Goal: Task Accomplishment & Management: Contribute content

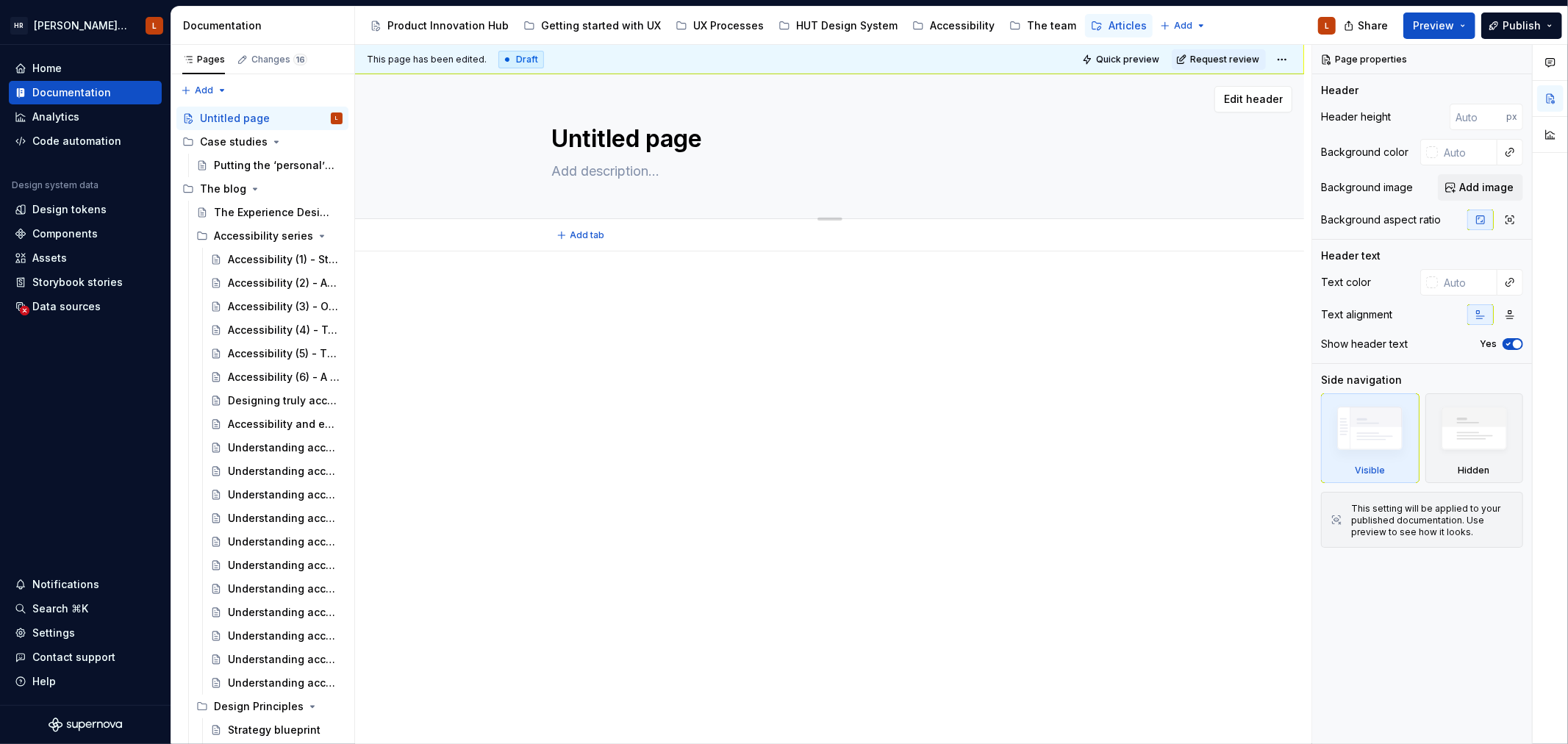
type textarea "*"
click at [635, 135] on textarea "Untitled page" at bounding box center [826, 139] width 556 height 36
type textarea "A"
type textarea "*"
type textarea "Ar"
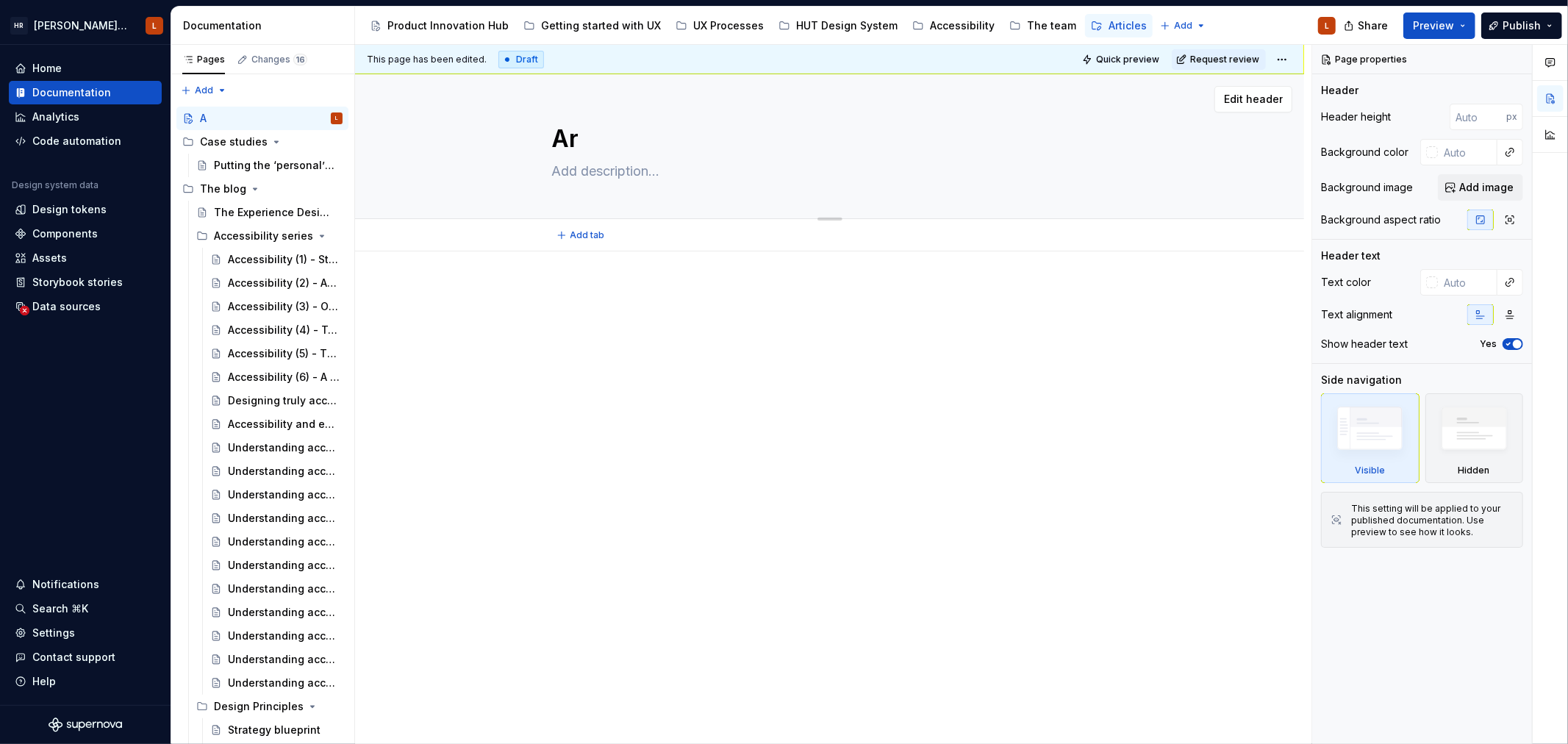
type textarea "*"
type textarea "Art"
type textarea "*"
type textarea "Artc"
type textarea "*"
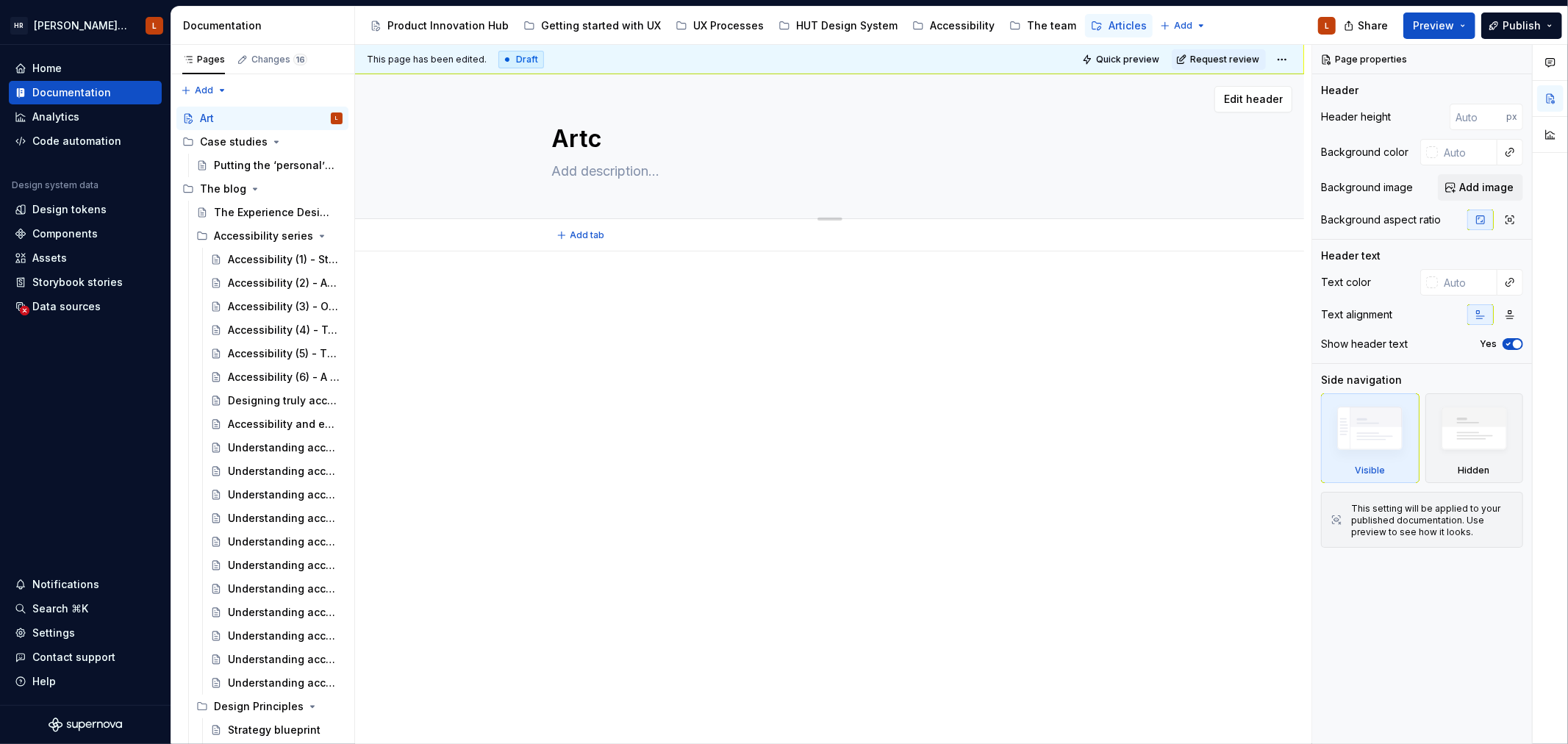
type textarea "Artci"
type textarea "*"
type textarea "Artcil"
type textarea "*"
type textarea "Artcile"
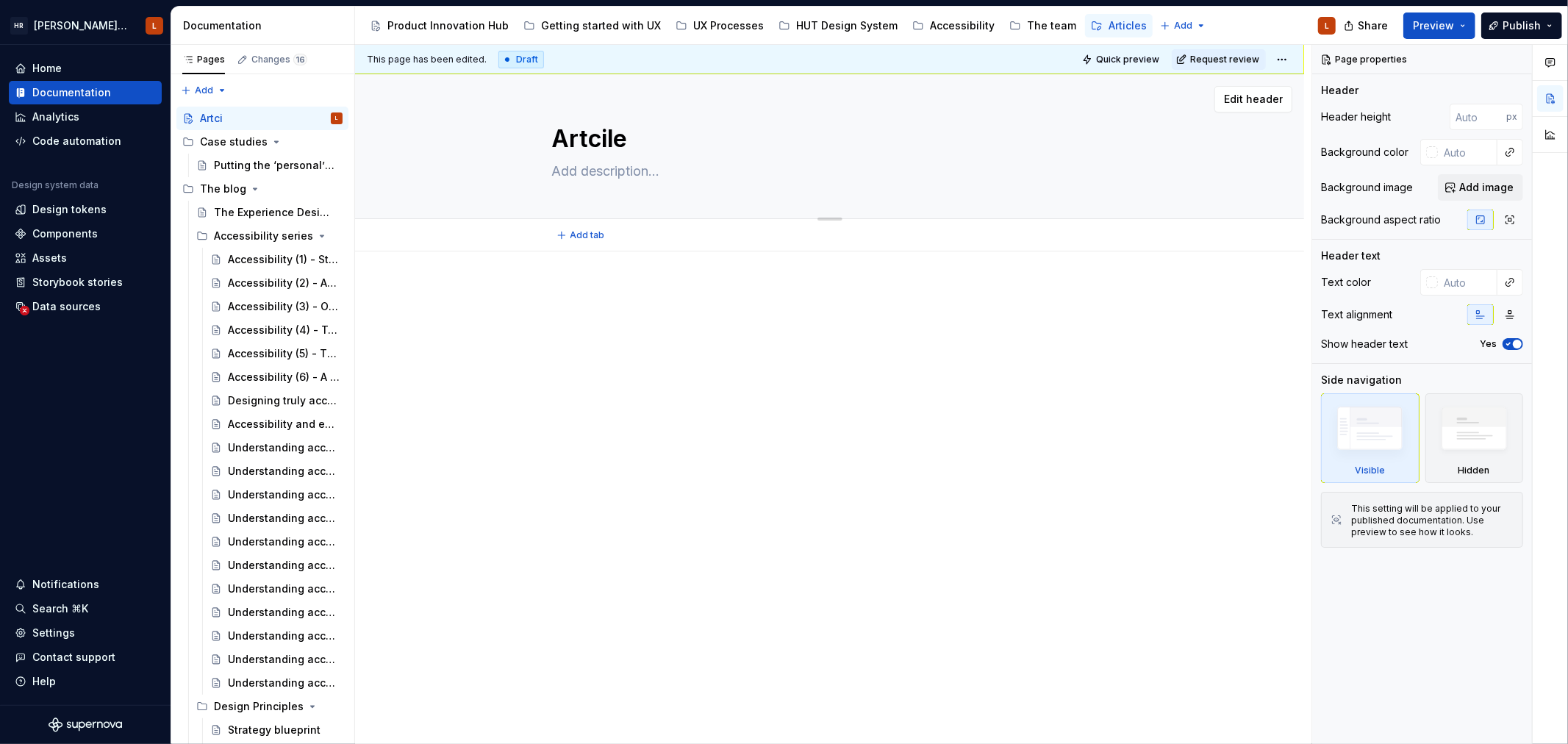
type textarea "*"
type textarea "Artciles"
type textarea "*"
type textarea "Artcile"
type textarea "*"
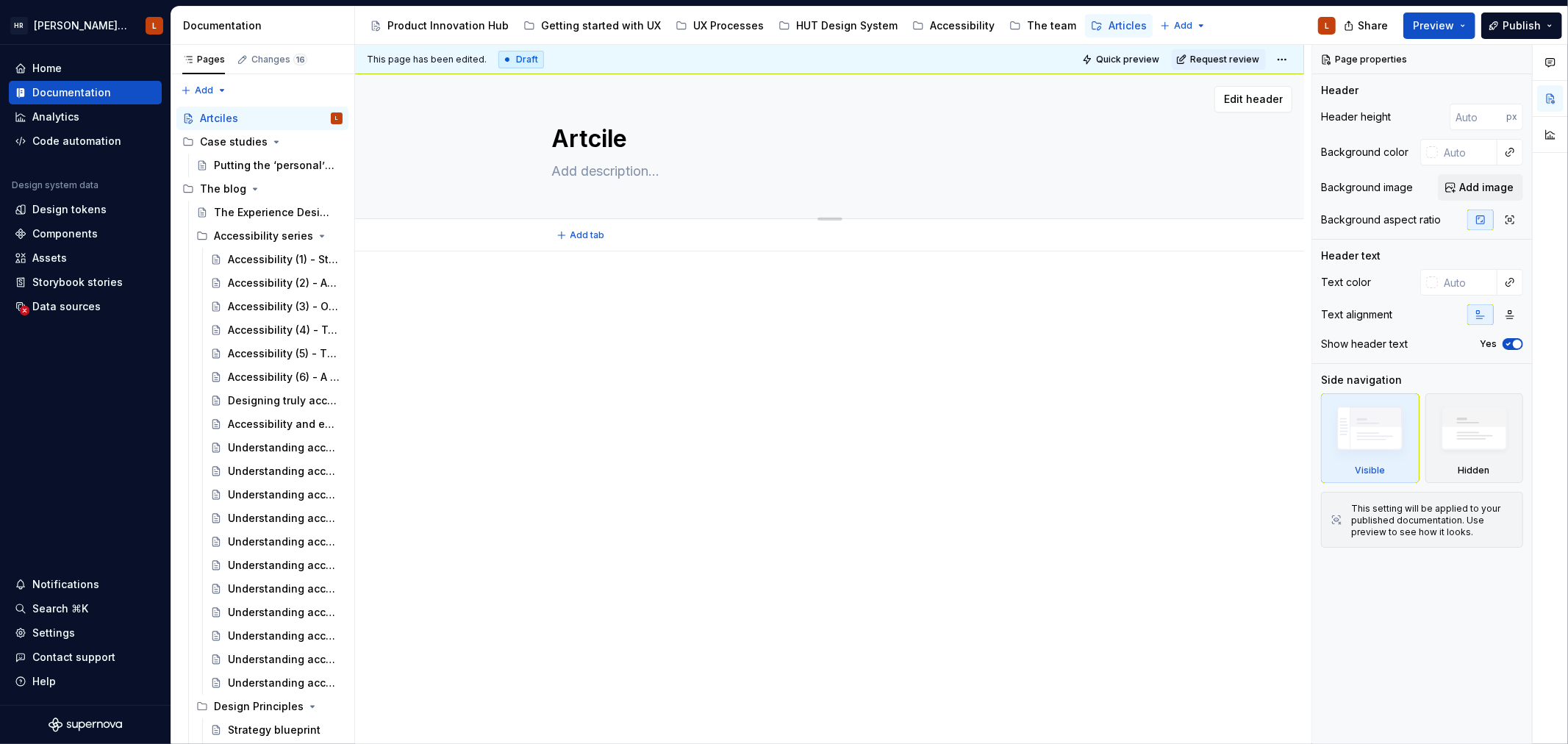
type textarea "Artcil"
type textarea "*"
type textarea "Artci"
type textarea "*"
type textarea "Artc"
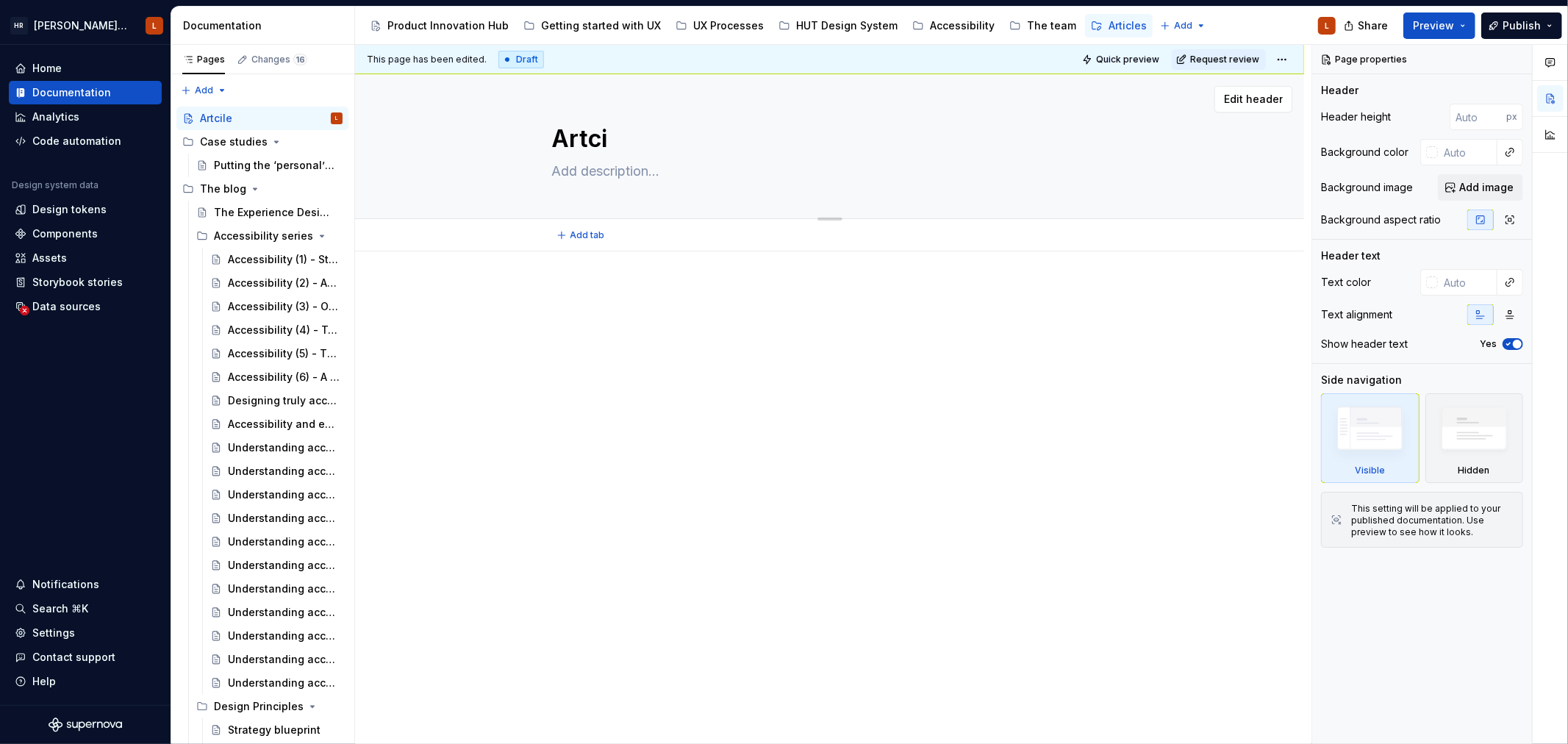
type textarea "*"
type textarea "Art"
type textarea "*"
type textarea "Ar"
type textarea "*"
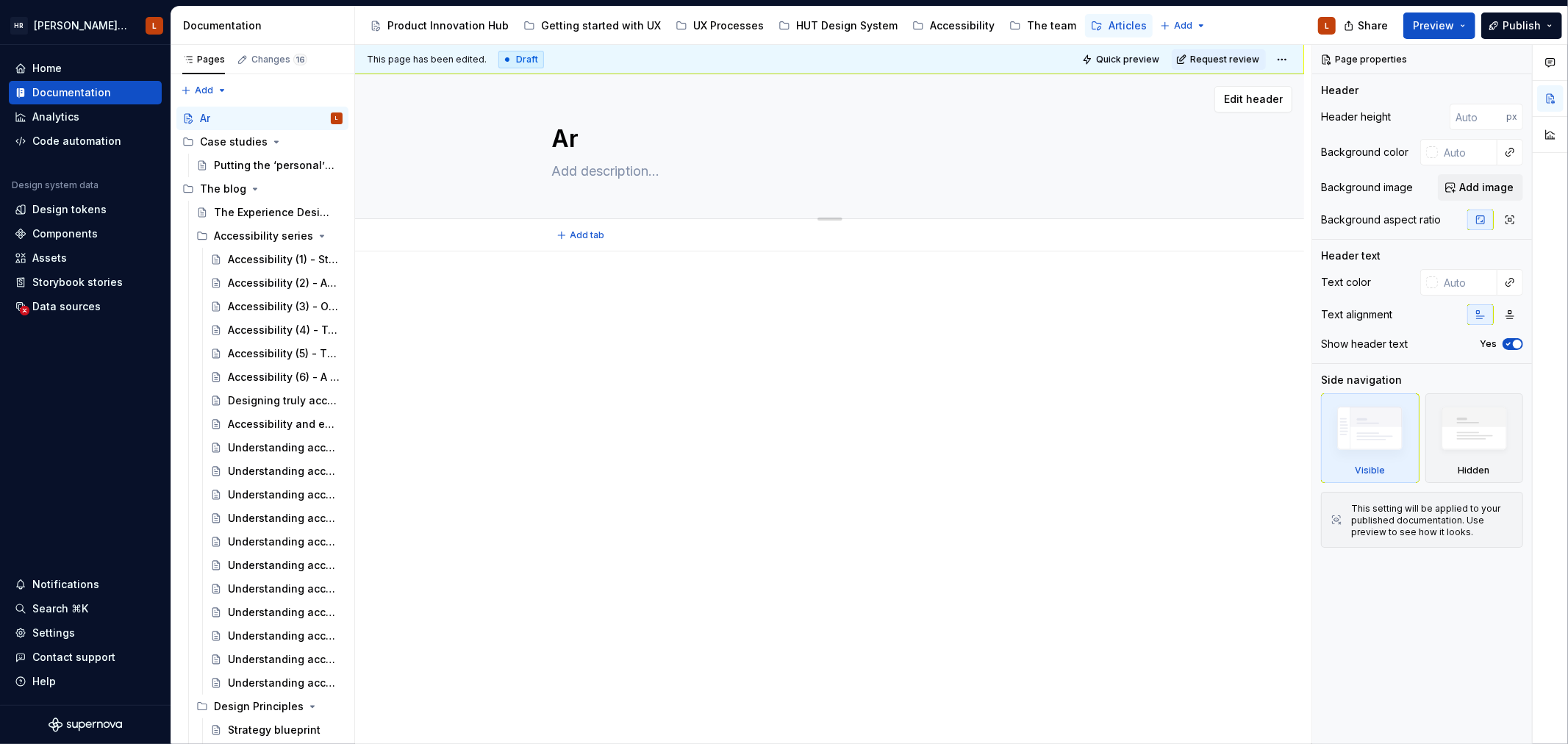
type textarea "Art"
type textarea "*"
type textarea "Artic"
type textarea "*"
type textarea "Articl"
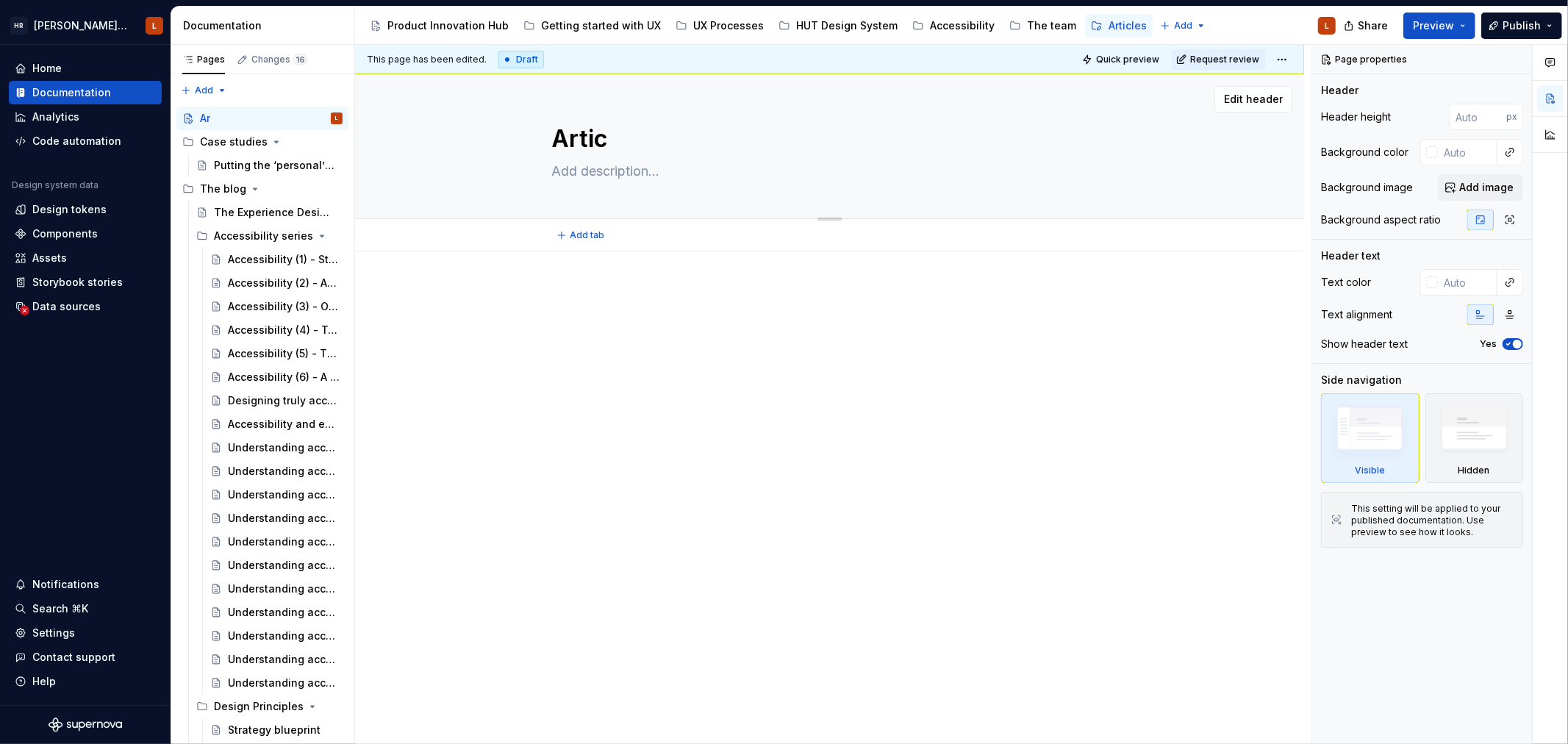
type textarea "*"
type textarea "Article"
type textarea "*"
type textarea "Articles"
type textarea "*"
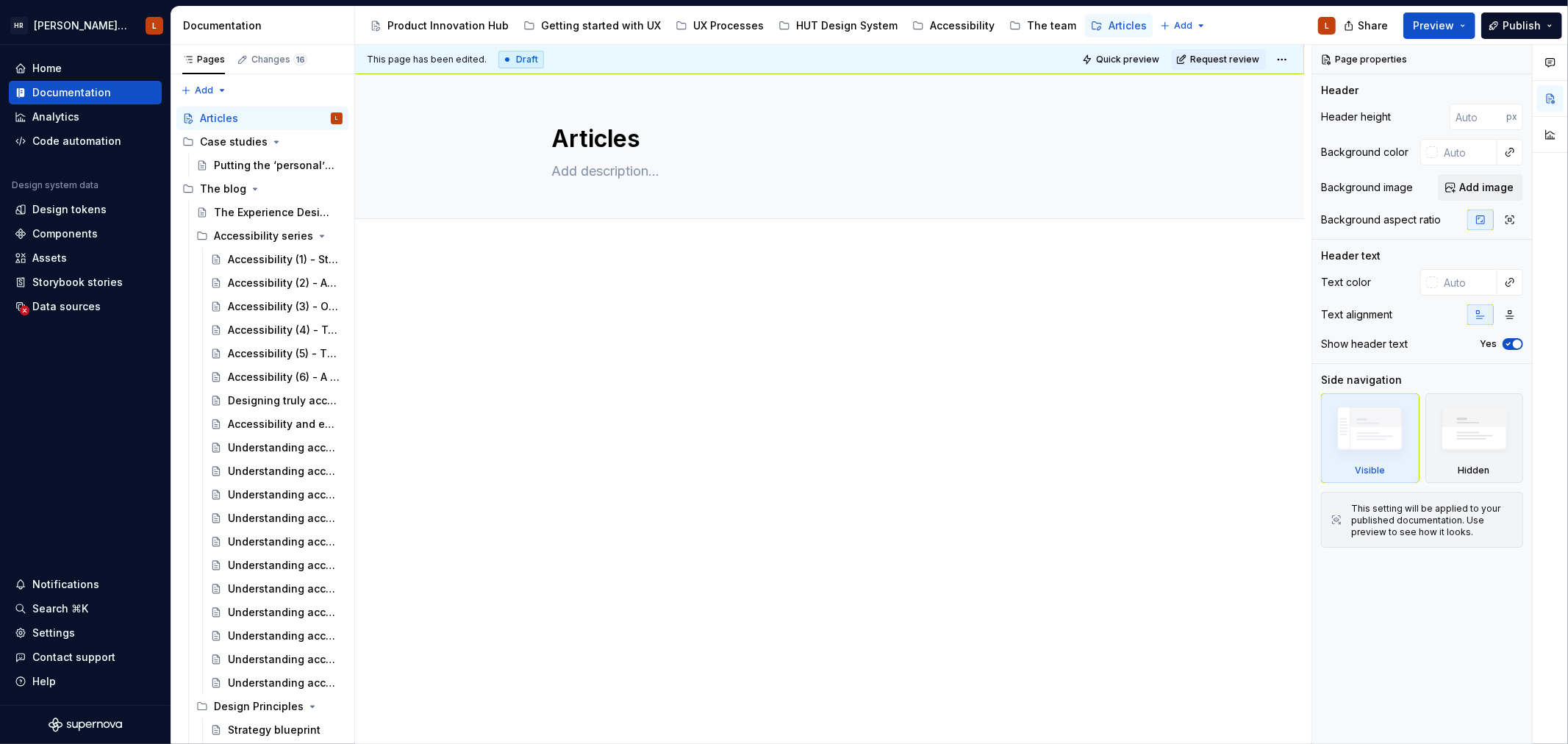
type textarea "Articles"
click at [713, 387] on div at bounding box center [829, 418] width 949 height 332
type textarea "*"
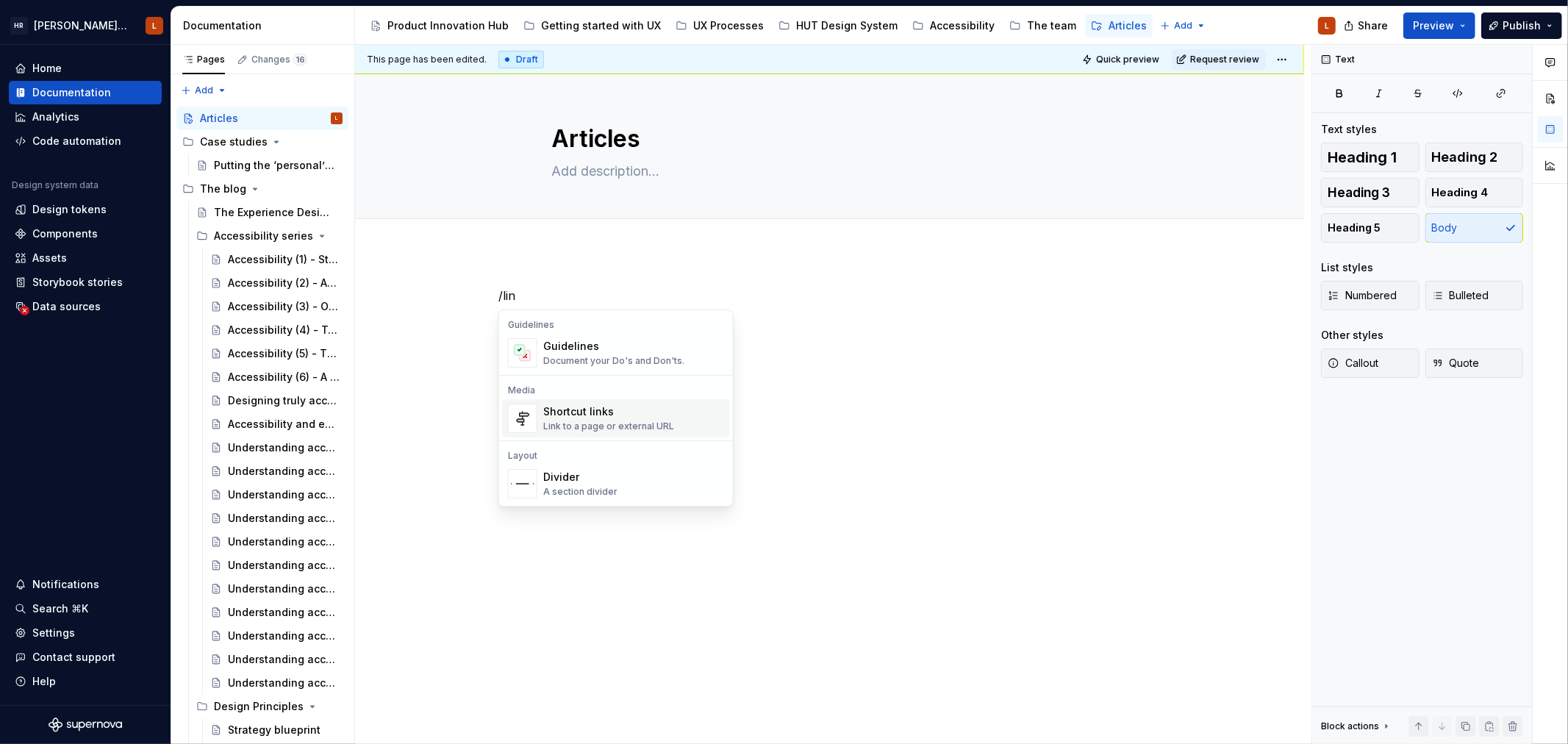
click at [666, 410] on div "Shortcut links" at bounding box center [608, 411] width 131 height 14
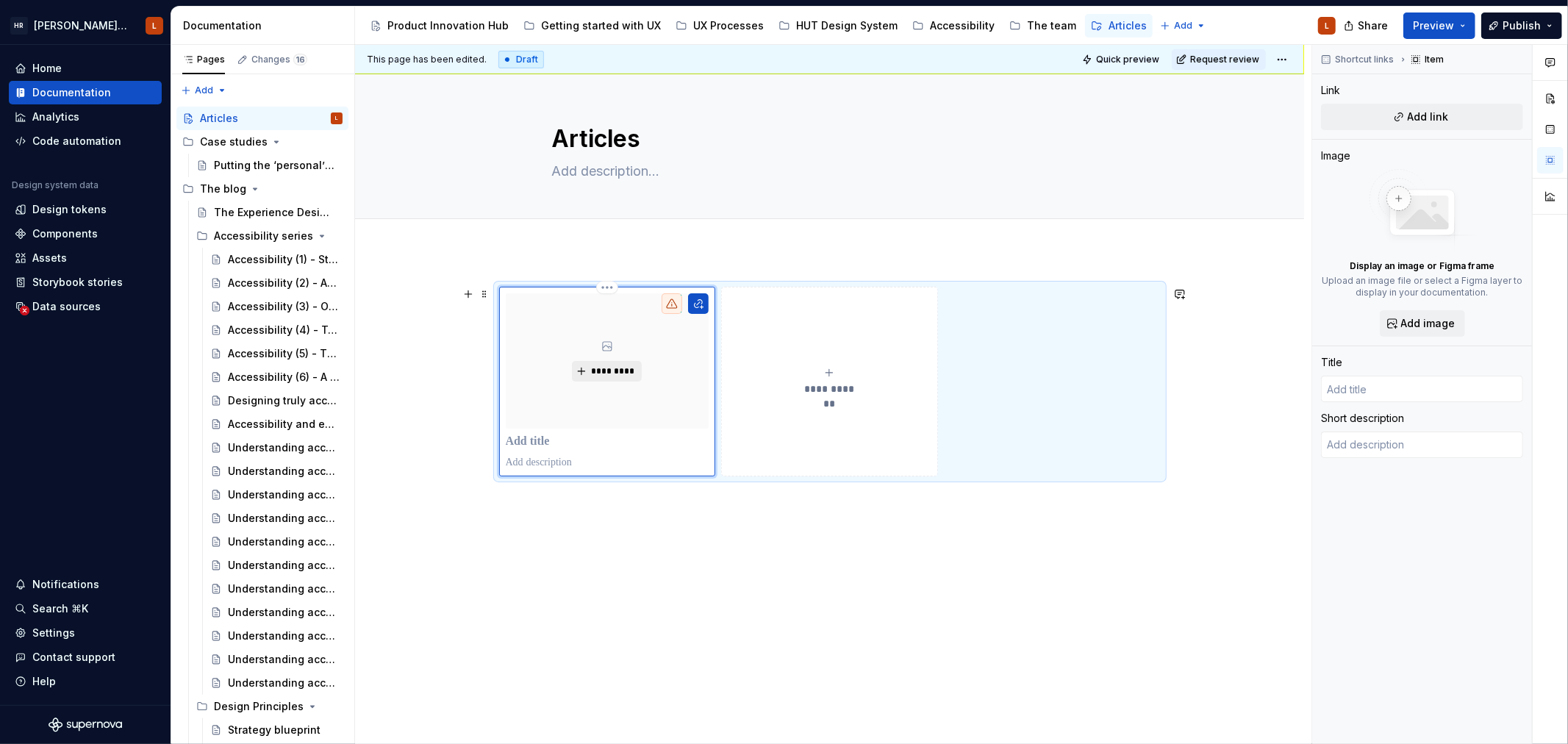
click at [612, 372] on span "*********" at bounding box center [612, 372] width 45 height 12
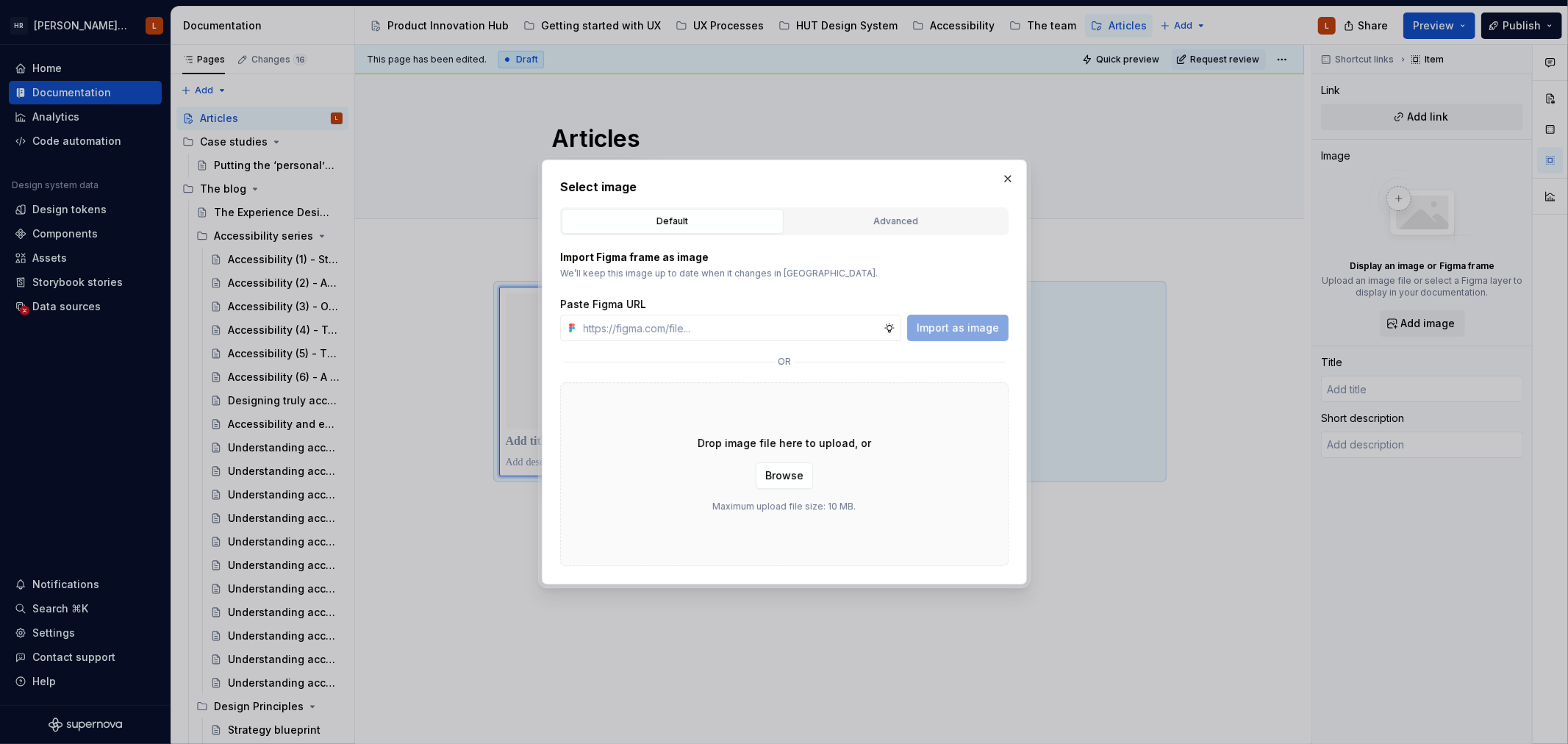
click at [1018, 175] on div "Select image Default Advanced Import Figma frame as image We’ll keep this image…" at bounding box center [784, 372] width 485 height 425
click at [1005, 175] on button "button" at bounding box center [1007, 178] width 20 height 20
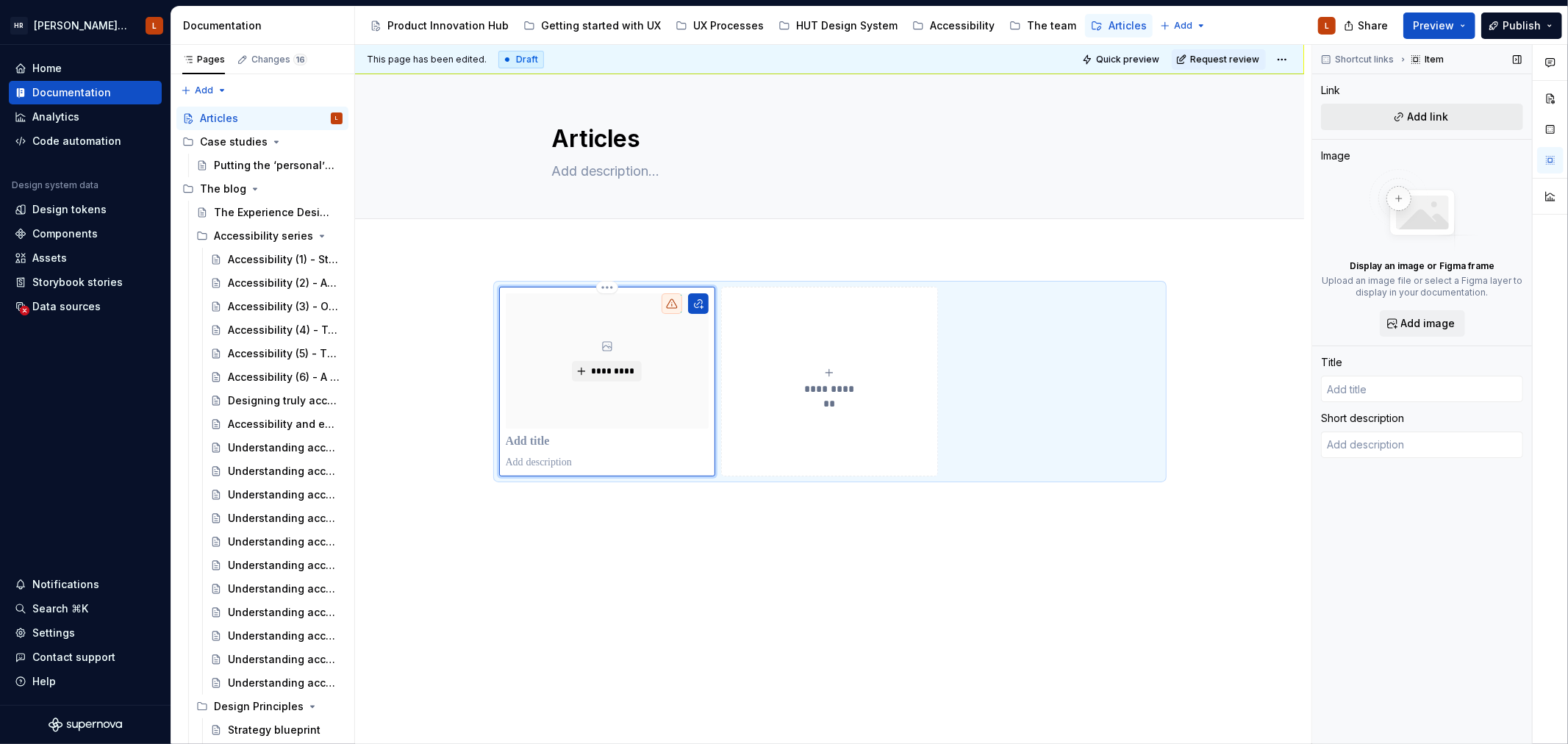
click at [1416, 108] on button "Add link" at bounding box center [1422, 117] width 202 height 27
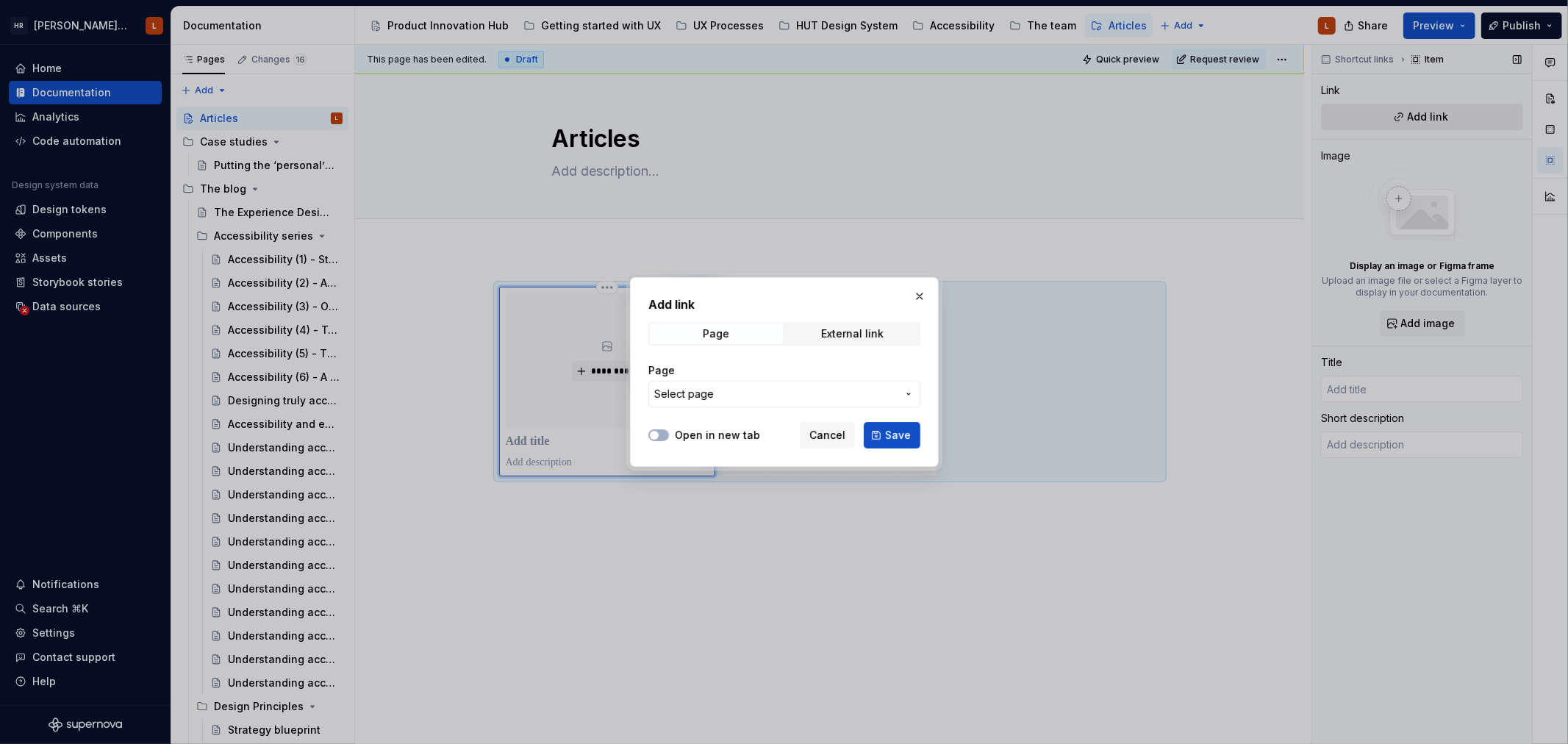
type textarea "*"
click at [722, 395] on span "Select page" at bounding box center [776, 394] width 243 height 14
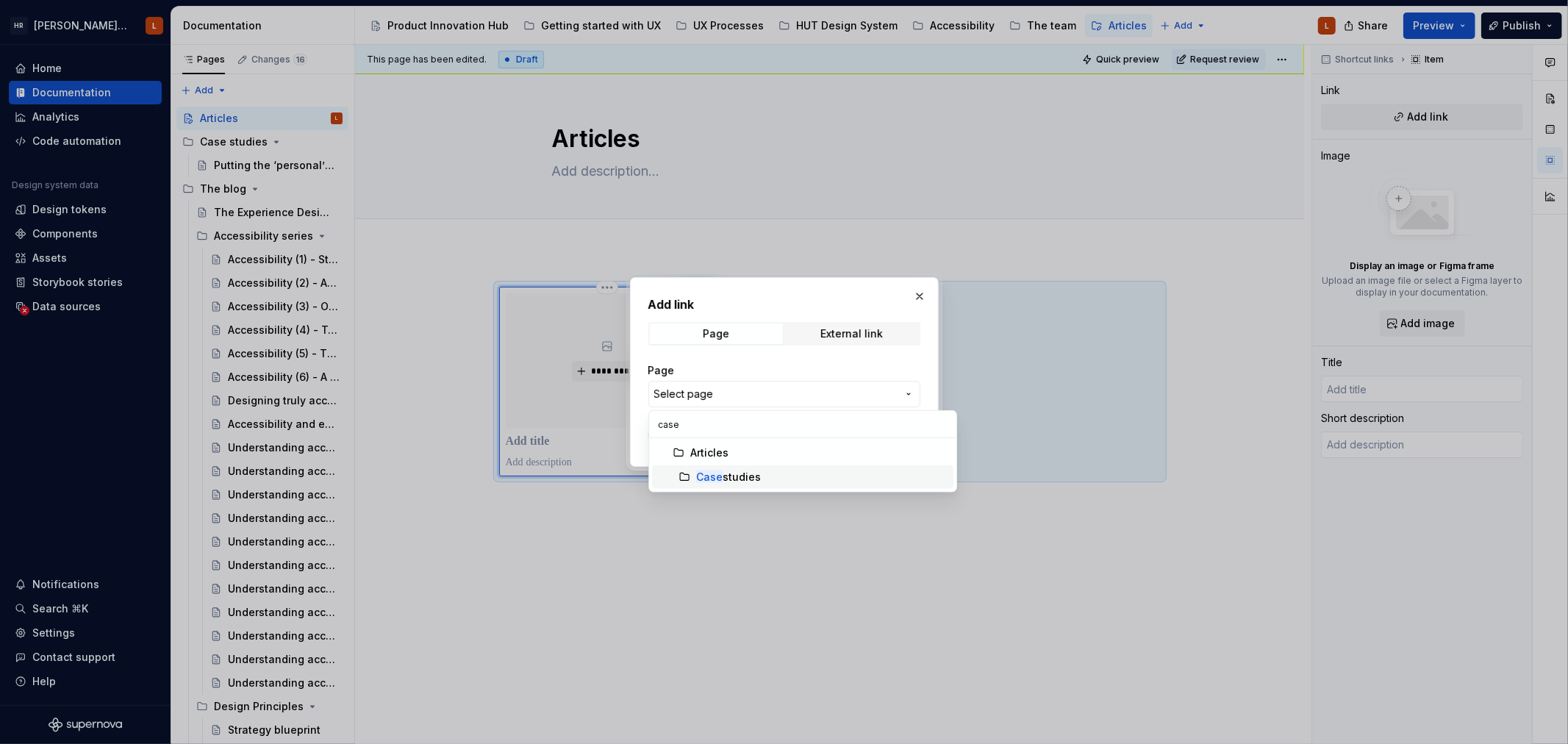
type input "case"
click at [765, 474] on div "Case studies" at bounding box center [822, 476] width 252 height 14
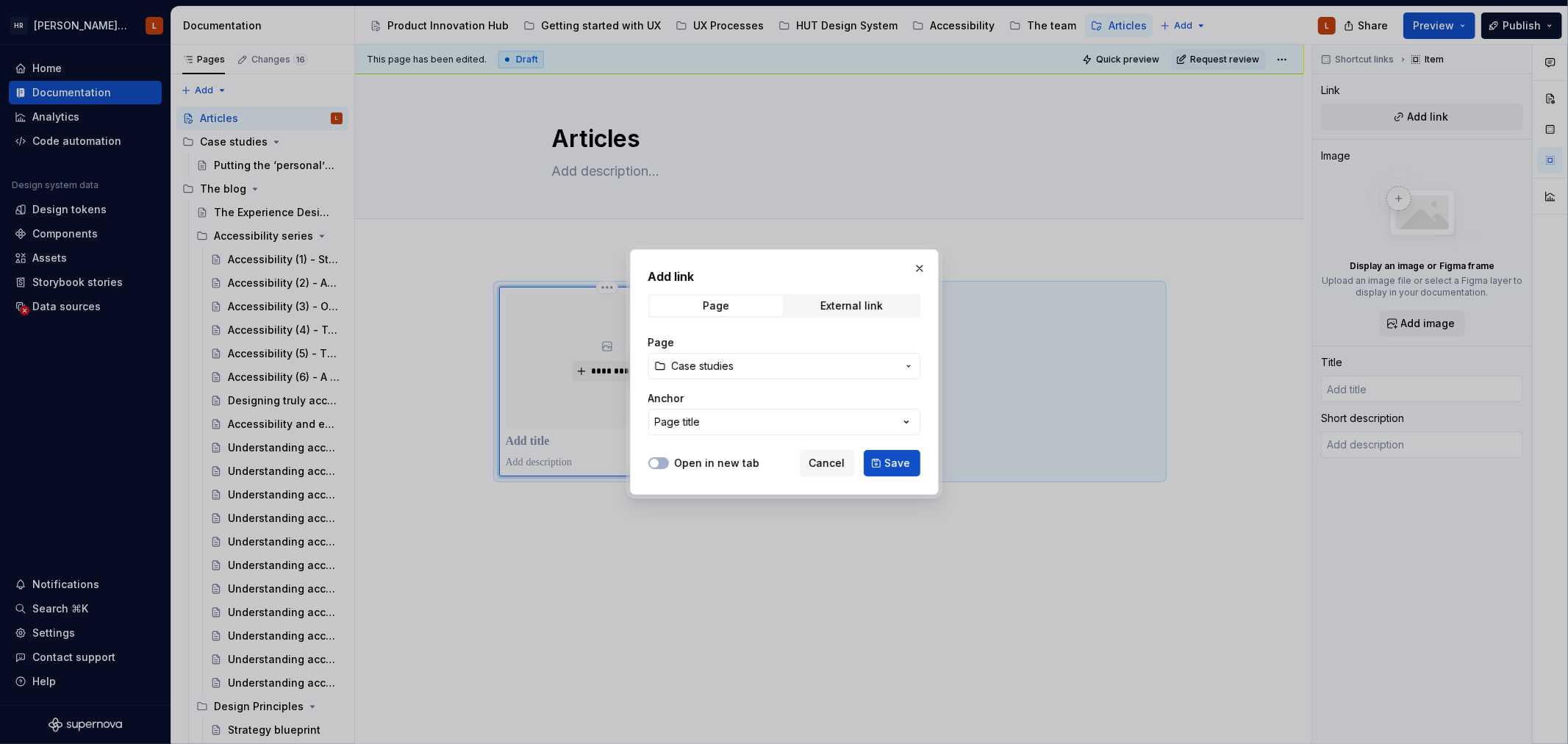
click at [757, 361] on span "Case studies" at bounding box center [784, 366] width 225 height 14
click at [722, 391] on input "case" at bounding box center [802, 395] width 307 height 27
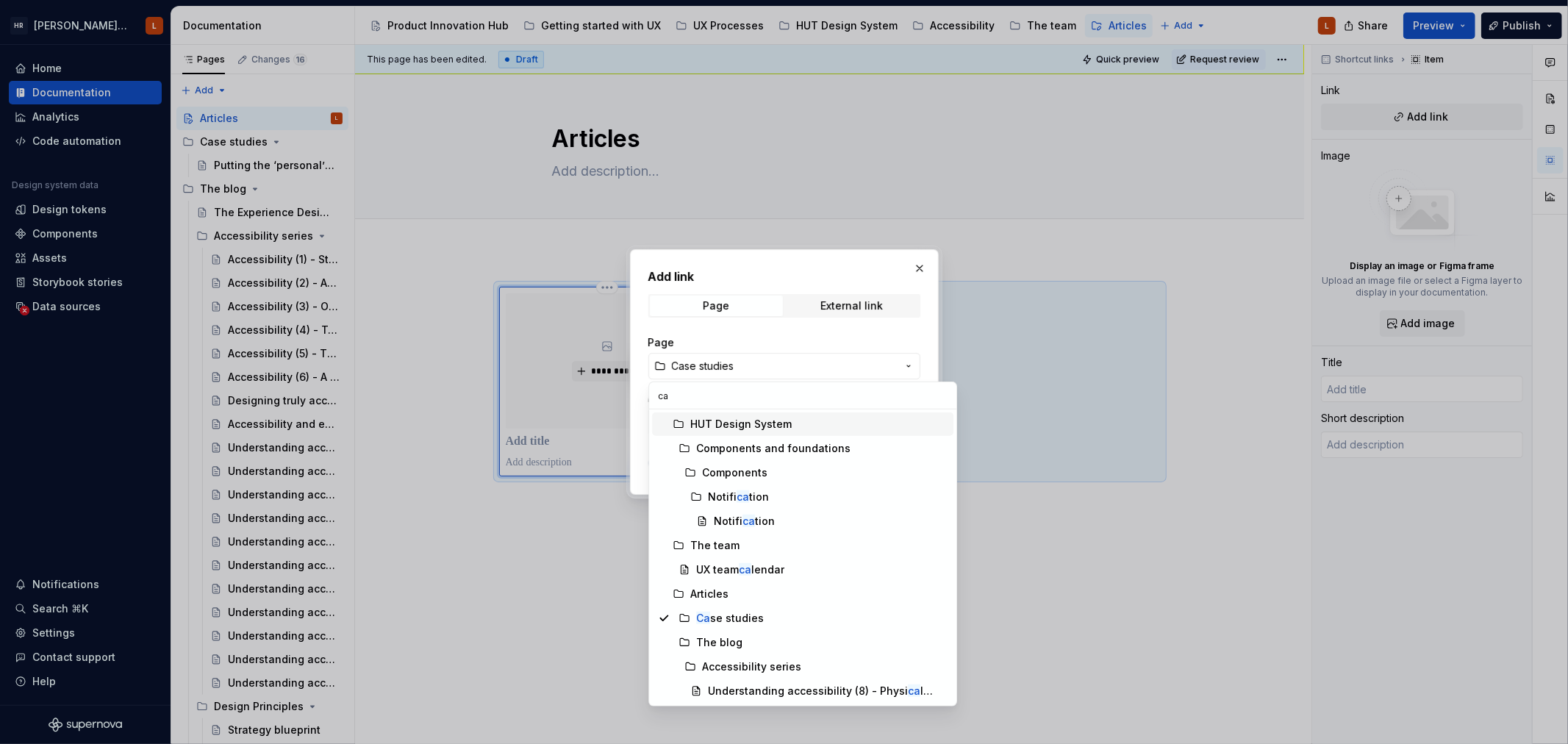
type input "c"
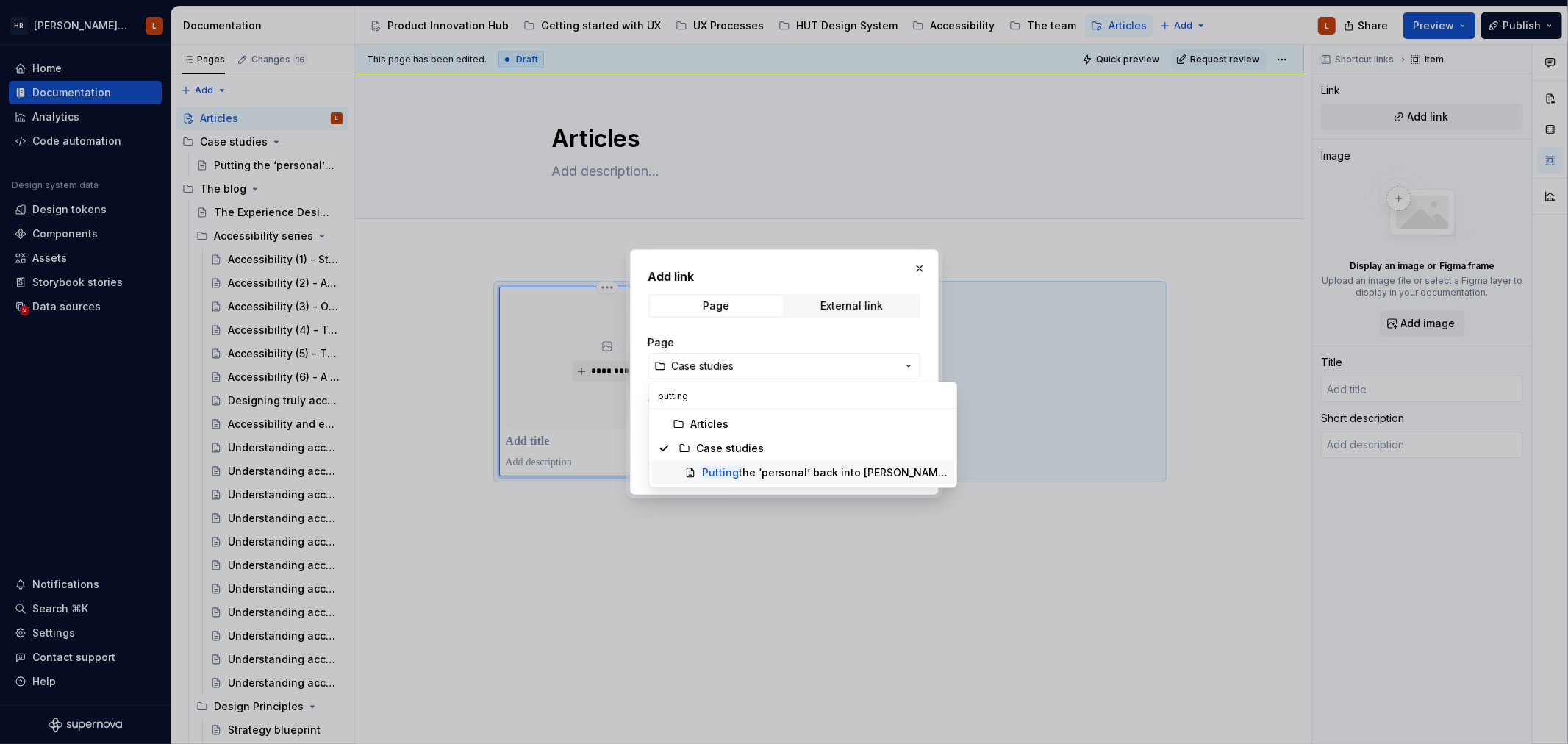
type input "putting"
click at [770, 467] on div "Putting the ‘personal’ back into [PERSON_NAME] [PERSON_NAME] Personal Wealth" at bounding box center [825, 472] width 246 height 14
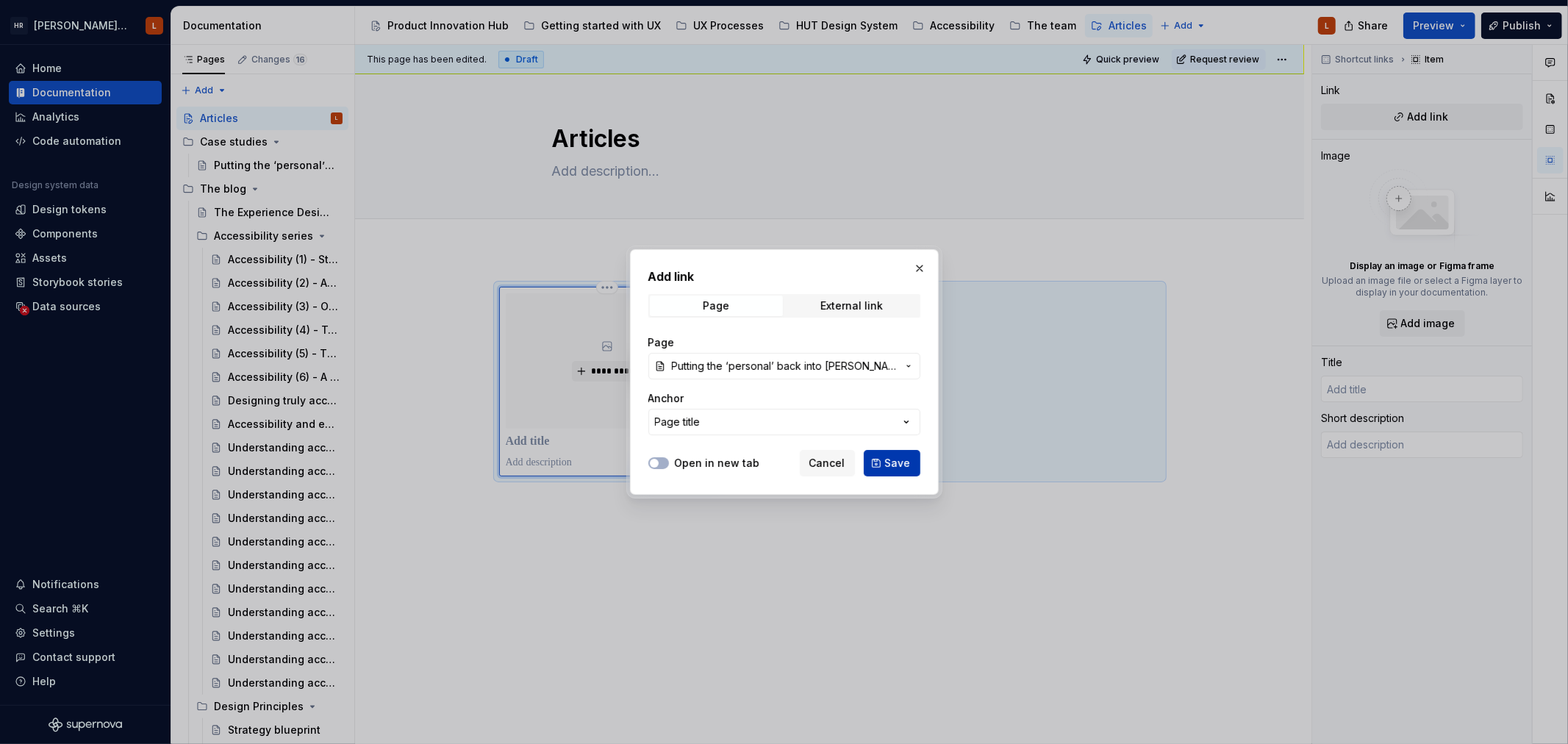
click at [886, 462] on span "Save" at bounding box center [898, 463] width 26 height 14
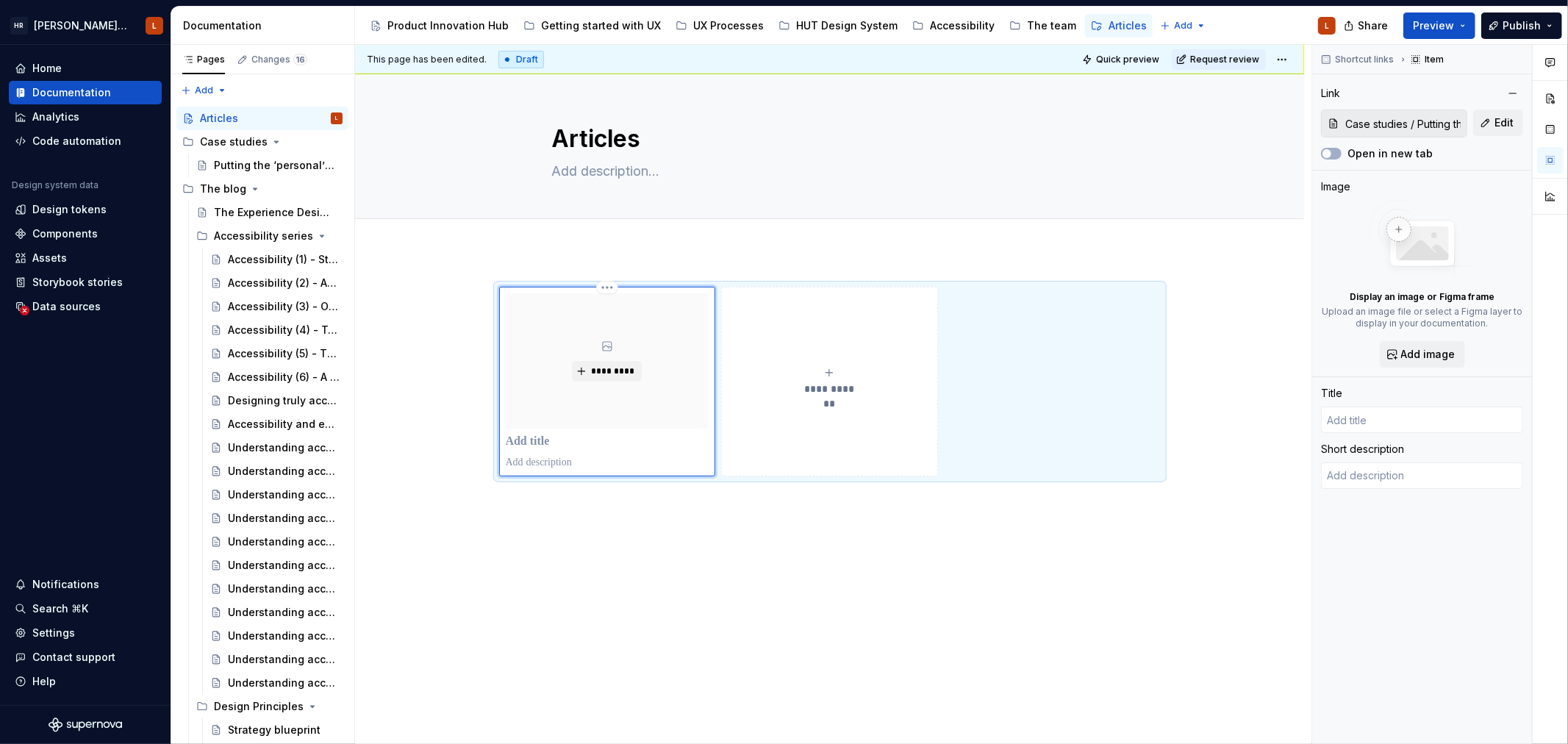
type textarea "*"
type input "Putting the ‘personal’ back into [PERSON_NAME] [PERSON_NAME] Personal Wealth"
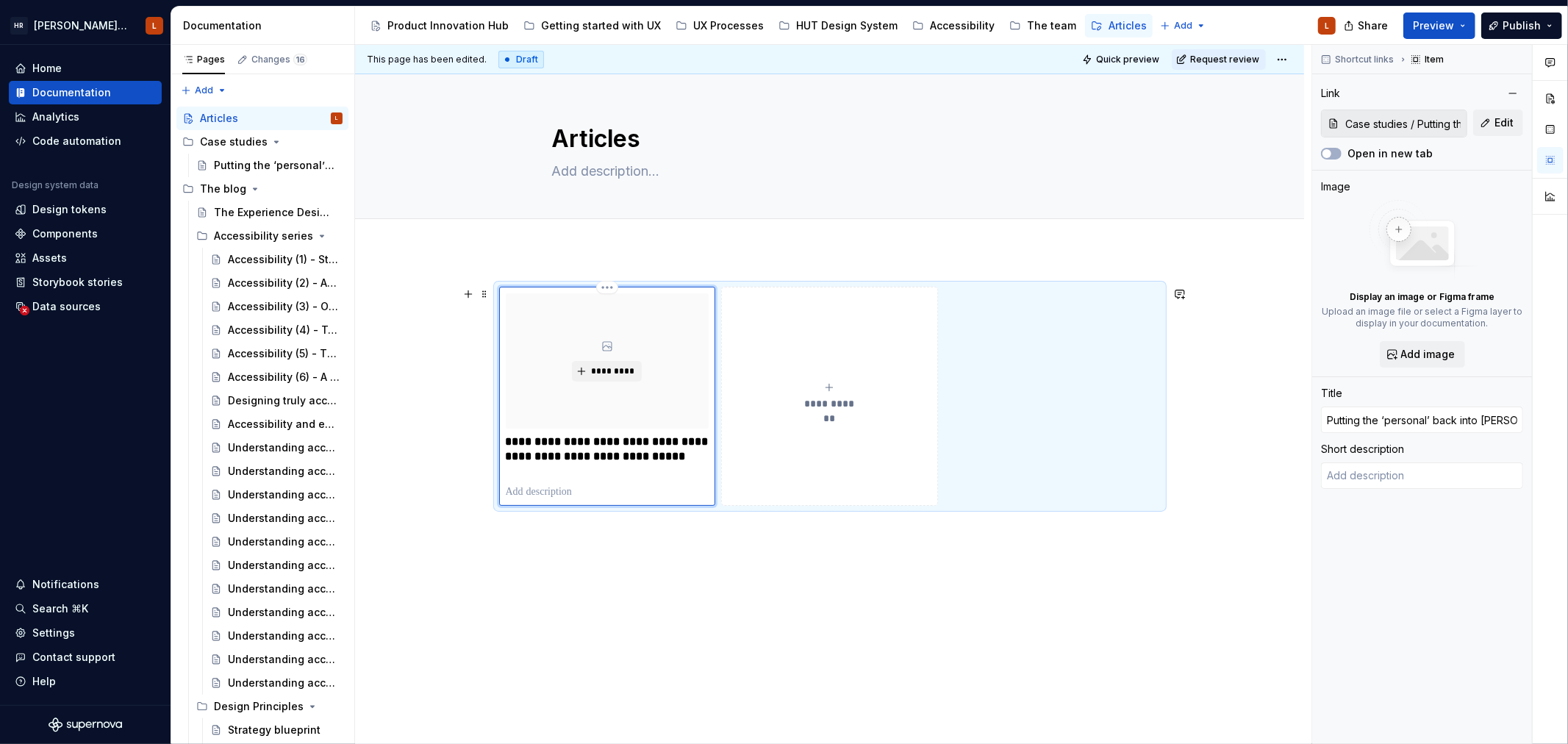
click at [540, 457] on p "**********" at bounding box center [607, 457] width 203 height 44
type textarea "*"
type input "C"
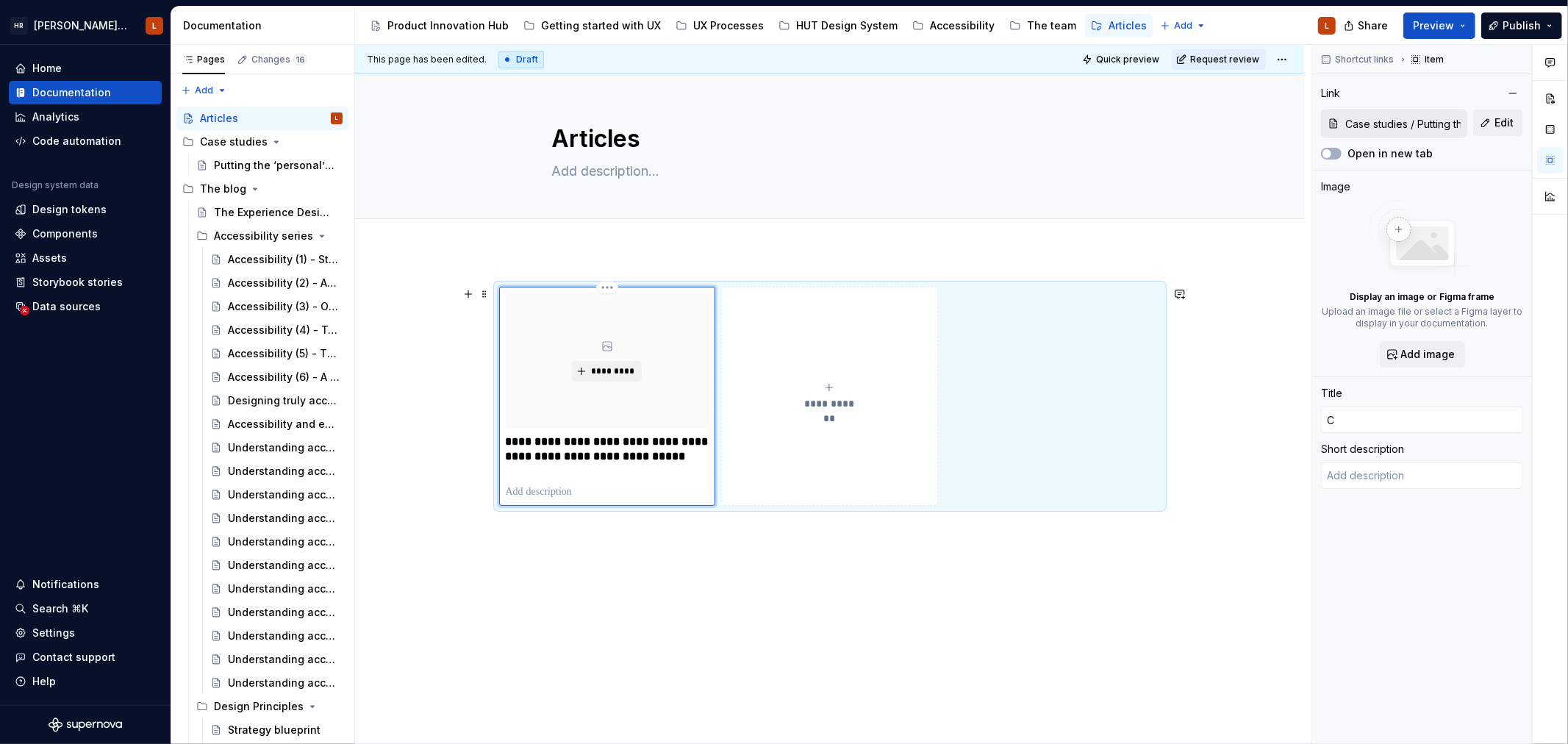
type textarea "*"
type input "CA"
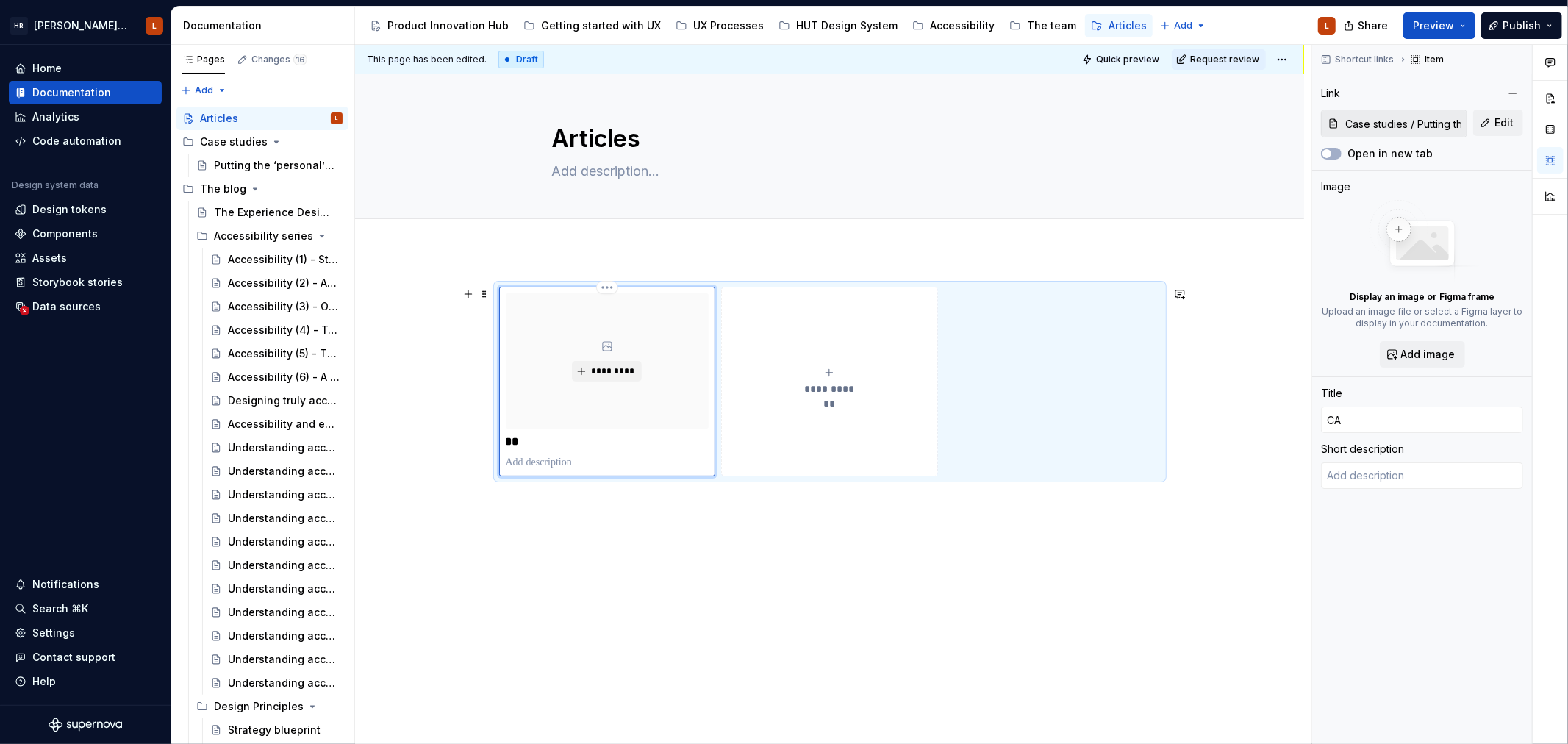
type textarea "*"
type input "CAs"
type textarea "*"
type input "CAse"
type textarea "*"
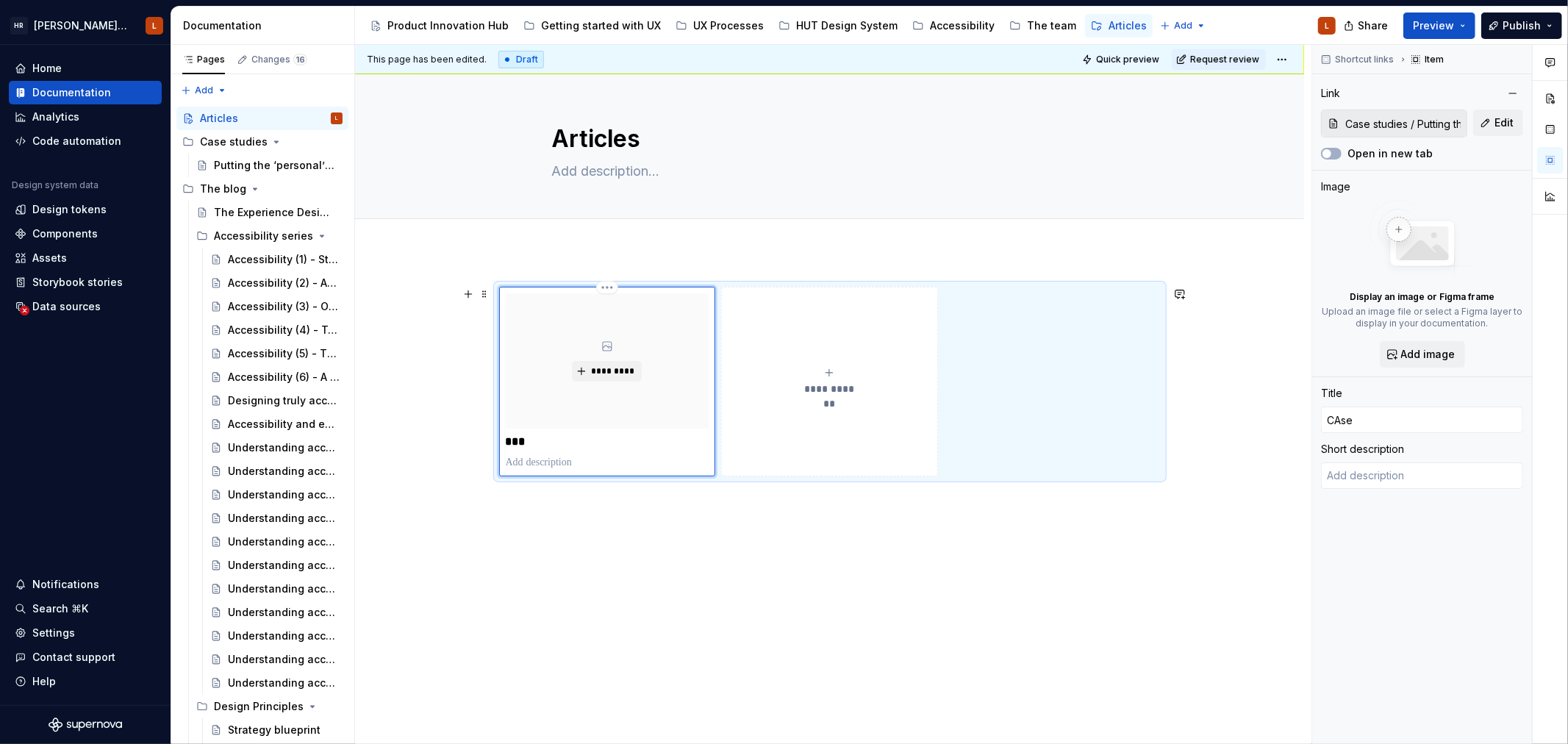
type input "CAse"
type textarea "*"
type input "CAse"
type textarea "*"
type input "CAs"
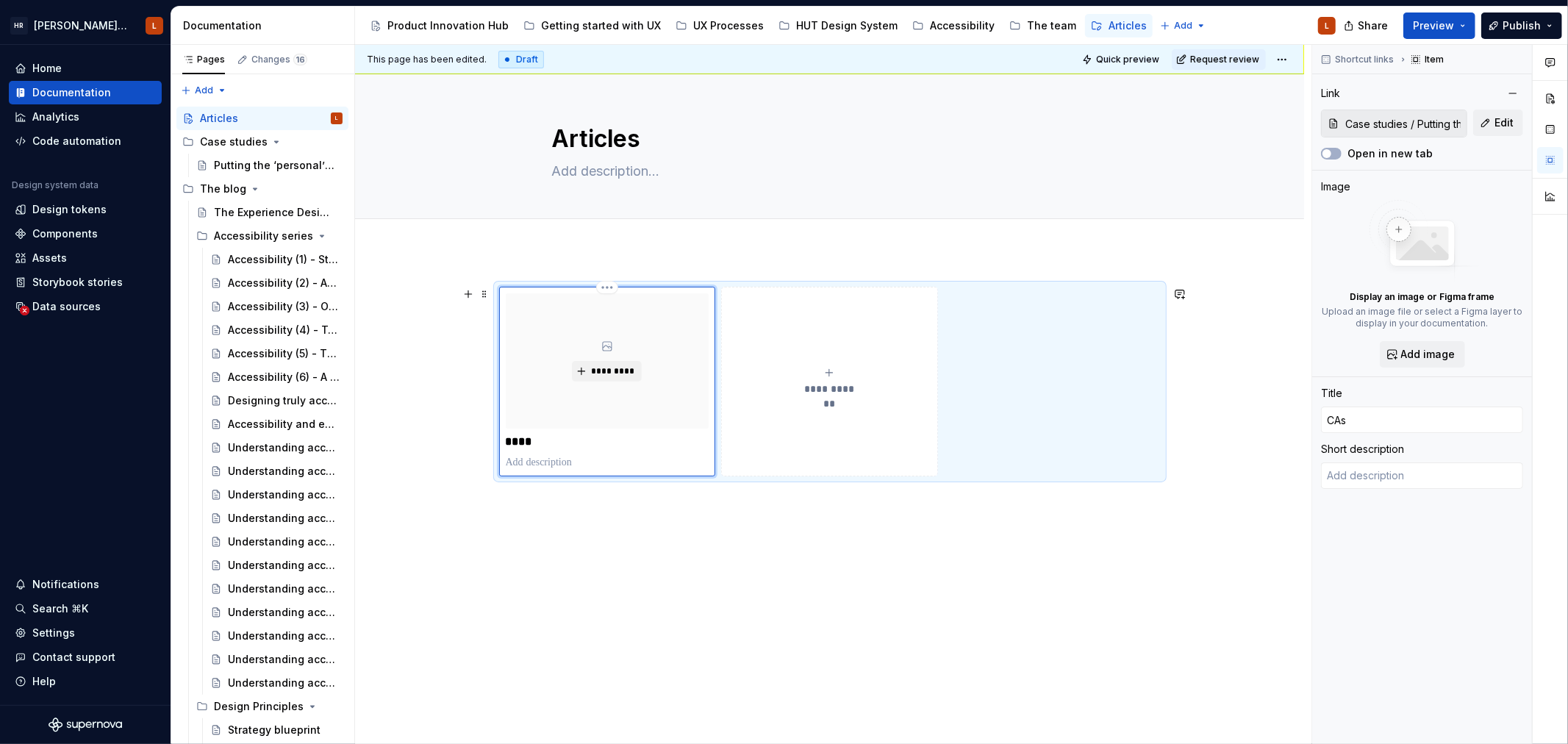
type textarea "*"
type input "CA"
type textarea "*"
type input "C"
type textarea "*"
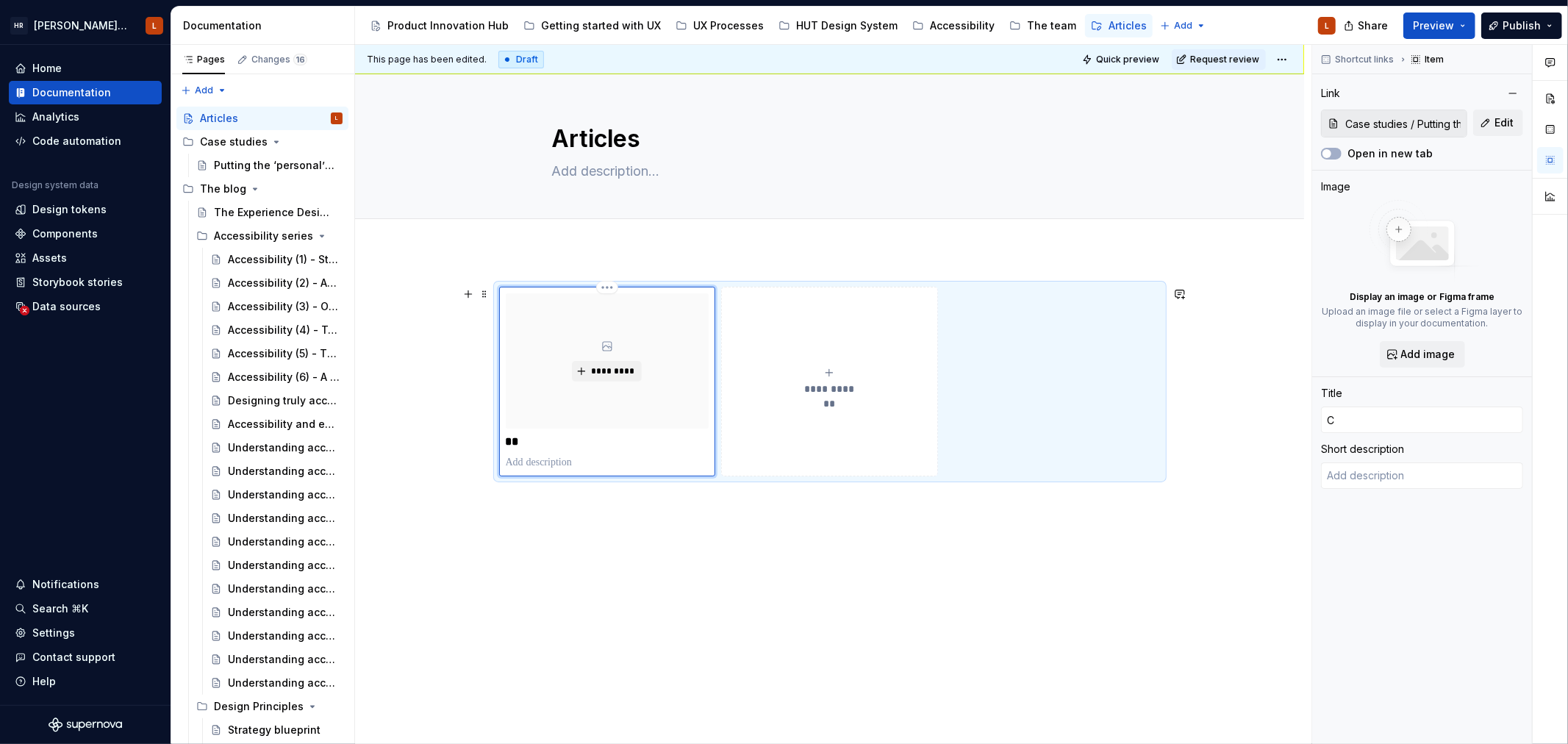
type input "Ca"
type textarea "*"
type input "Cas"
type textarea "*"
type input "Case"
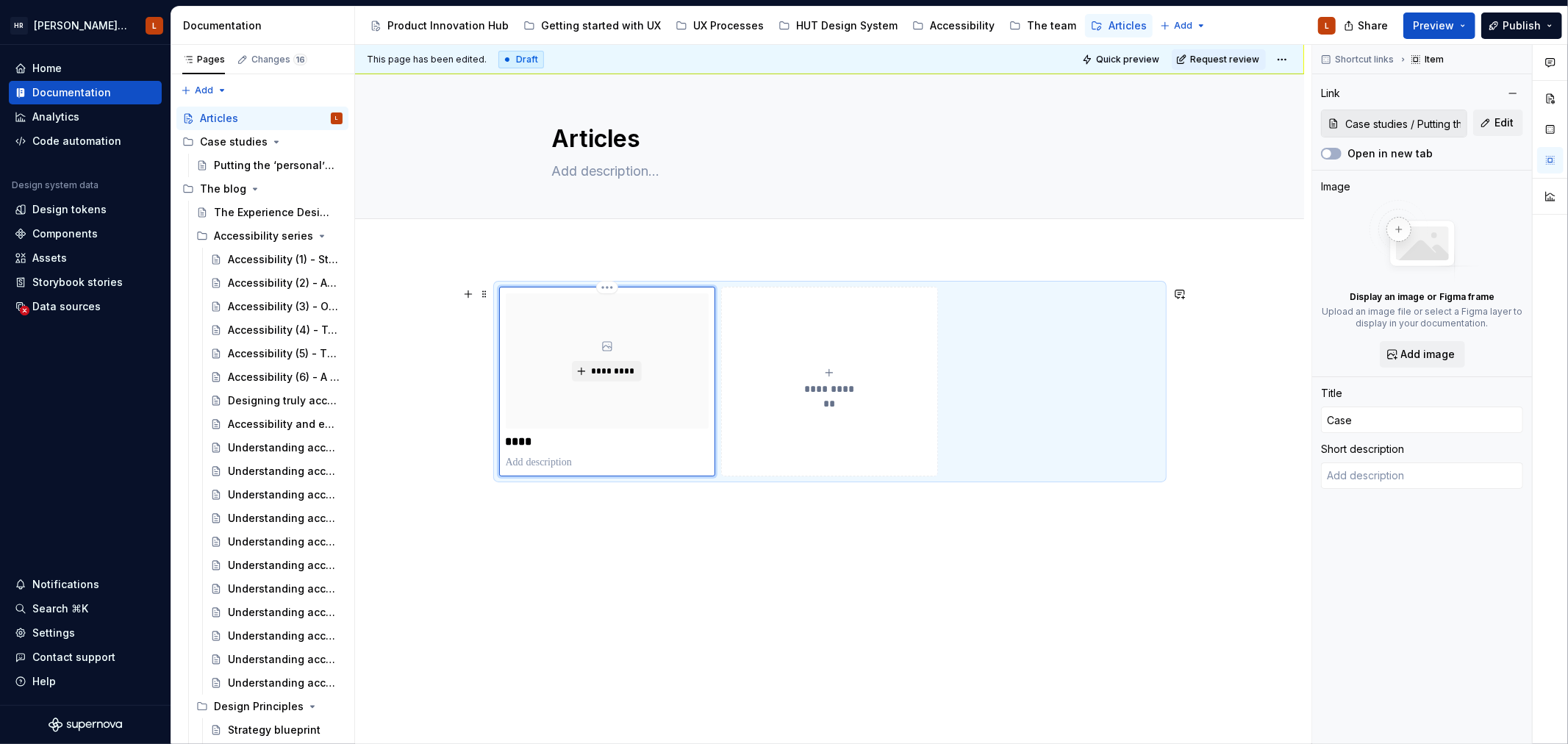
type textarea "*"
type input "Case"
type textarea "*"
type input "Case s"
type textarea "*"
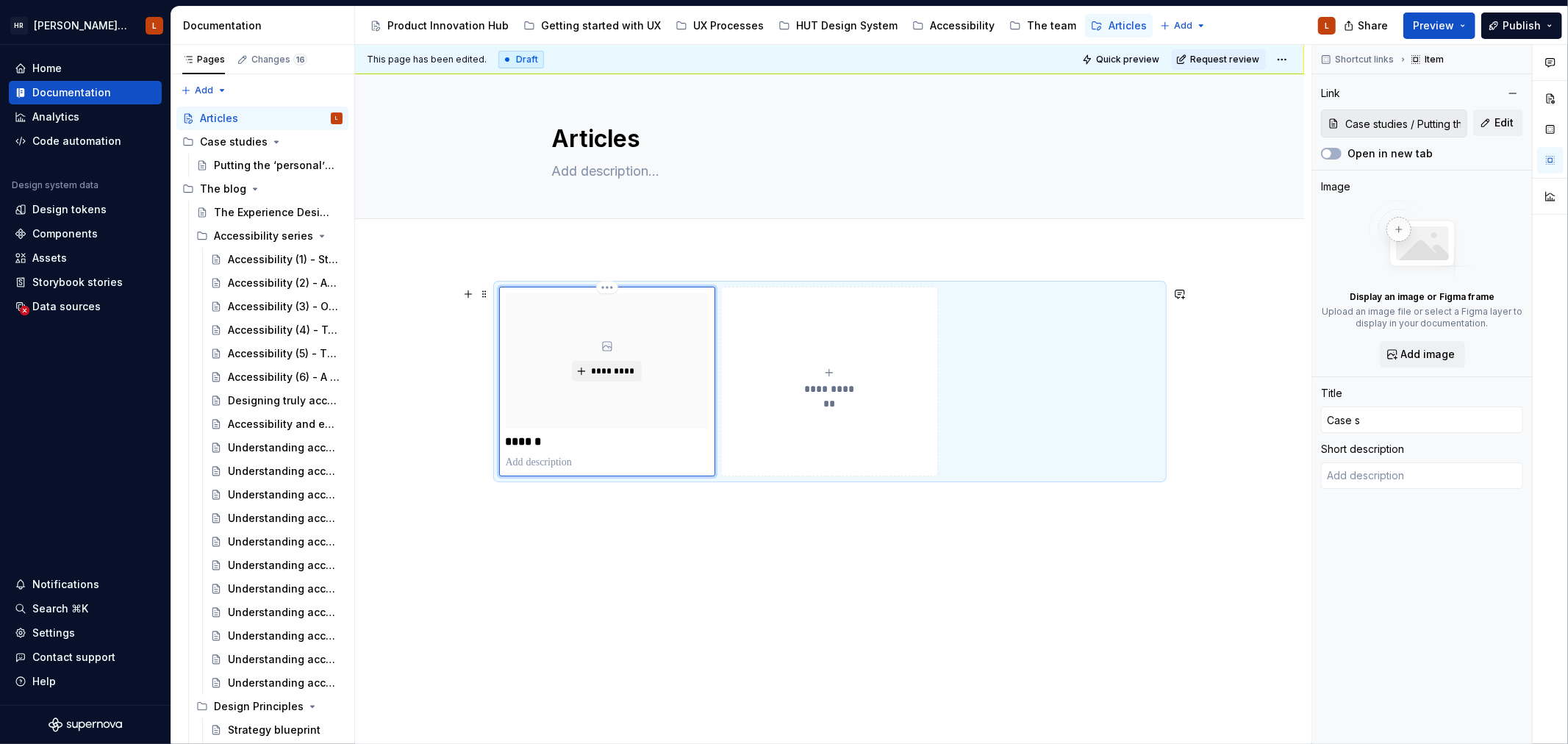
type input "Case st"
type textarea "*"
type input "Case stu"
type textarea "*"
type input "Case stud"
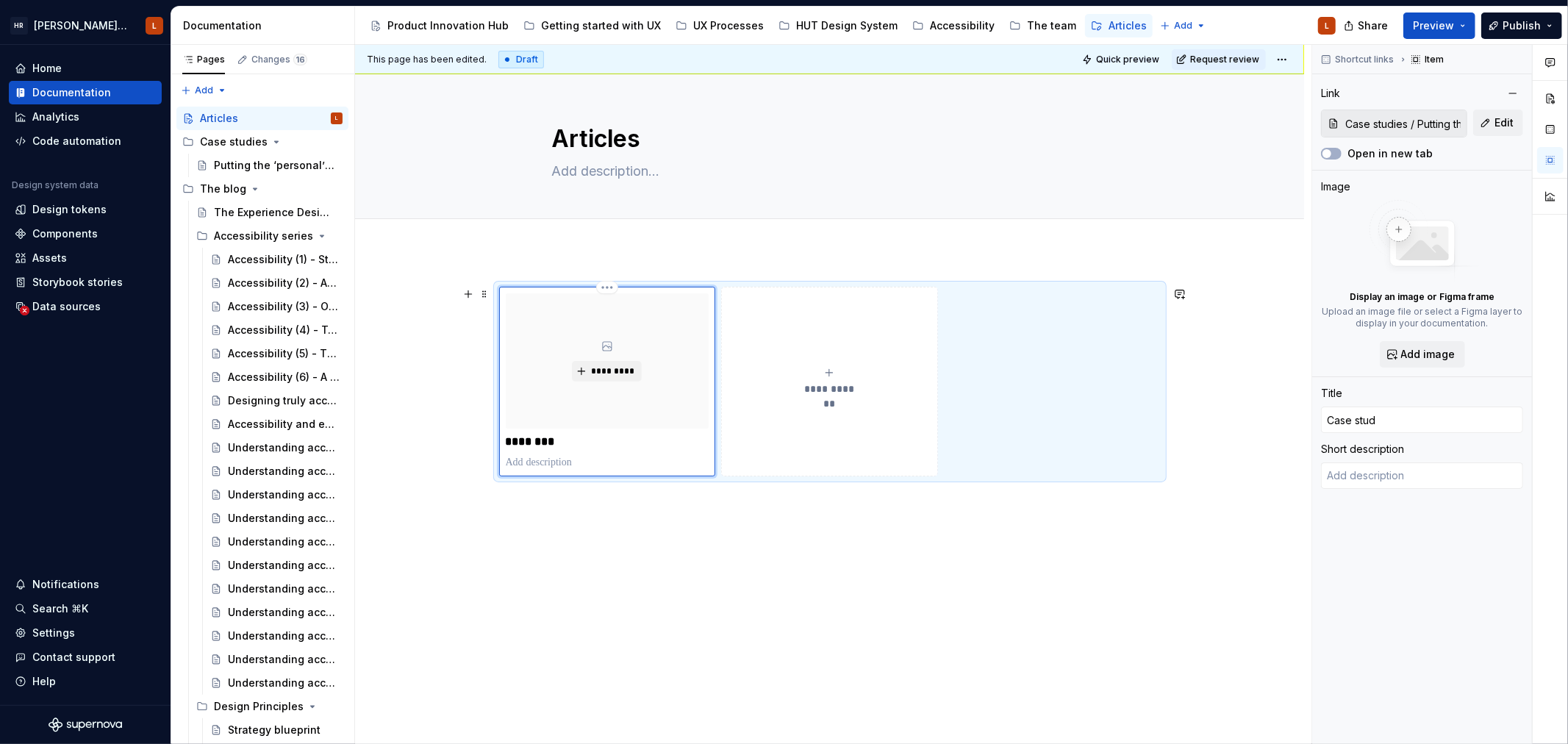
type textarea "*"
type input "Case studi"
type textarea "*"
type input "Case studie"
type textarea "*"
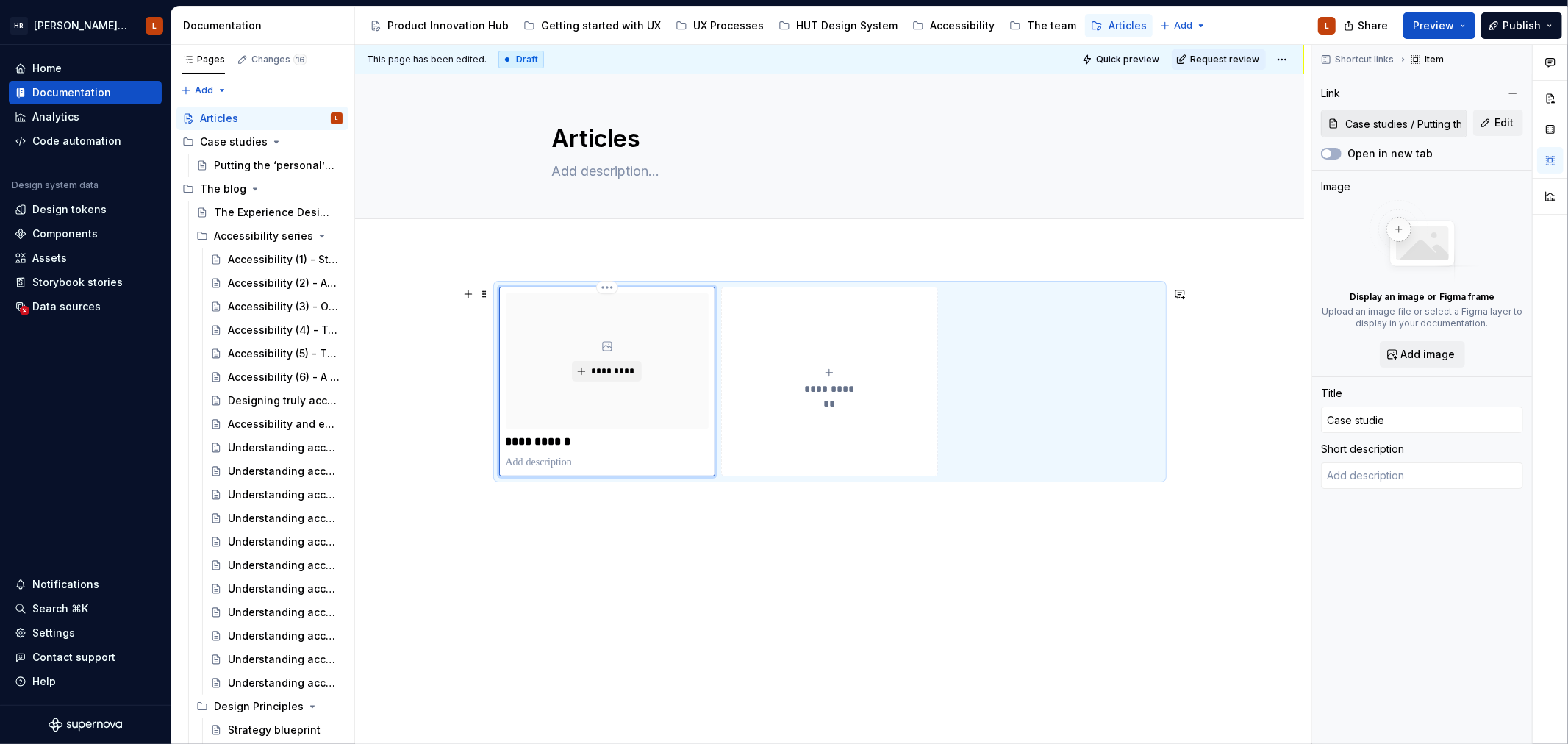
type input "Case studies"
click at [738, 583] on div "**********" at bounding box center [829, 485] width 949 height 466
click at [838, 390] on span "**********" at bounding box center [829, 388] width 64 height 14
type textarea "*"
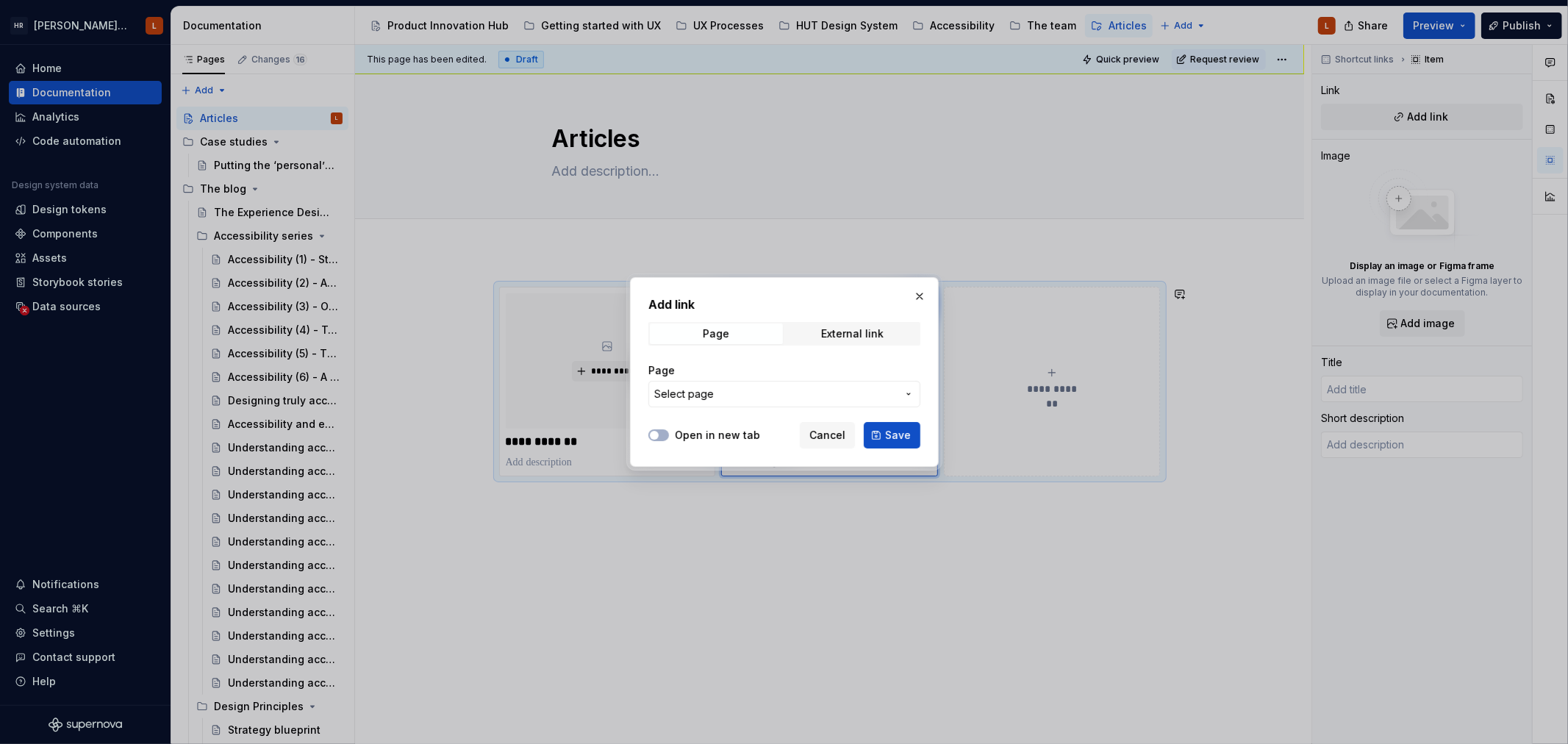
click at [762, 396] on span "Select page" at bounding box center [776, 394] width 243 height 14
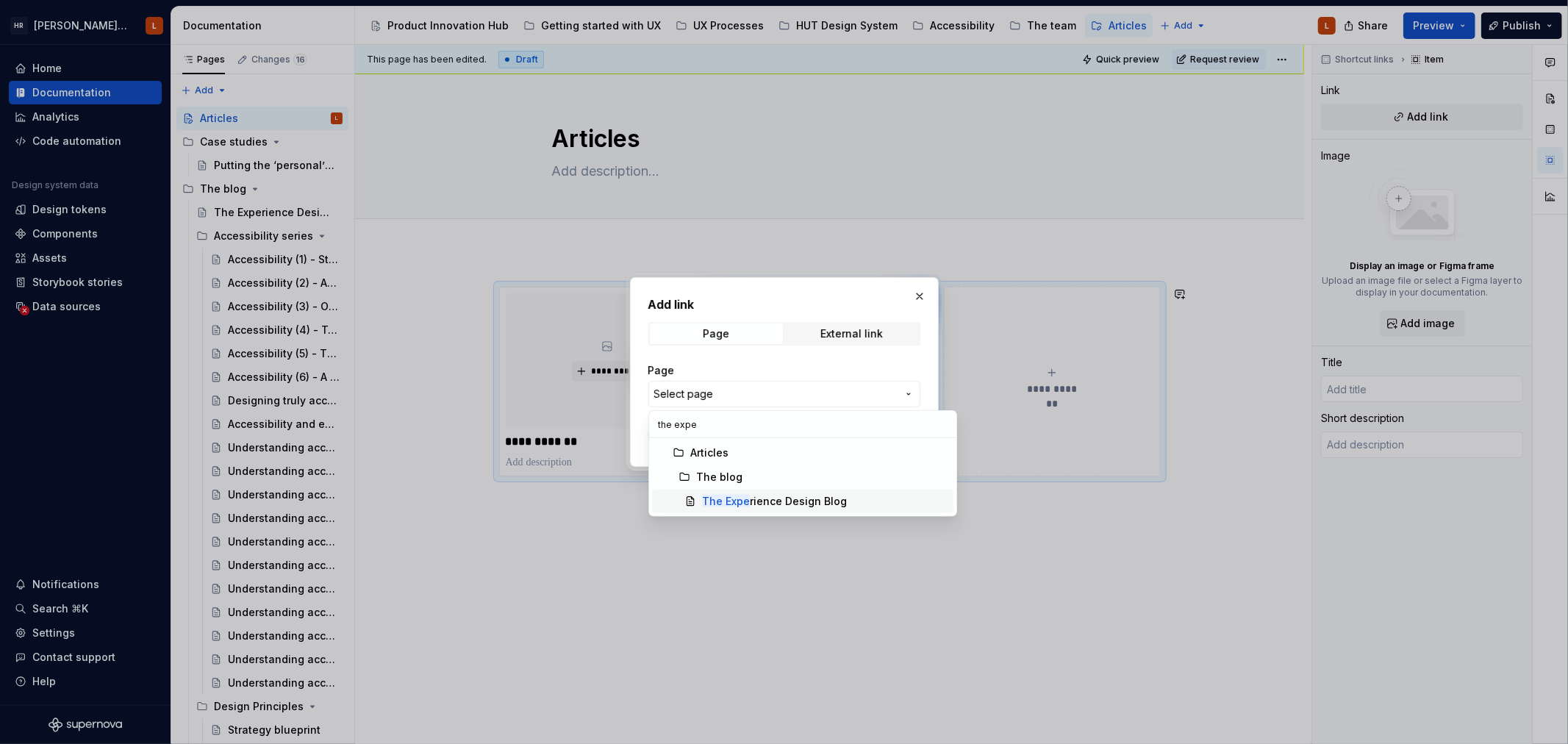
type input "the expe"
click at [757, 508] on div "The Expe rience Design Blog" at bounding box center [774, 501] width 145 height 14
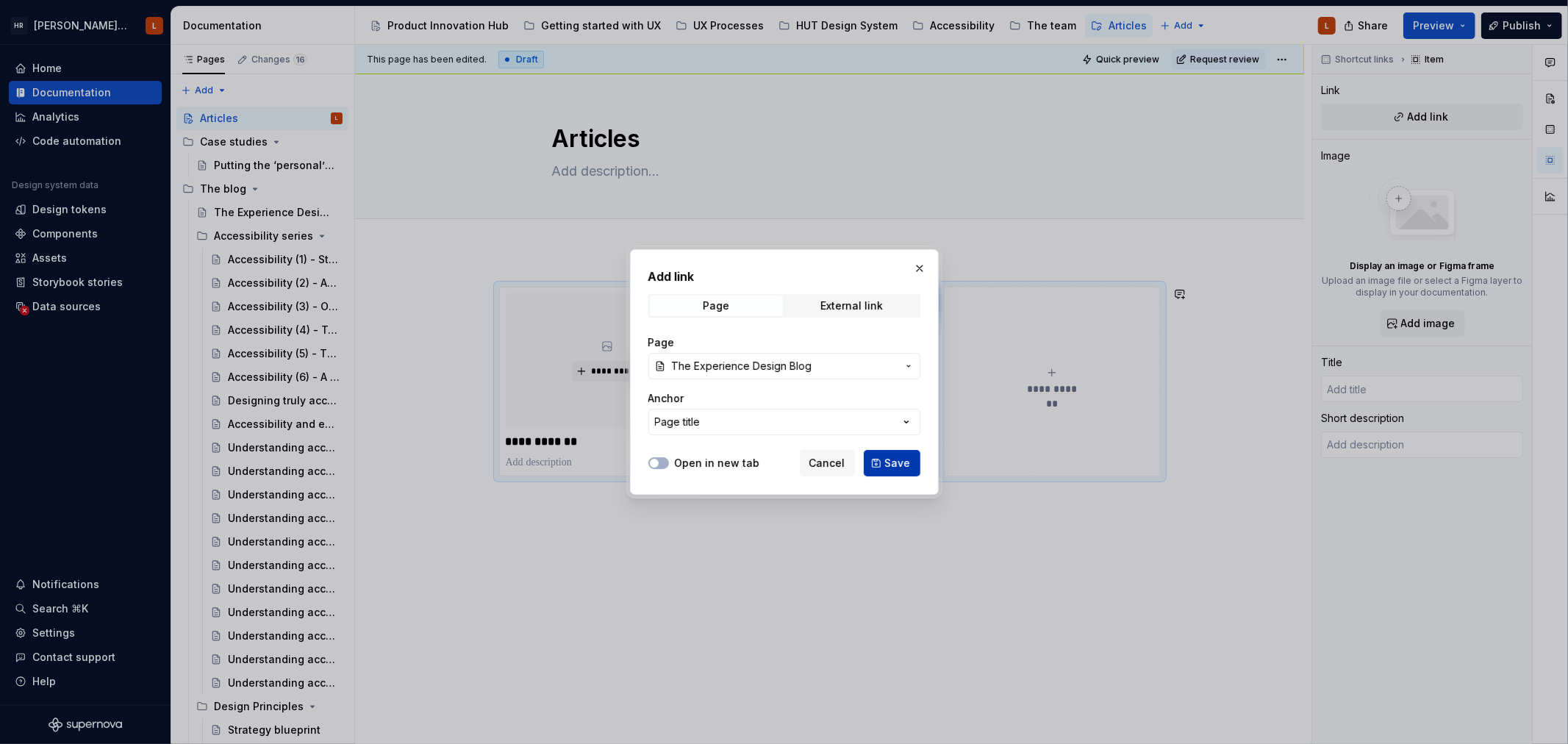
click at [884, 460] on button "Save" at bounding box center [892, 463] width 57 height 27
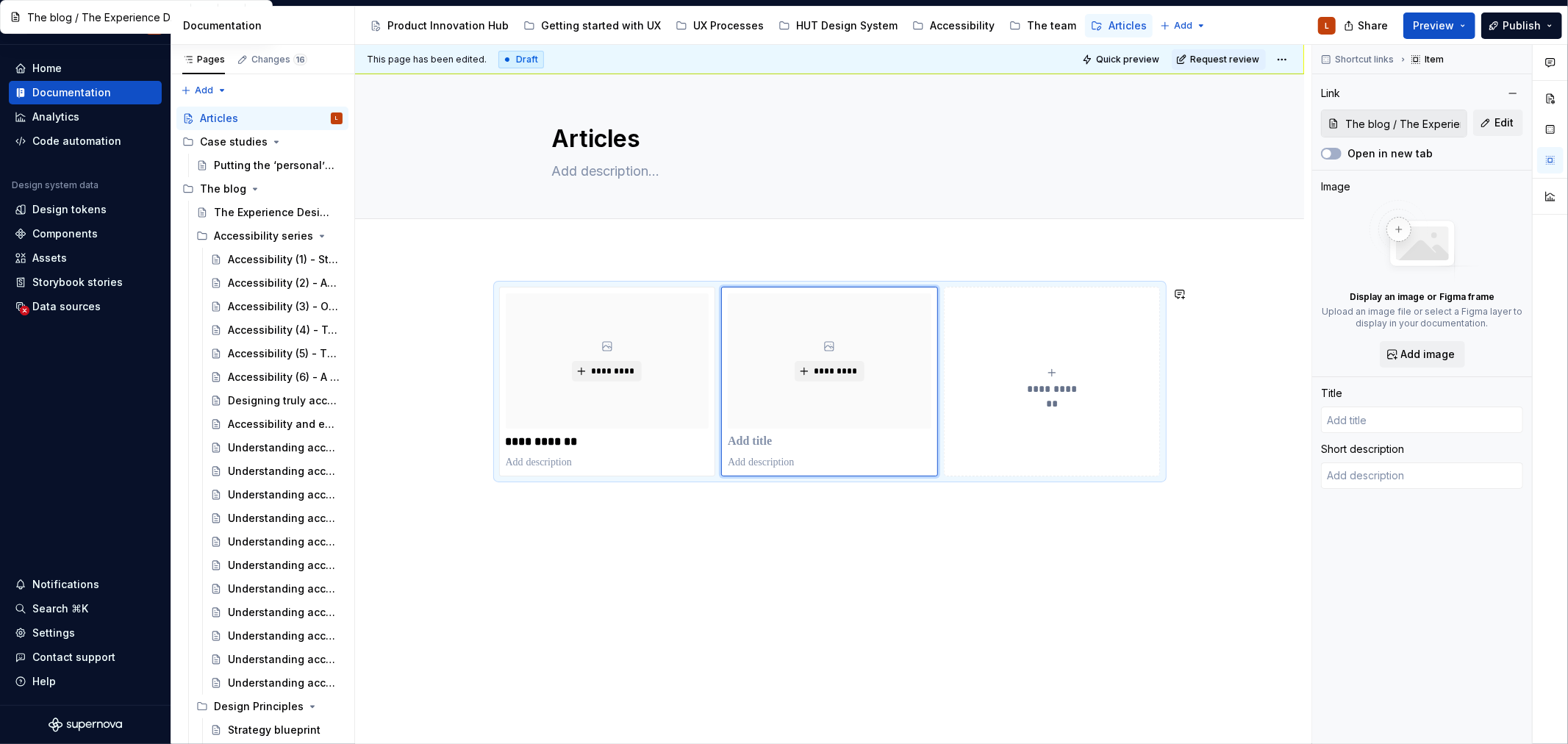
type textarea "*"
type input "The Experience Design Blog"
type textarea "Blog posts covering all aspects of the process, team and case studies of the wo…"
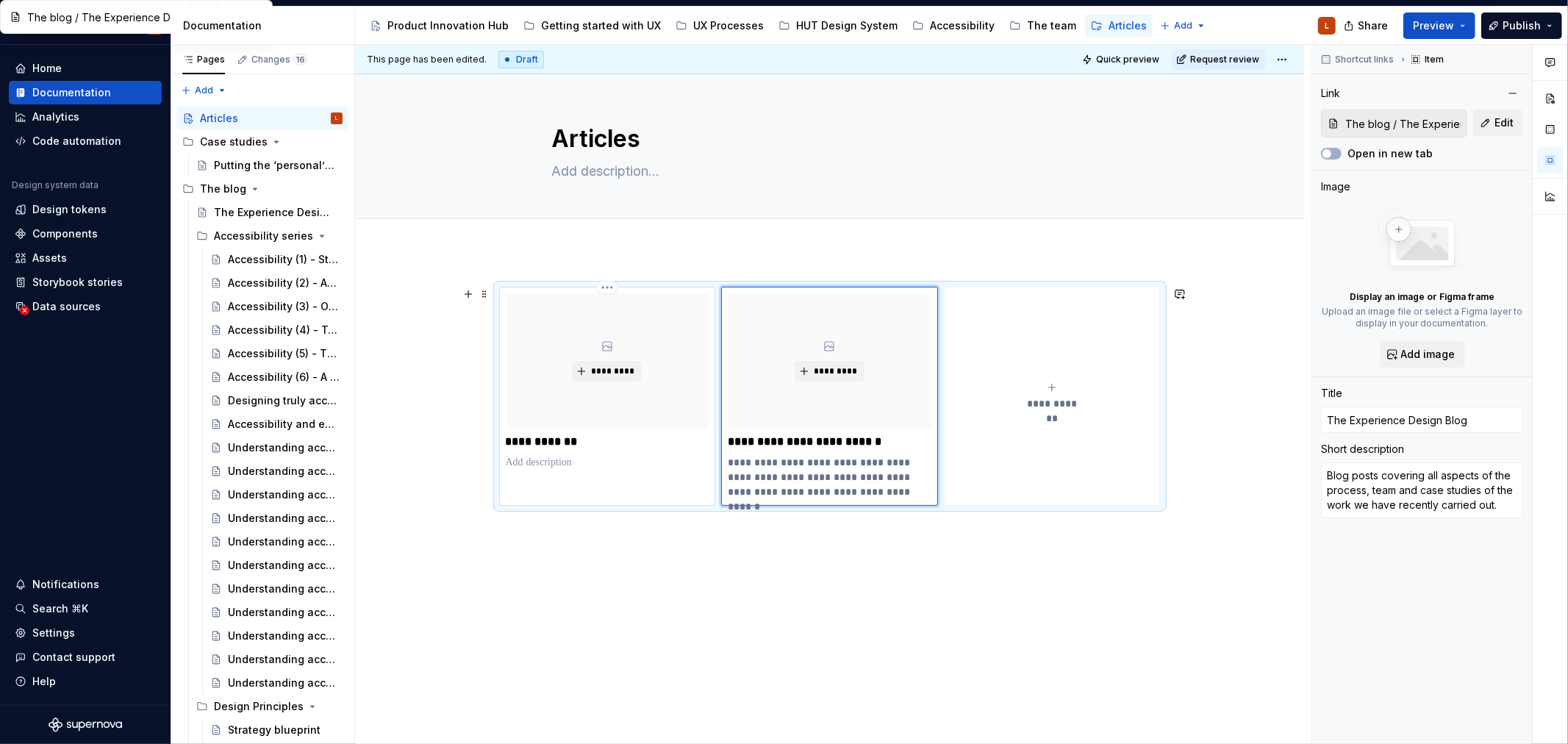
click at [569, 458] on p at bounding box center [607, 462] width 204 height 14
type textarea "*"
type input "Case studies"
type input "Case studies / Putting the ‘personal’ back into [PERSON_NAME] [PERSON_NAME] Per…"
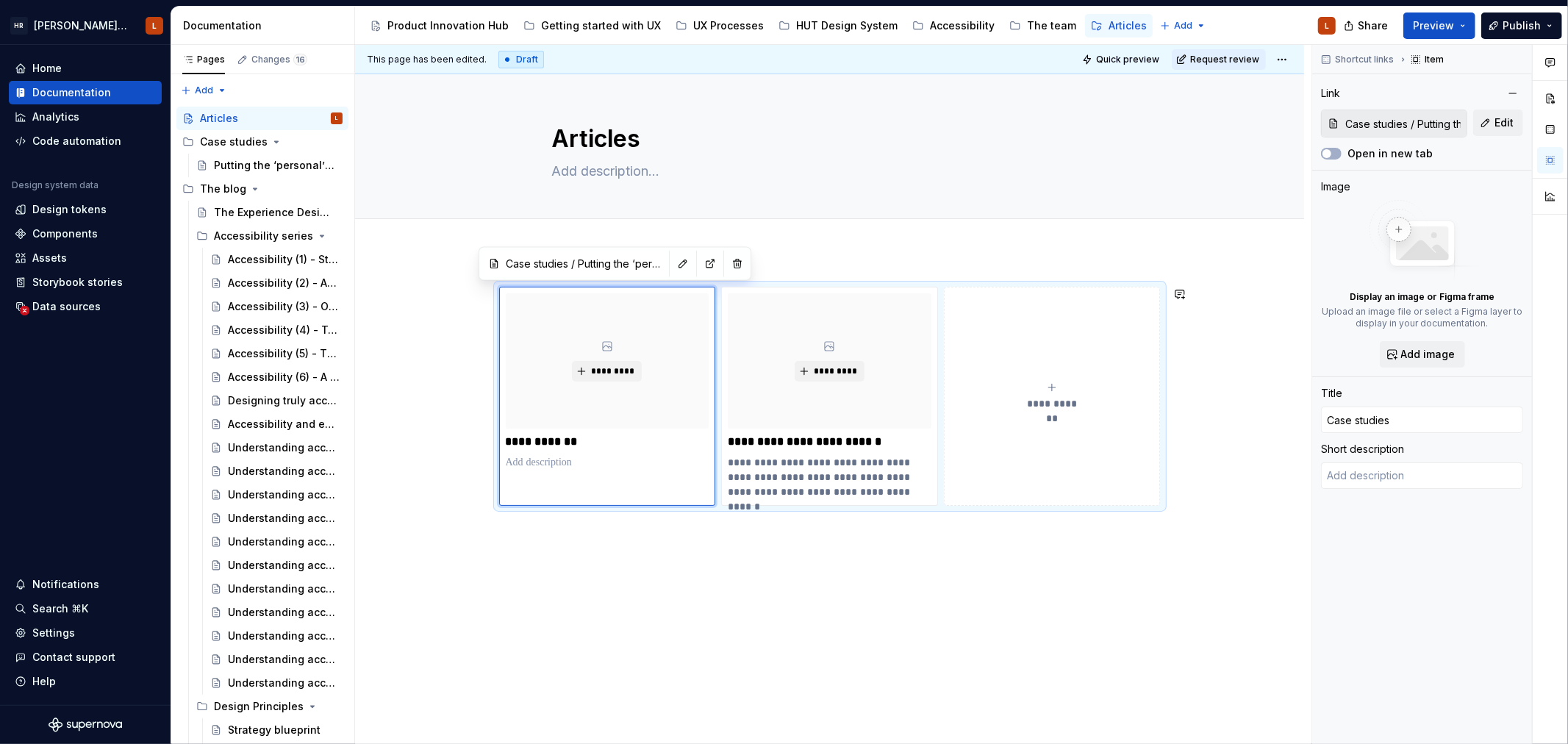
click at [959, 545] on div "**********" at bounding box center [829, 499] width 949 height 495
click at [867, 582] on div "**********" at bounding box center [829, 499] width 949 height 495
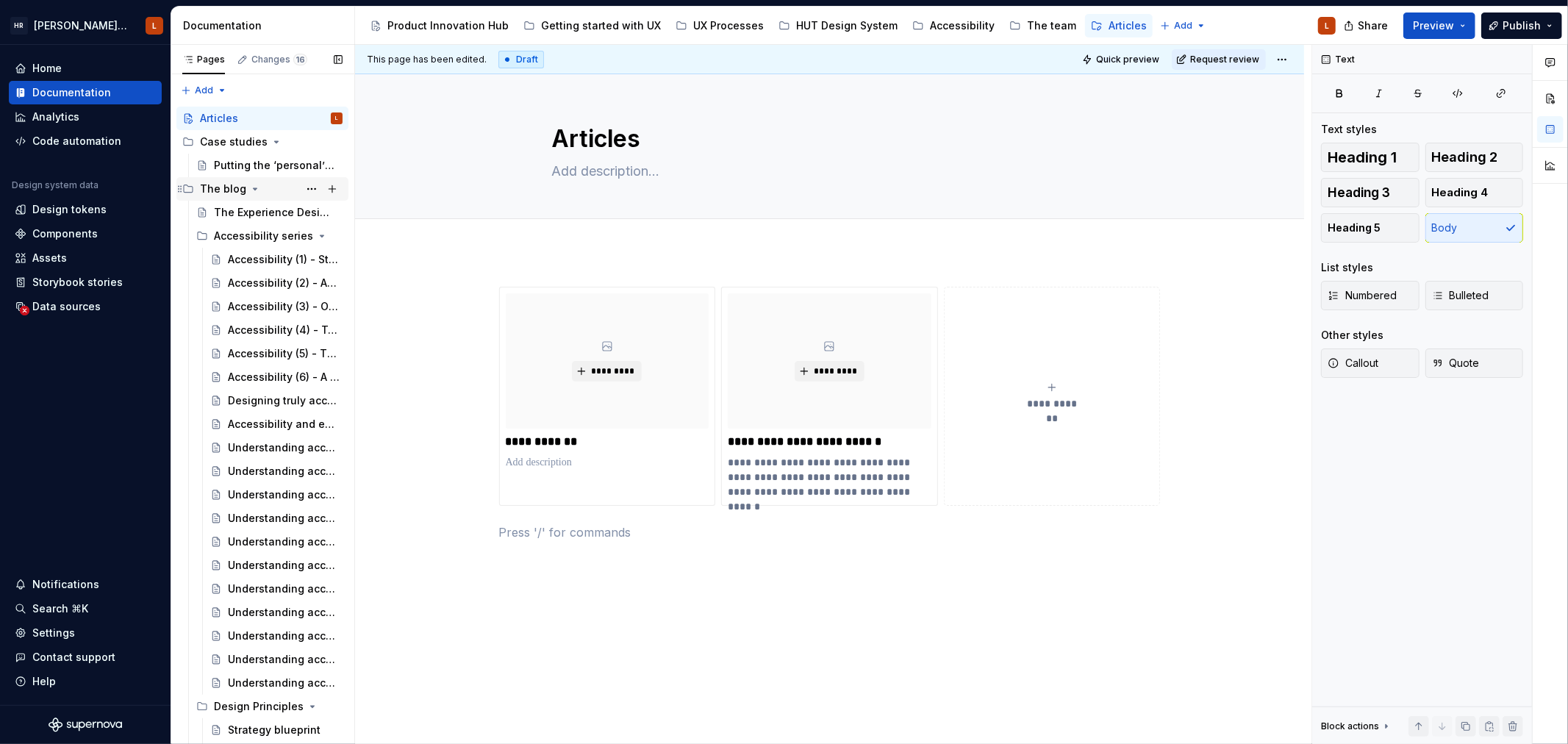
click at [252, 190] on icon "Page tree" at bounding box center [256, 189] width 12 height 12
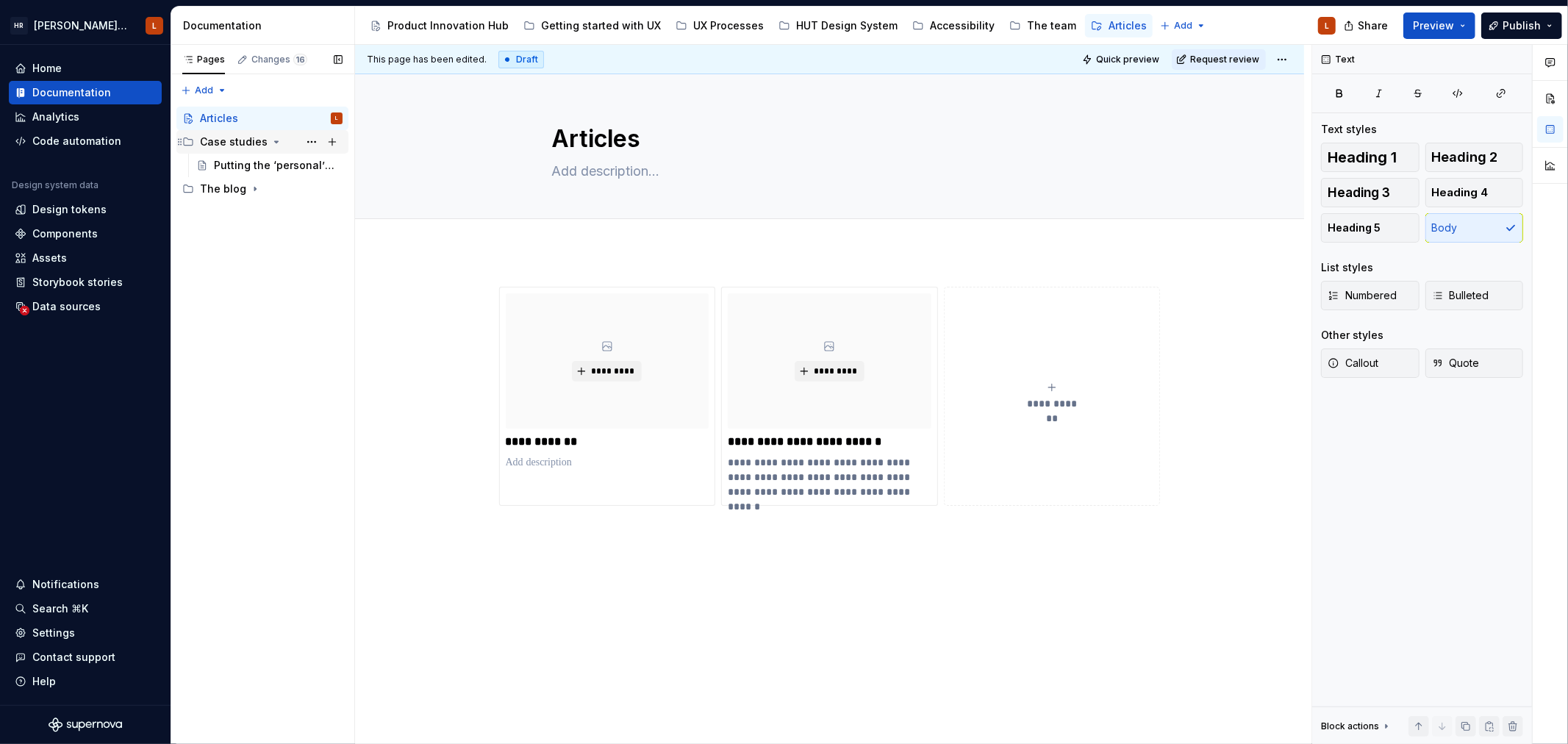
click at [271, 140] on icon "Page tree" at bounding box center [277, 142] width 12 height 12
click at [245, 187] on div "The blog" at bounding box center [271, 189] width 143 height 20
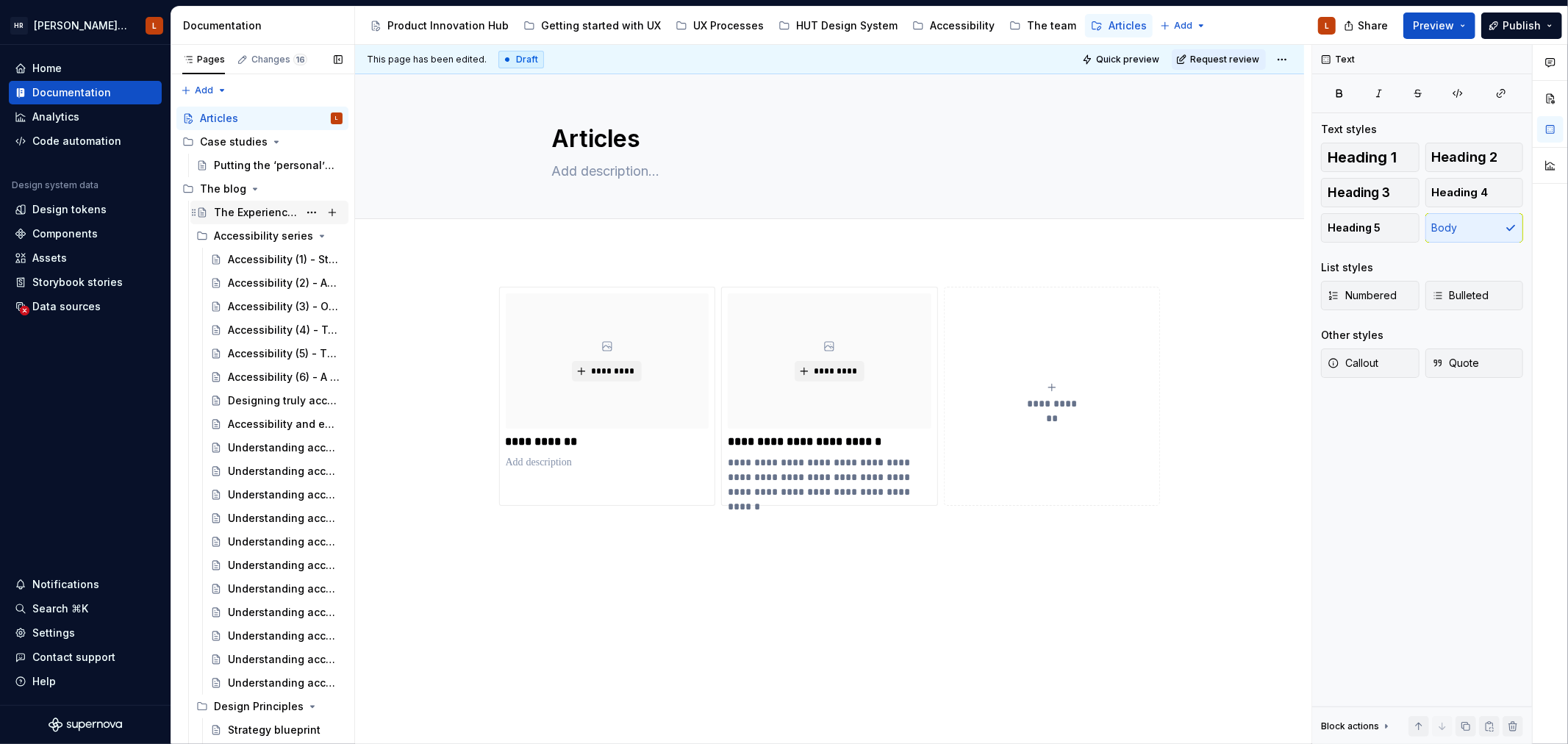
click at [258, 215] on div "The Experience Design Blog" at bounding box center [256, 212] width 84 height 14
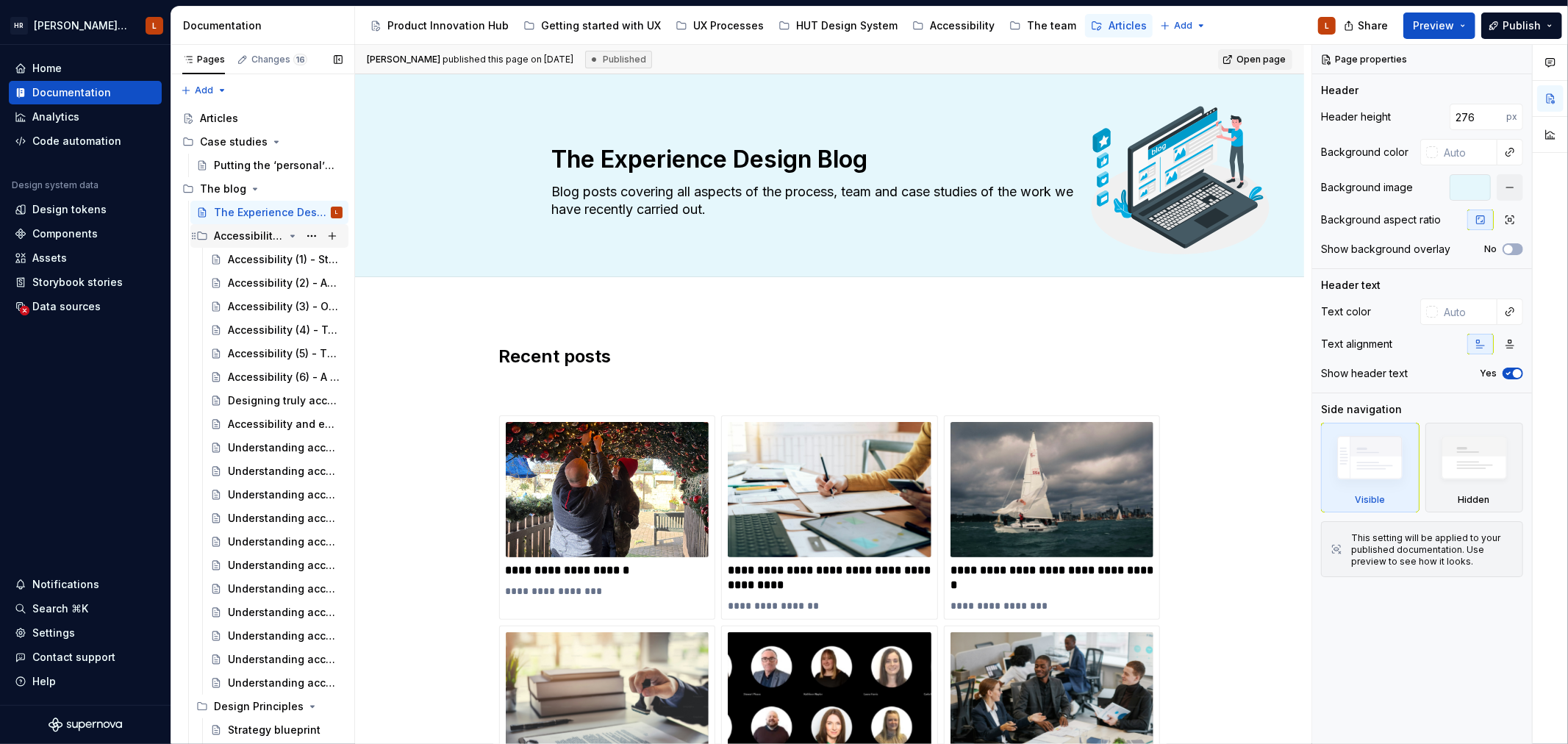
click at [287, 231] on icon "Page tree" at bounding box center [293, 236] width 12 height 12
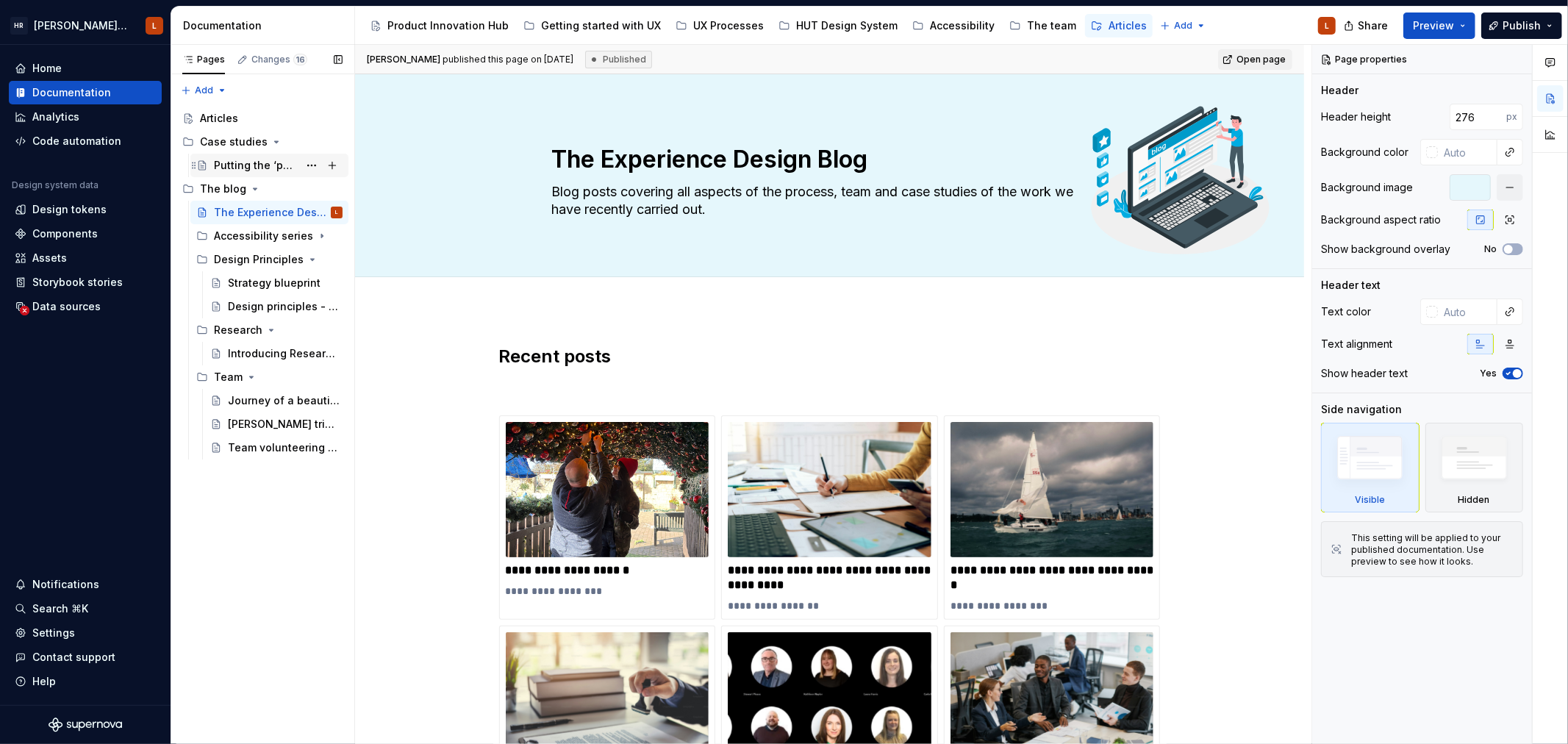
click at [276, 170] on div "Putting the ‘personal’ back into [PERSON_NAME] [PERSON_NAME] Personal Wealth" at bounding box center [256, 165] width 84 height 14
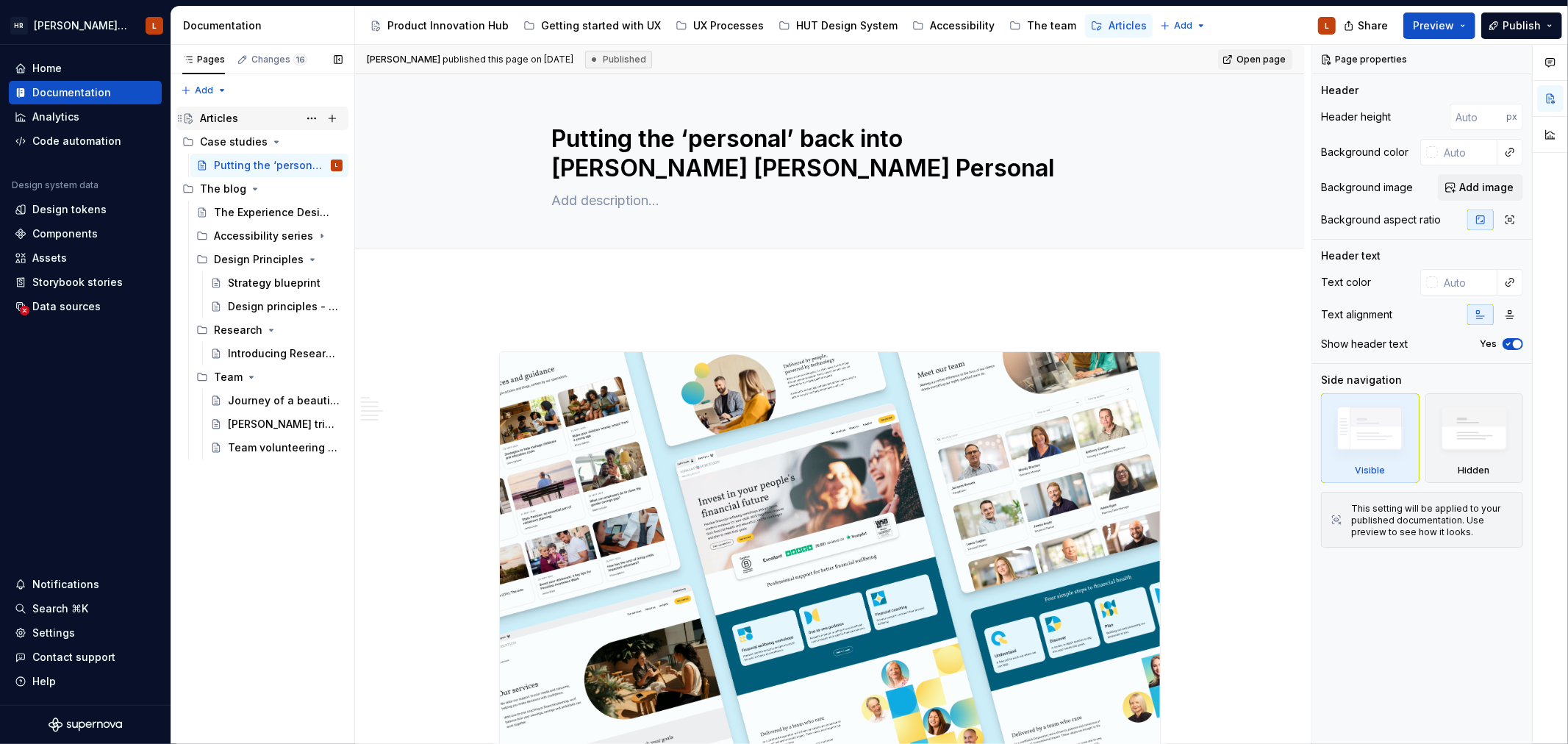
click at [243, 126] on div "Articles" at bounding box center [271, 118] width 143 height 20
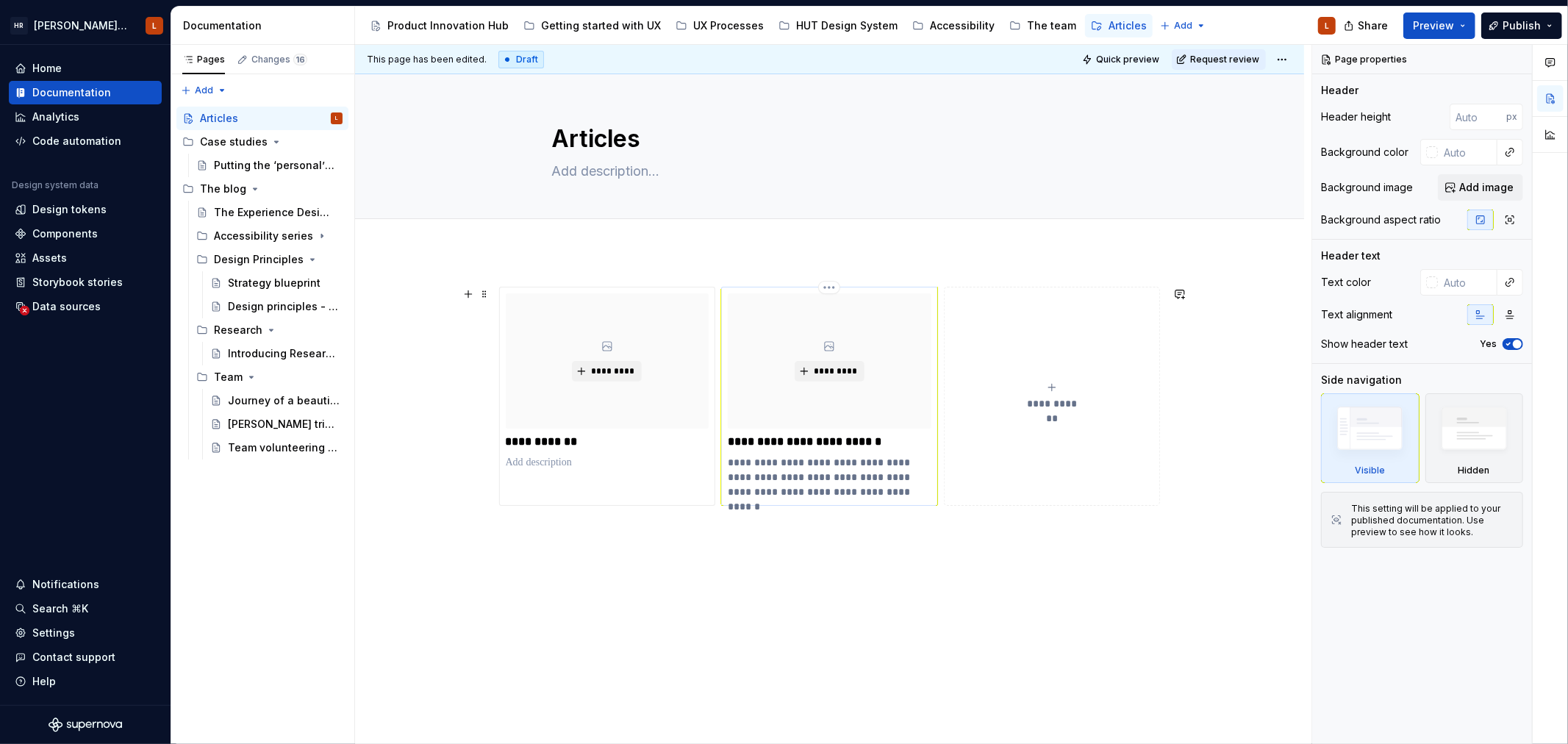
click at [792, 443] on p "**********" at bounding box center [829, 441] width 203 height 14
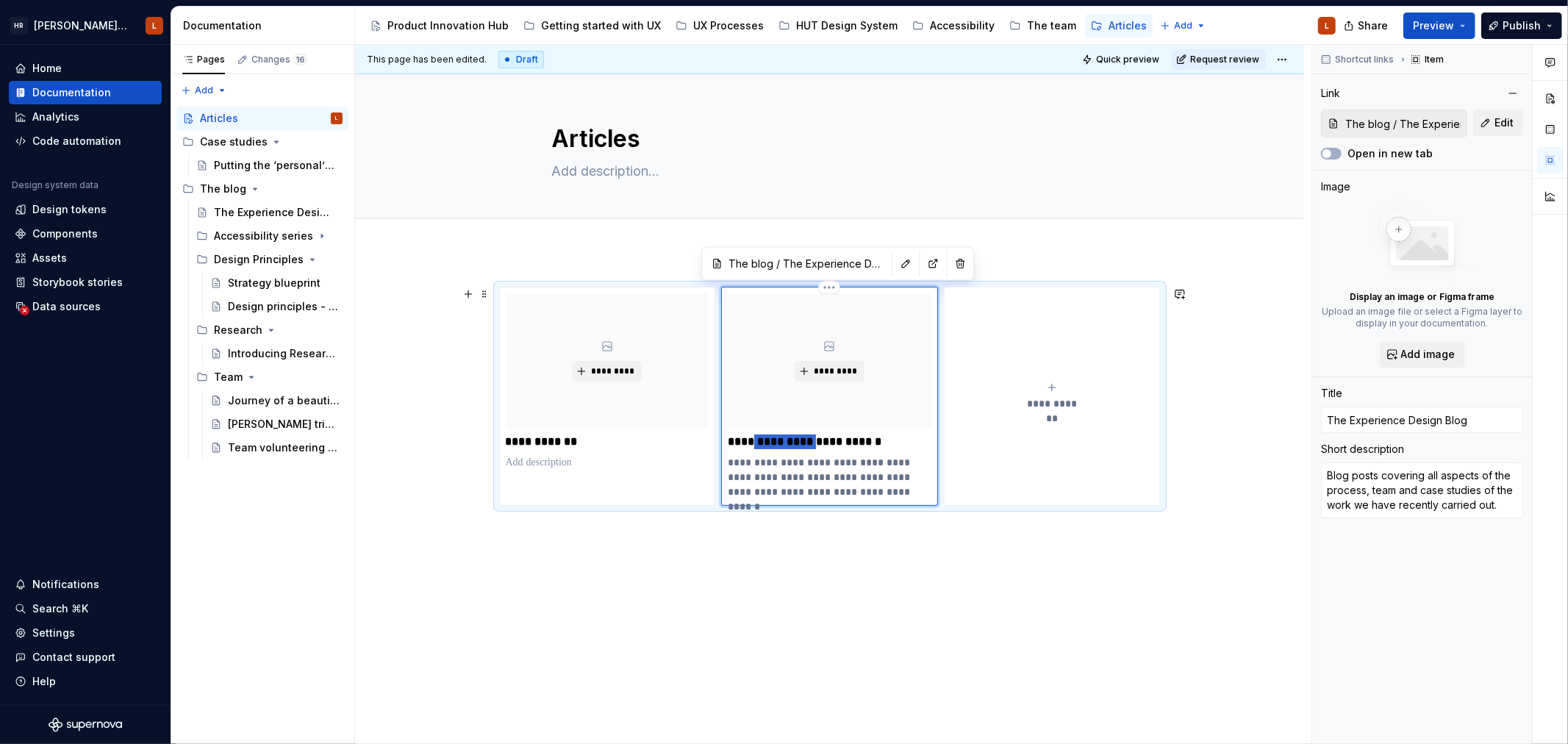
click at [792, 443] on p "**********" at bounding box center [829, 441] width 203 height 14
drag, startPoint x: 729, startPoint y: 444, endPoint x: 858, endPoint y: 436, distance: 129.2
click at [858, 436] on p "**********" at bounding box center [829, 441] width 203 height 14
type textarea "*"
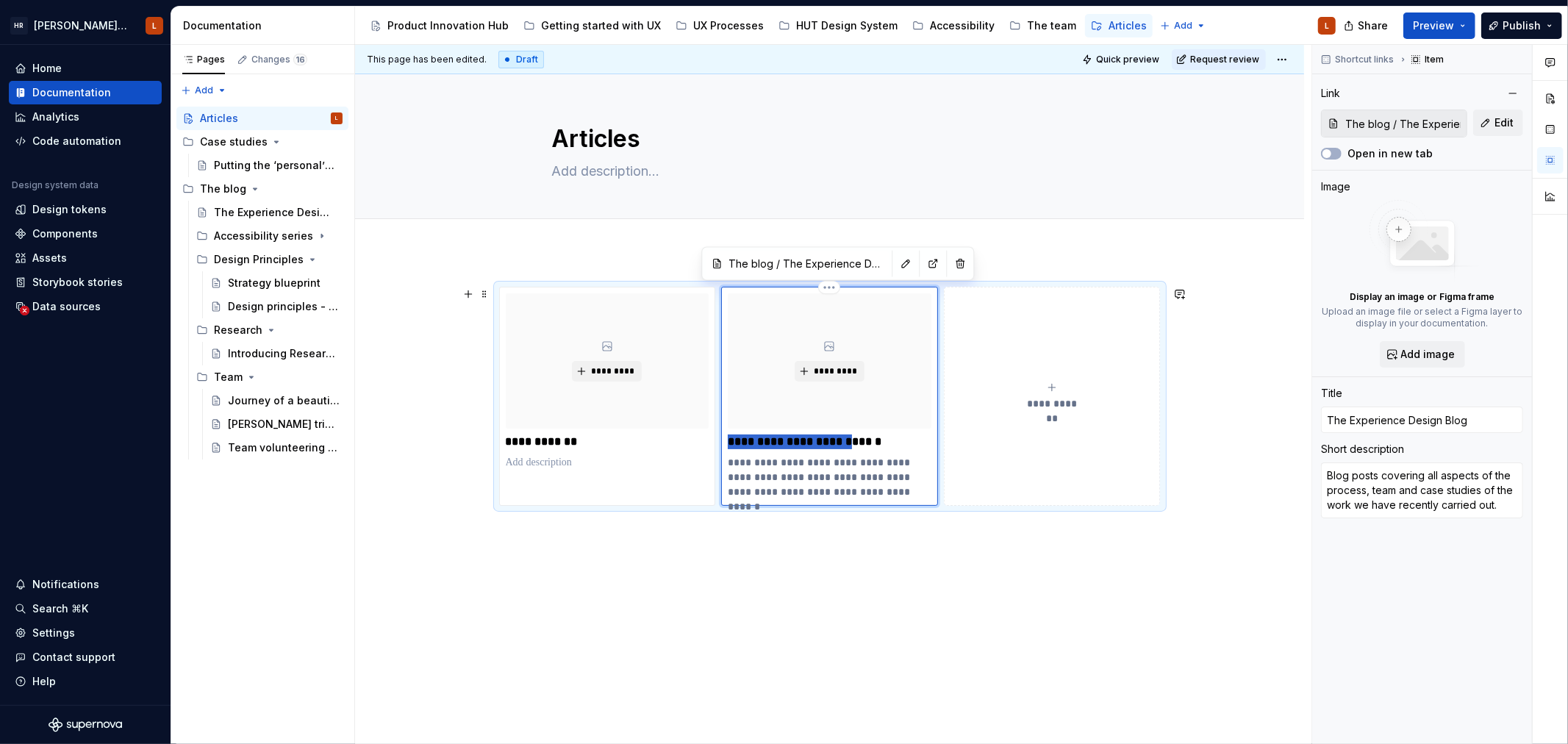
type input "T Blog"
type textarea "*"
type input "Te Blog"
type textarea "*"
type input "Tea Blog"
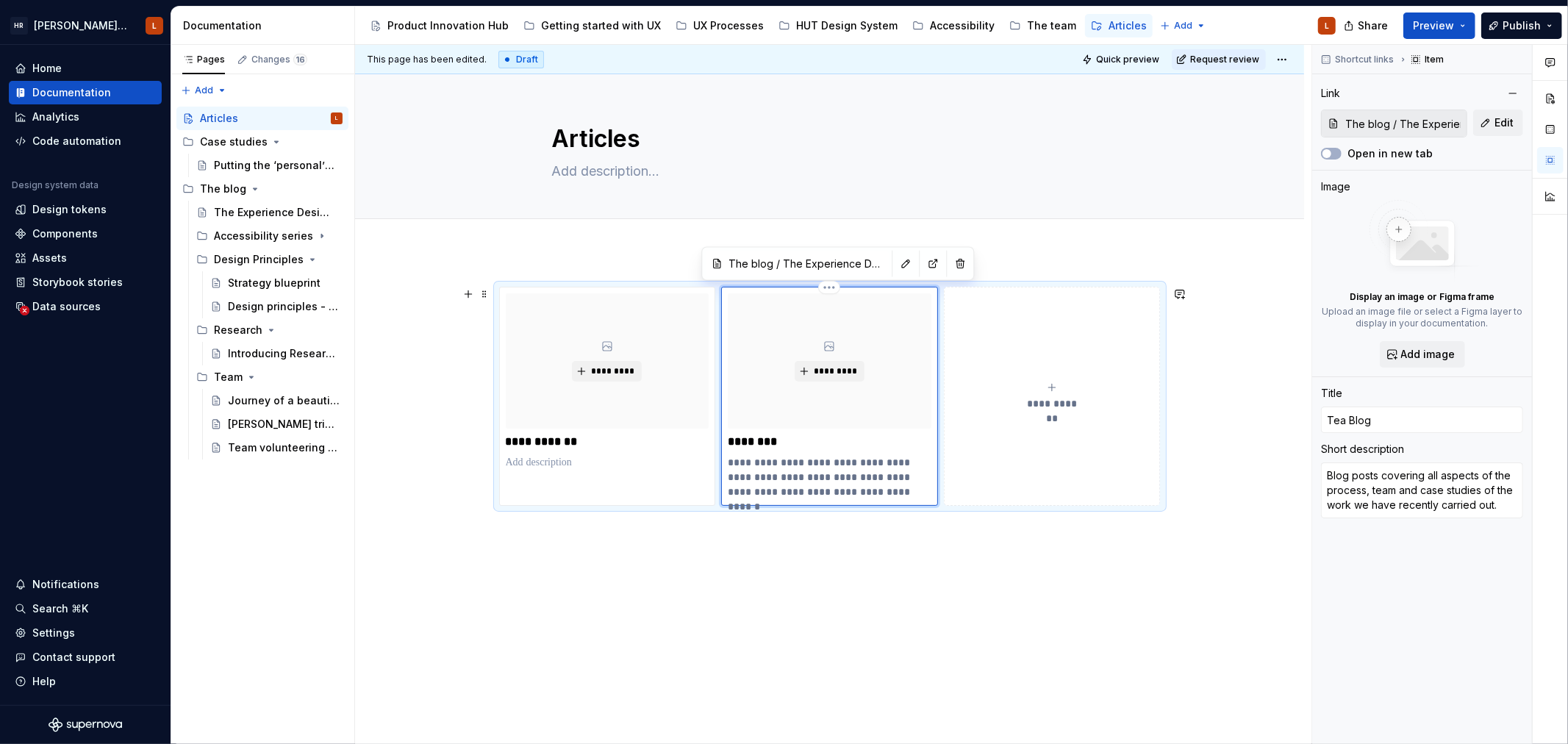
type textarea "*"
type input "Team Blog"
click at [855, 578] on div "**********" at bounding box center [829, 517] width 949 height 531
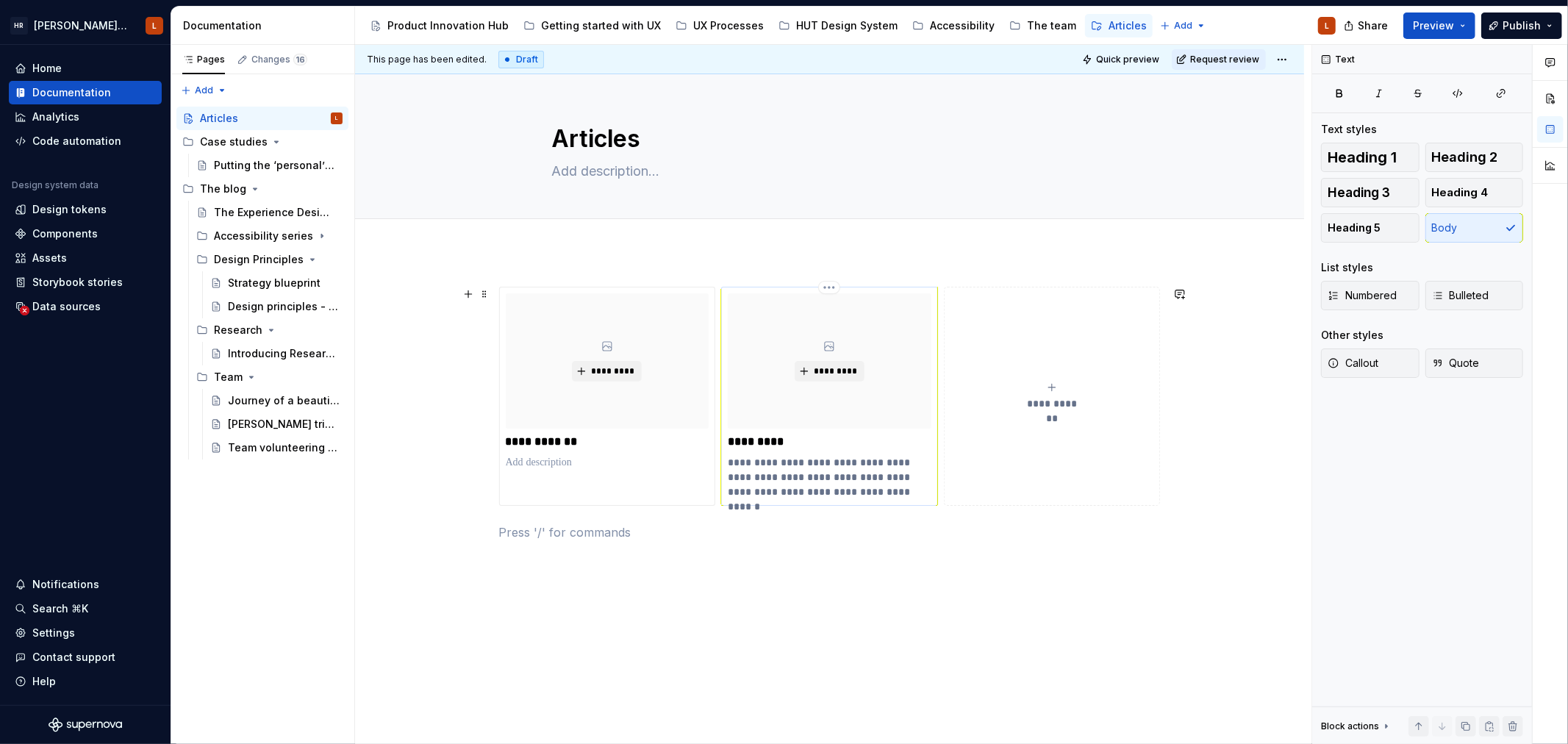
click at [742, 442] on p "*********" at bounding box center [829, 441] width 203 height 14
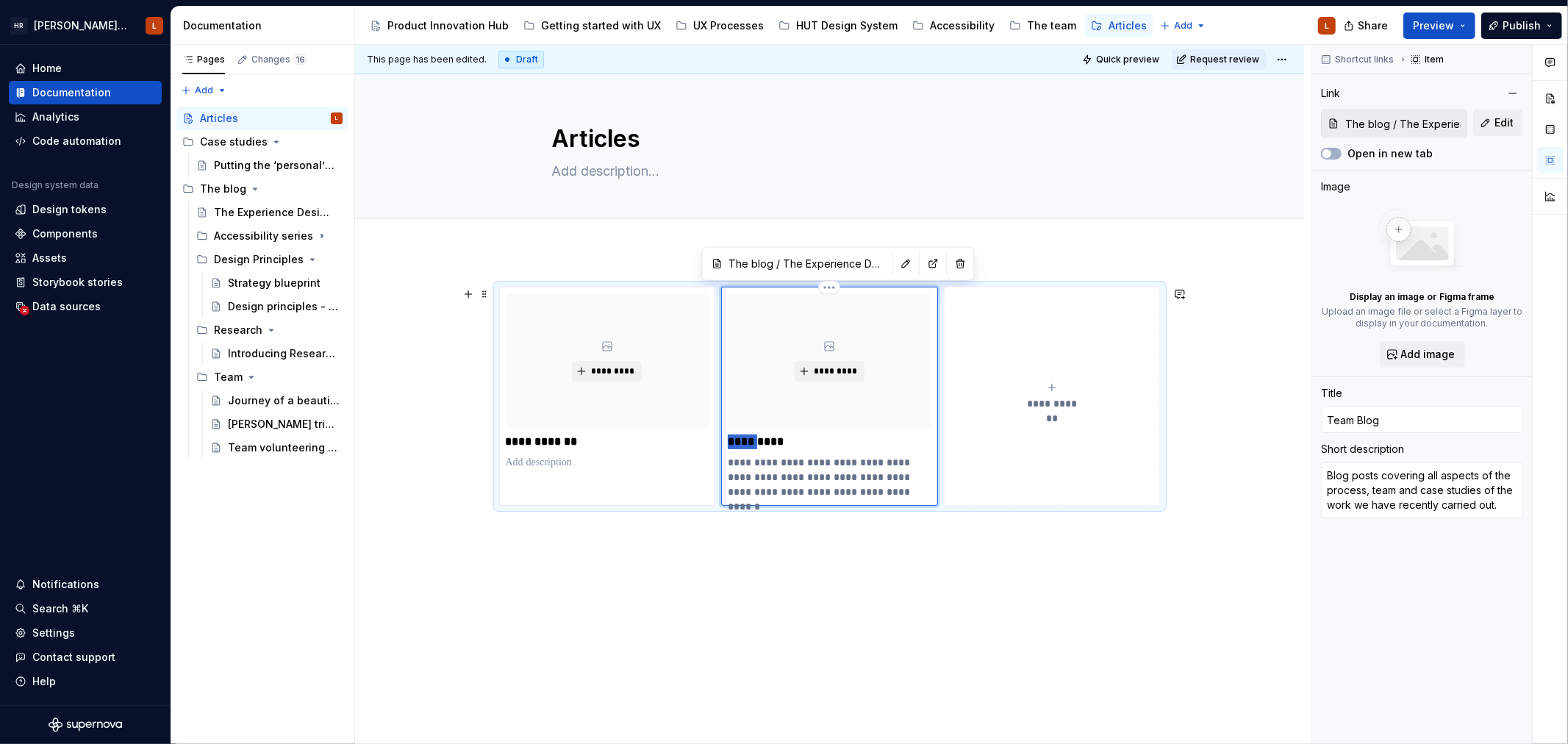
click at [742, 442] on p "*********" at bounding box center [829, 441] width 203 height 14
type textarea "*"
type input "Blog"
click at [856, 600] on div "**********" at bounding box center [829, 517] width 949 height 531
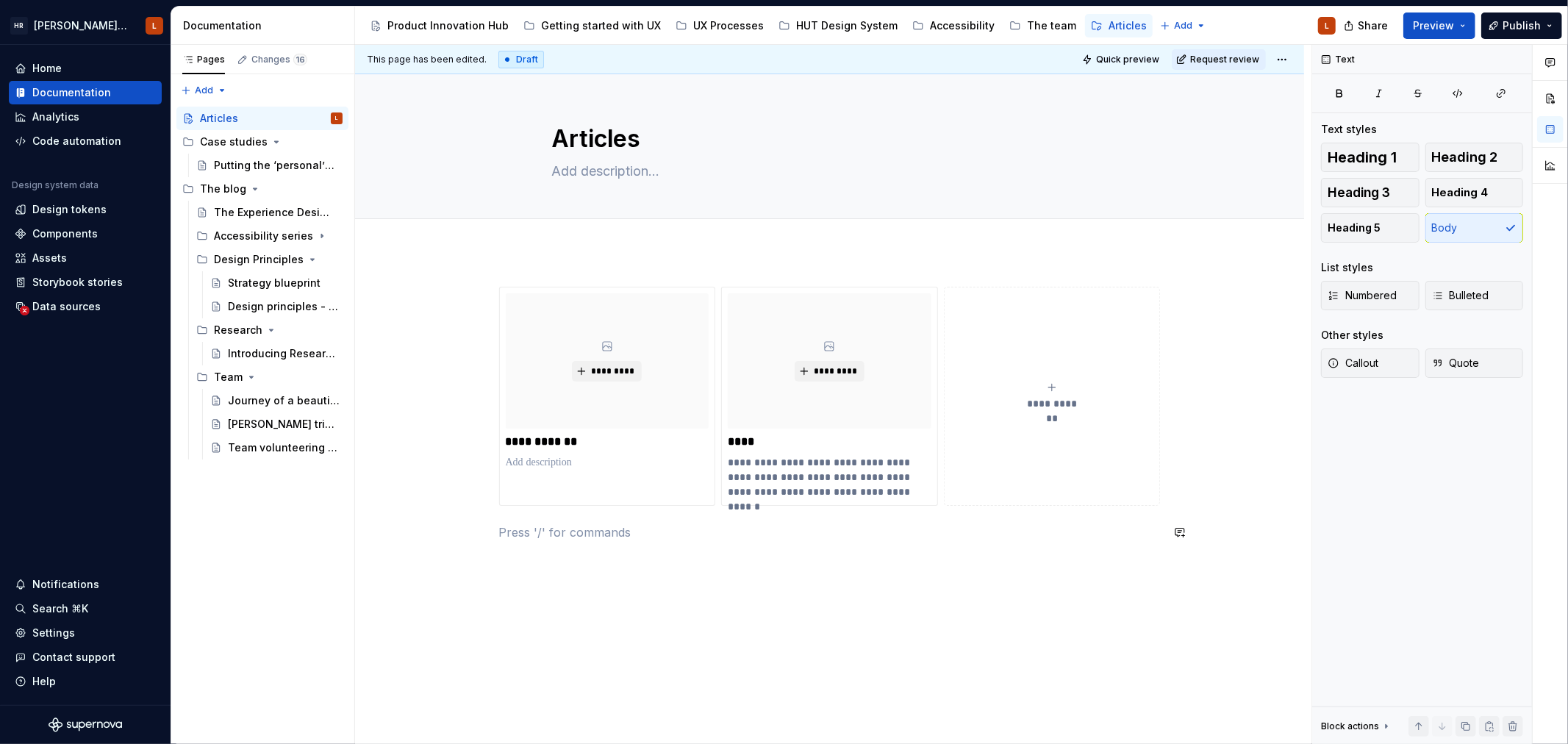
click at [860, 623] on div "**********" at bounding box center [833, 394] width 956 height 700
click at [234, 208] on div "The Experience Design Blog" at bounding box center [256, 212] width 84 height 14
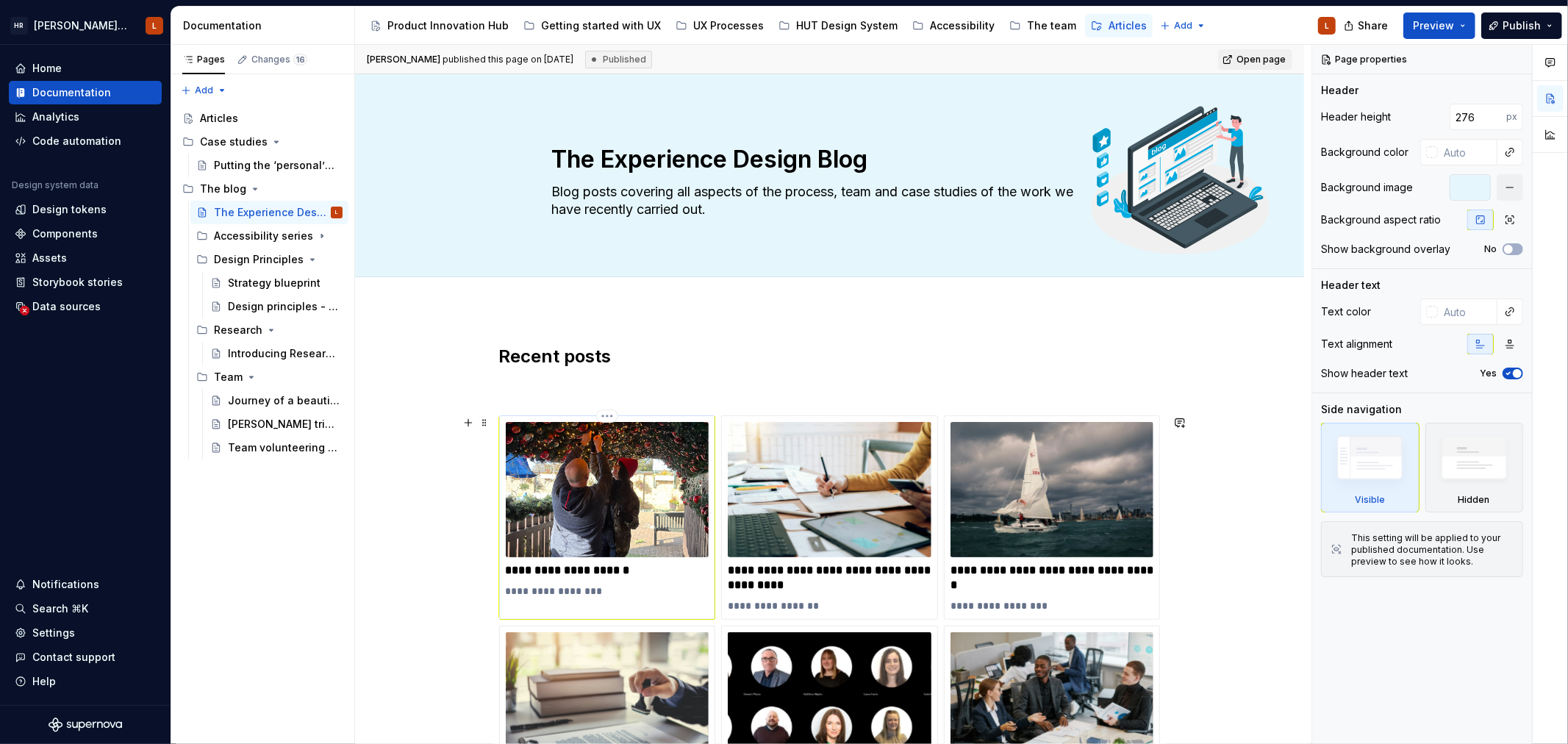
click at [579, 461] on img at bounding box center [607, 489] width 204 height 135
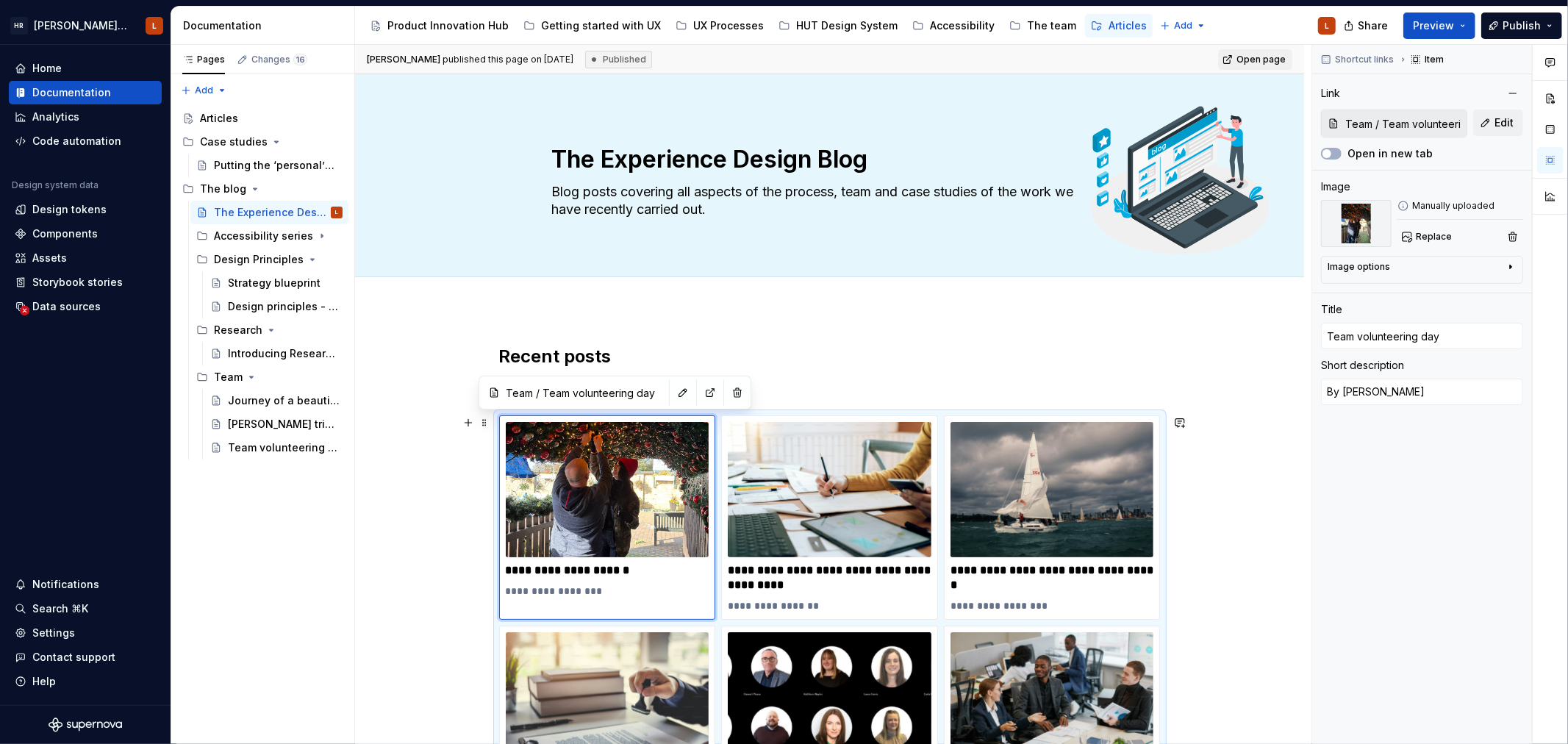
drag, startPoint x: 437, startPoint y: 482, endPoint x: 451, endPoint y: 472, distance: 17.2
click at [436, 482] on div "**********" at bounding box center [833, 394] width 956 height 700
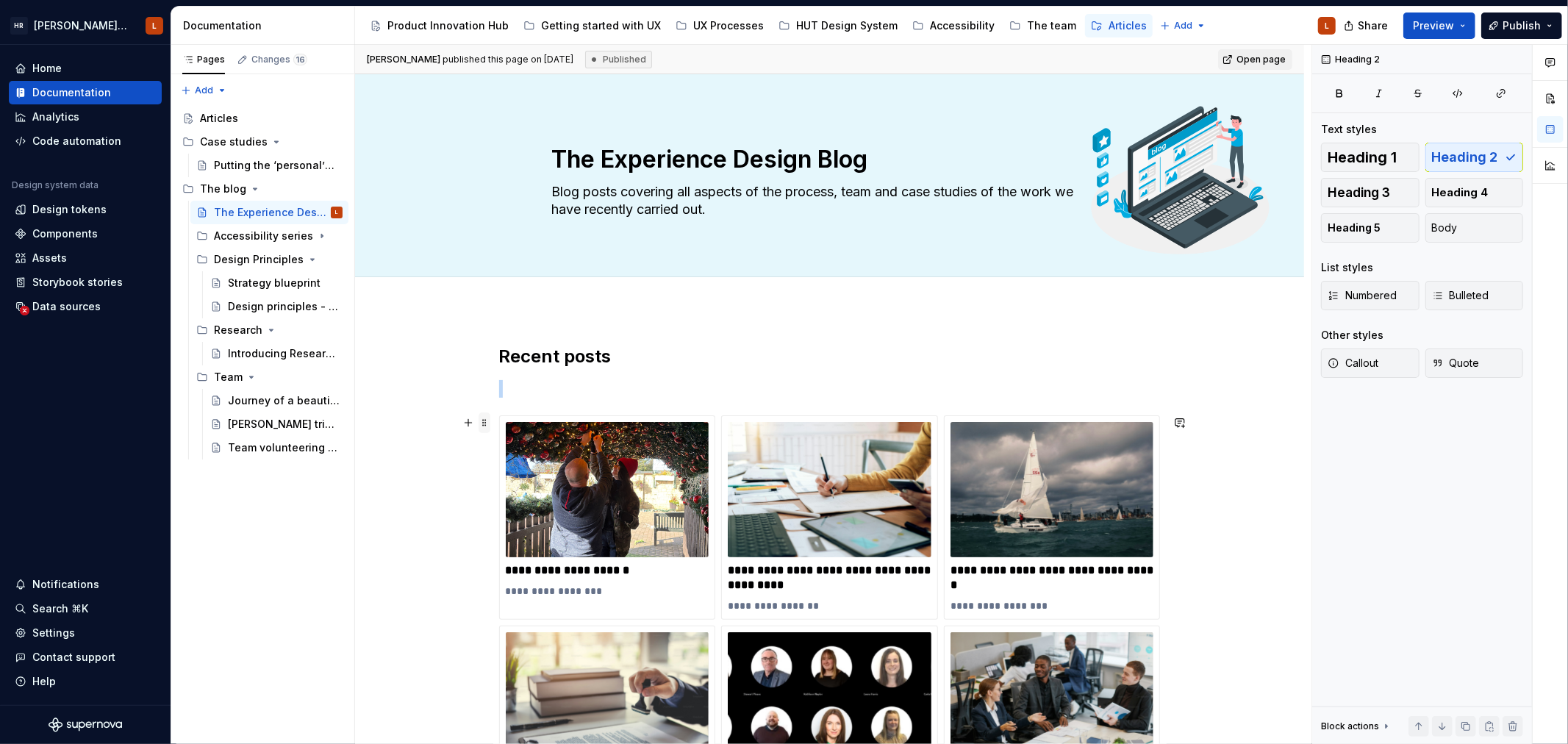
click at [483, 420] on span at bounding box center [485, 422] width 12 height 20
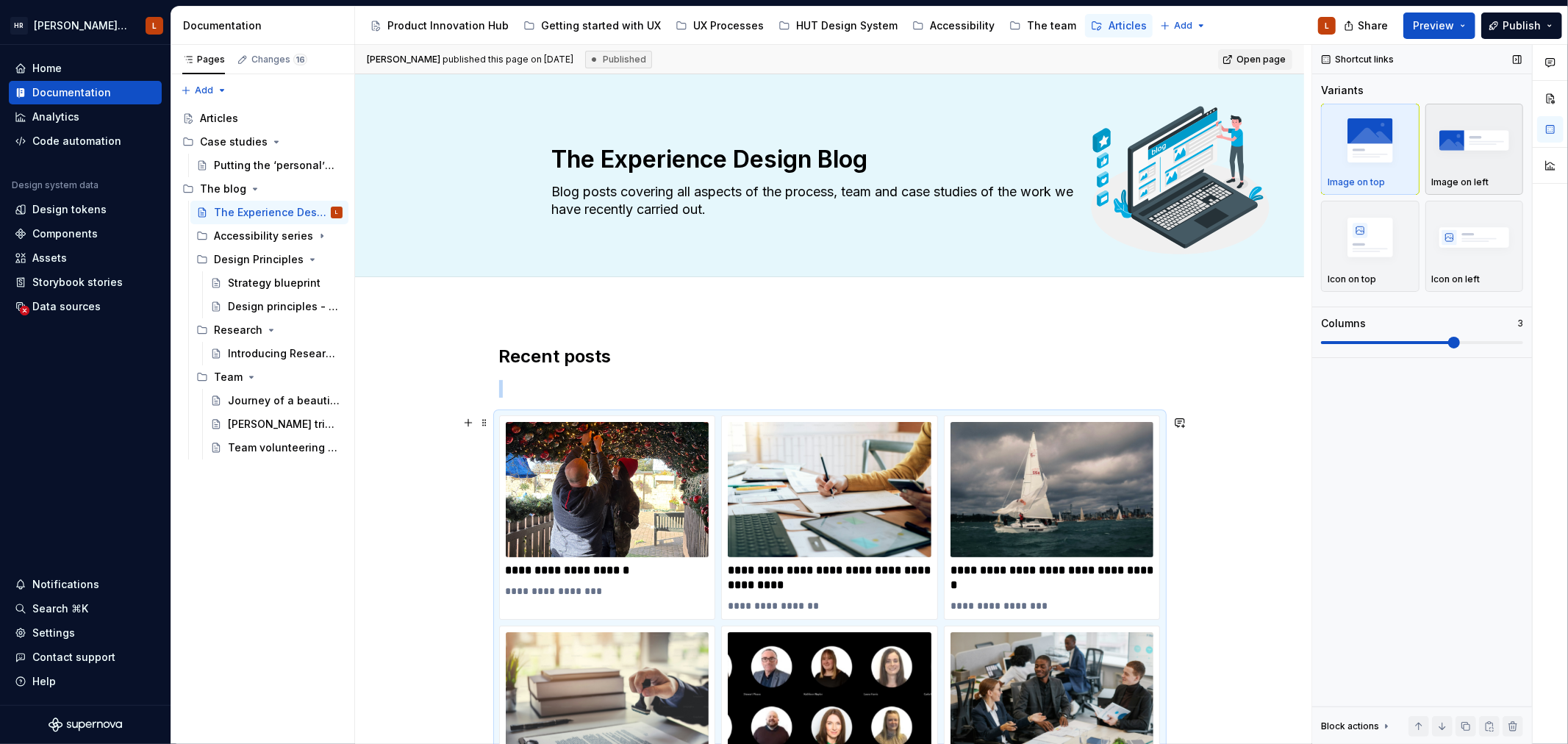
click at [1472, 162] on img "button" at bounding box center [1474, 140] width 85 height 54
click at [288, 258] on icon "Page tree" at bounding box center [293, 259] width 12 height 12
click at [269, 278] on icon "Page tree" at bounding box center [271, 283] width 12 height 12
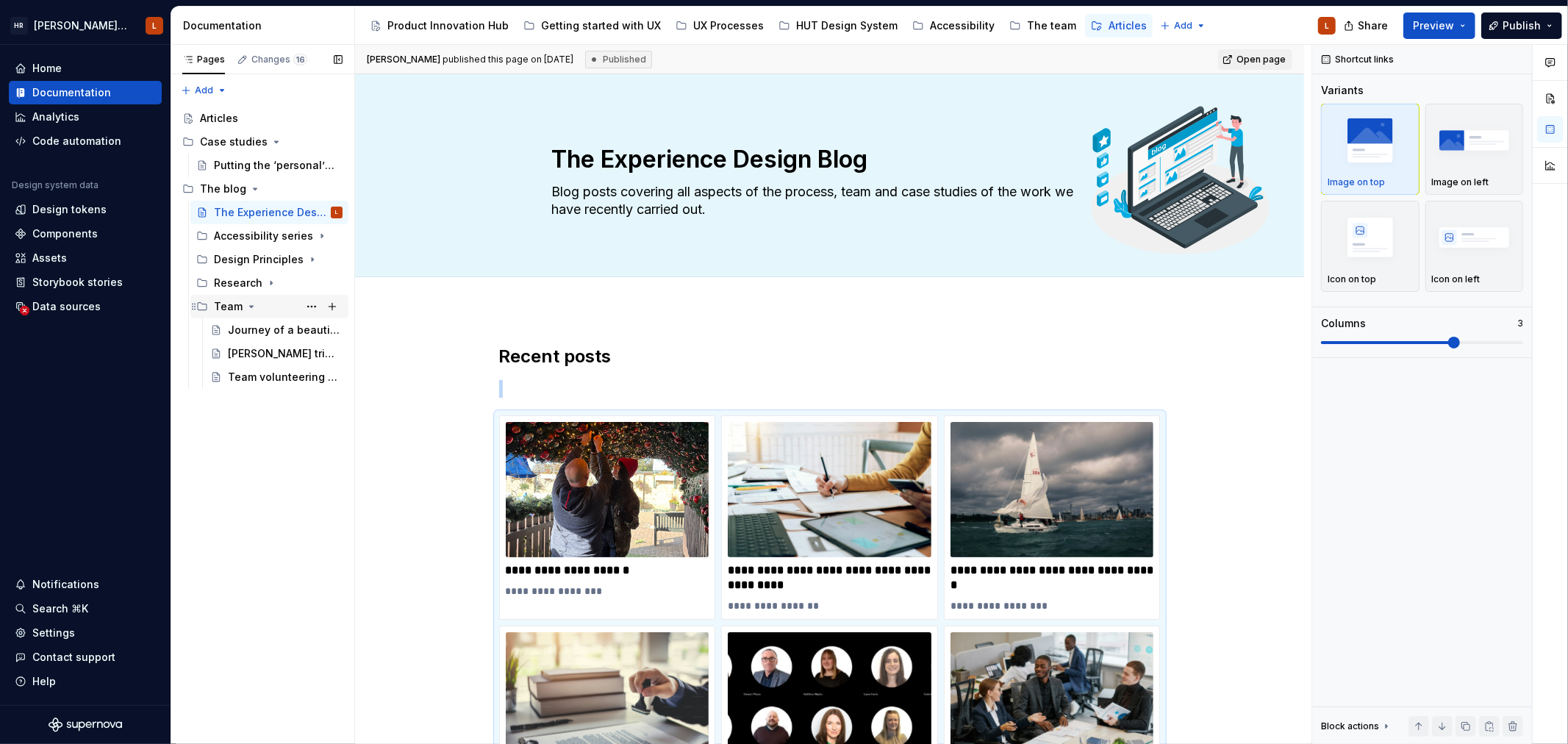
click at [252, 302] on icon "Page tree" at bounding box center [252, 306] width 12 height 12
click at [499, 351] on h2 "Recent posts" at bounding box center [829, 356] width 661 height 24
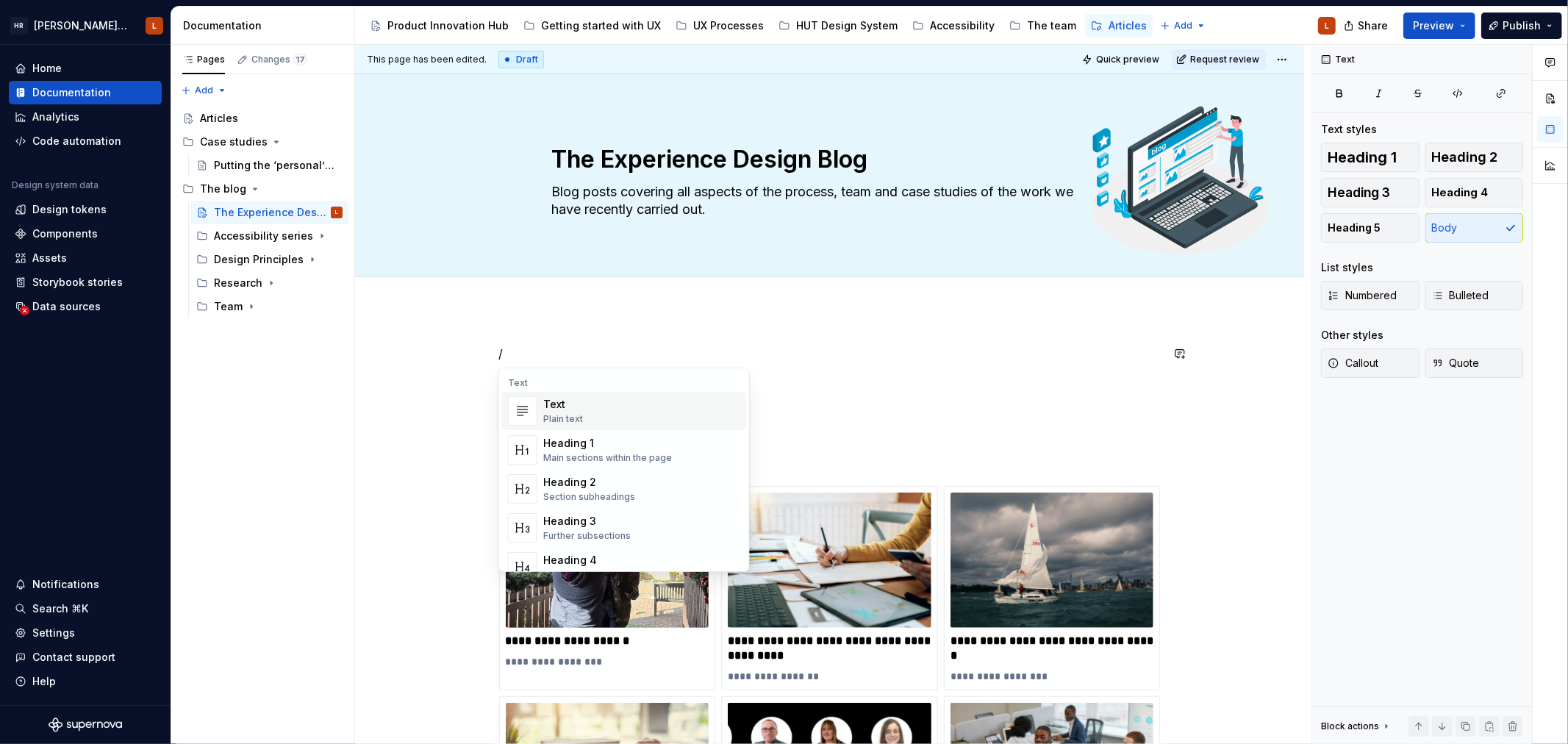
type textarea "*"
click at [597, 524] on div "Heading 3" at bounding box center [586, 521] width 87 height 14
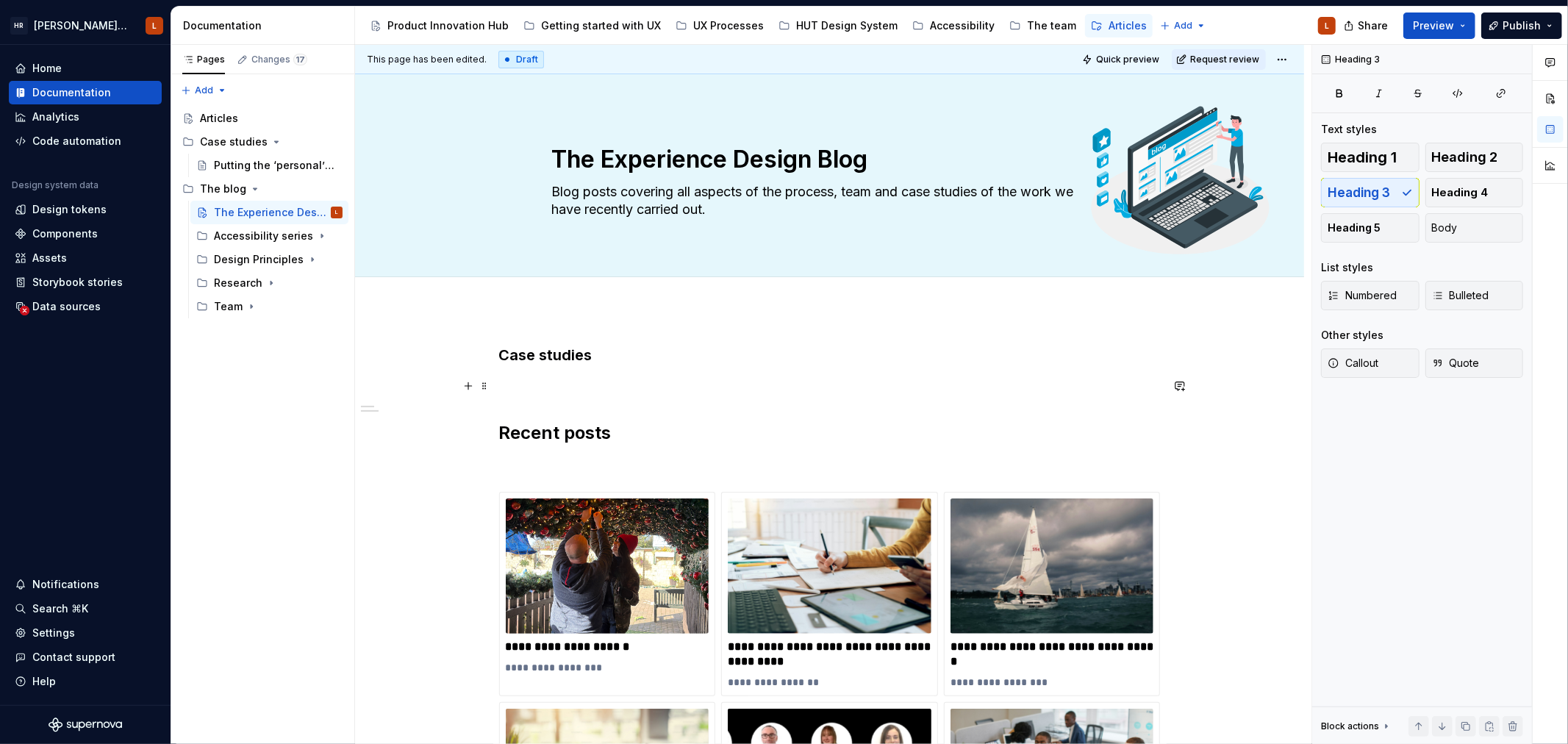
click at [615, 391] on p at bounding box center [829, 385] width 661 height 17
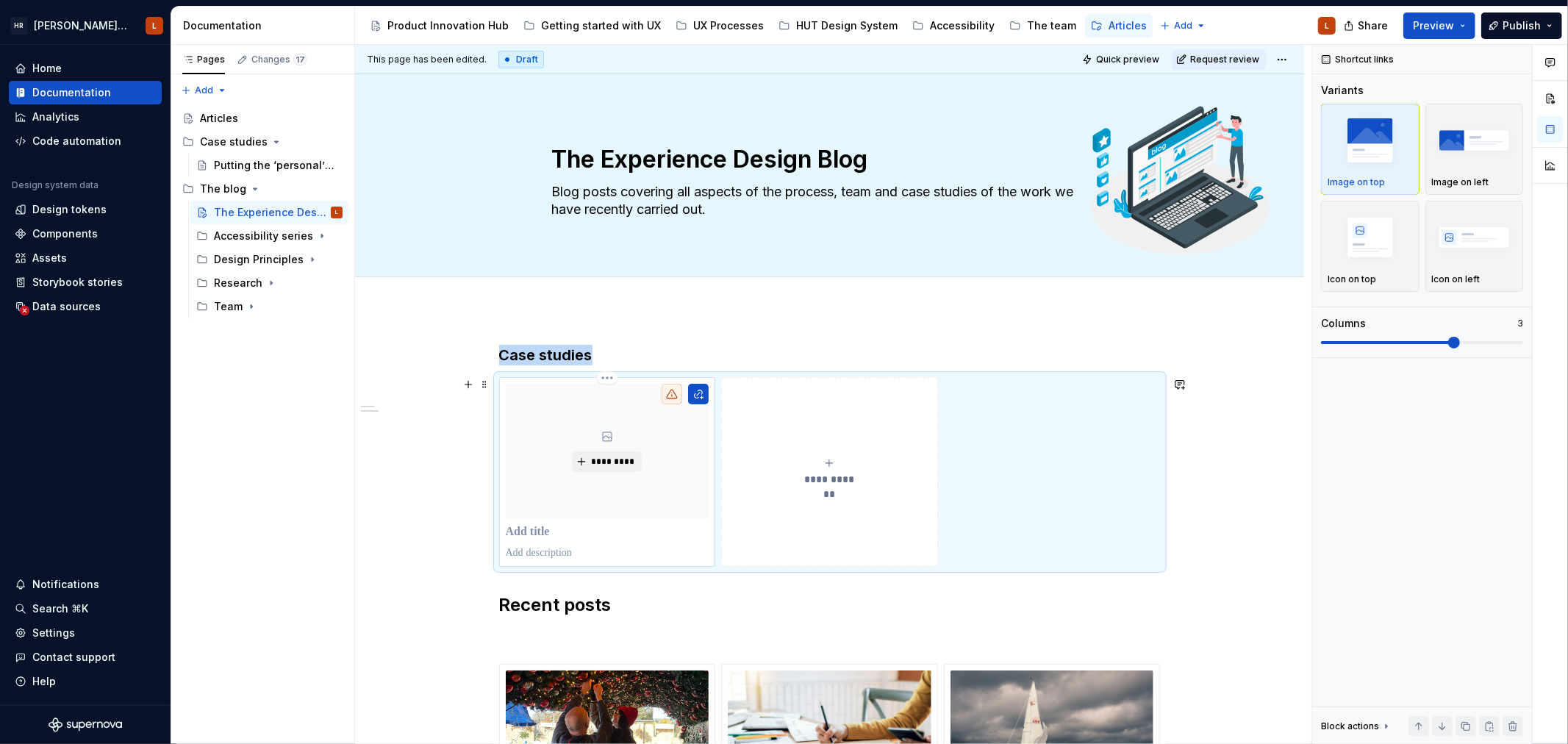
click at [538, 534] on p at bounding box center [607, 532] width 204 height 14
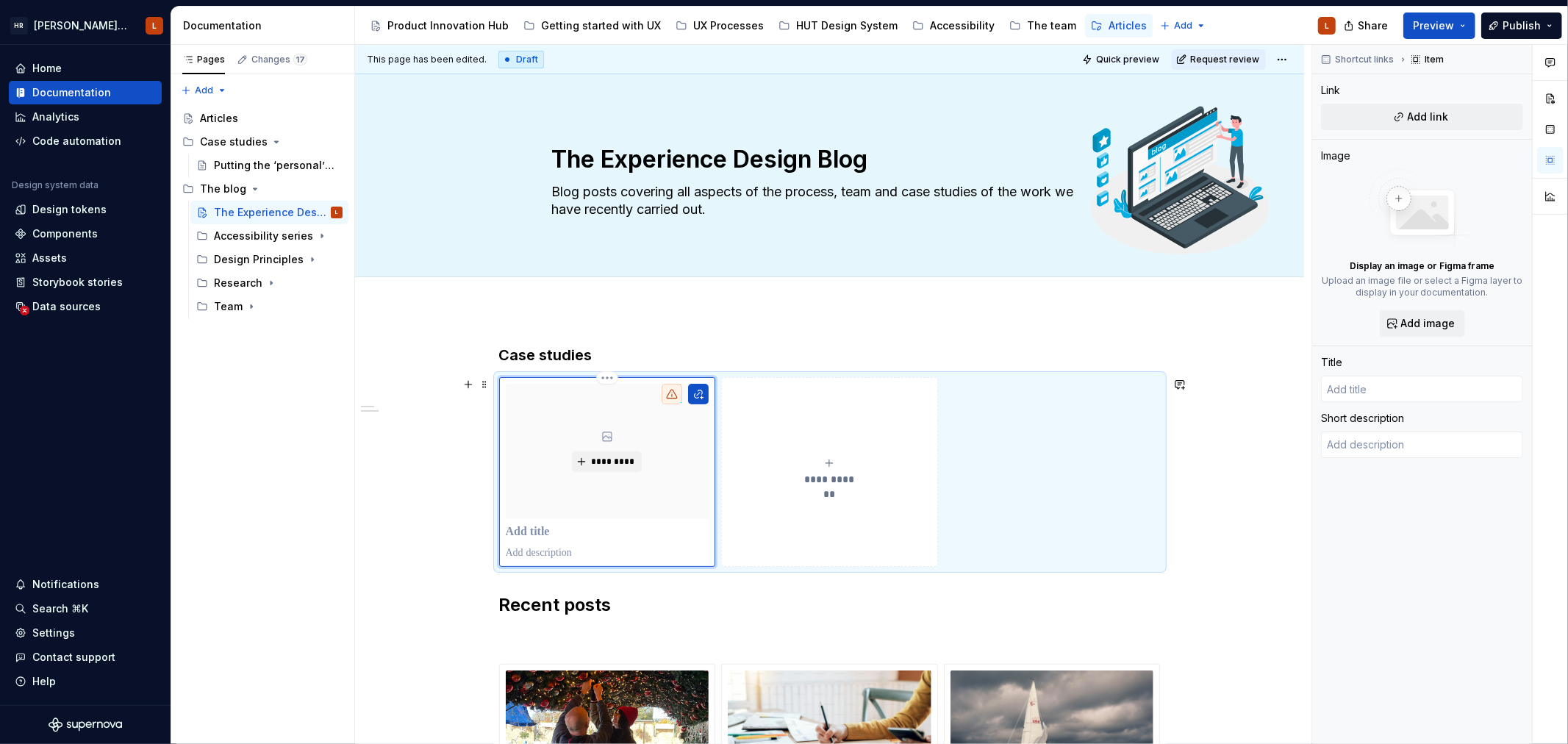
type textarea "*"
type input "P"
type textarea "*"
type input "Pr"
type textarea "*"
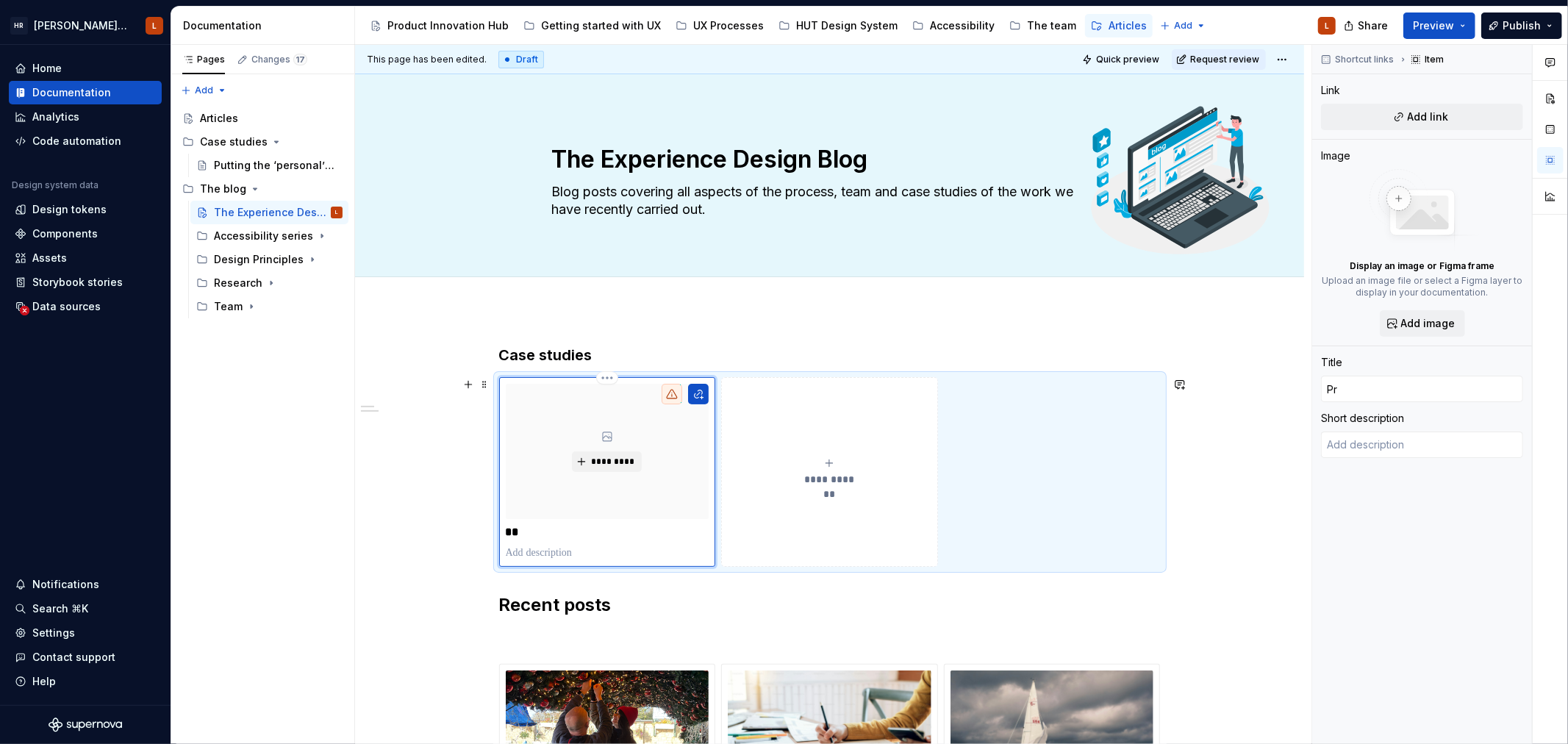
type input "P"
type textarea "*"
type input "Pe"
type textarea "*"
type input "Per"
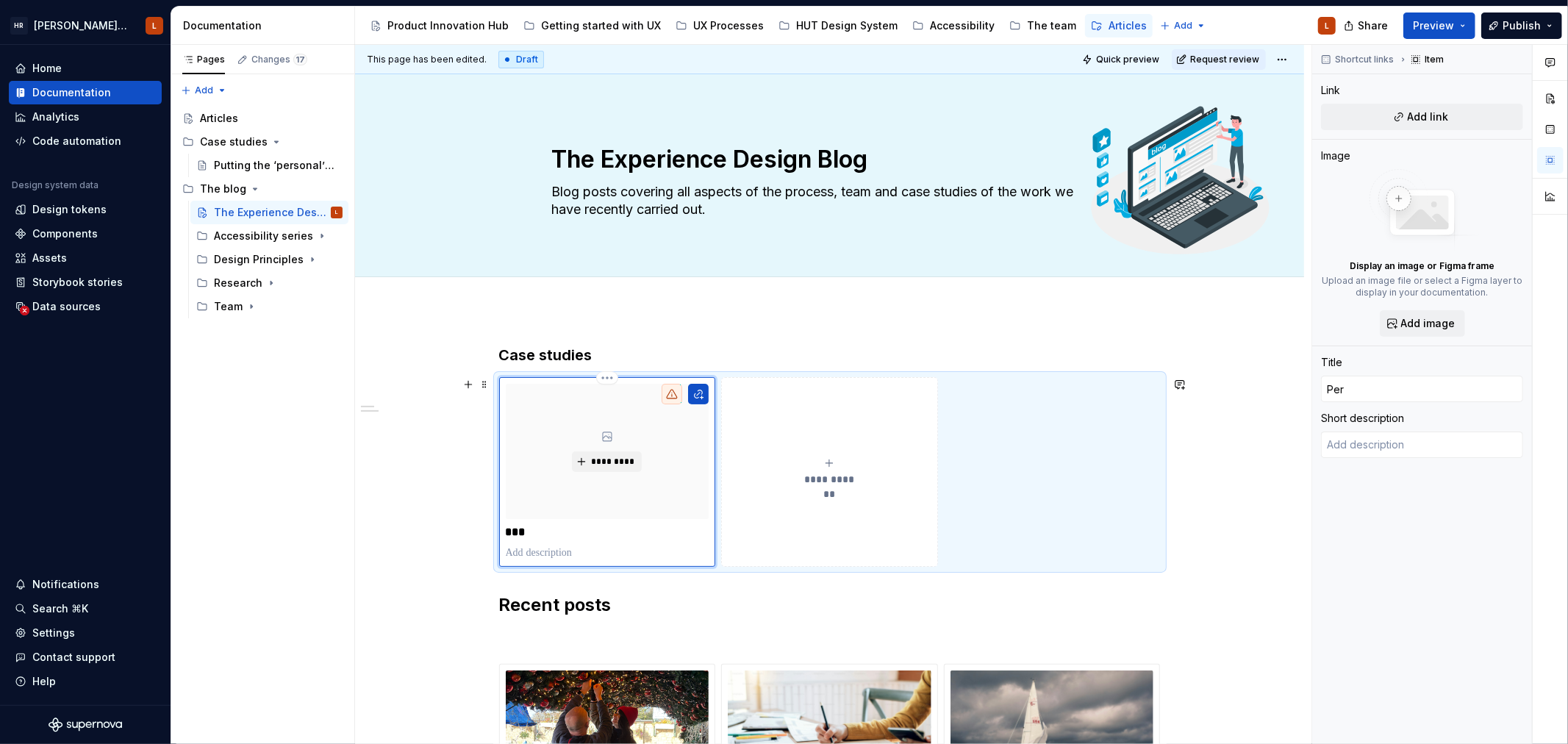
type textarea "*"
type input "Pers"
type textarea "*"
type input "Perso"
type textarea "*"
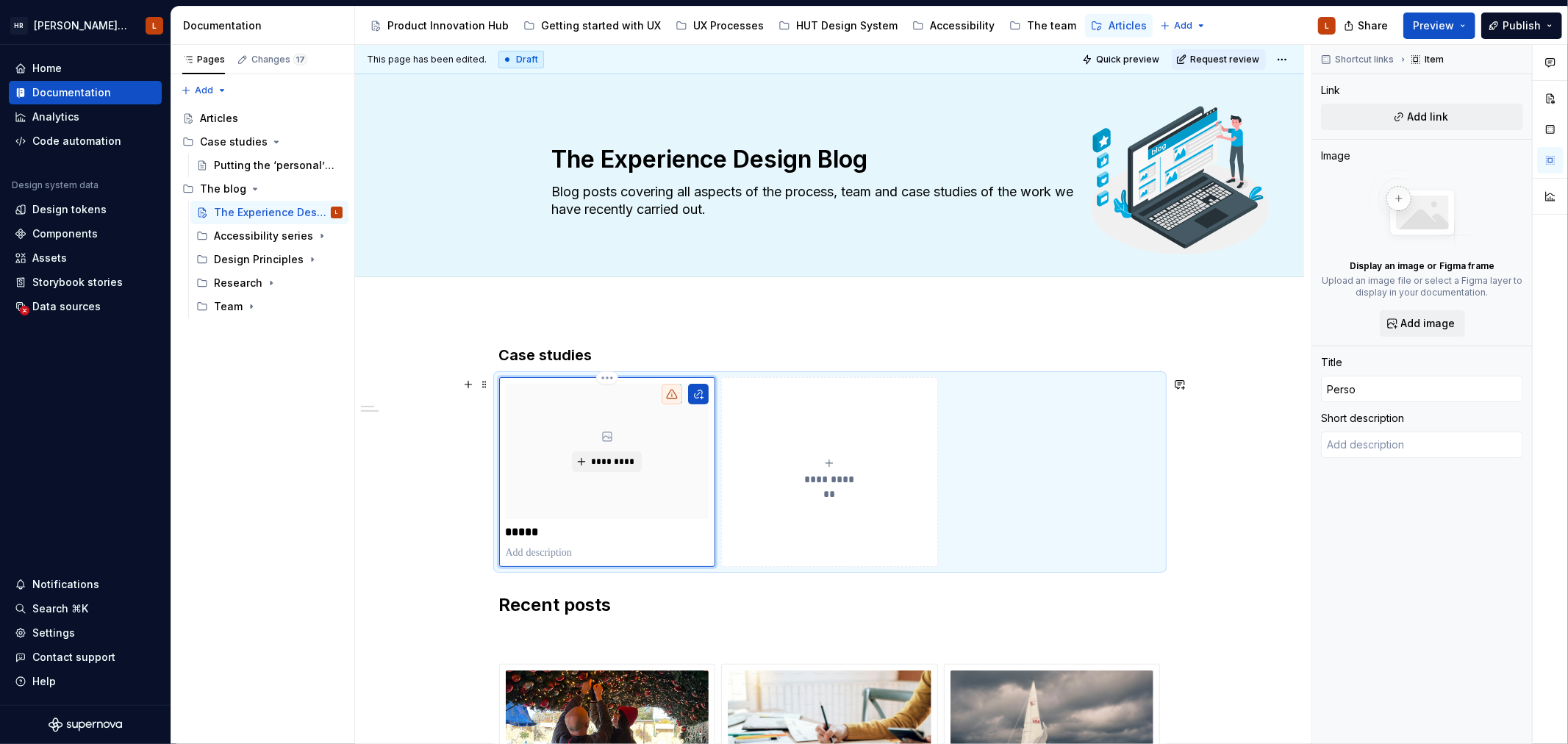
type input "Person"
type textarea "*"
type input "Persona"
type textarea "*"
type input "Persona;"
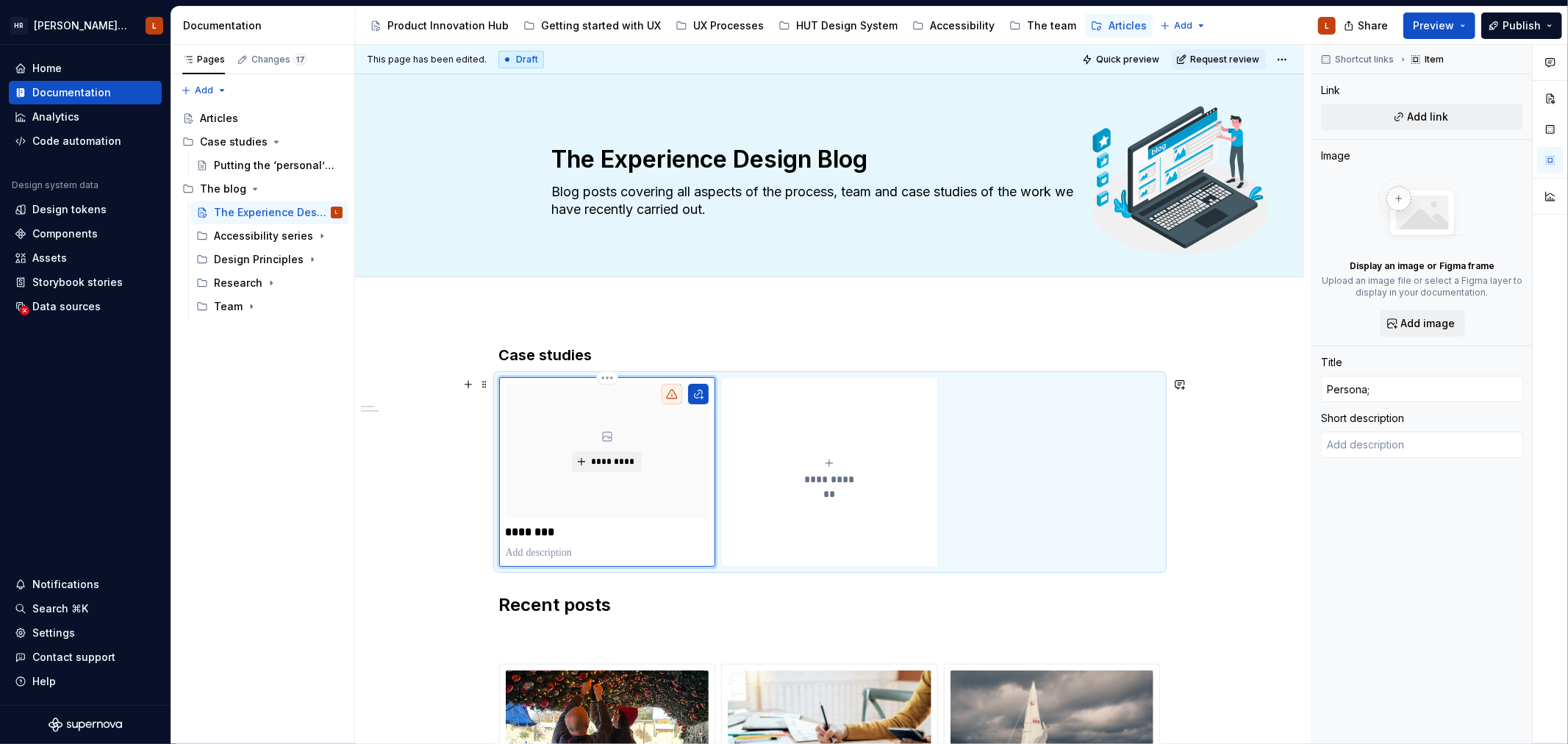
type textarea "*"
type input "Persona"
type textarea "*"
type input "Persona;"
type textarea "*"
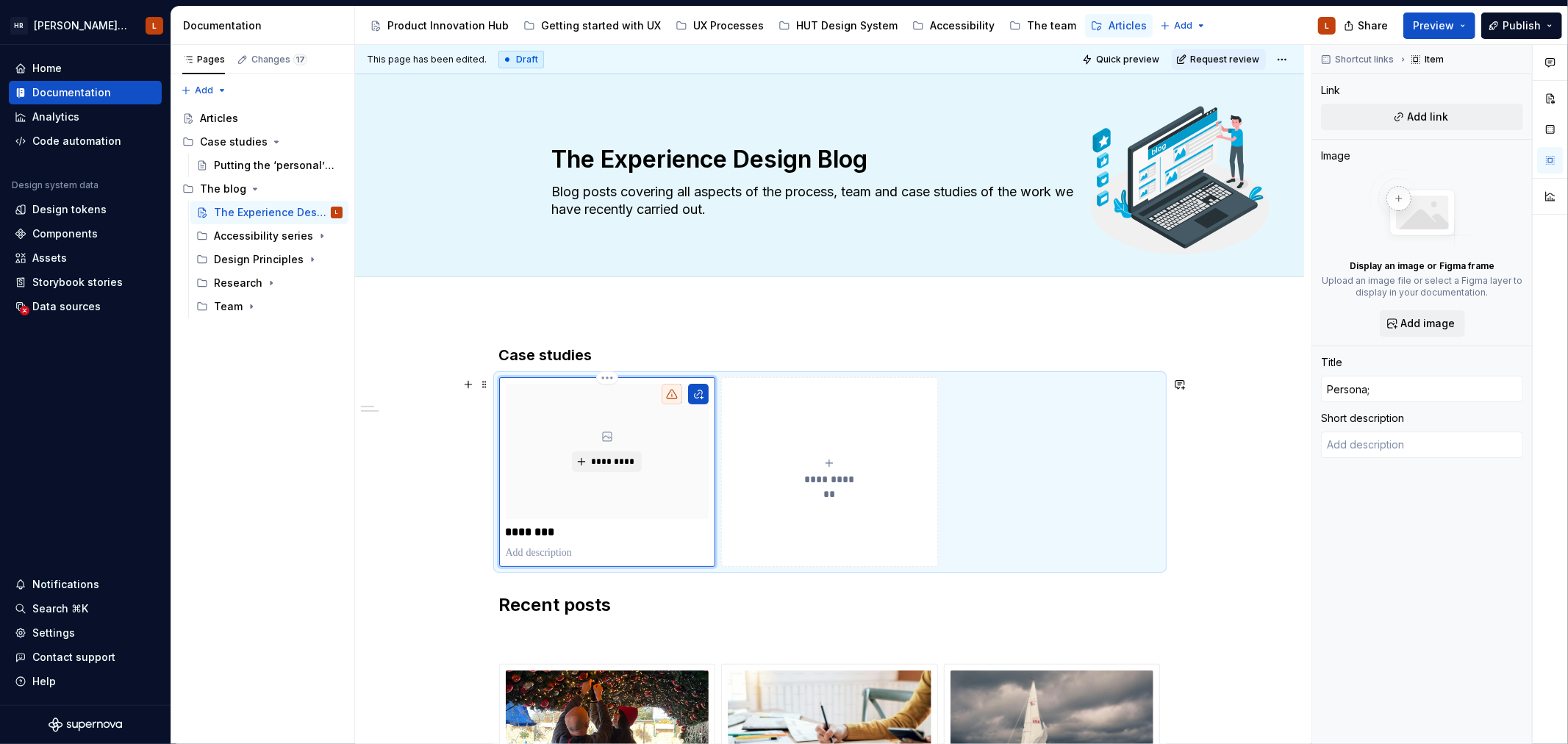
type input "Persona"
type textarea "*"
type input "Personal"
type textarea "*"
type input "Personal"
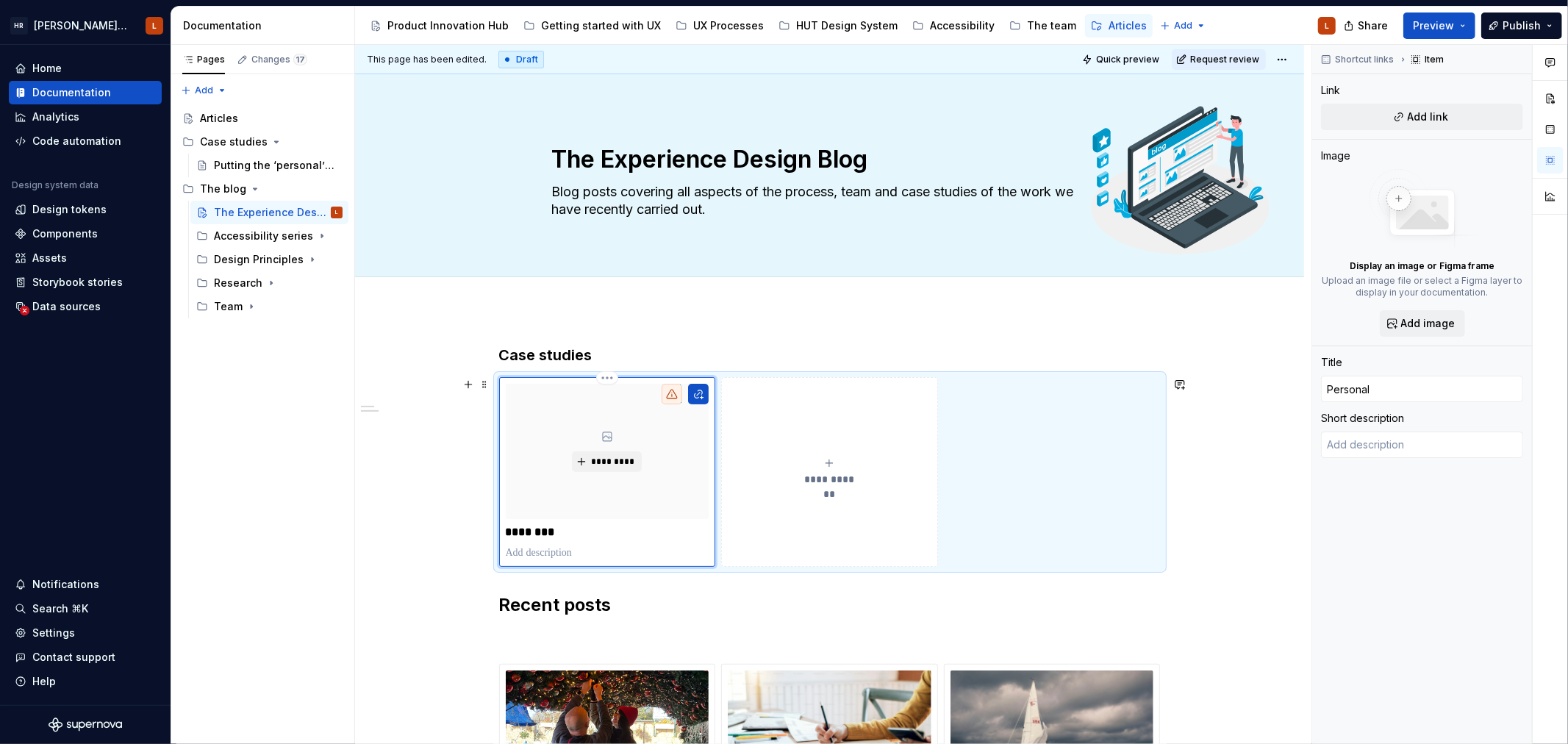
type textarea "*"
type input "Personal w"
type textarea "*"
type input "Personal we"
type textarea "*"
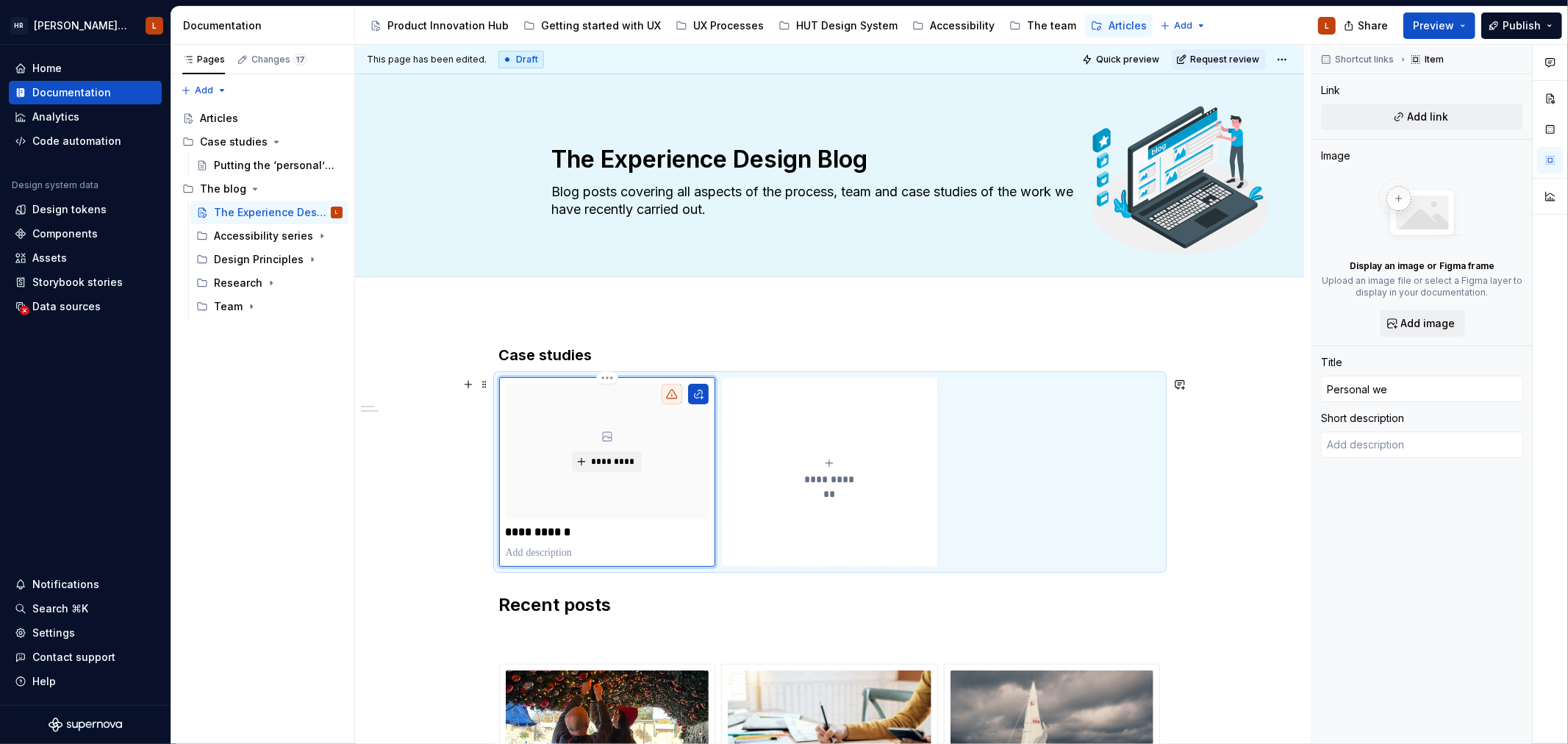
type input "Personal wea"
type textarea "*"
type input "Personal weal"
type textarea "*"
type input "Personal wealt"
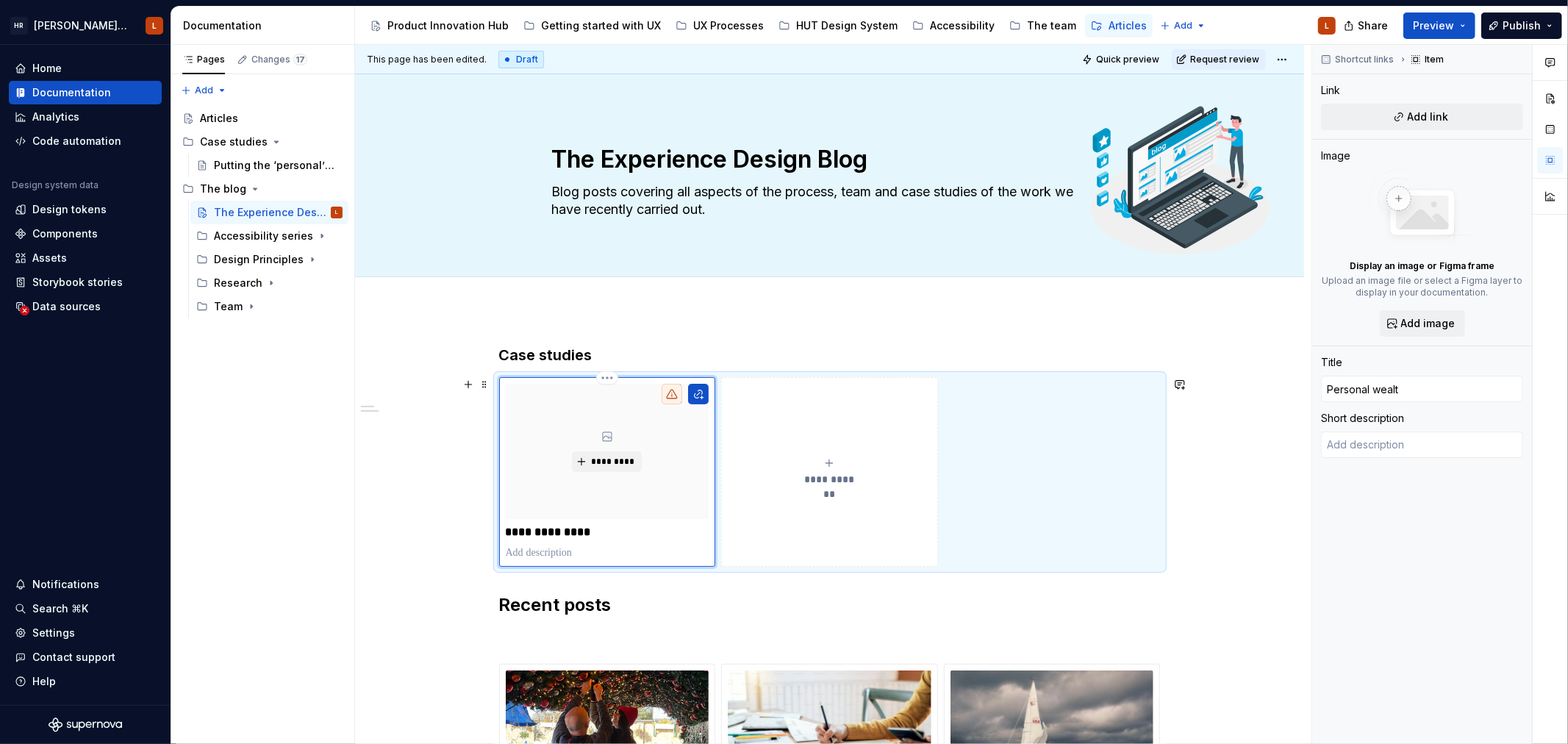
type textarea "*"
type input "Personal wealth"
type textarea "*"
type input "Personal wealth"
type textarea "*"
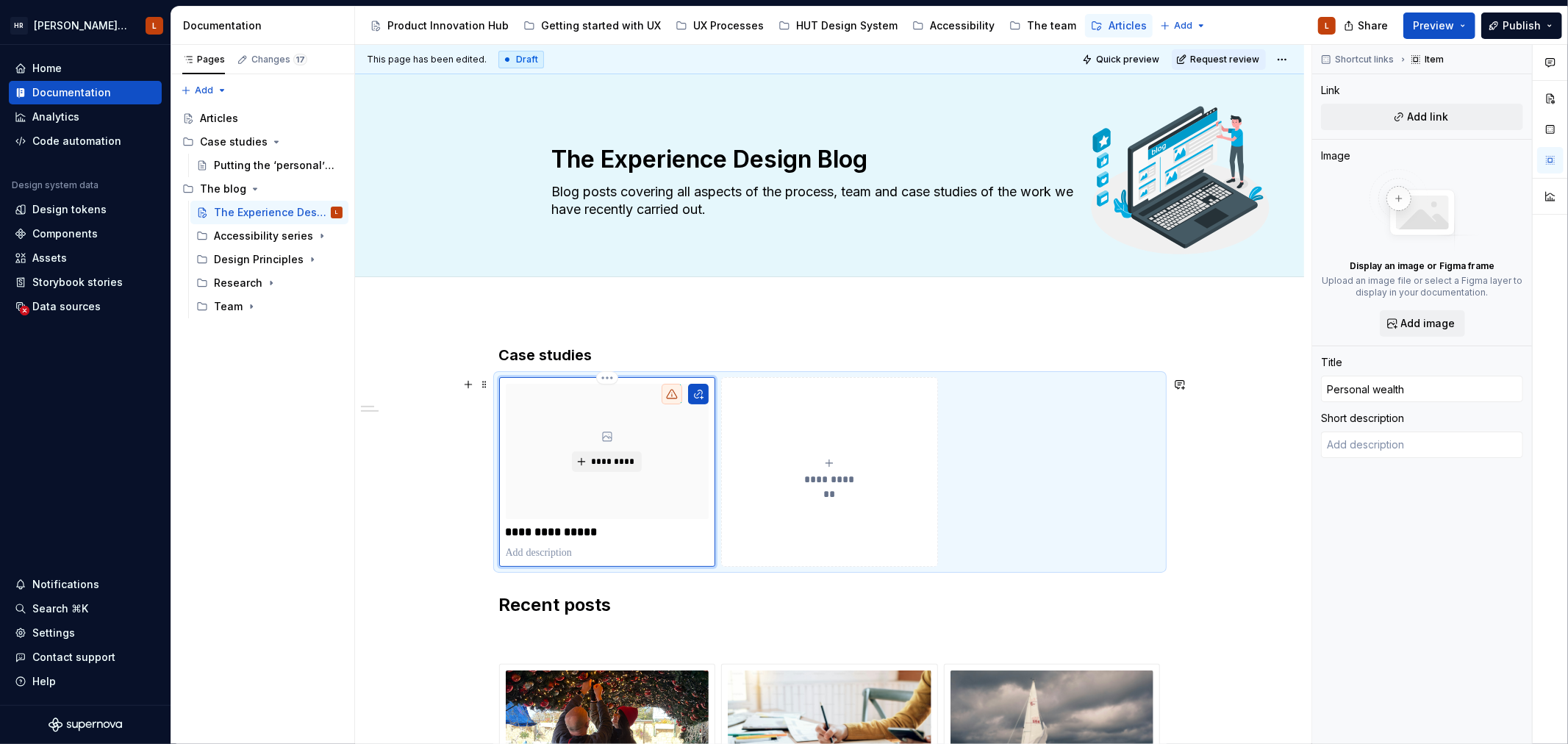
type input "Personal wealth c"
type textarea "*"
type input "Personal wealth ca"
type textarea "*"
type input "Personal wealth cas"
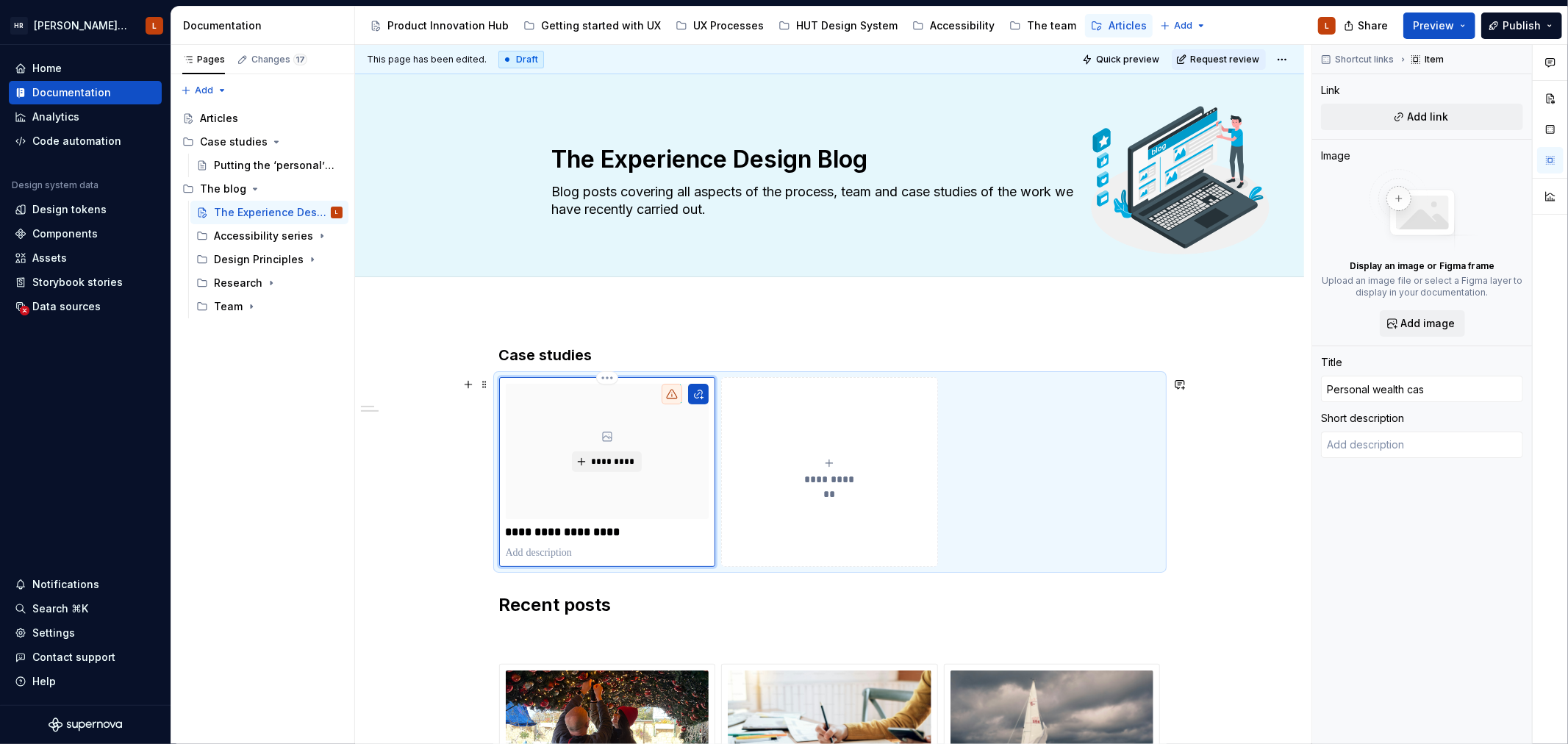
type textarea "*"
type input "Personal wealth case"
type textarea "*"
type input "Personal wealth case"
type textarea "*"
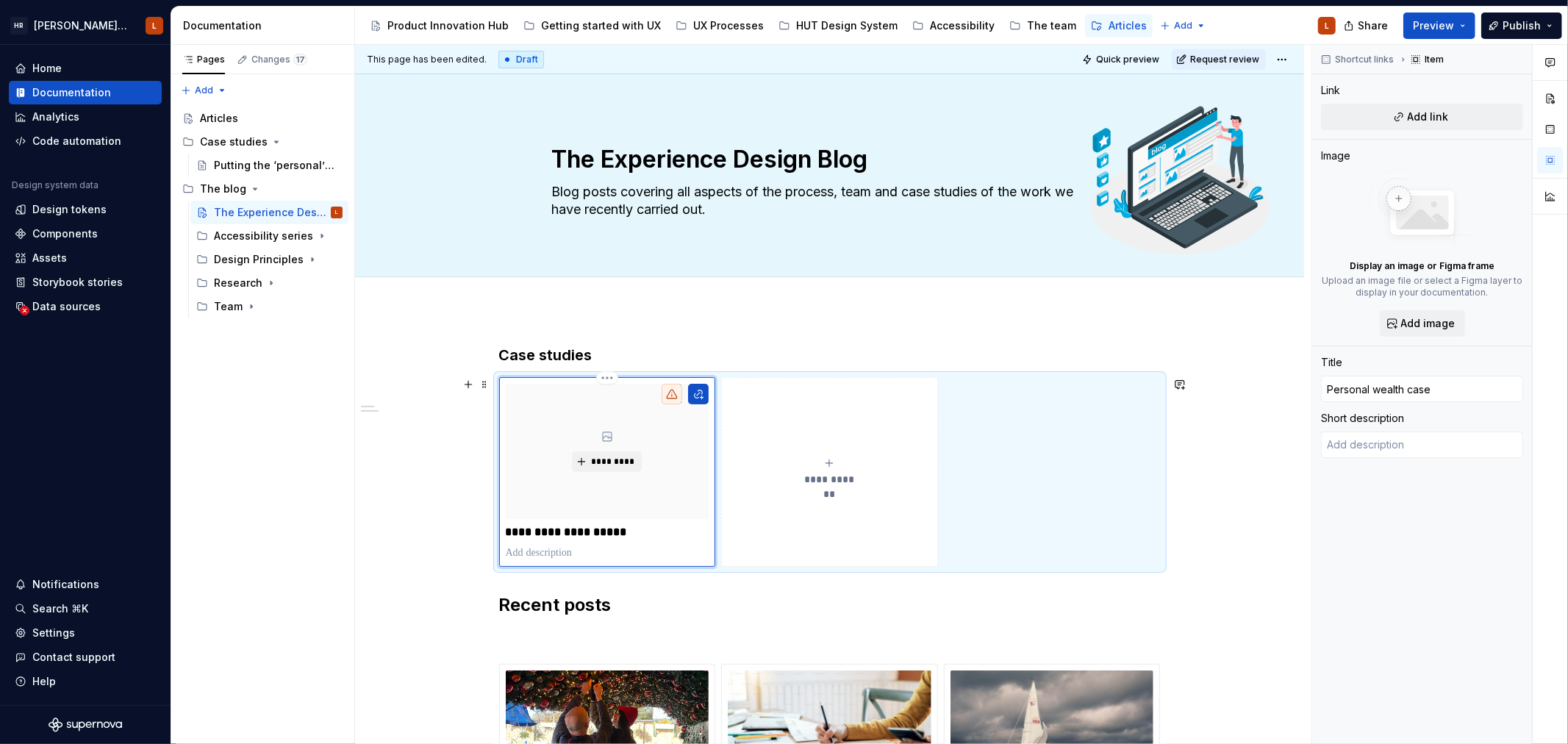
type input "Personal wealth case s"
type textarea "*"
type input "Personal wealth case st"
type textarea "*"
type input "Personal wealth case stu"
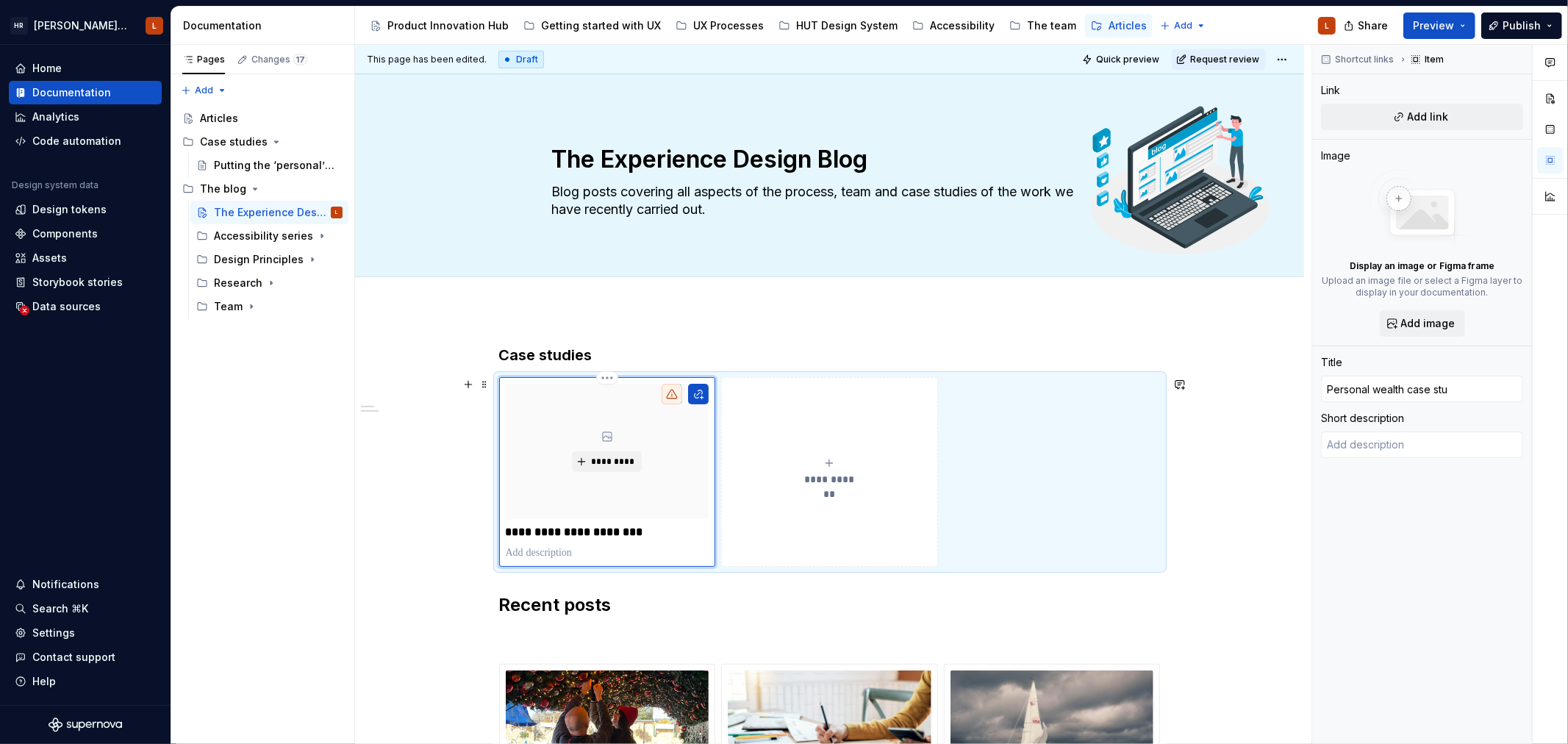
type textarea "*"
type input "Personal wealth case stud"
type textarea "*"
type input "Personal wealth case study"
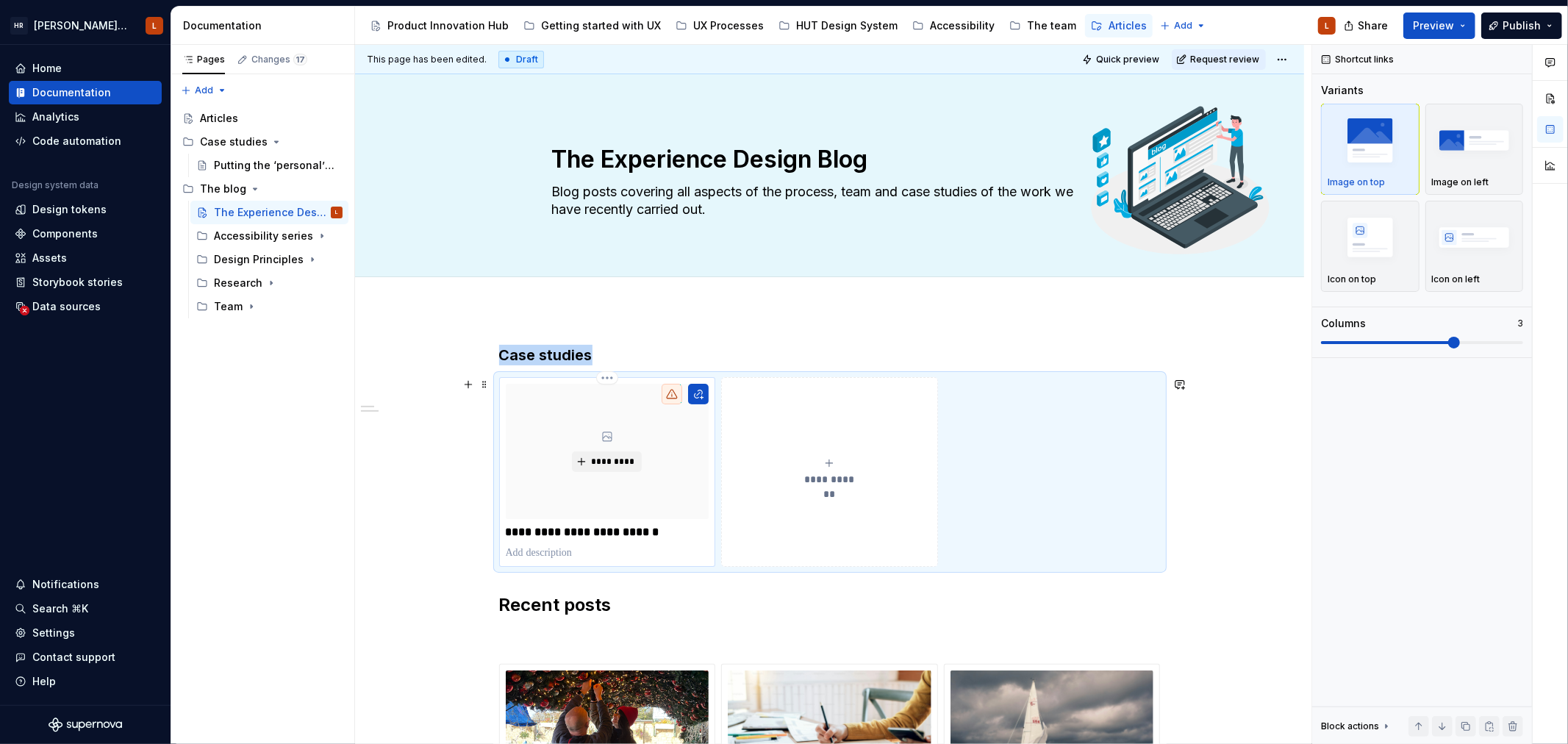
click at [622, 414] on div "*********" at bounding box center [607, 451] width 204 height 135
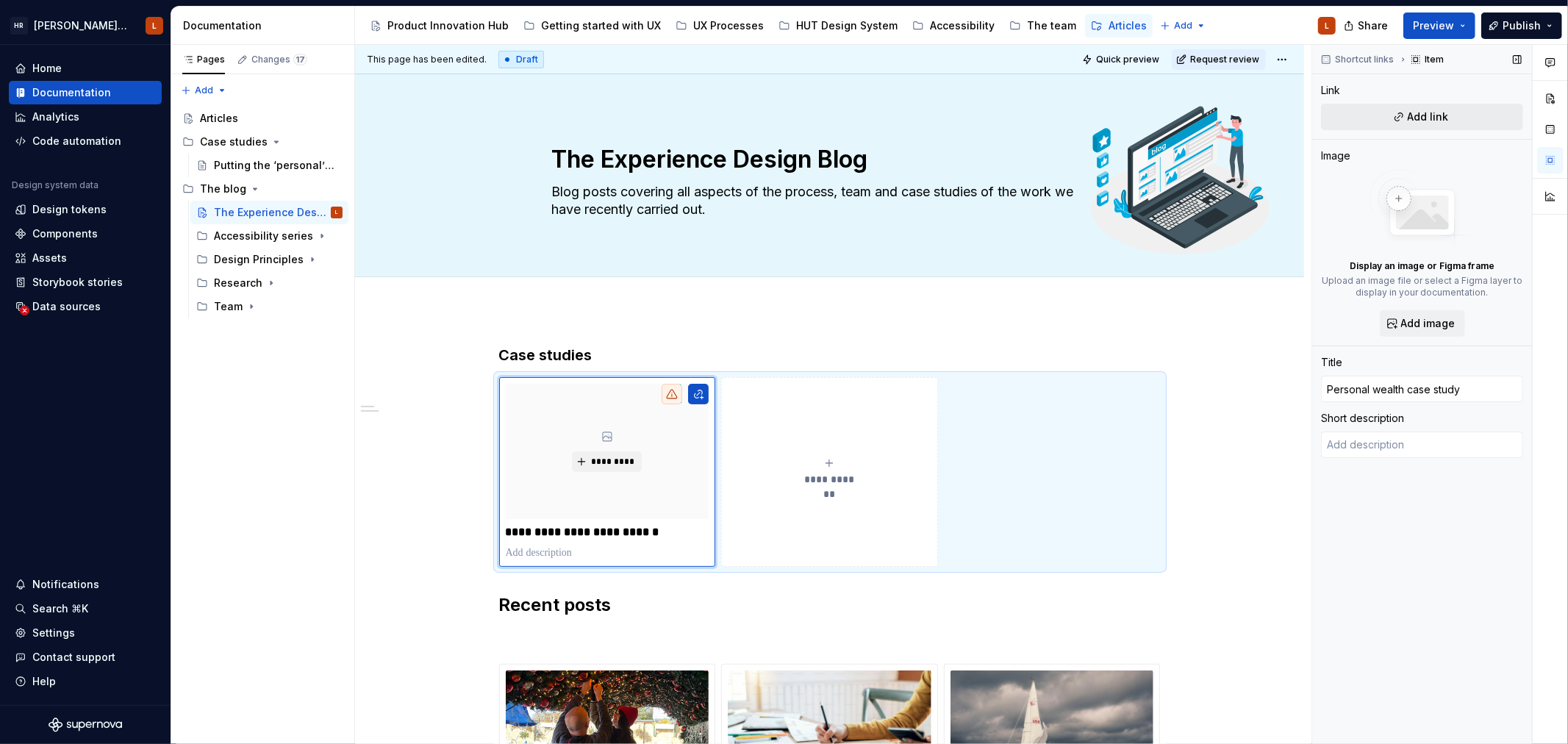
click at [1459, 113] on button "Add link" at bounding box center [1422, 117] width 202 height 27
type textarea "*"
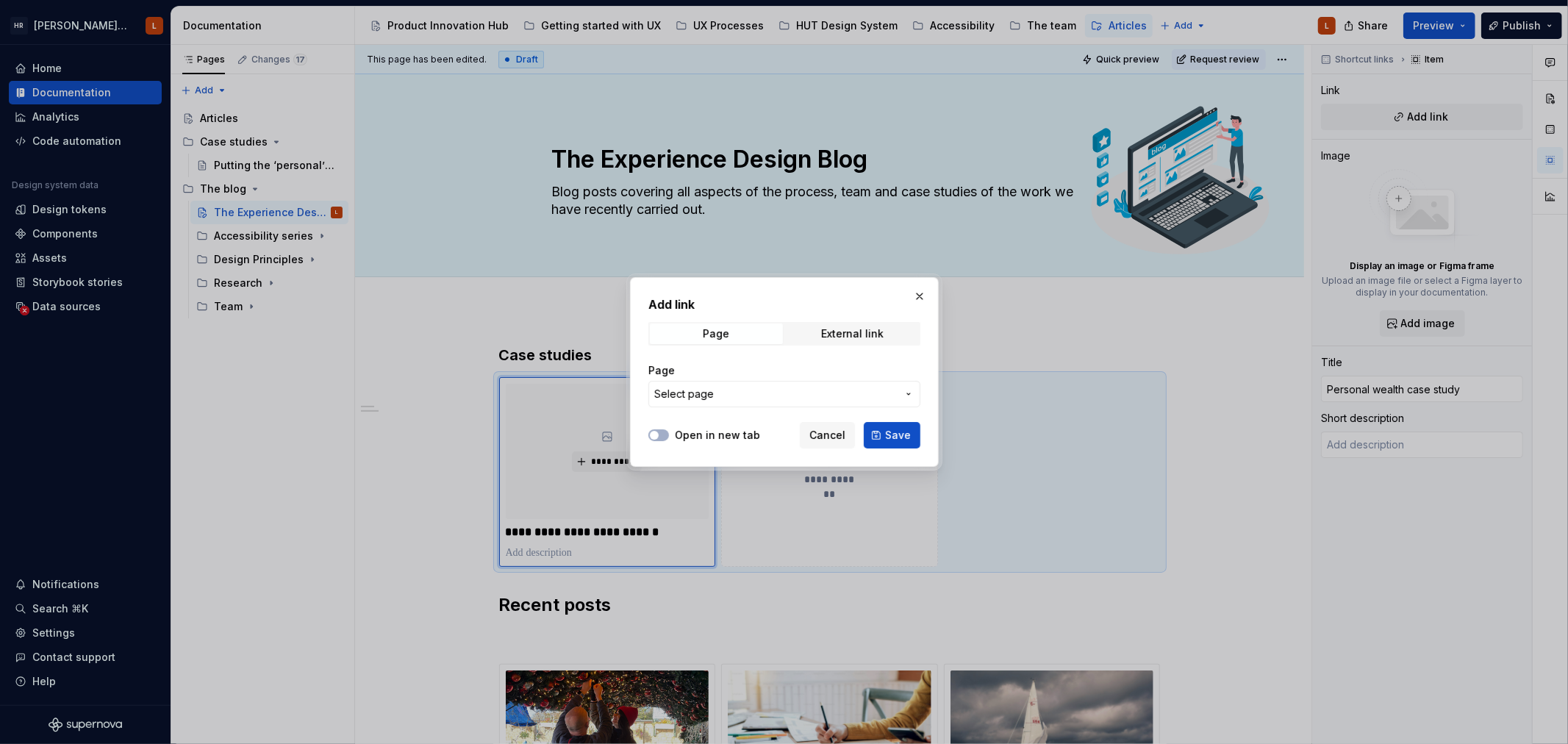
click at [717, 395] on span "Select page" at bounding box center [776, 394] width 243 height 14
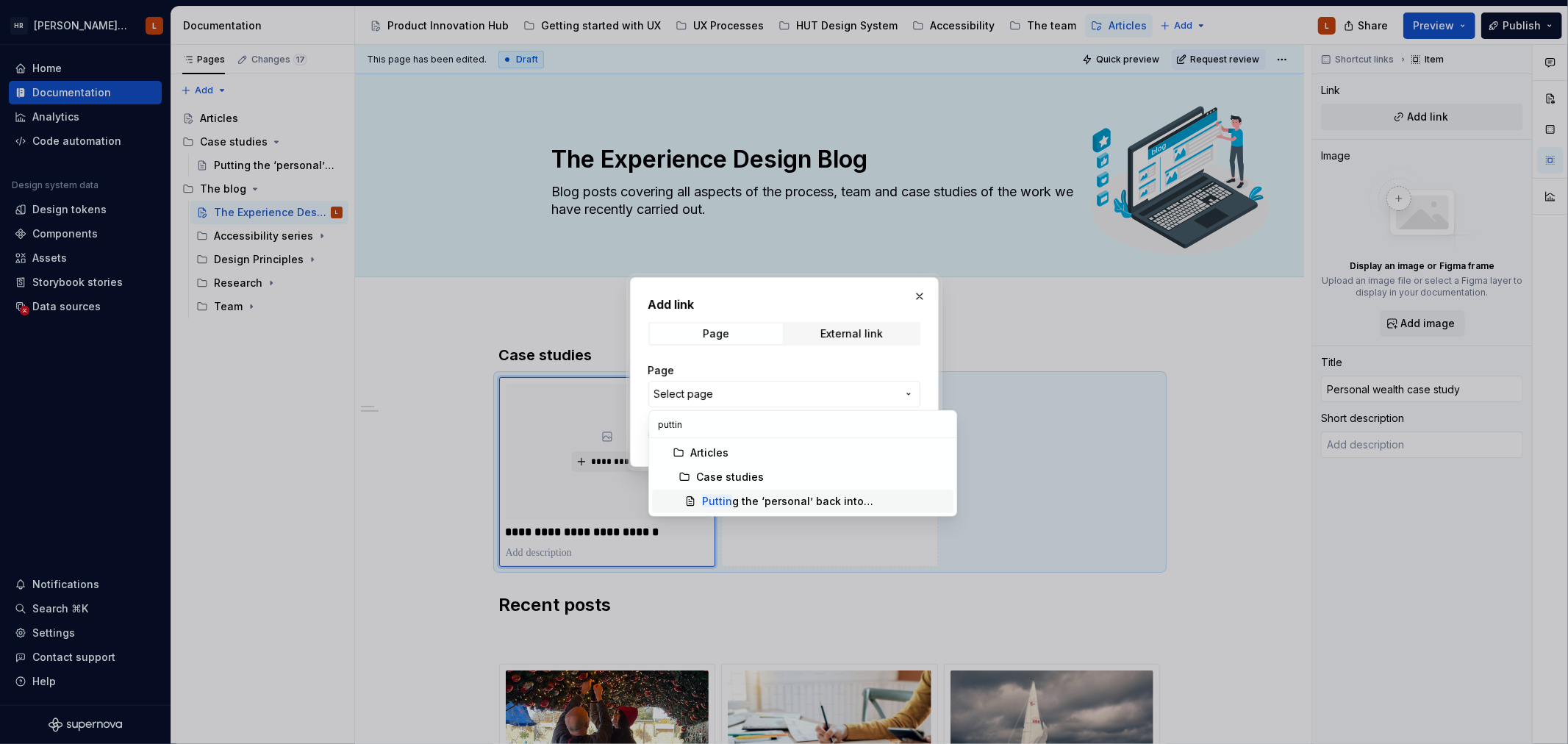
type input "puttin"
click at [757, 501] on div "Puttin g the ‘personal’ back into [PERSON_NAME] [PERSON_NAME] Personal Wealth" at bounding box center [825, 501] width 246 height 14
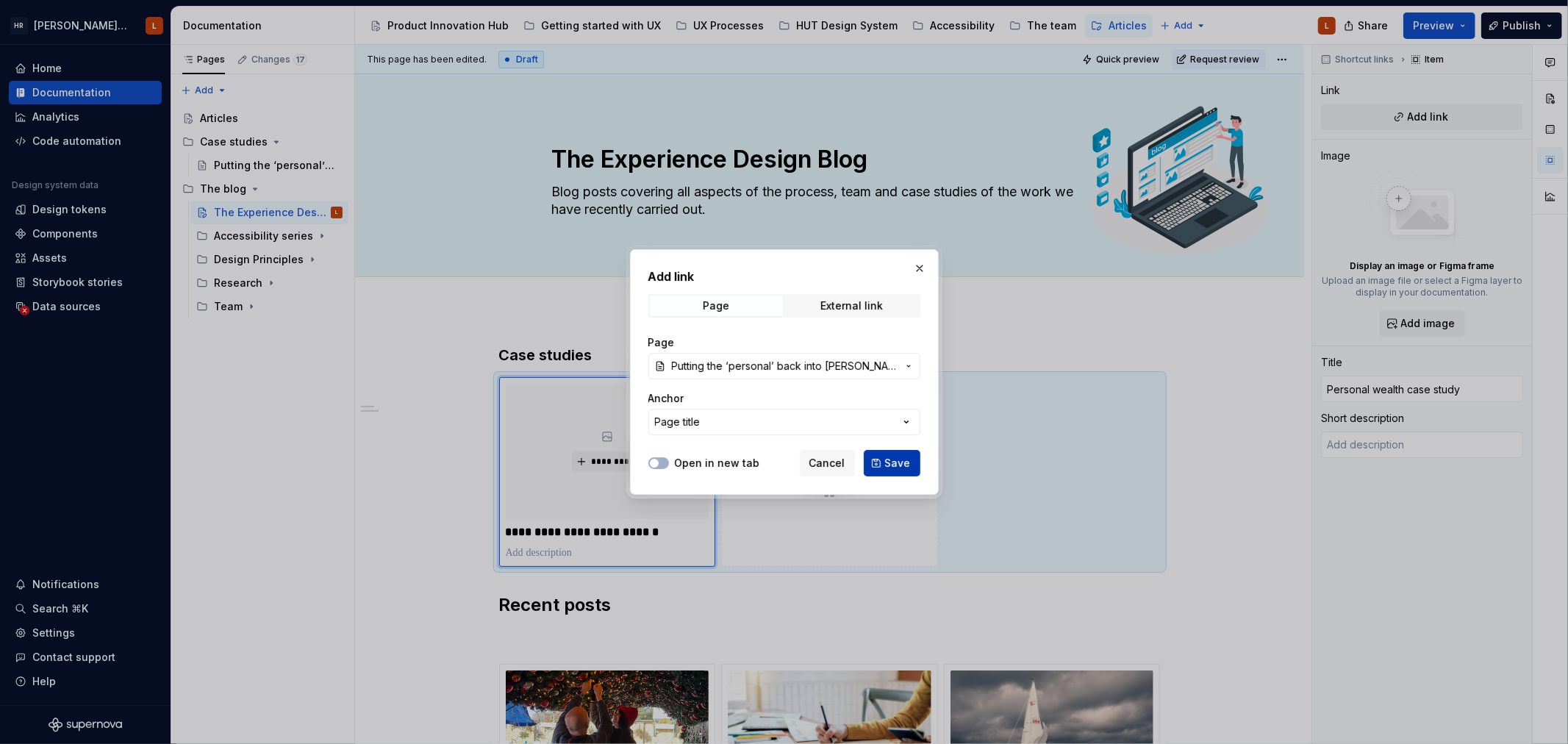
click at [883, 464] on button "Save" at bounding box center [892, 463] width 57 height 27
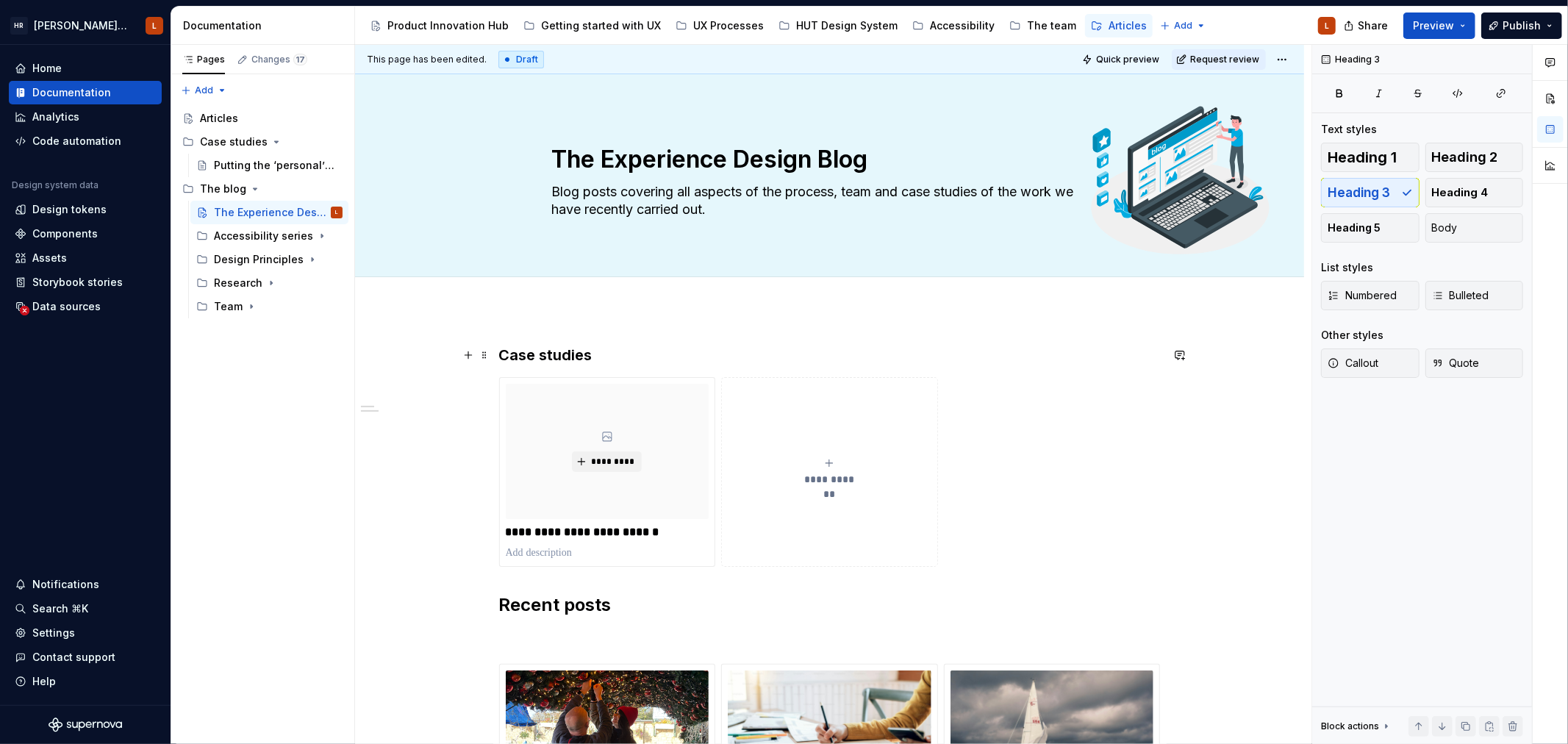
click at [554, 356] on h3 "Case studies" at bounding box center [829, 355] width 661 height 20
click at [541, 635] on p at bounding box center [829, 637] width 661 height 17
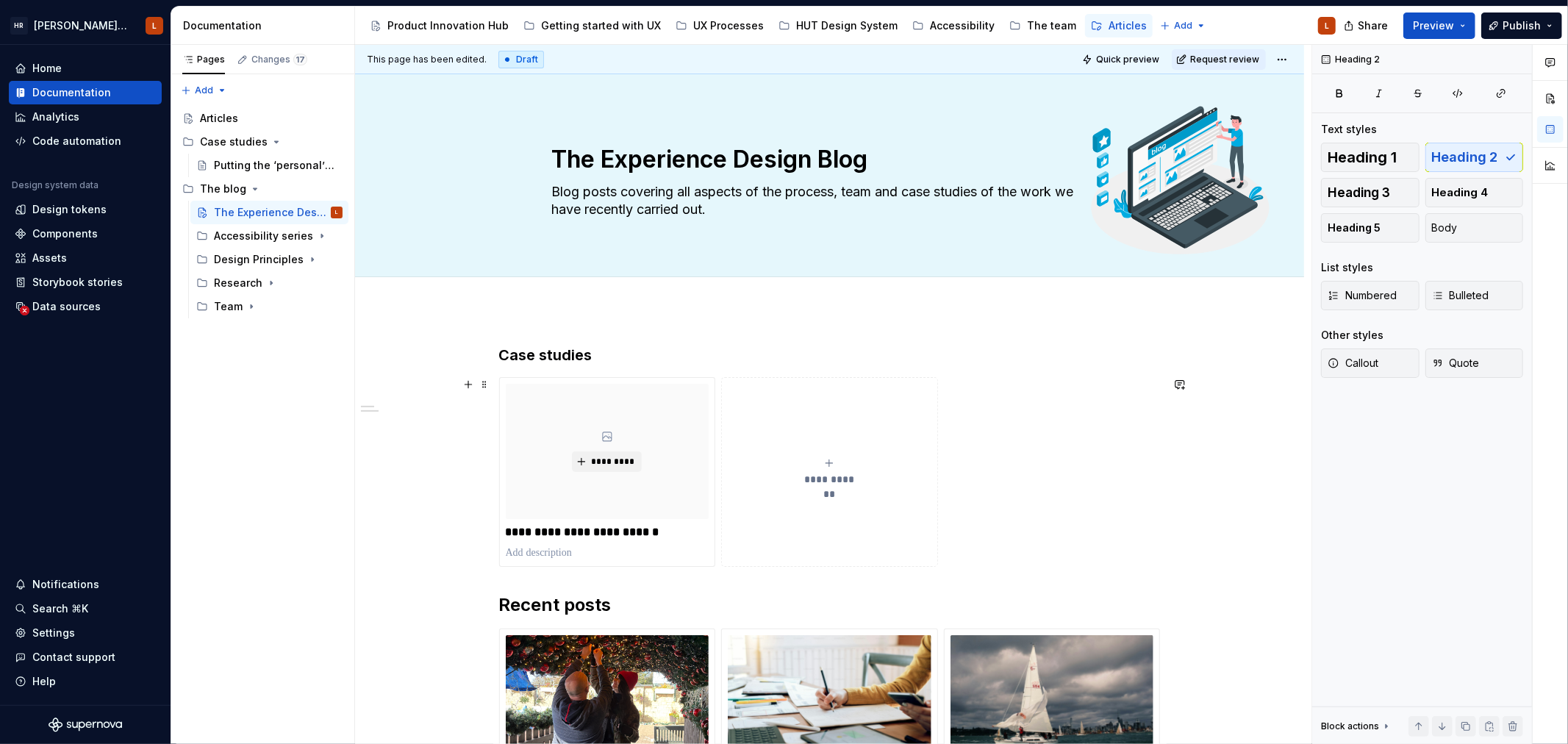
click at [680, 567] on div "**********" at bounding box center [829, 472] width 661 height 190
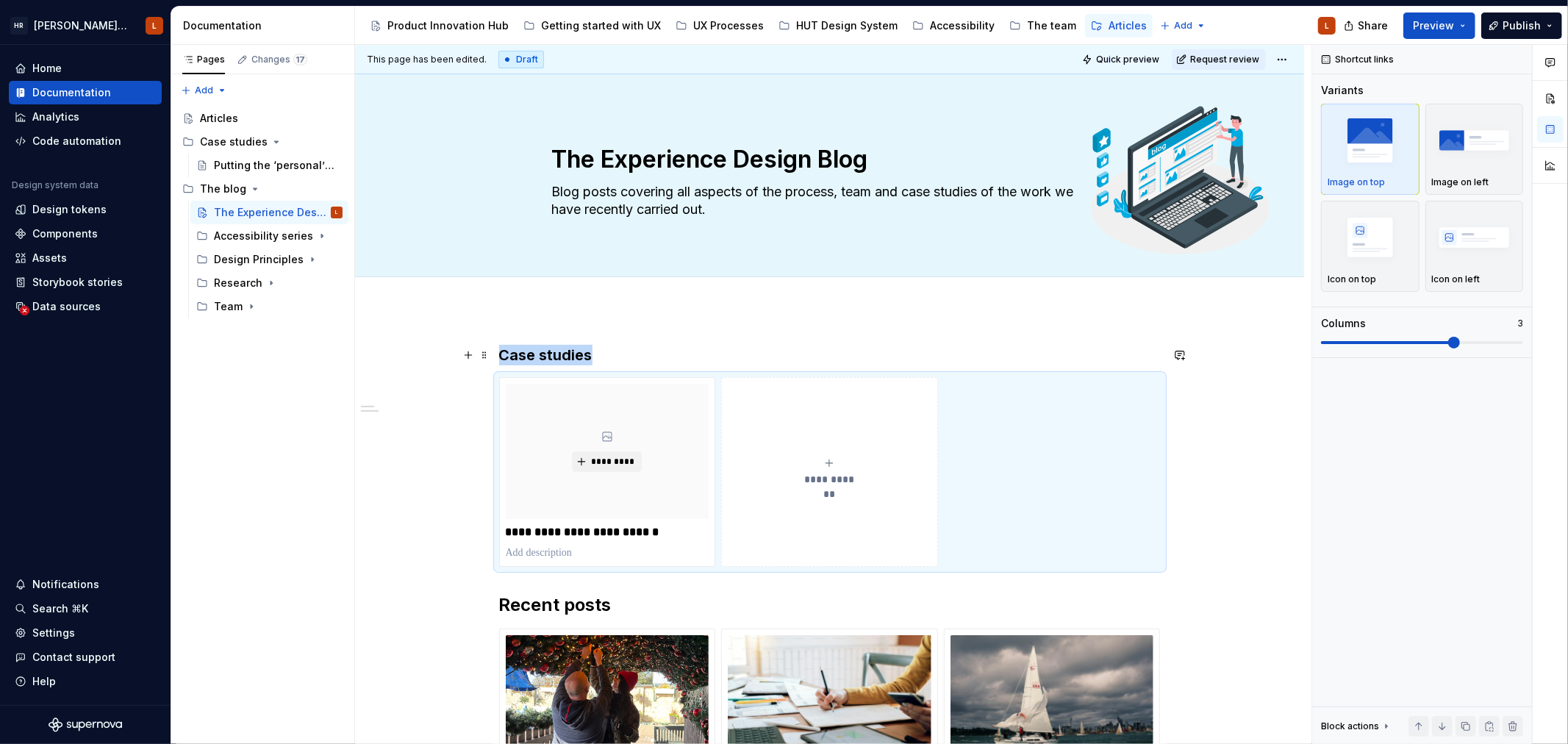
click at [723, 349] on h3 "Case studies" at bounding box center [829, 355] width 661 height 20
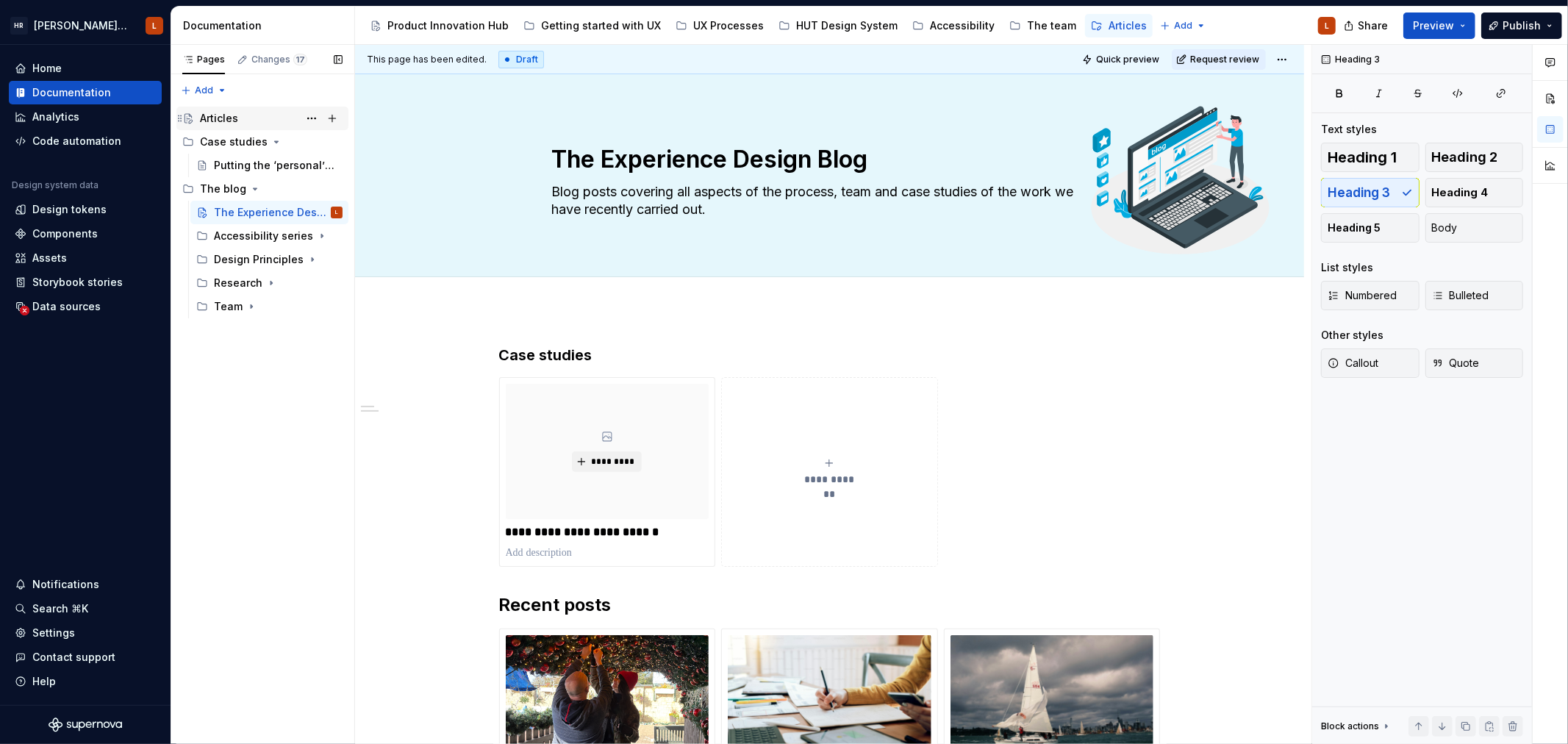
click at [231, 116] on div "Articles" at bounding box center [219, 118] width 38 height 14
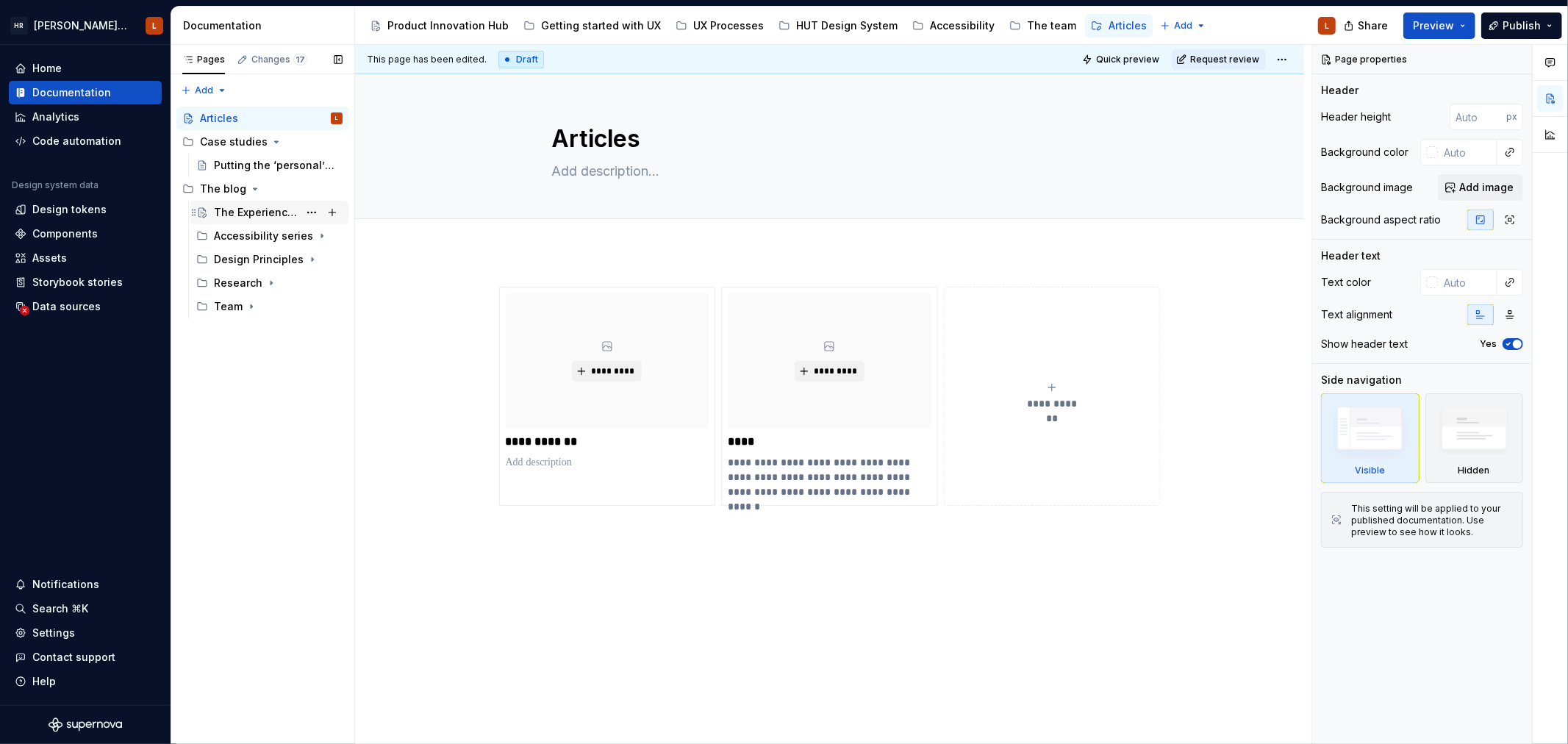
click at [244, 204] on div "The Experience Design Blog" at bounding box center [278, 212] width 129 height 20
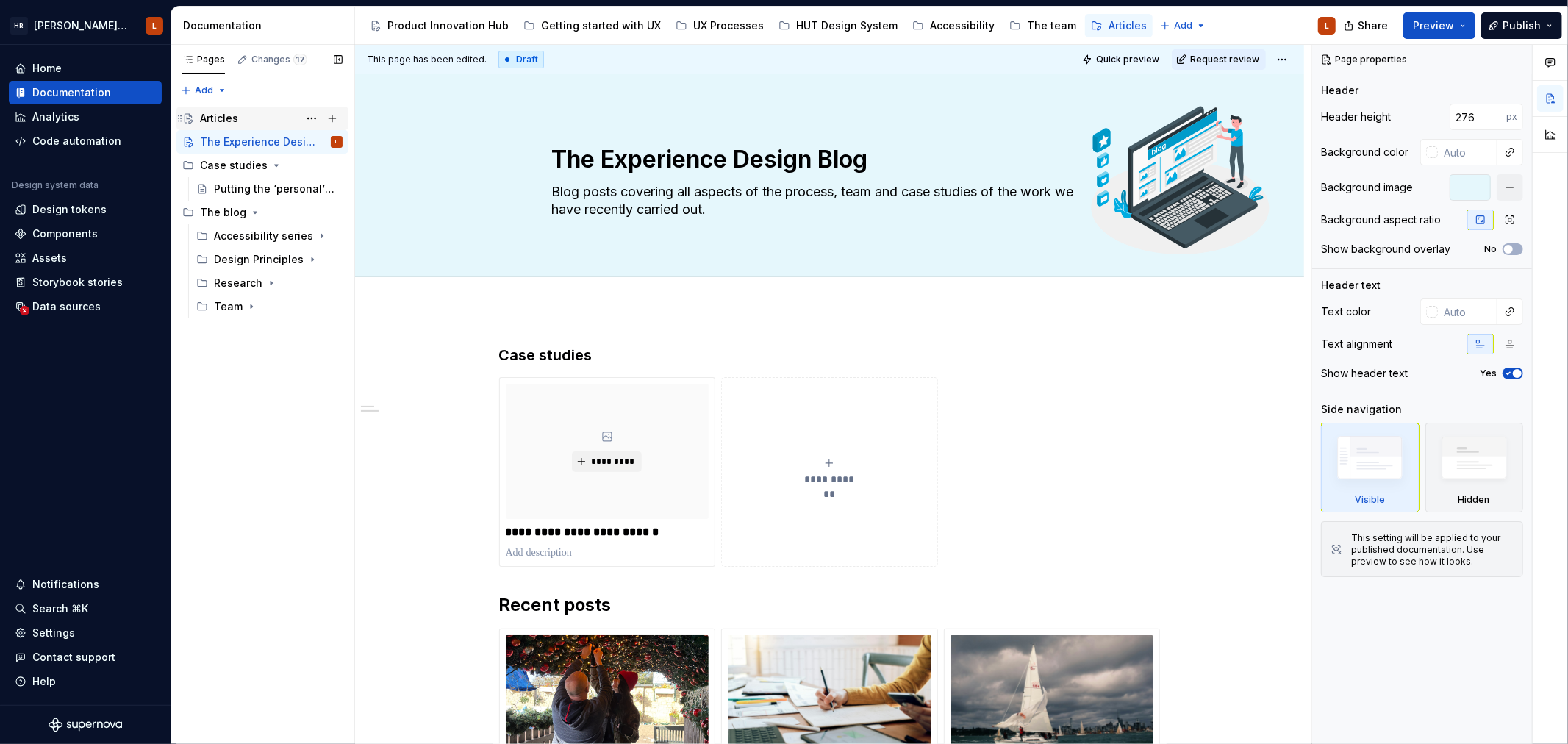
click at [224, 112] on div "Articles" at bounding box center [219, 118] width 38 height 14
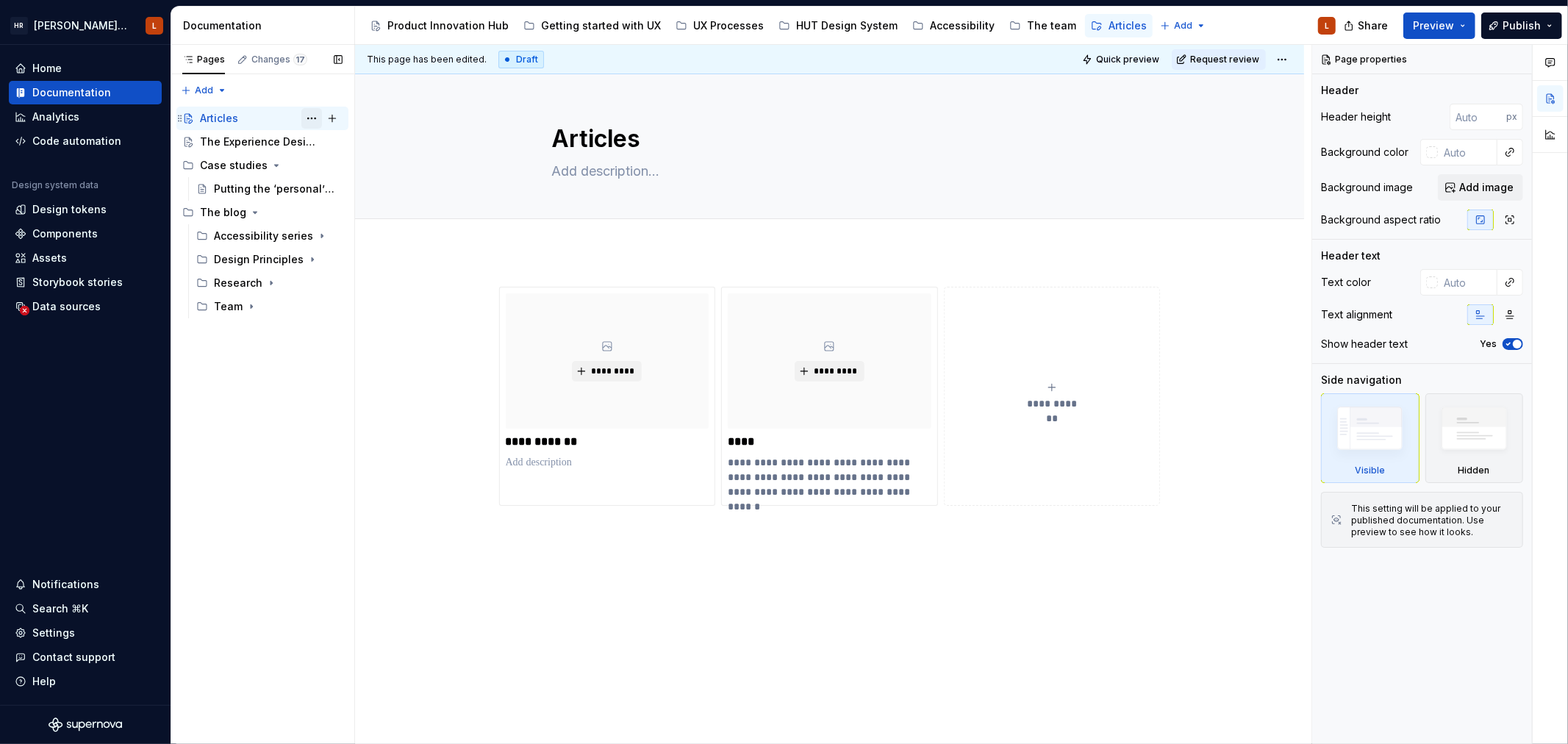
click at [309, 112] on button "Page tree" at bounding box center [311, 118] width 20 height 20
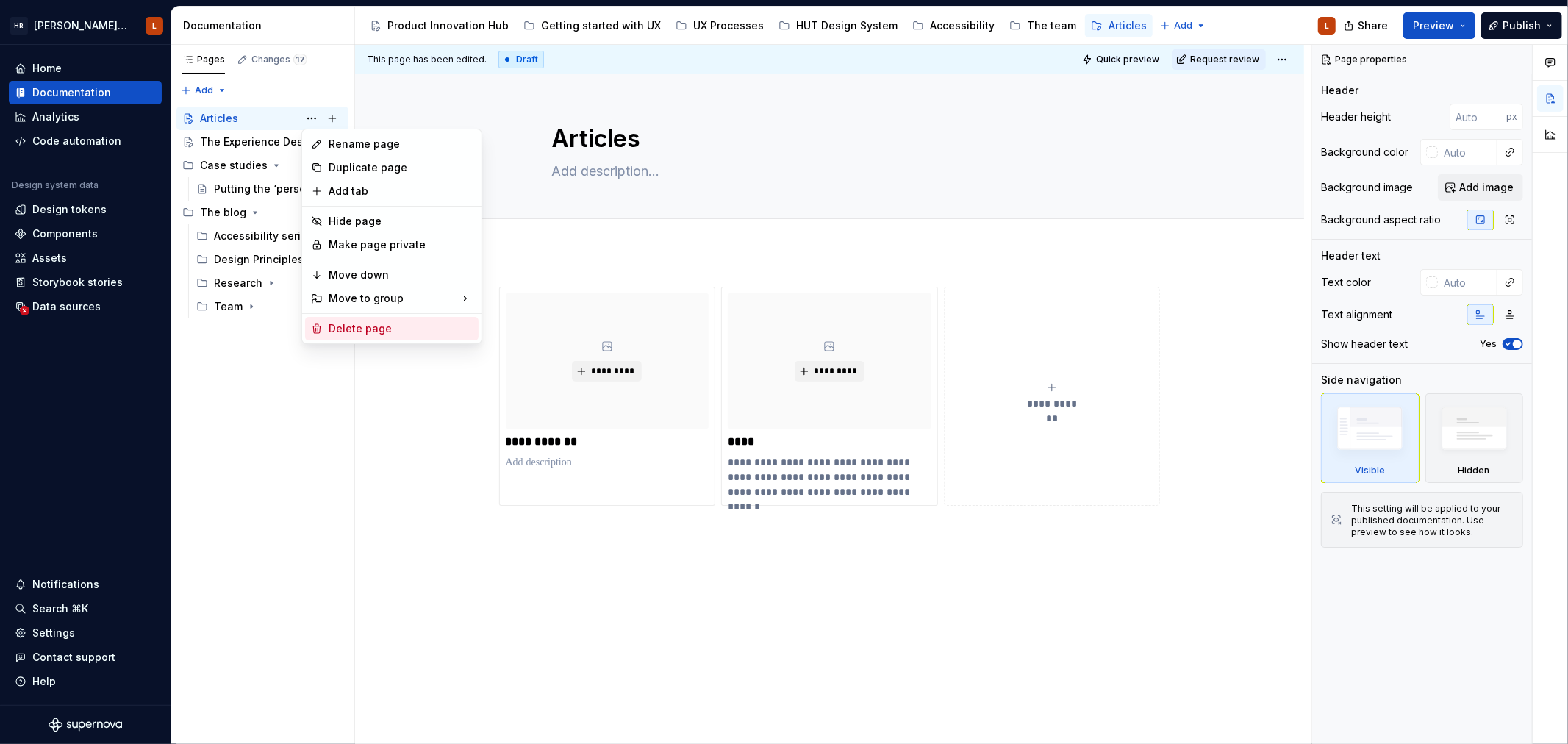
click at [370, 322] on div "Delete page" at bounding box center [400, 328] width 144 height 14
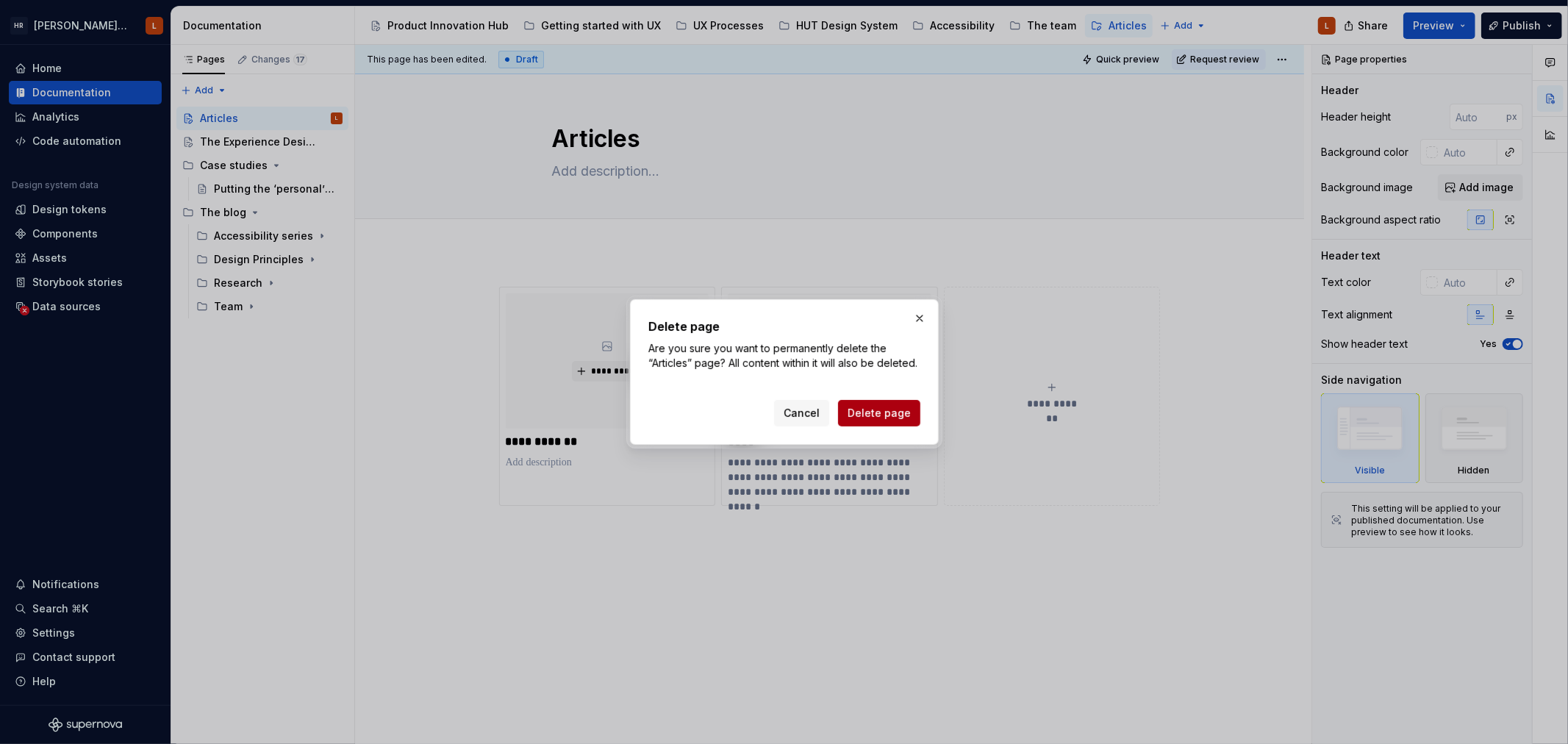
click at [873, 415] on span "Delete page" at bounding box center [879, 413] width 63 height 14
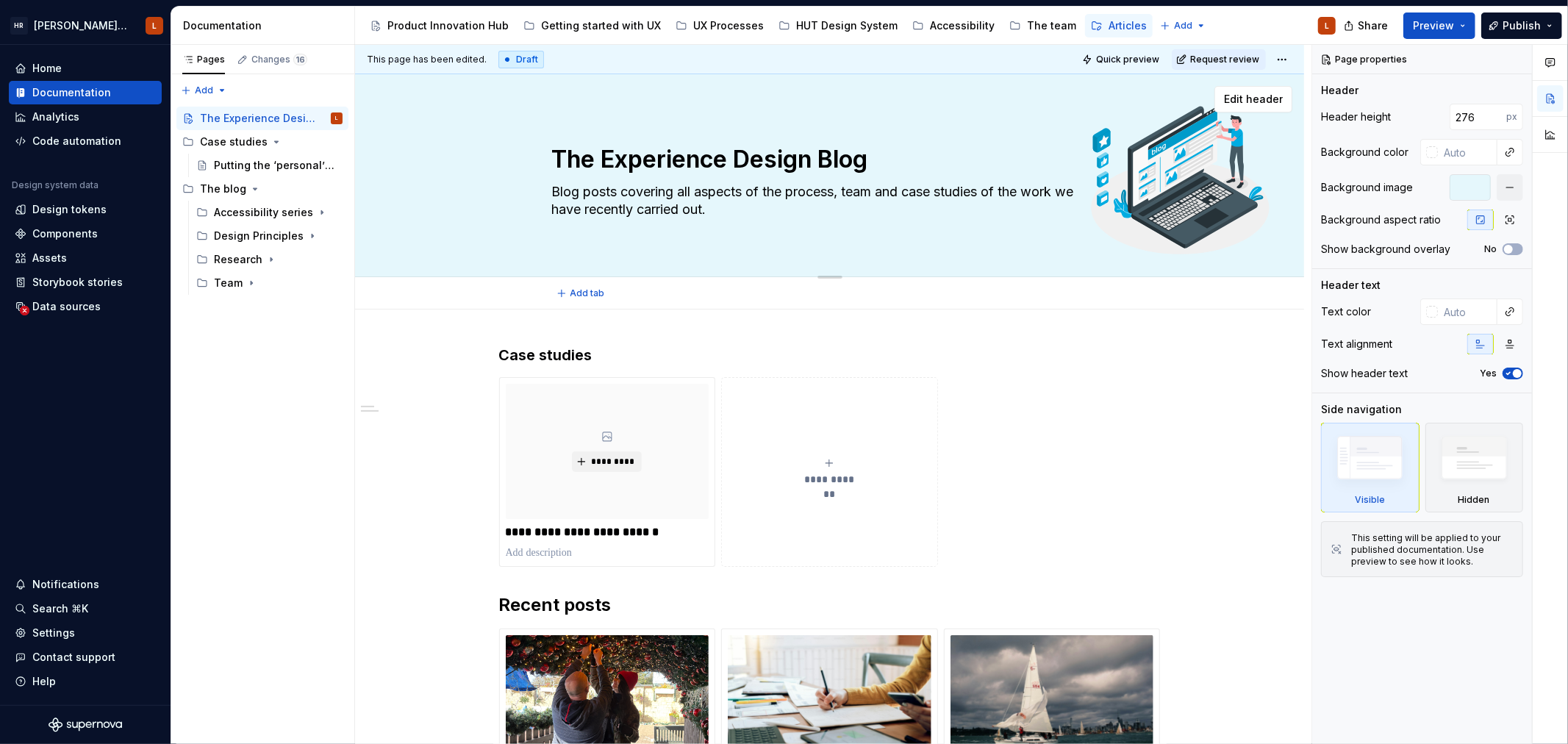
click at [651, 162] on textarea "The Experience Design Blog" at bounding box center [826, 159] width 556 height 36
type textarea "*"
type textarea "A"
type textarea "*"
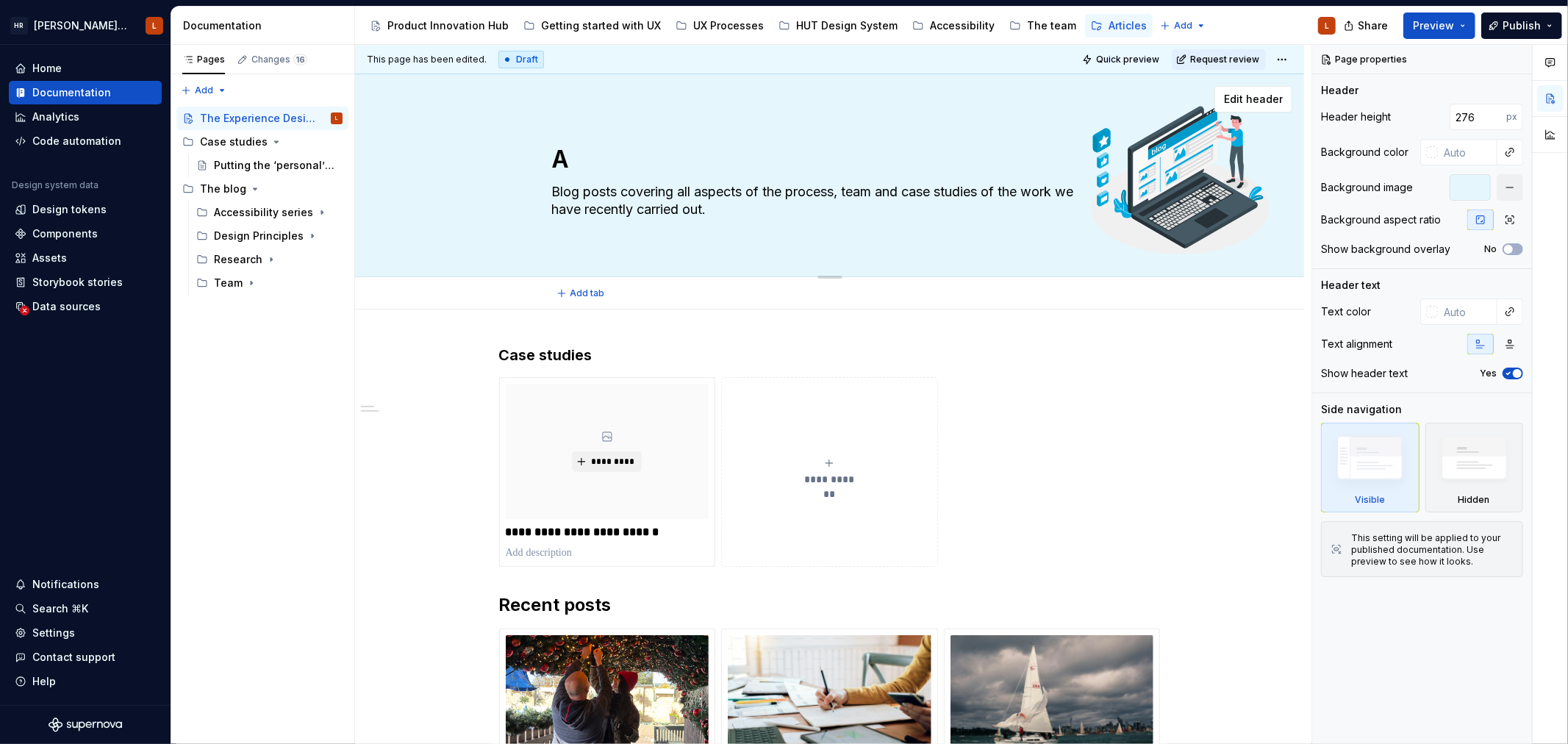
type textarea "Ar"
type textarea "*"
type textarea "Art"
type textarea "*"
type textarea "Arti"
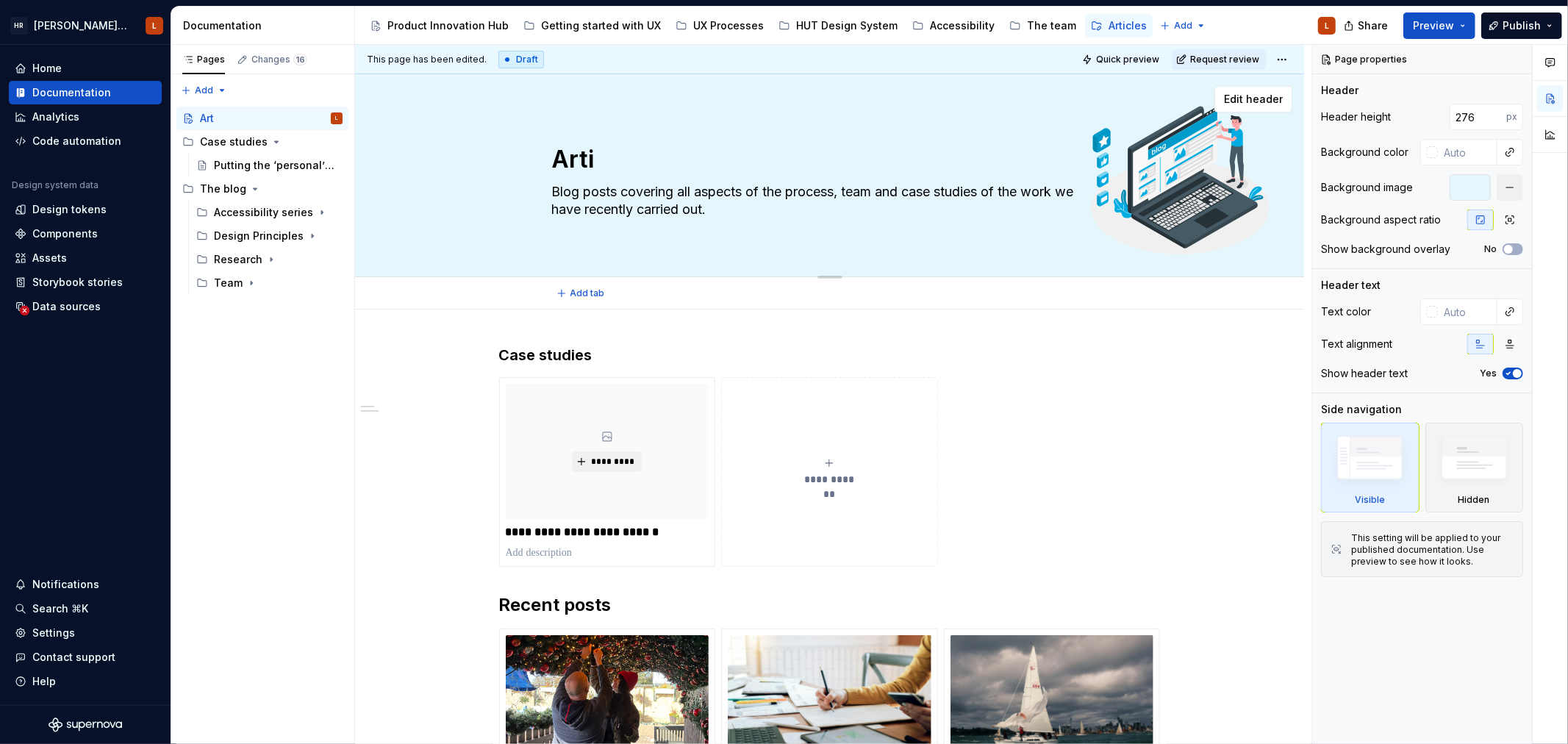
type textarea "*"
type textarea "Artic"
type textarea "*"
type textarea "Articl"
type textarea "*"
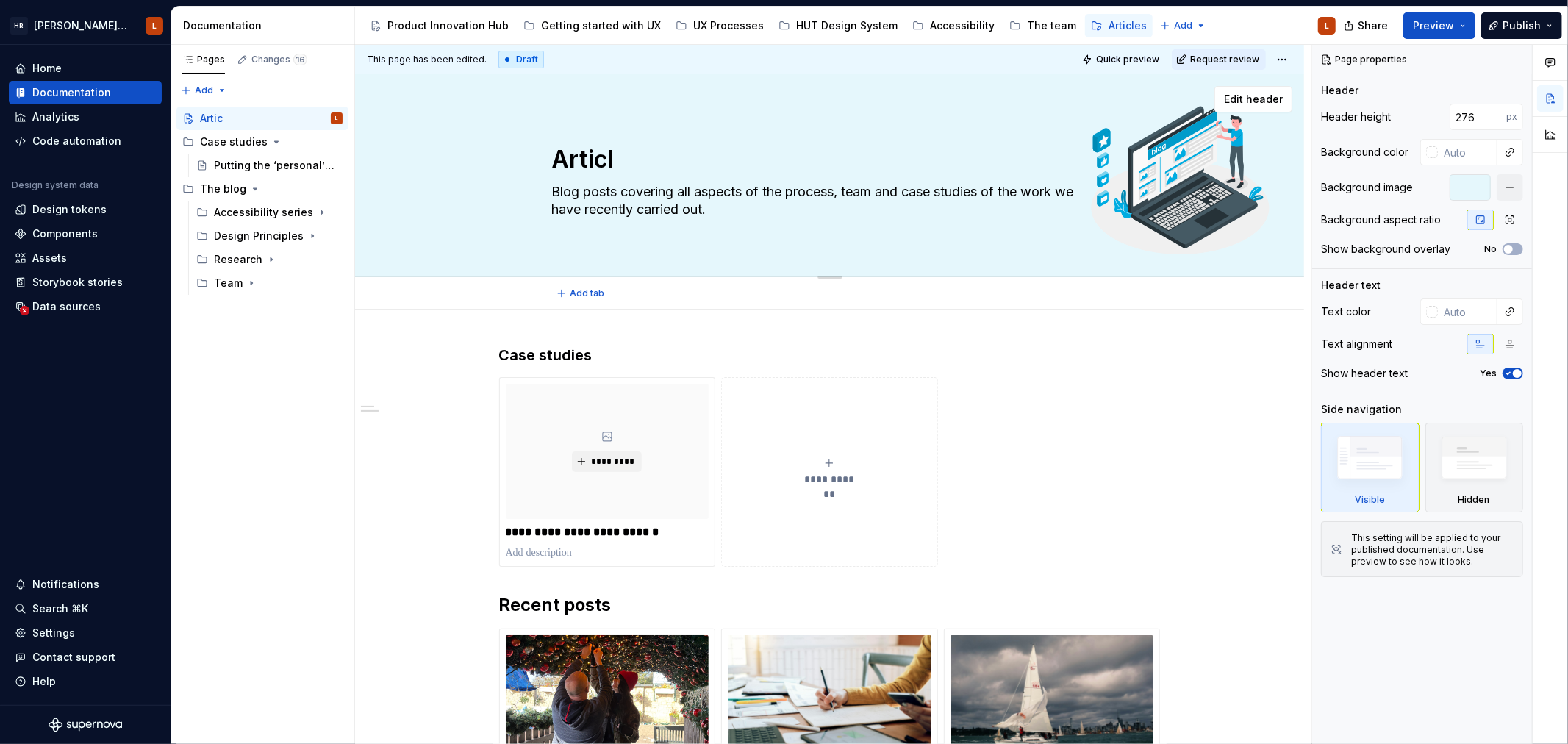
type textarea "Article"
type textarea "*"
type textarea "Articles"
type textarea "*"
type textarea "Articles"
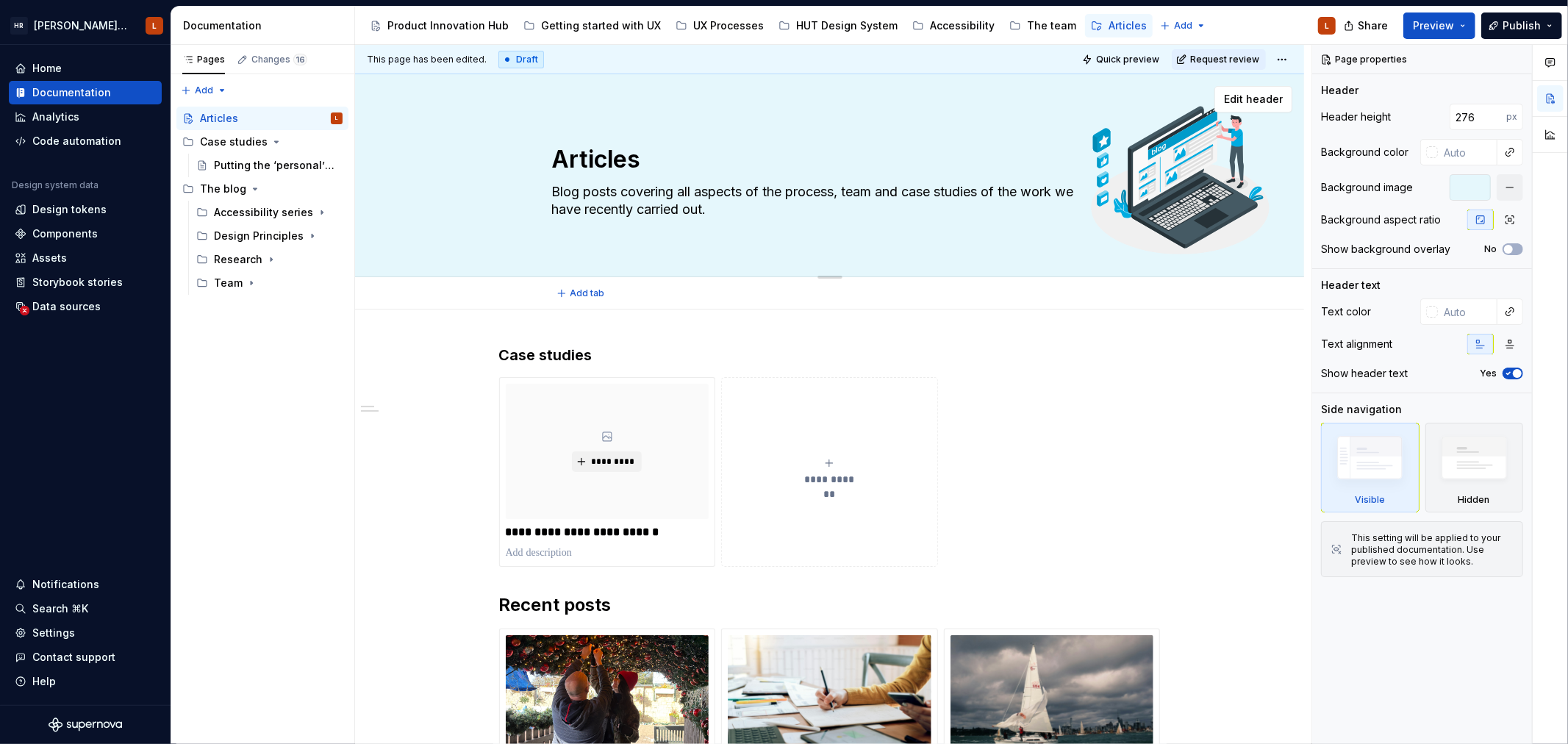
click at [634, 193] on textarea "Blog posts covering all aspects of the process, team and case studies of the wo…" at bounding box center [826, 201] width 556 height 41
click at [775, 209] on textarea "Blog posts covering all aspects of the process, team and case studies of the wo…" at bounding box center [826, 201] width 556 height 41
drag, startPoint x: 553, startPoint y: 189, endPoint x: 617, endPoint y: 195, distance: 64.3
click at [617, 195] on textarea "Blog posts covering all aspects of the process, team and case studies of the wo…" at bounding box center [826, 201] width 556 height 41
type textarea "*"
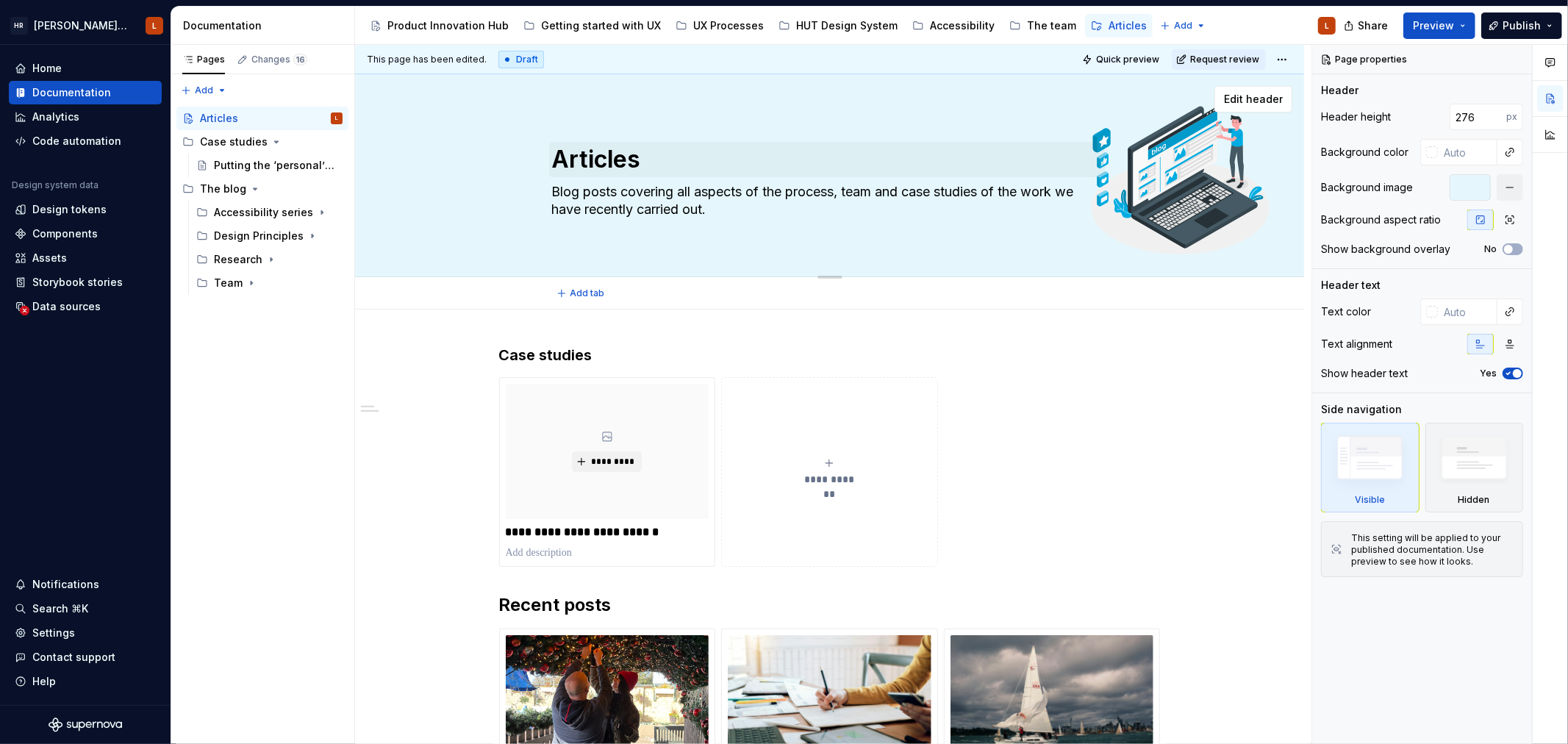
type textarea "A covering all aspects of the process, team and case studies of the work we hav…"
click at [670, 202] on textarea "Articles covering all aspects of the process, team and case studies of the work…" at bounding box center [826, 201] width 556 height 41
click at [704, 208] on textarea "Articles covering all aspects of the process, team and case studies of the work…" at bounding box center [826, 201] width 556 height 41
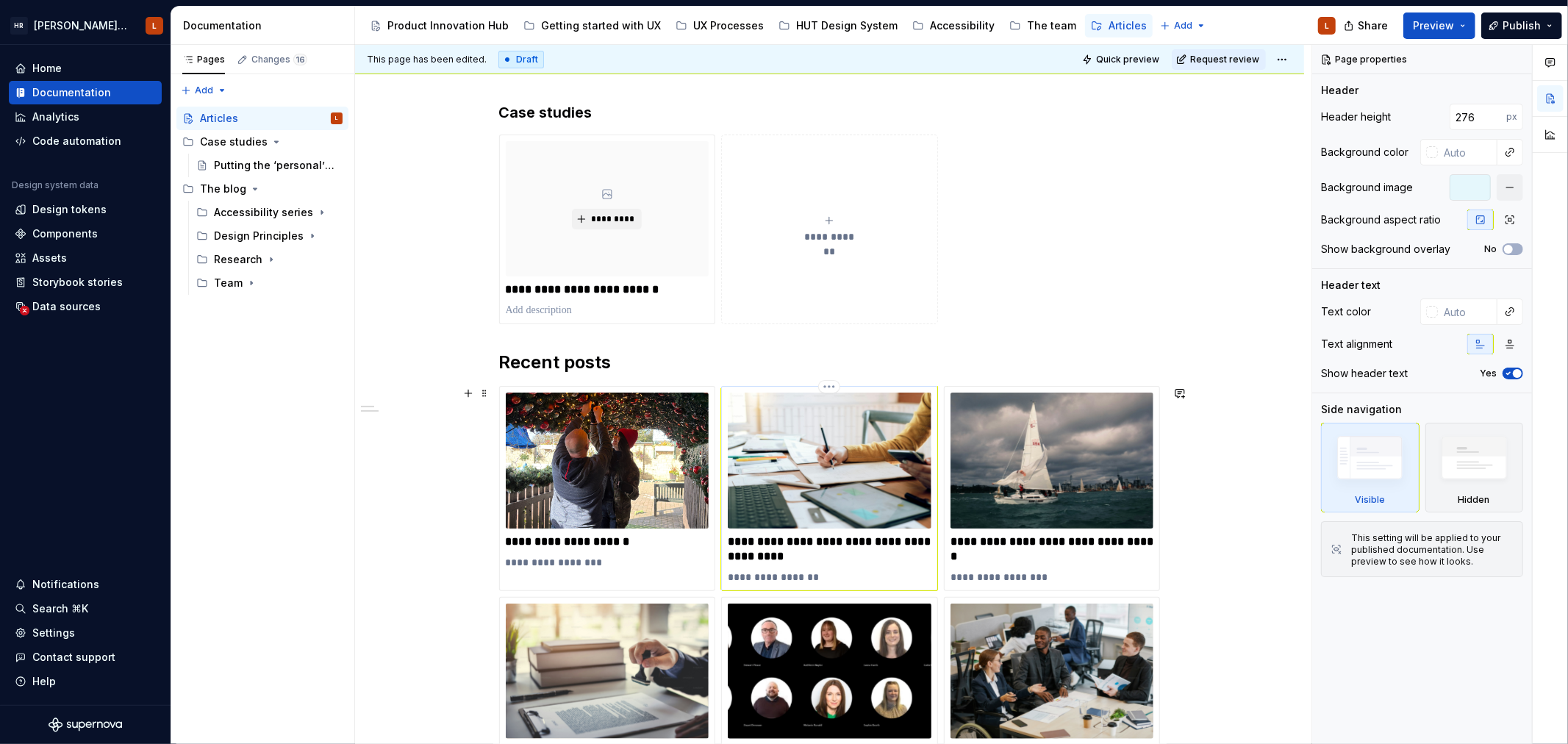
scroll to position [229, 0]
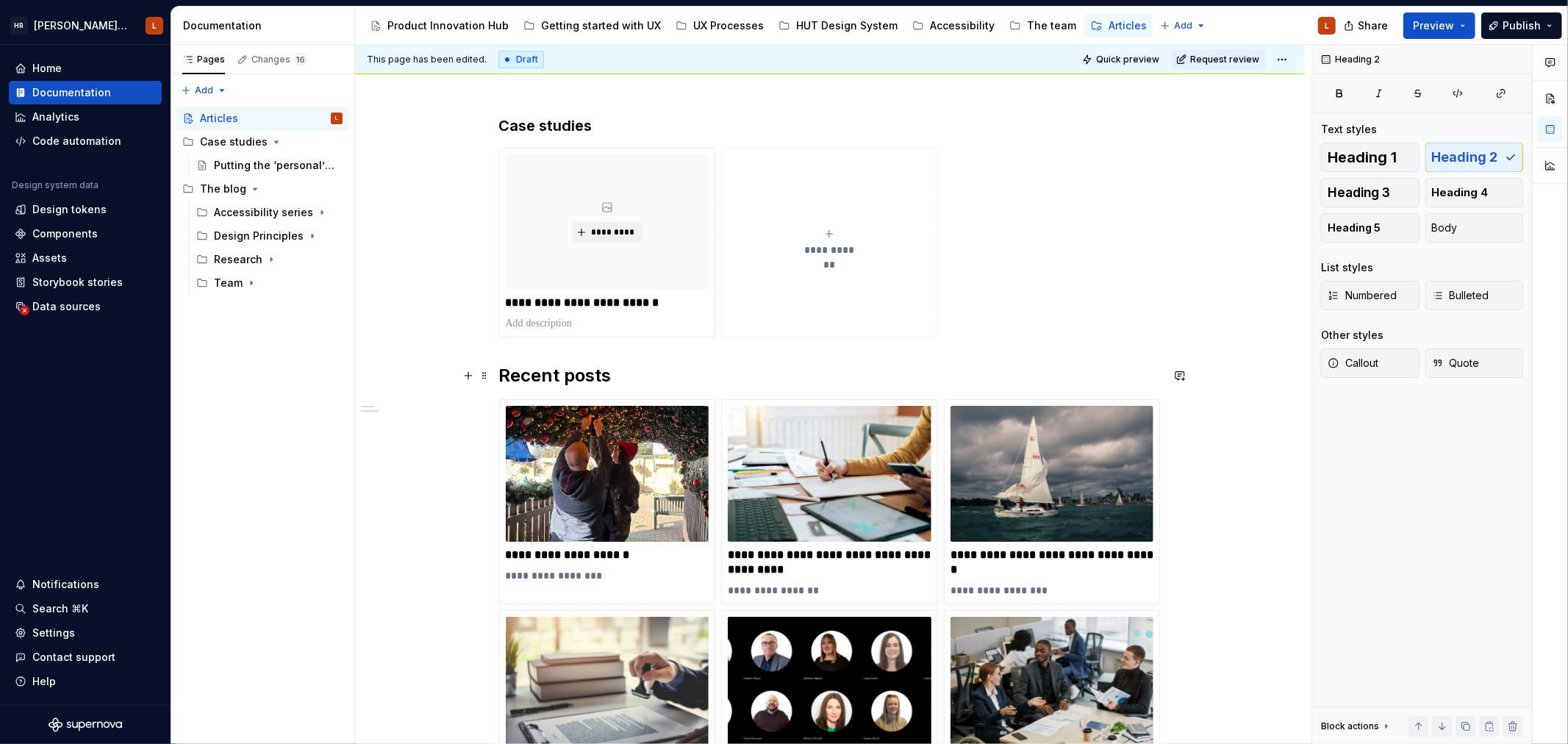
click at [523, 376] on h2 "Recent posts" at bounding box center [829, 375] width 661 height 24
click at [532, 127] on h3 "Case studies" at bounding box center [829, 125] width 661 height 20
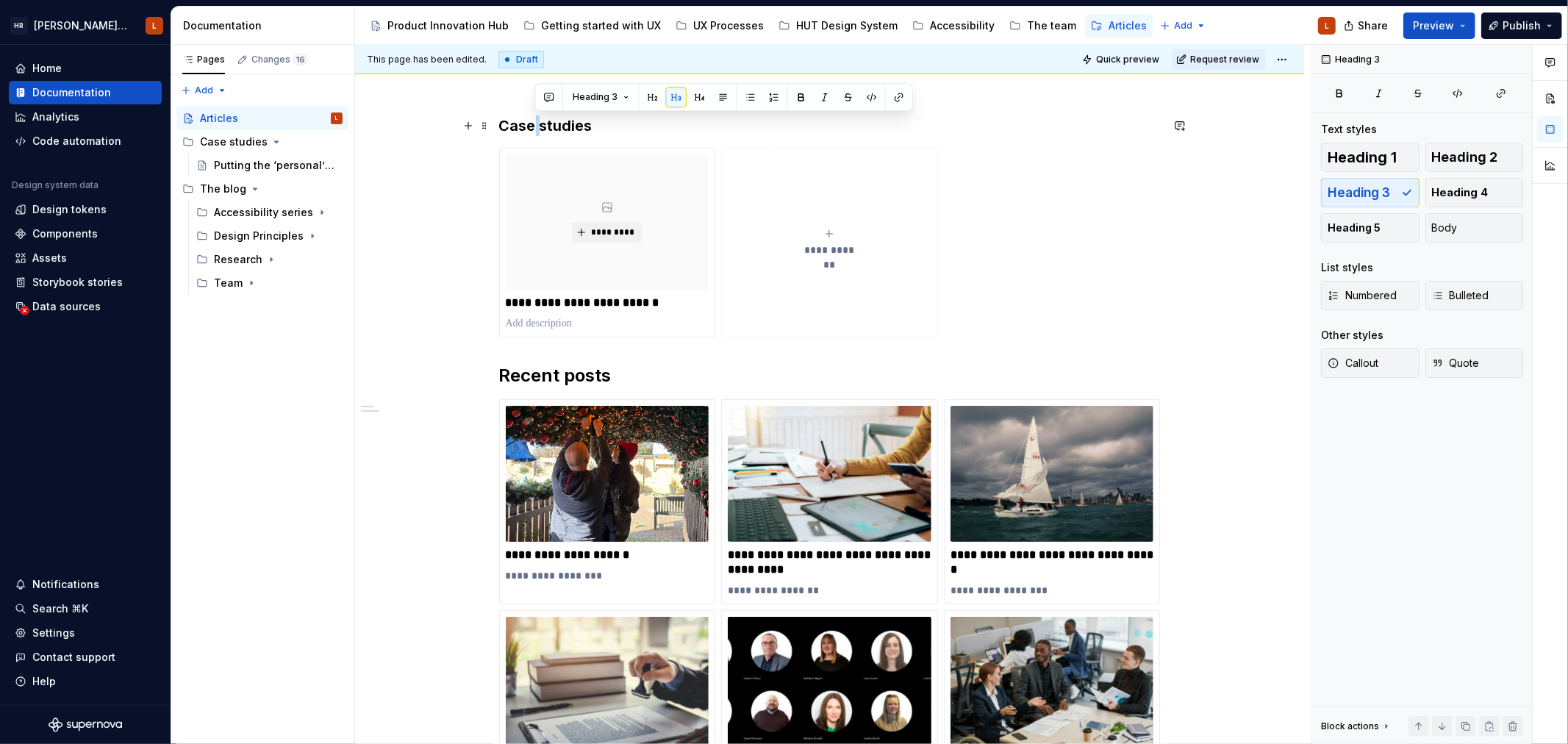
click at [532, 127] on h3 "Case studies" at bounding box center [829, 125] width 661 height 20
click at [582, 93] on button "Heading 3" at bounding box center [564, 96] width 70 height 20
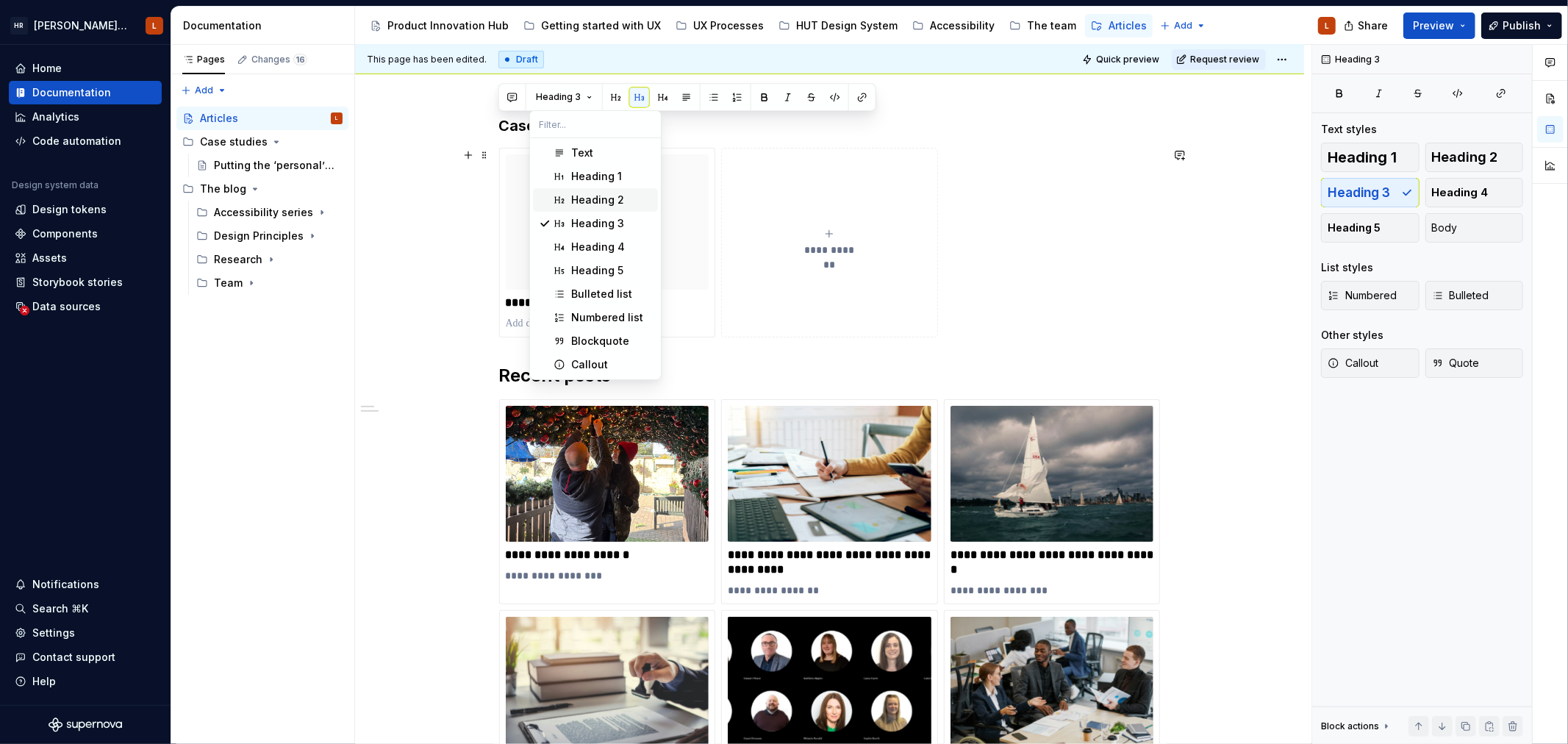
click at [600, 199] on div "Heading 2" at bounding box center [597, 199] width 53 height 14
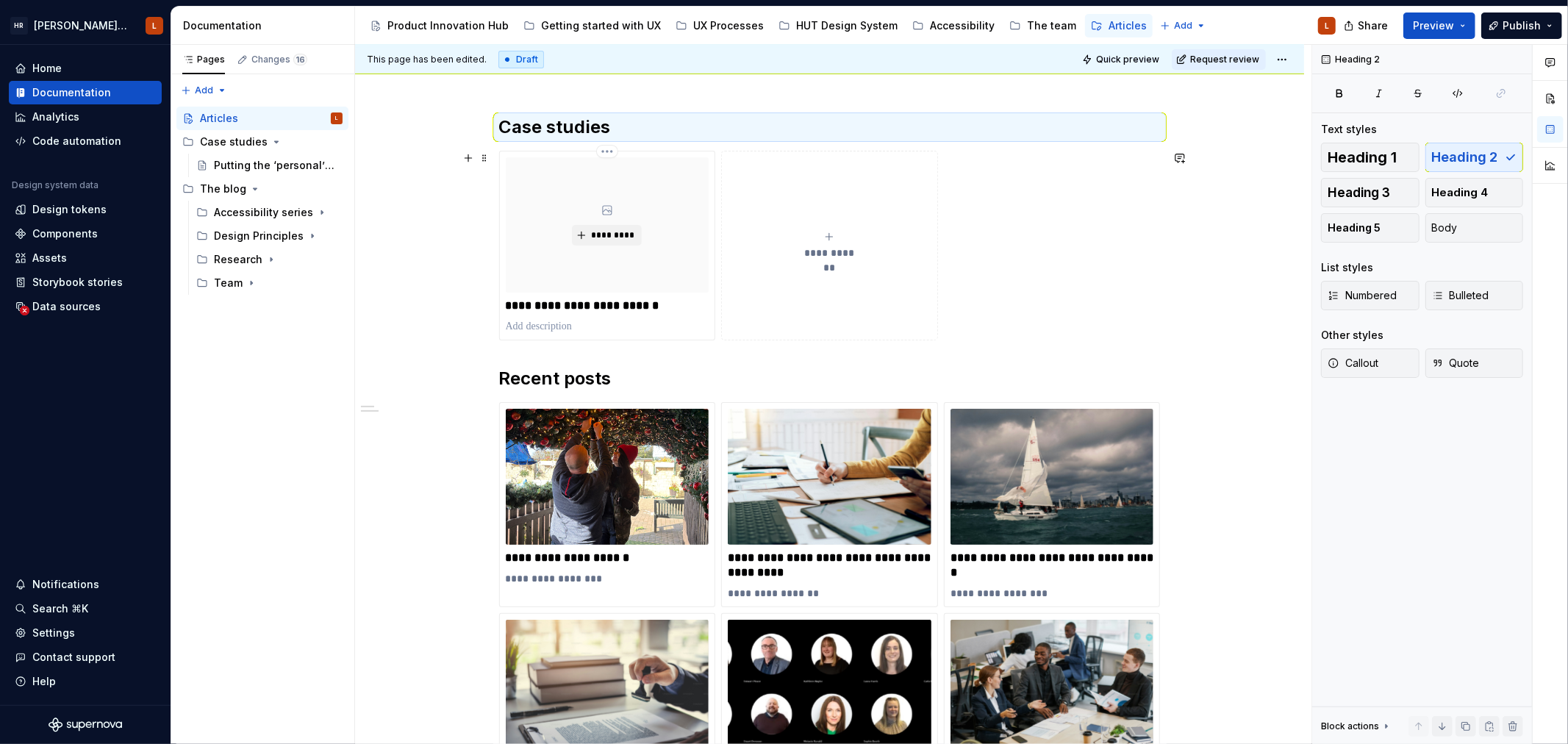
scroll to position [231, 0]
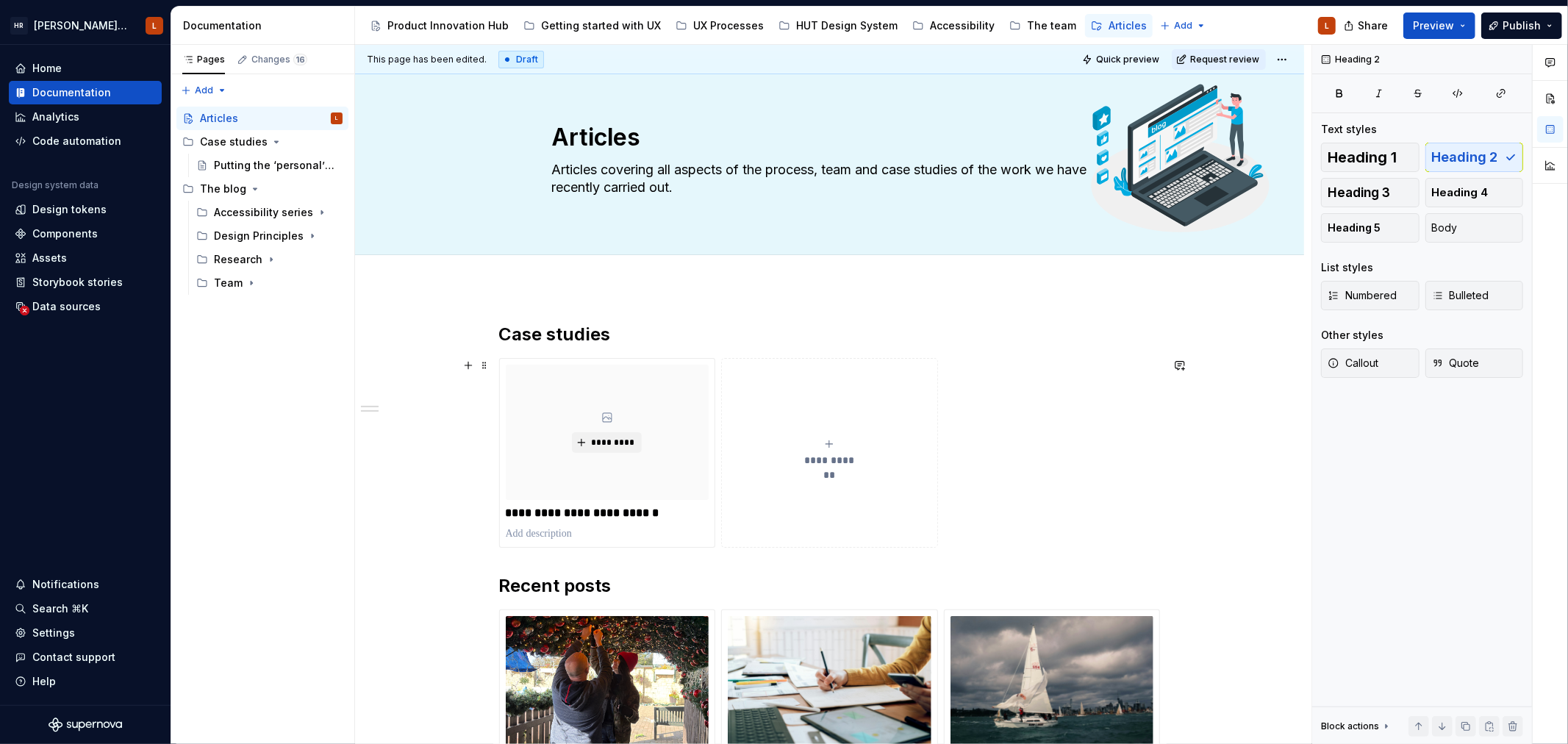
scroll to position [0, 0]
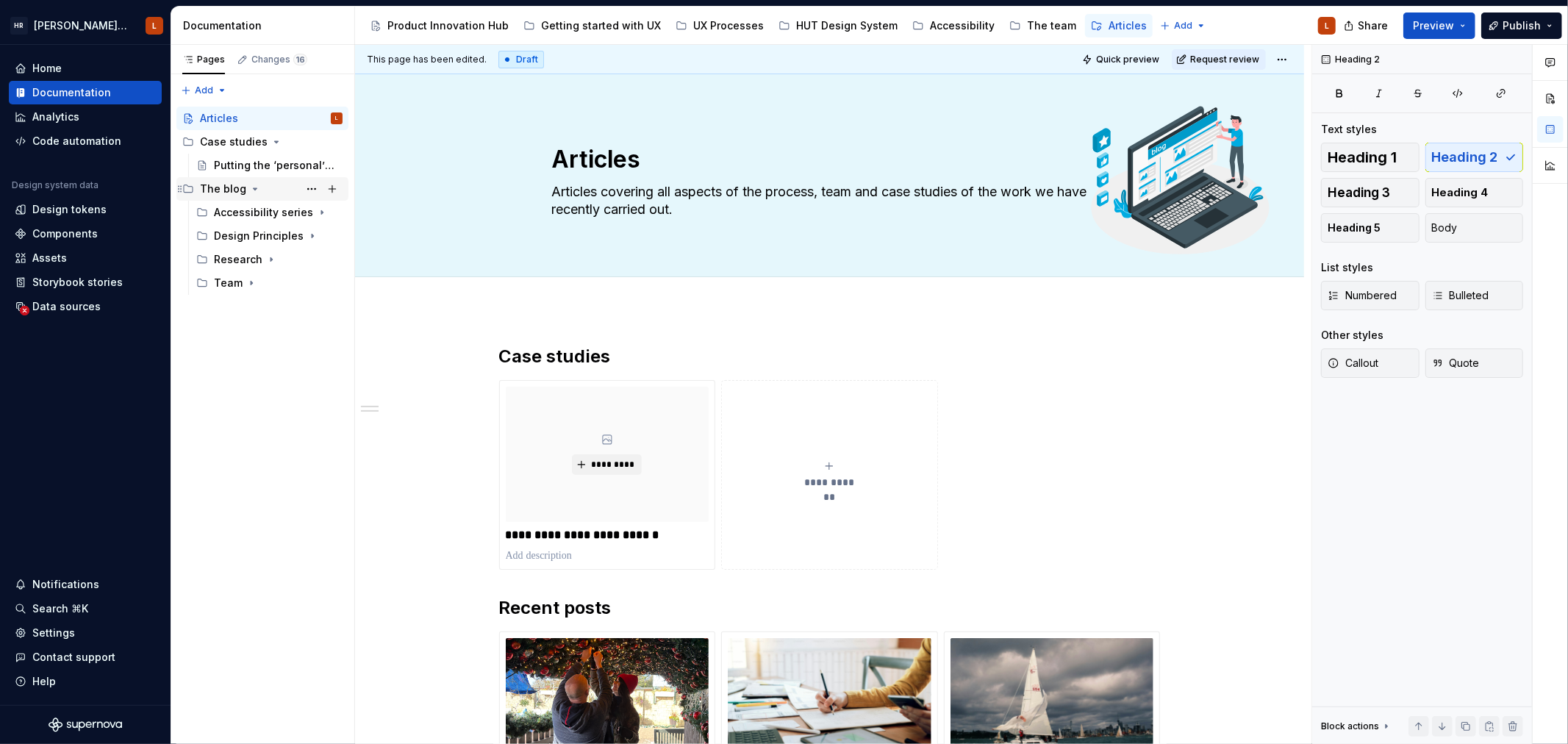
click at [250, 184] on icon "Page tree" at bounding box center [256, 189] width 12 height 12
click at [265, 141] on div "Case studies" at bounding box center [271, 142] width 143 height 20
click at [279, 338] on div "Pages Changes 16 Add Accessibility guide for tree Page tree. Navigate the tree …" at bounding box center [262, 394] width 183 height 700
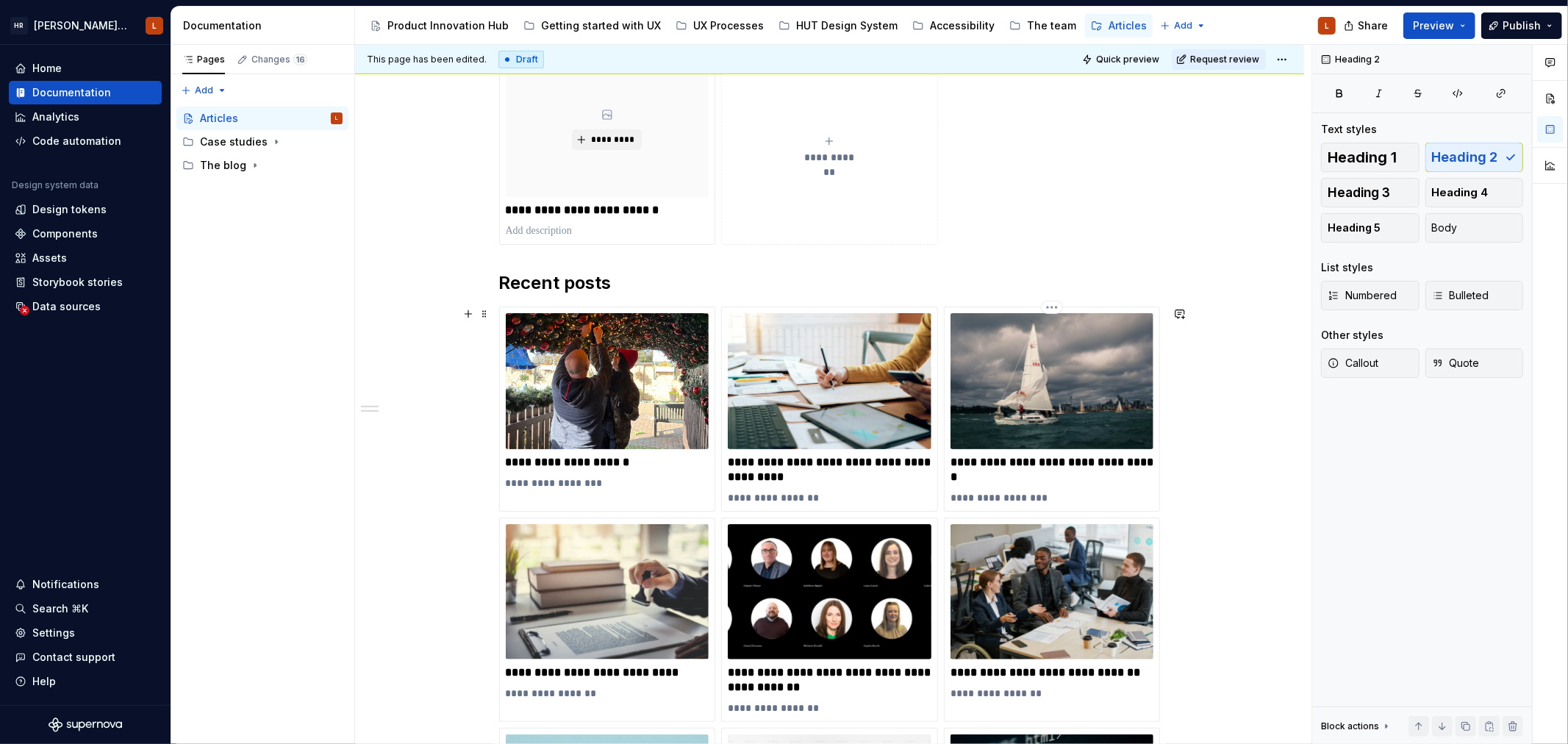
scroll to position [326, 0]
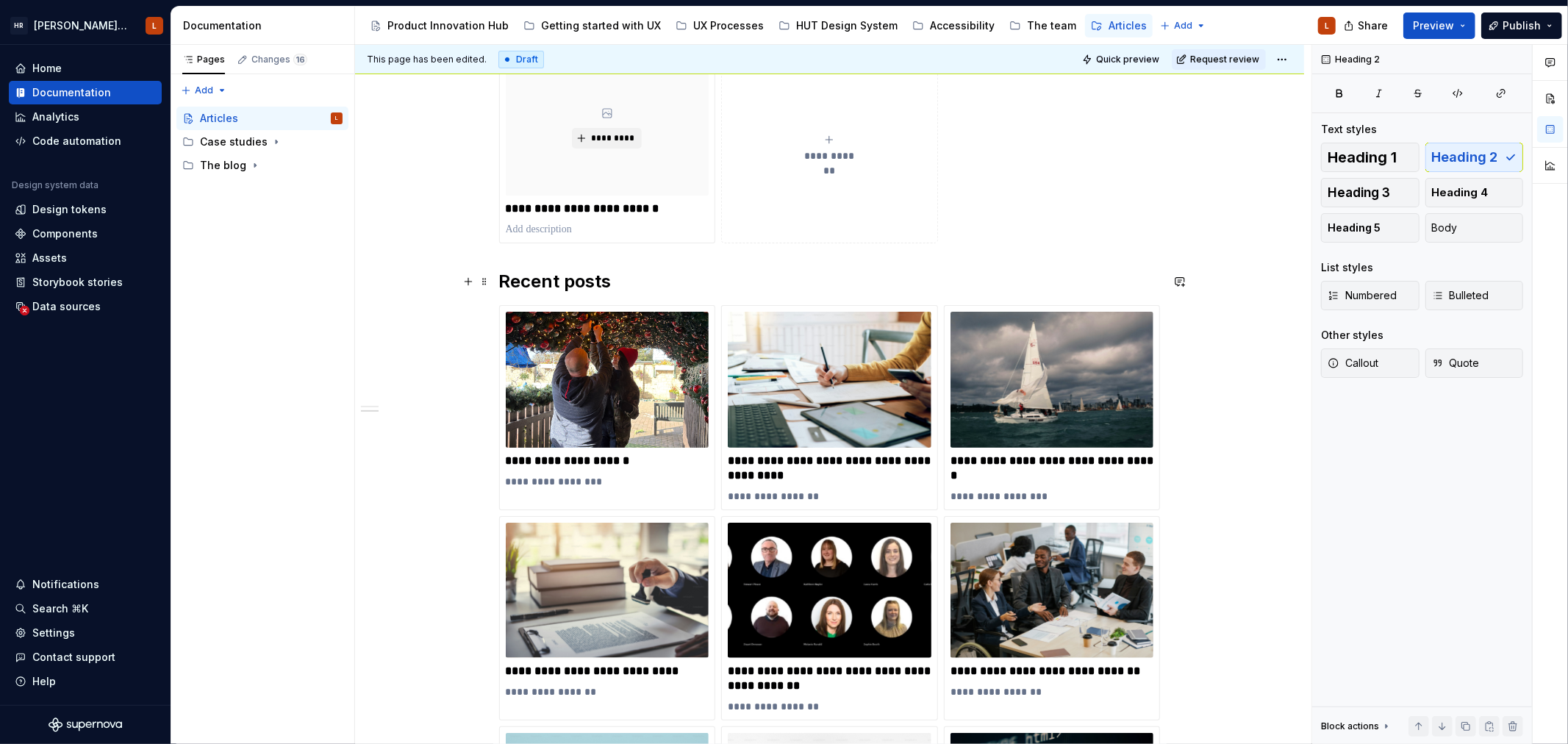
click at [541, 274] on h2 "Recent posts" at bounding box center [829, 281] width 661 height 24
click at [561, 280] on h2 "Recent posts" at bounding box center [829, 281] width 661 height 24
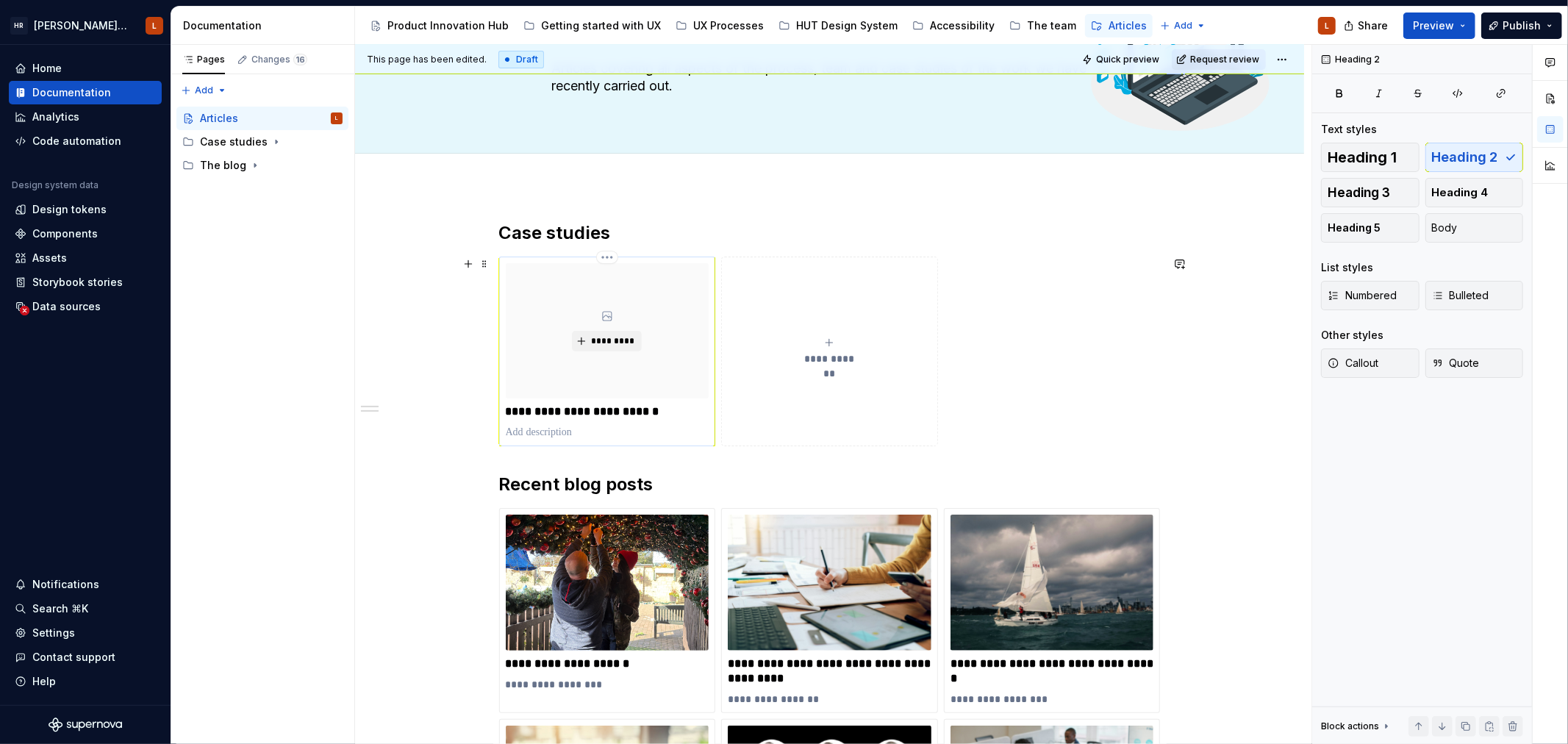
scroll to position [245, 0]
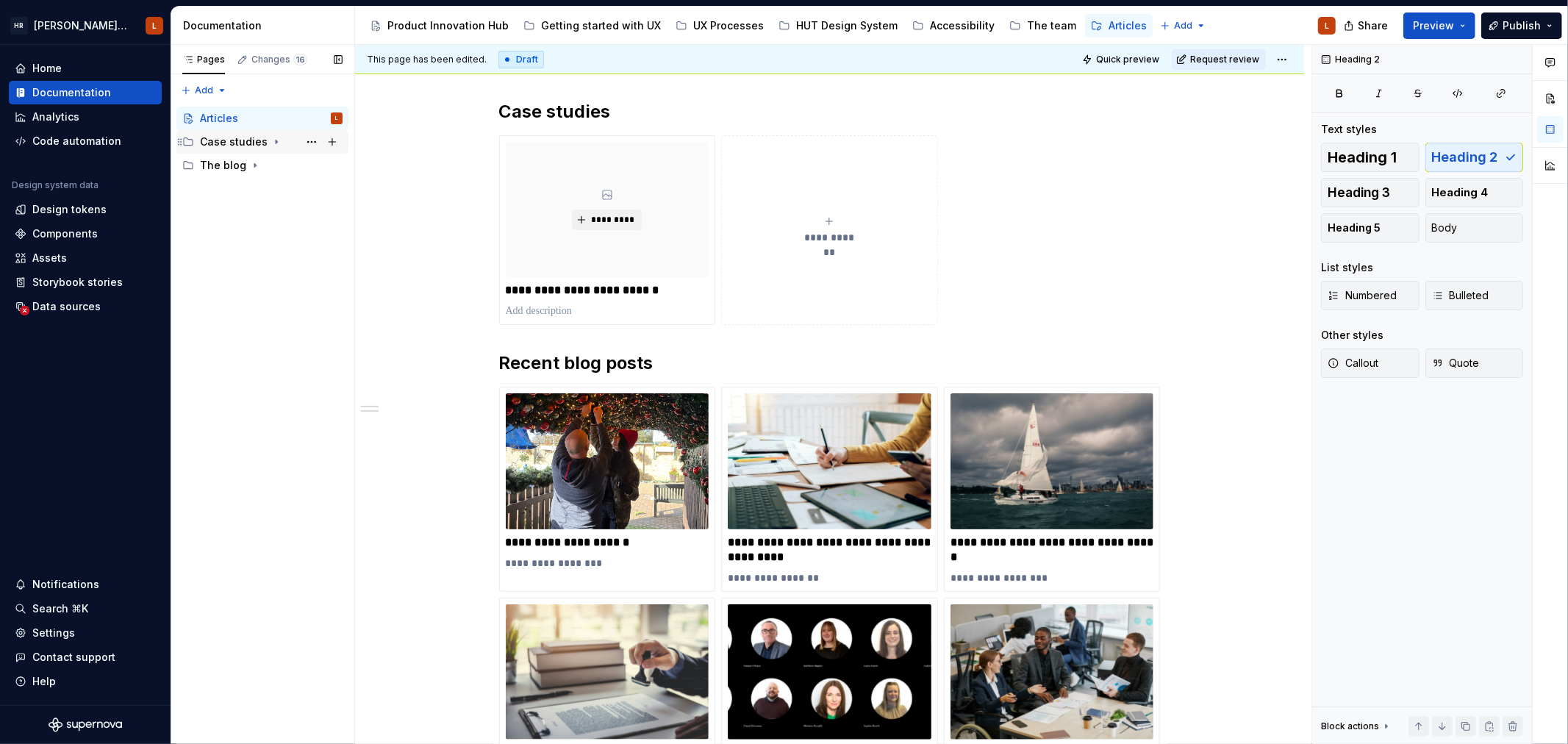
click at [235, 148] on div "Case studies" at bounding box center [234, 141] width 67 height 14
click at [252, 165] on div "Putting the ‘personal’ back into [PERSON_NAME] [PERSON_NAME] Personal Wealth" at bounding box center [256, 165] width 84 height 14
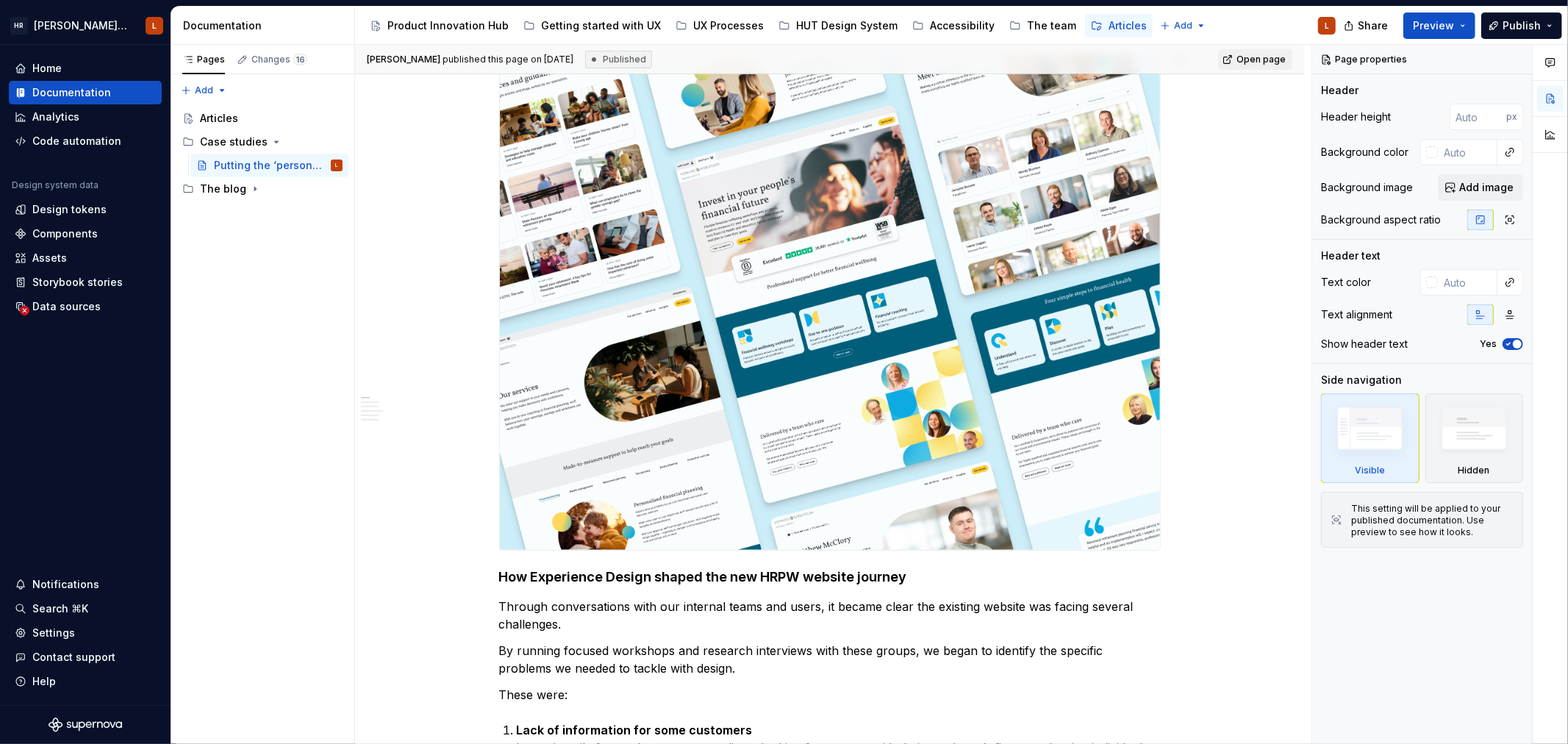
scroll to position [326, 0]
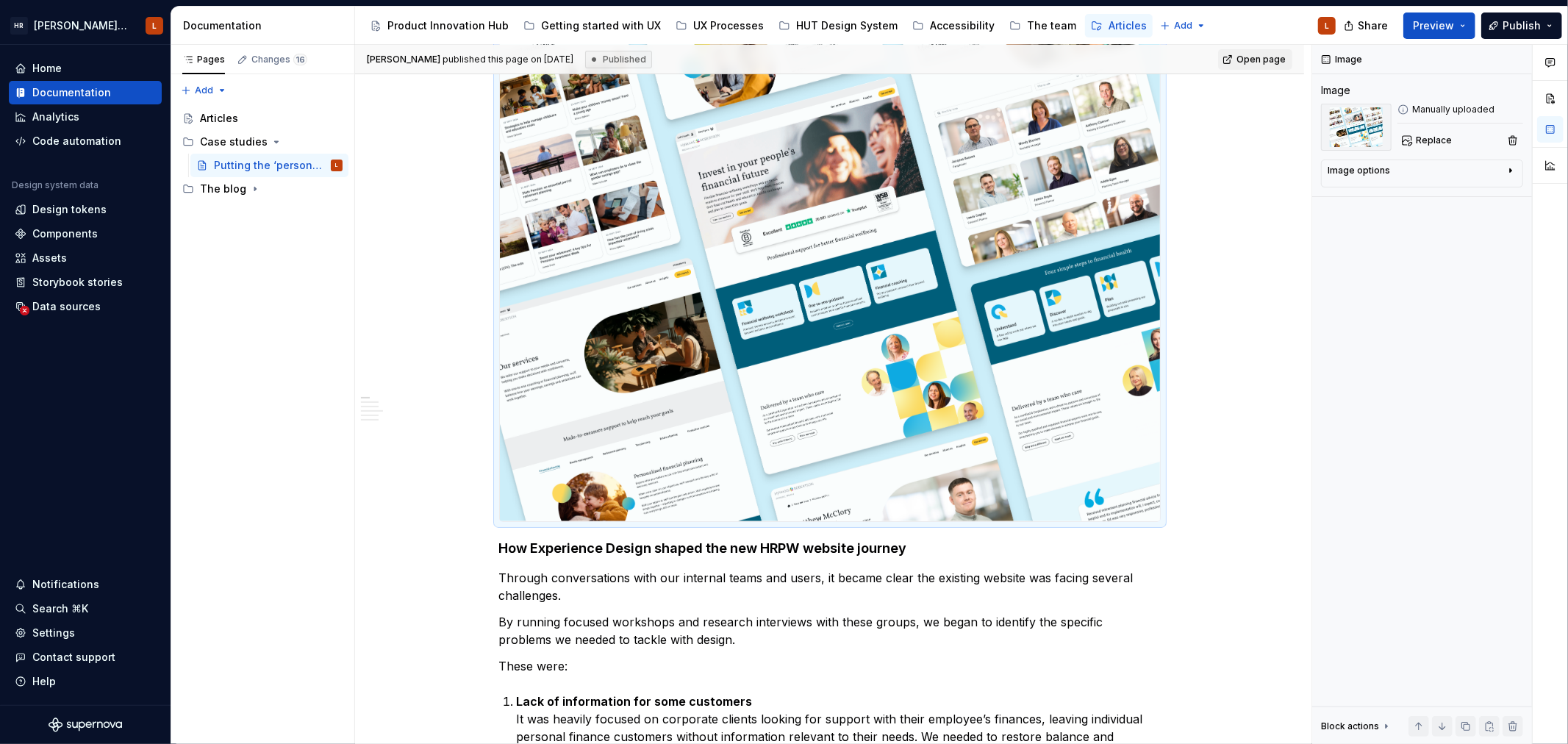
click at [877, 334] on img at bounding box center [829, 273] width 660 height 495
copy br
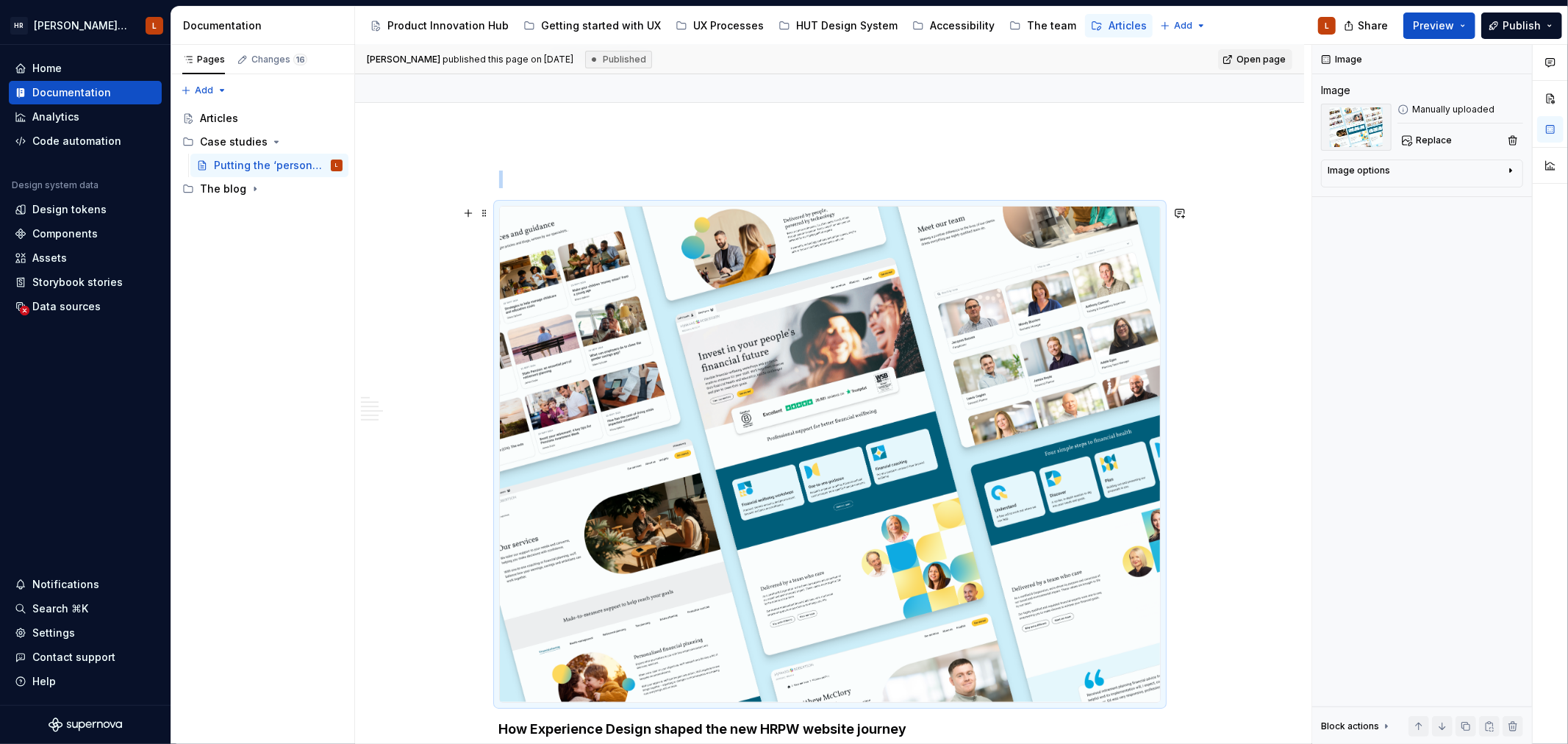
scroll to position [0, 0]
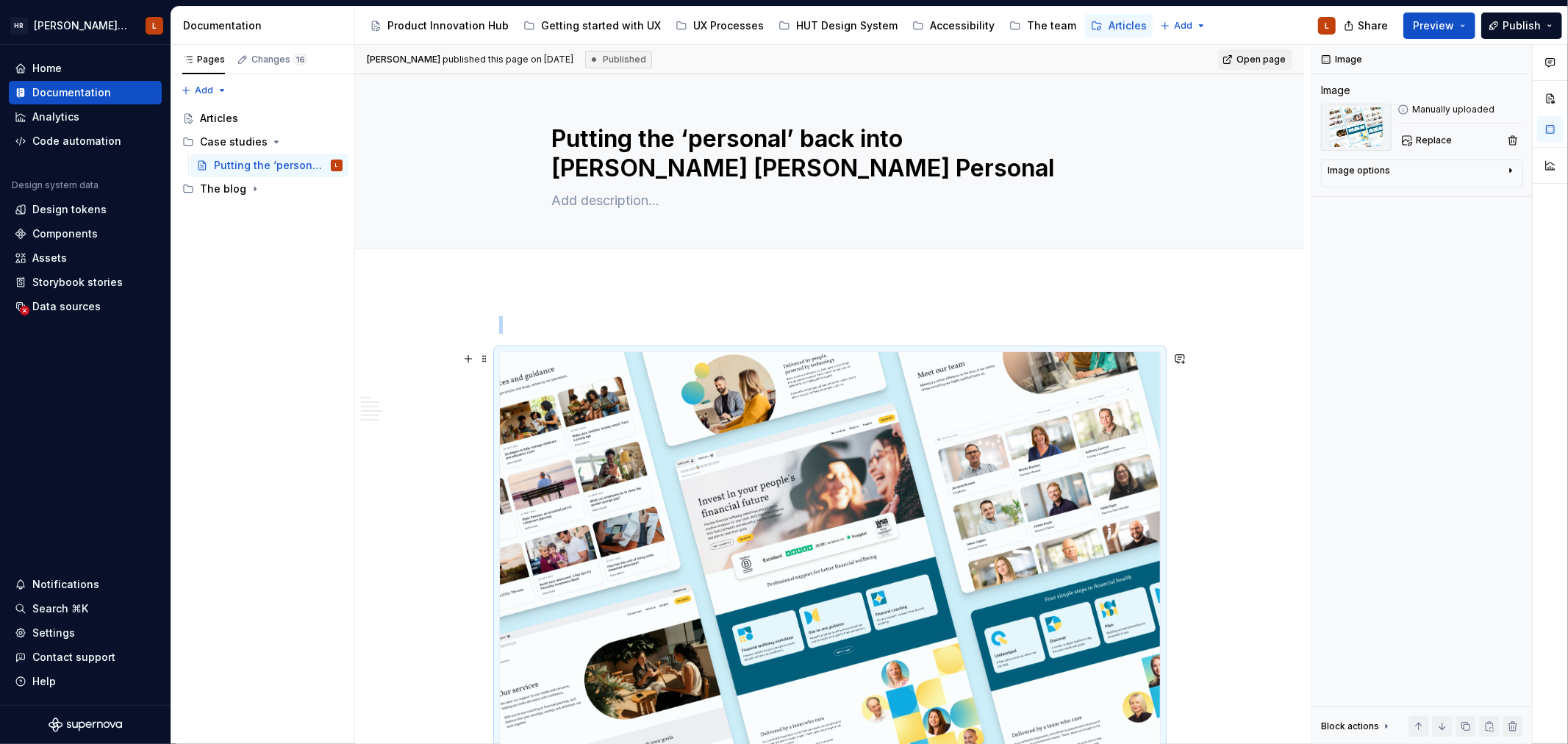
click at [776, 393] on img at bounding box center [829, 599] width 660 height 495
click at [229, 119] on div "Articles" at bounding box center [219, 118] width 38 height 14
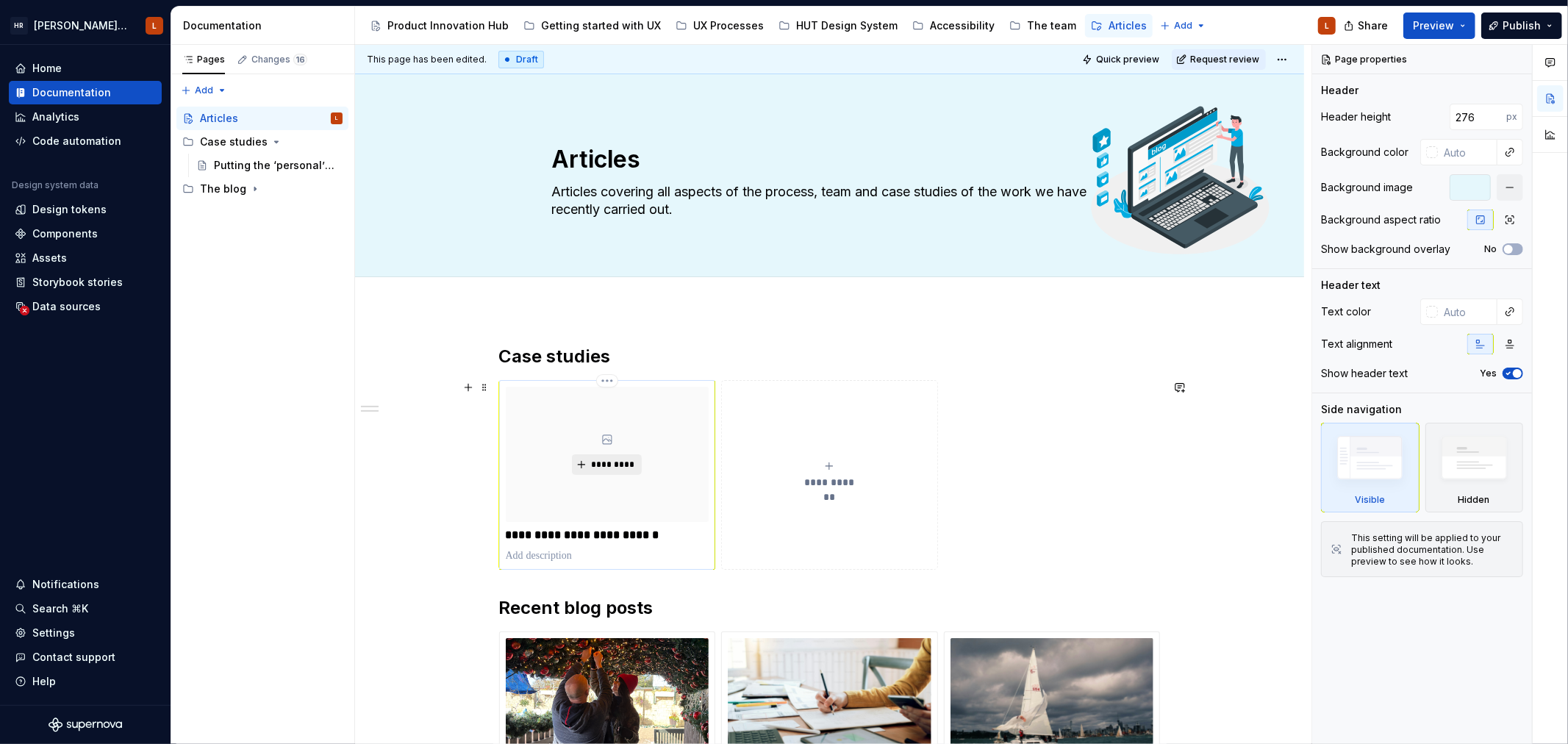
click at [603, 466] on span "*********" at bounding box center [612, 465] width 45 height 12
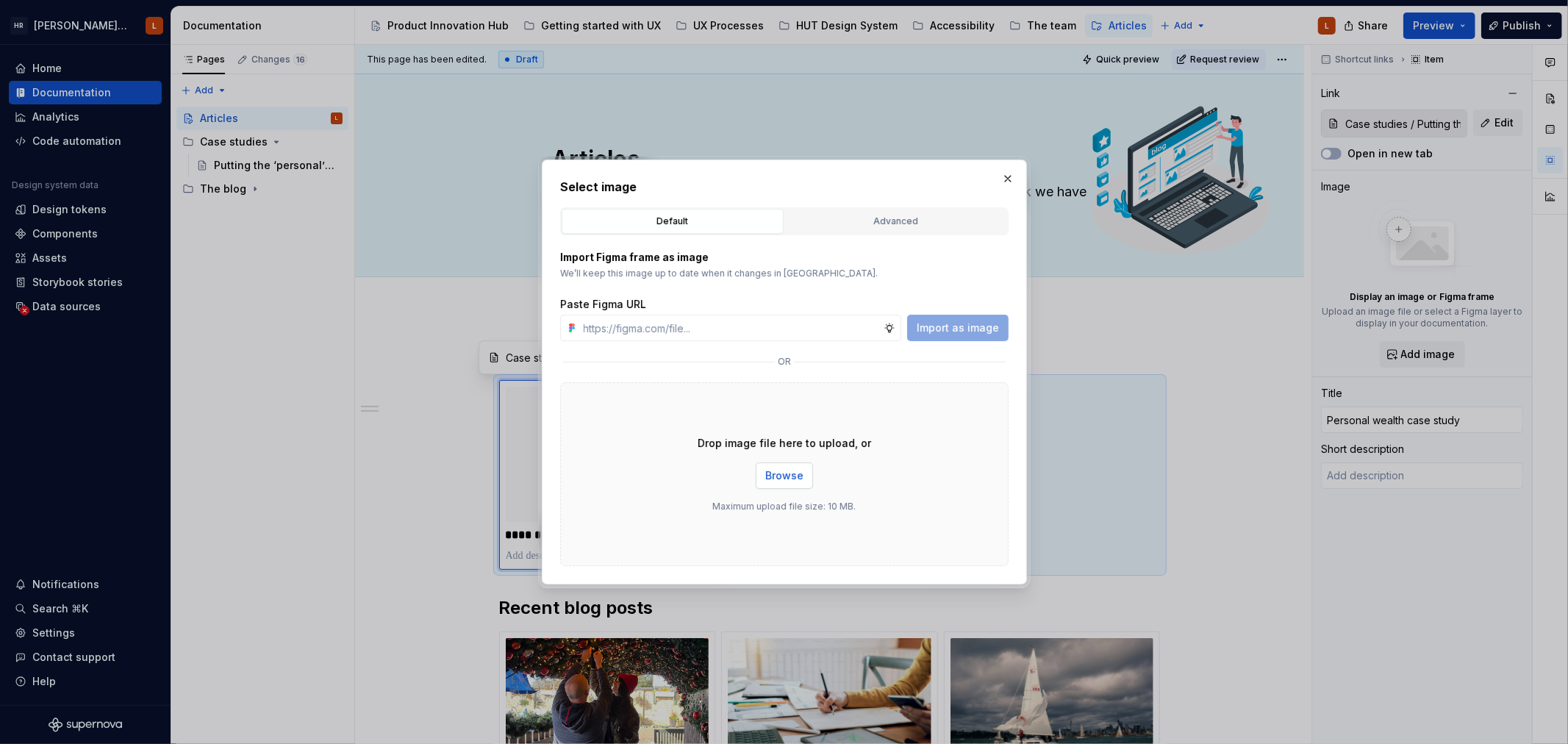
click at [782, 484] on button "Browse" at bounding box center [785, 476] width 58 height 27
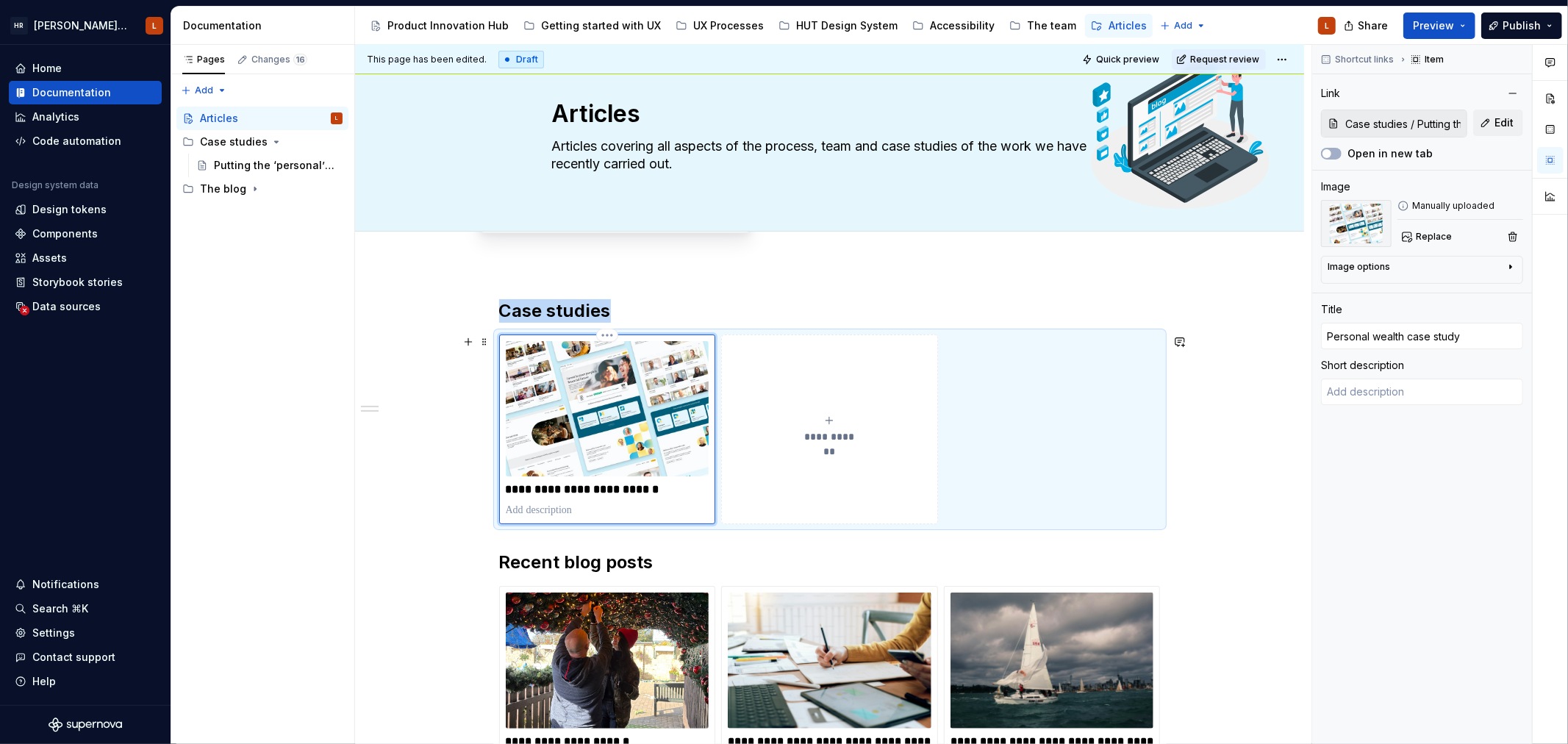
scroll to position [163, 0]
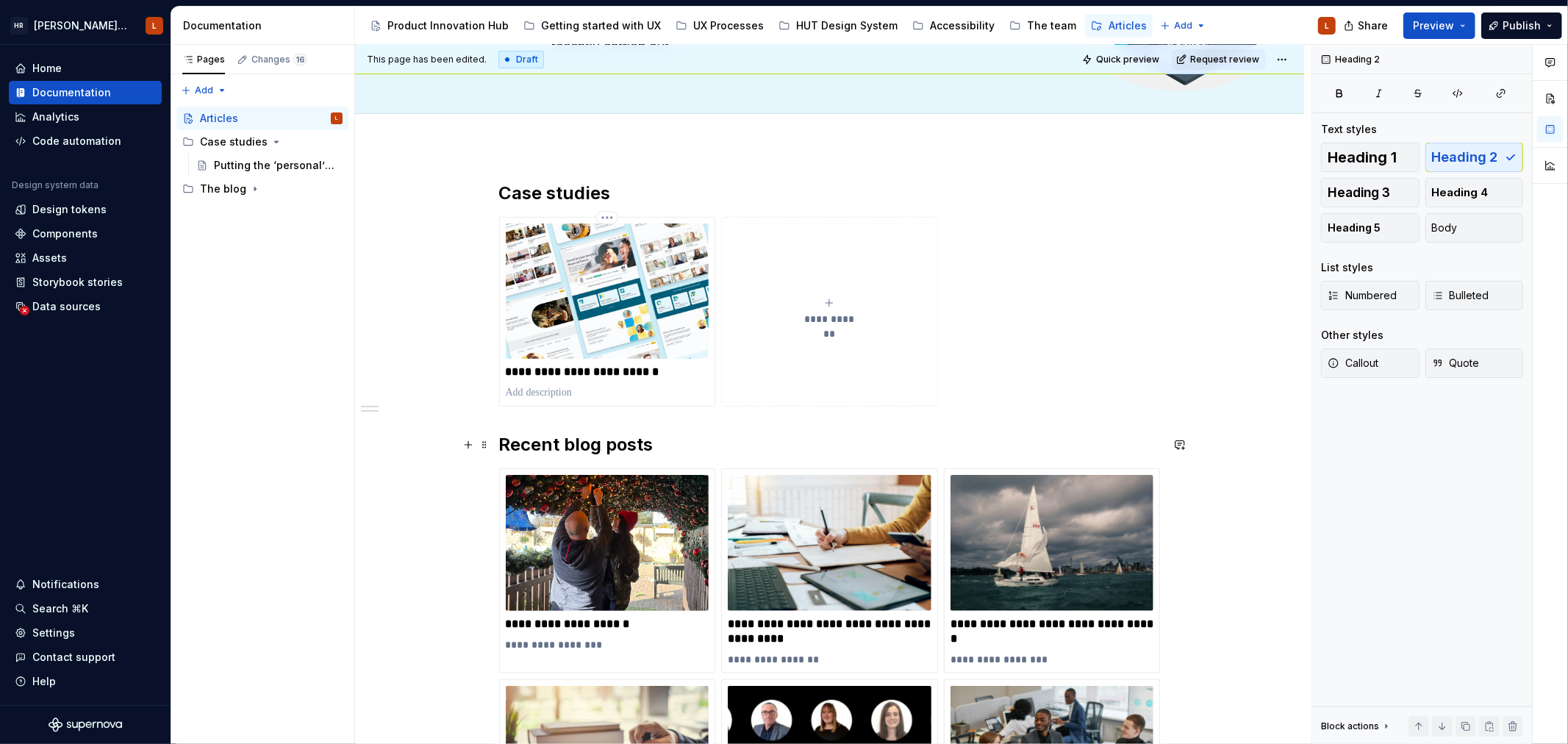
click at [535, 443] on h2 "Recent blog posts" at bounding box center [829, 444] width 661 height 24
click at [1198, 407] on div "**********" at bounding box center [833, 394] width 956 height 700
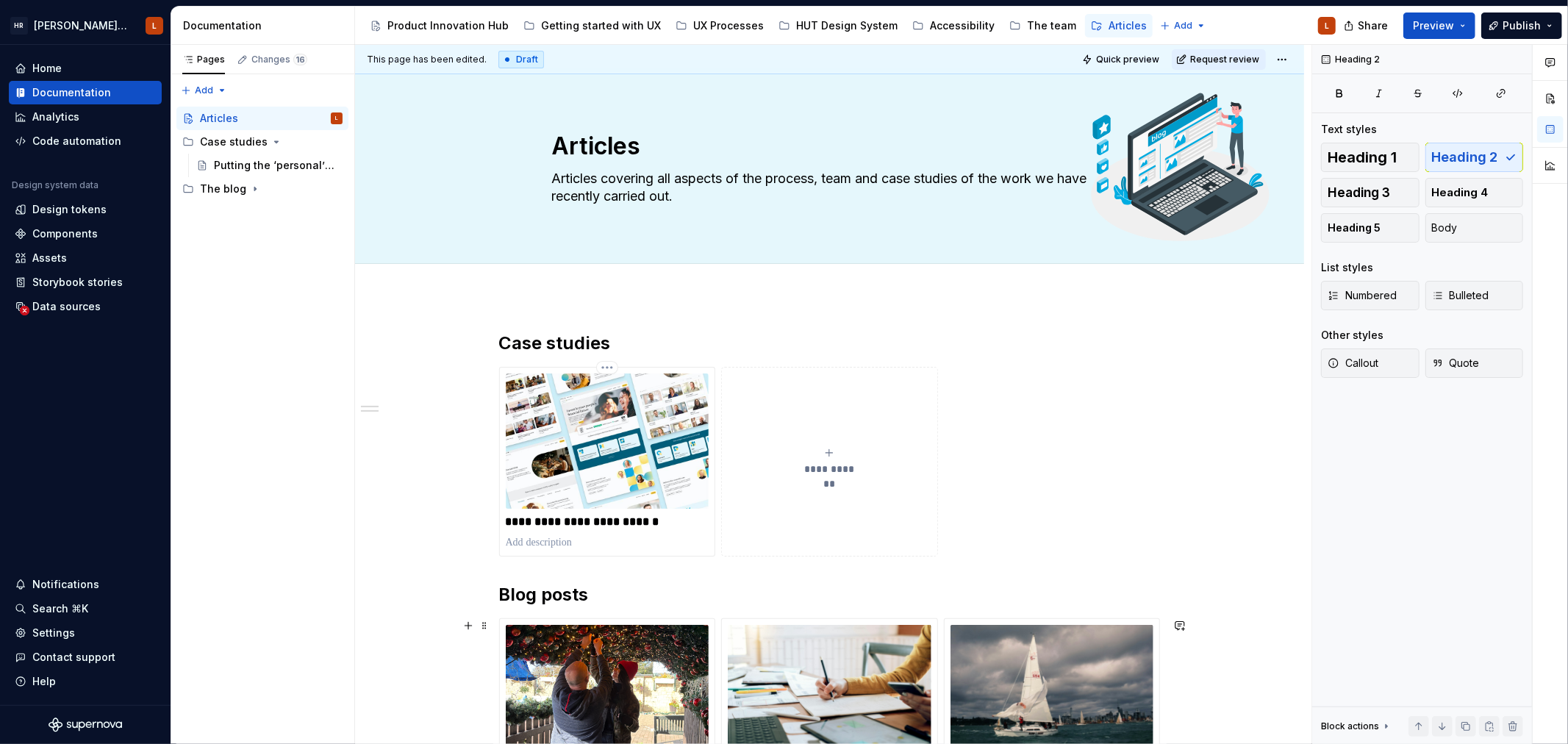
scroll to position [0, 0]
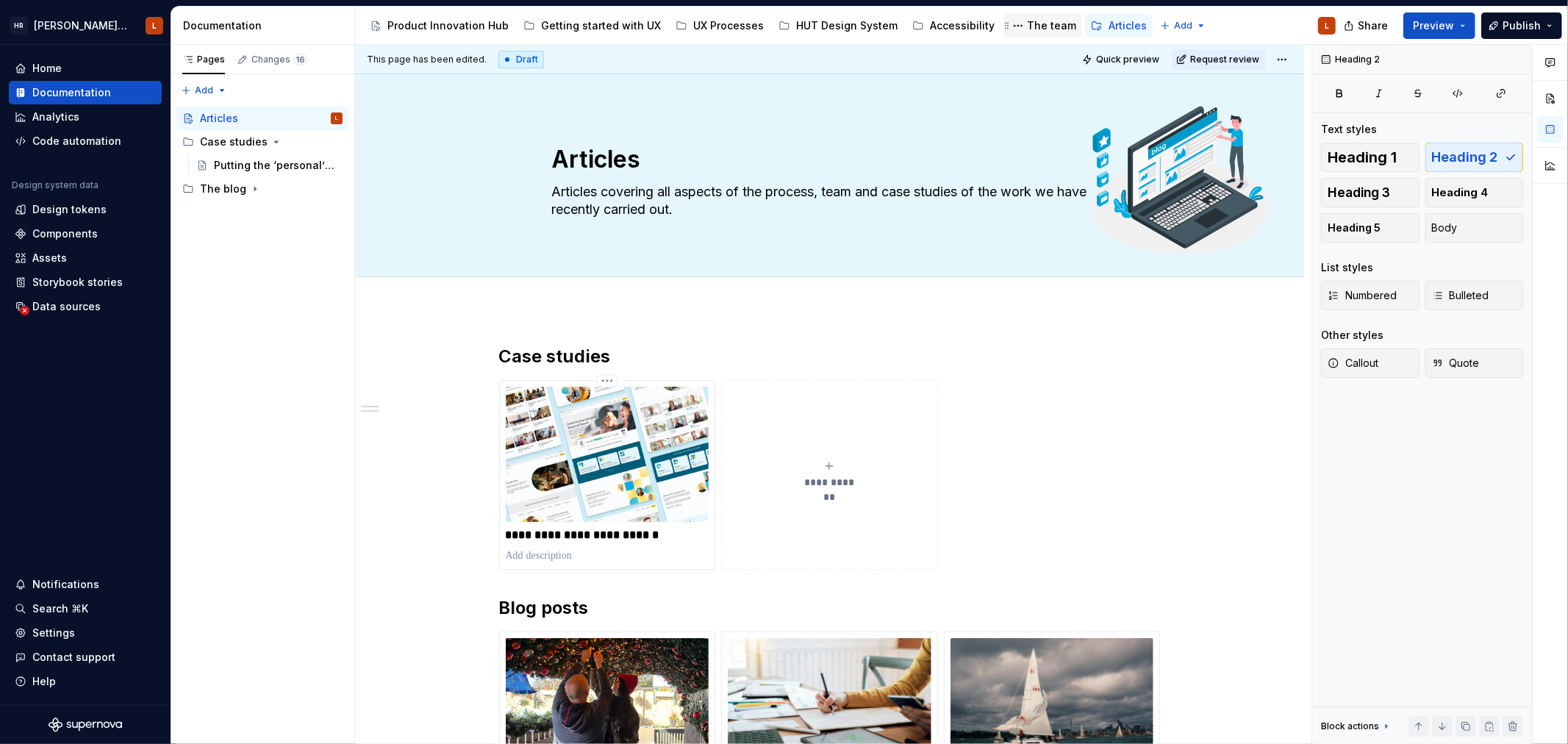
click at [1035, 27] on div "The team" at bounding box center [1051, 25] width 49 height 14
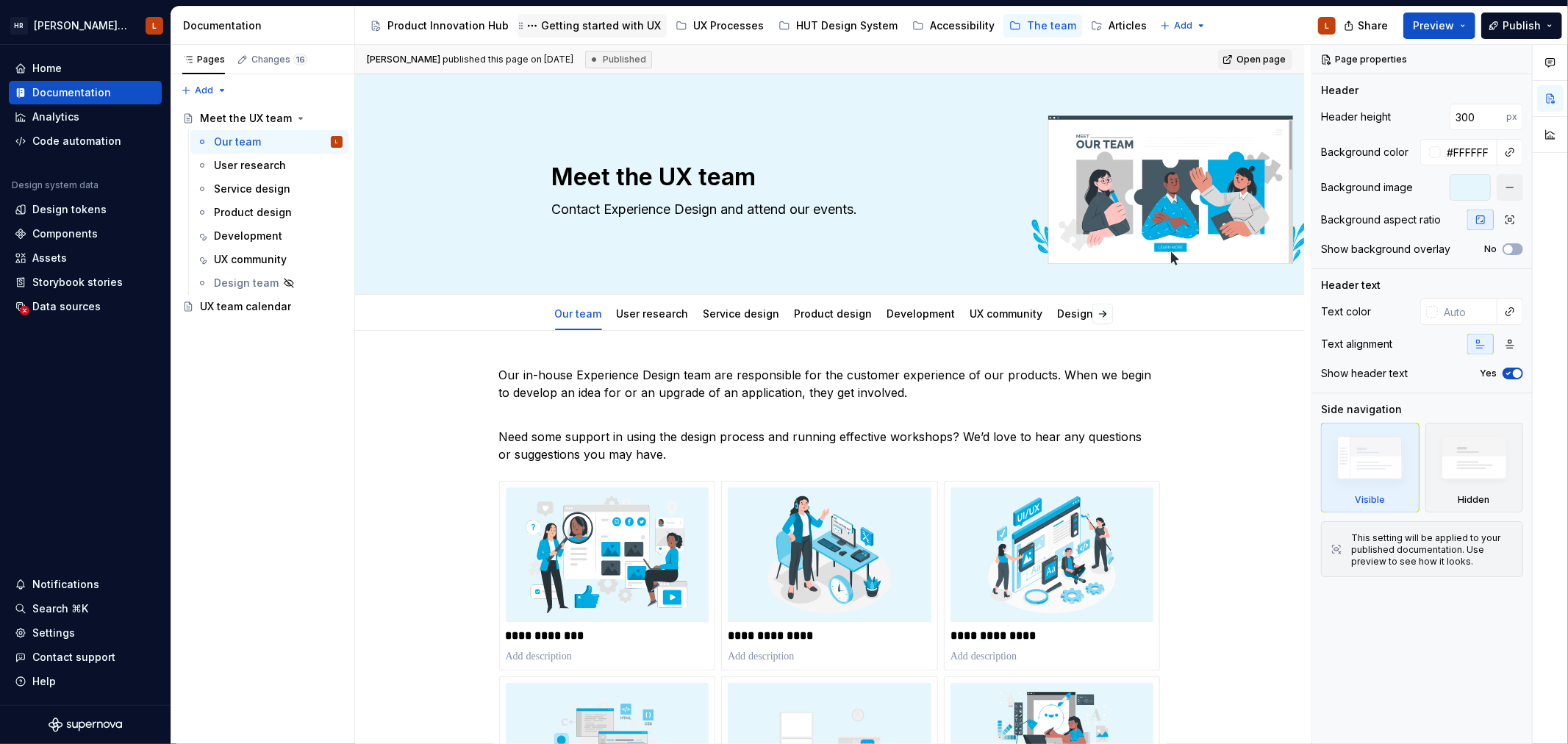
click at [544, 28] on div "Getting started with UX" at bounding box center [601, 25] width 120 height 14
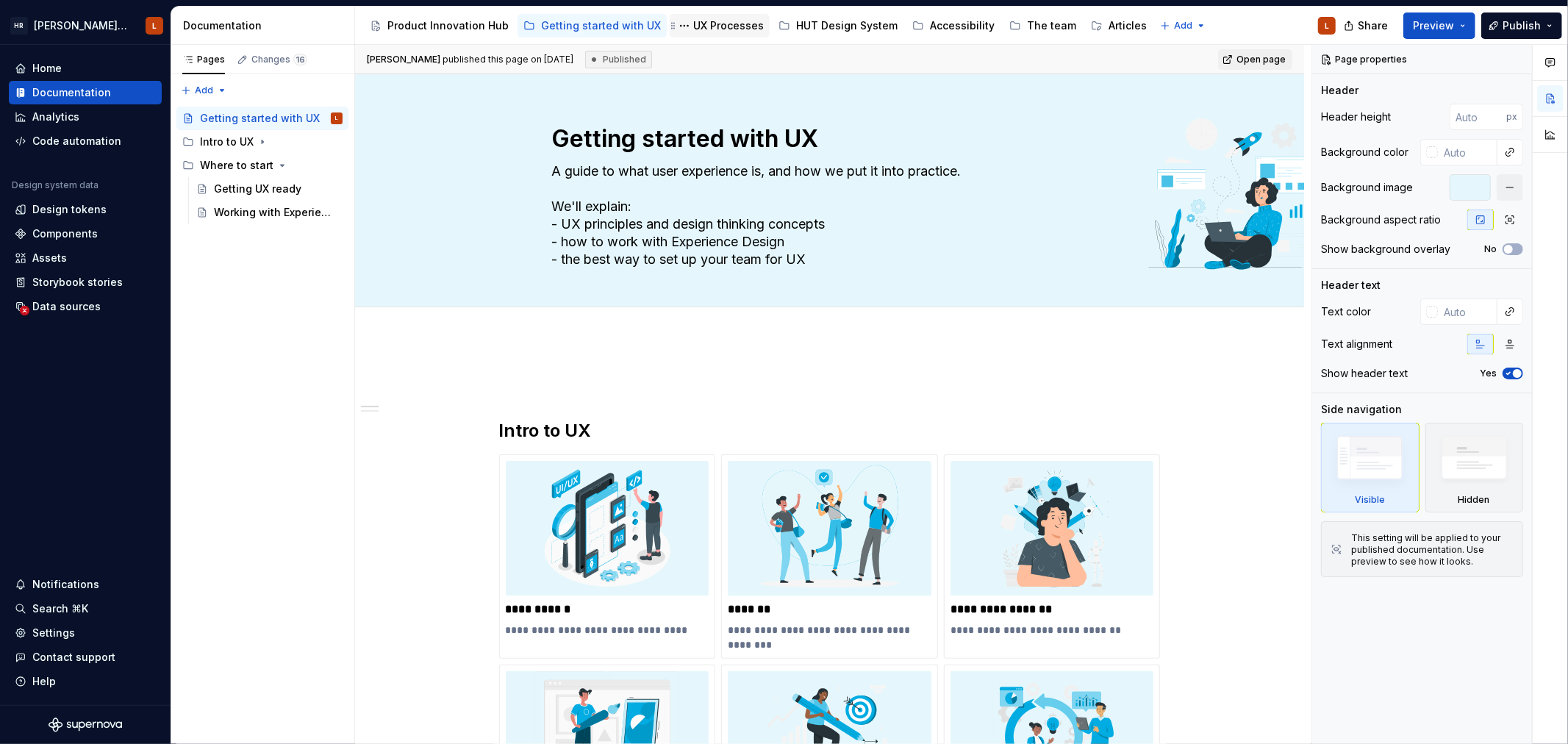
click at [706, 18] on div "UX Processes" at bounding box center [728, 25] width 71 height 14
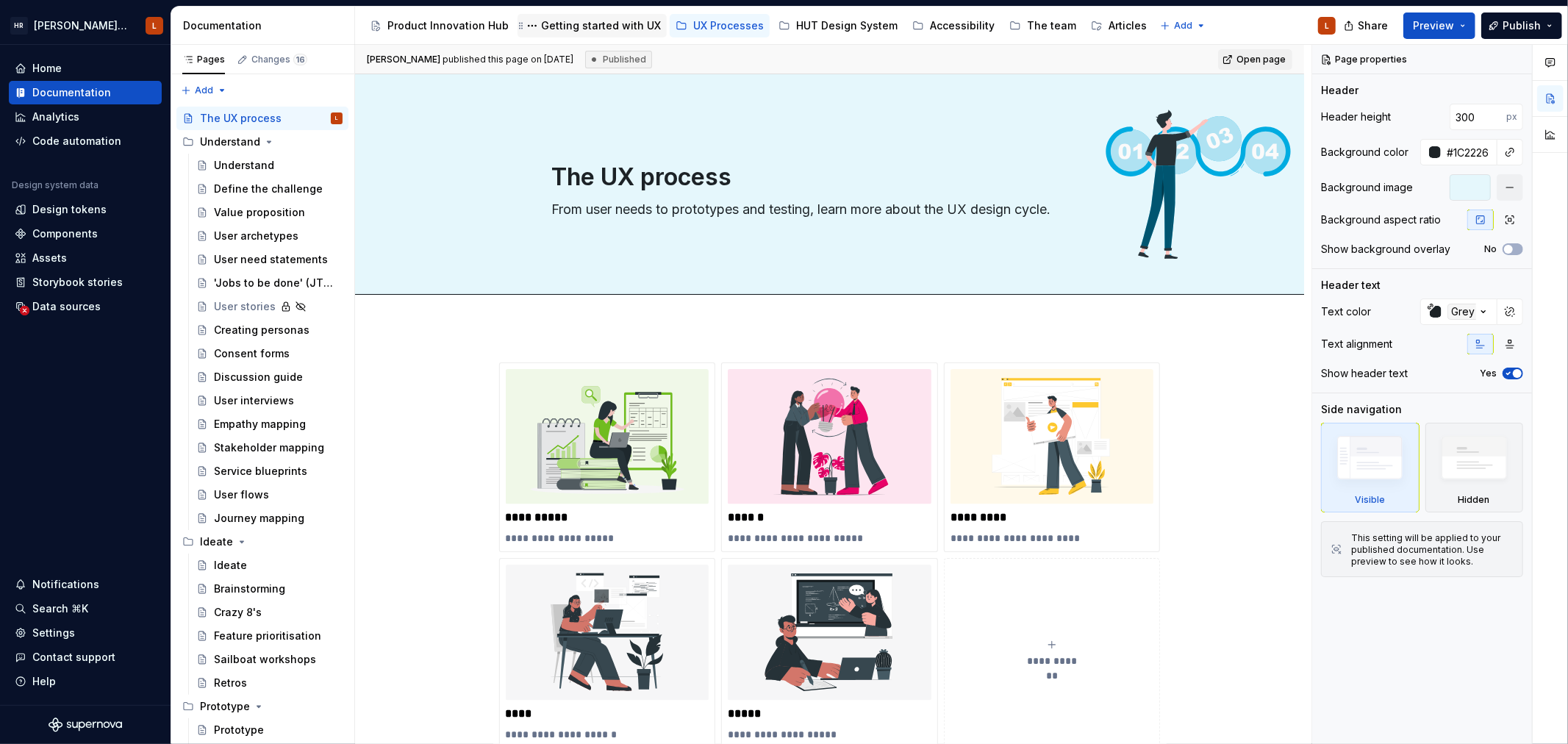
click at [601, 20] on div "Getting started with UX" at bounding box center [601, 25] width 120 height 14
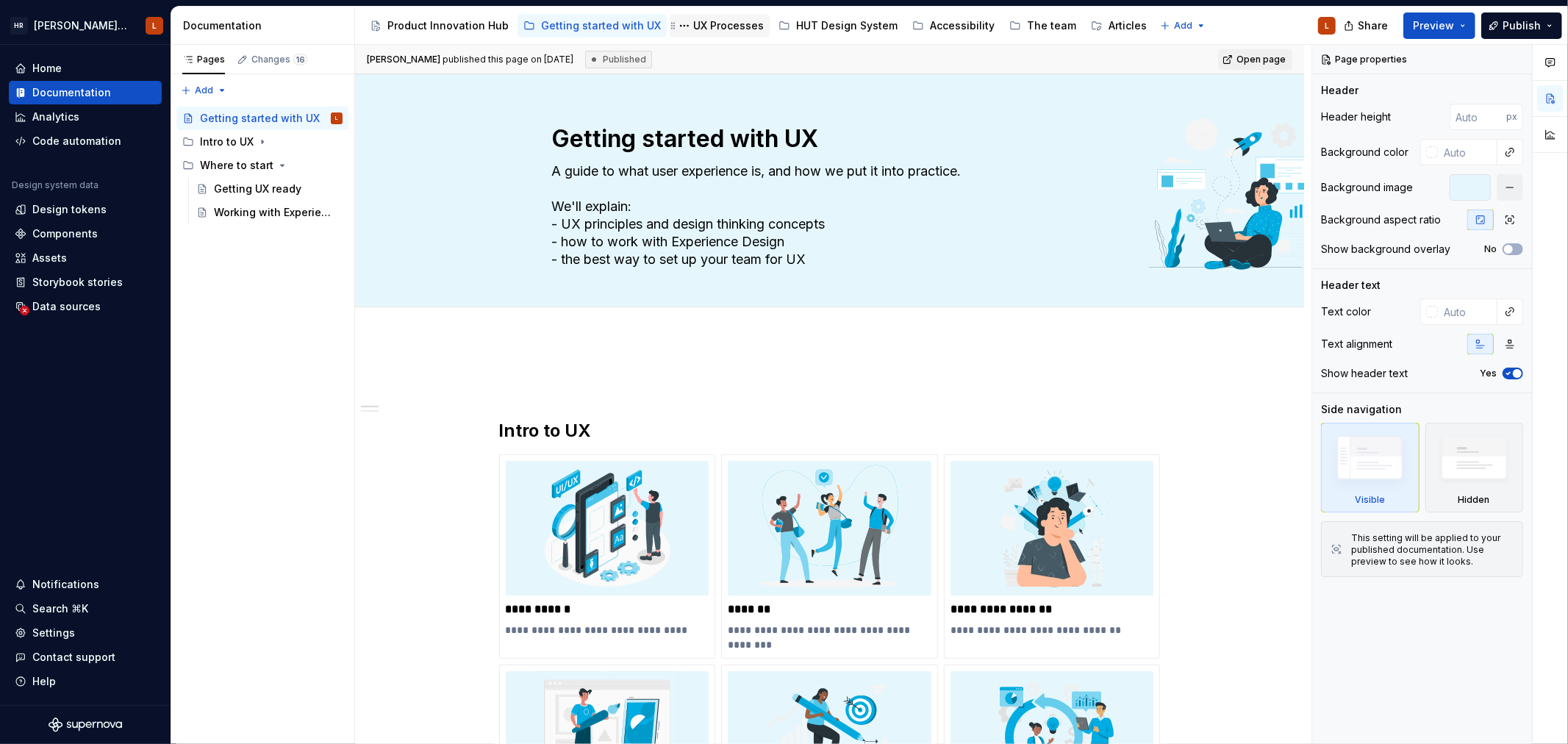
click at [714, 24] on div "UX Processes" at bounding box center [728, 25] width 71 height 14
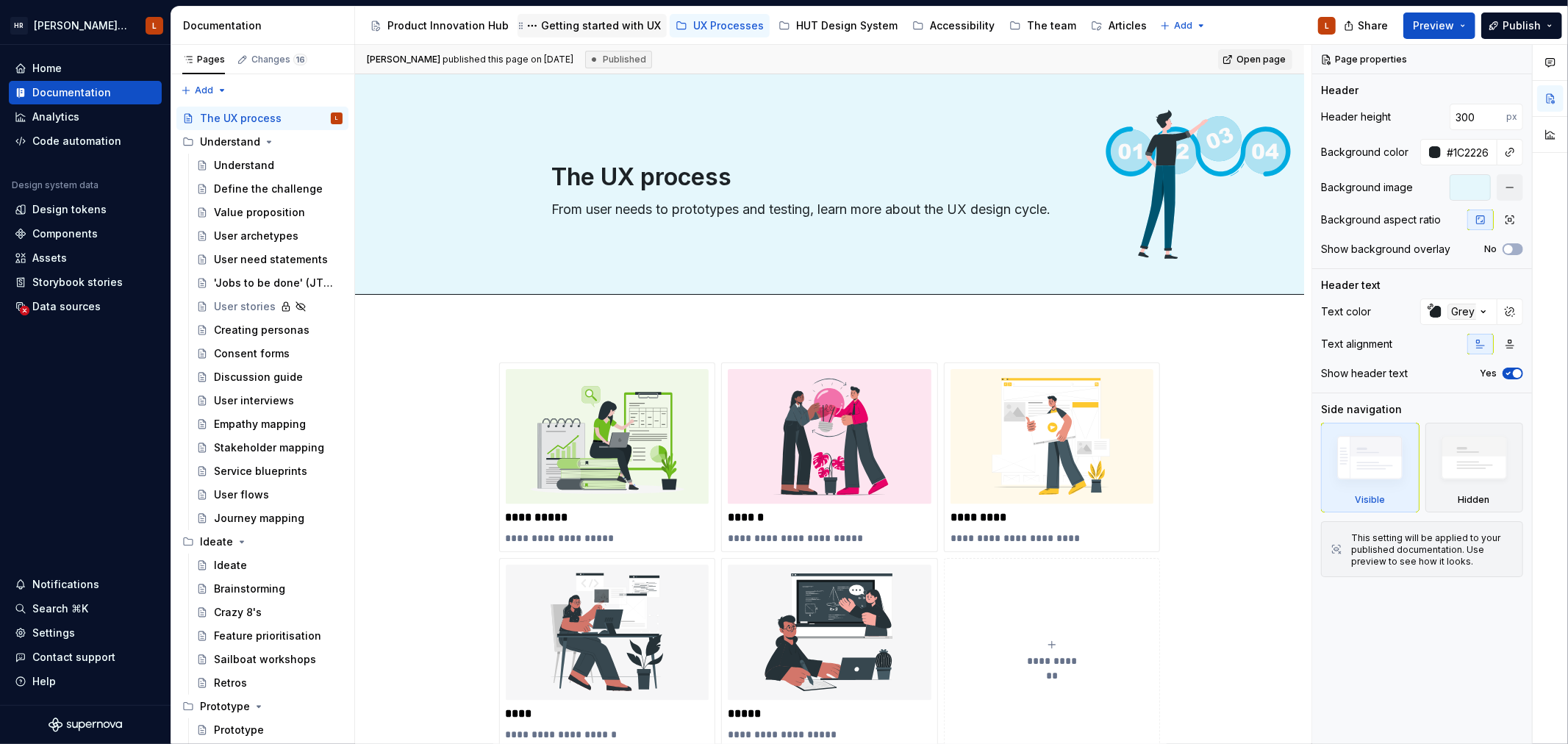
click at [581, 23] on div "Getting started with UX" at bounding box center [601, 25] width 120 height 14
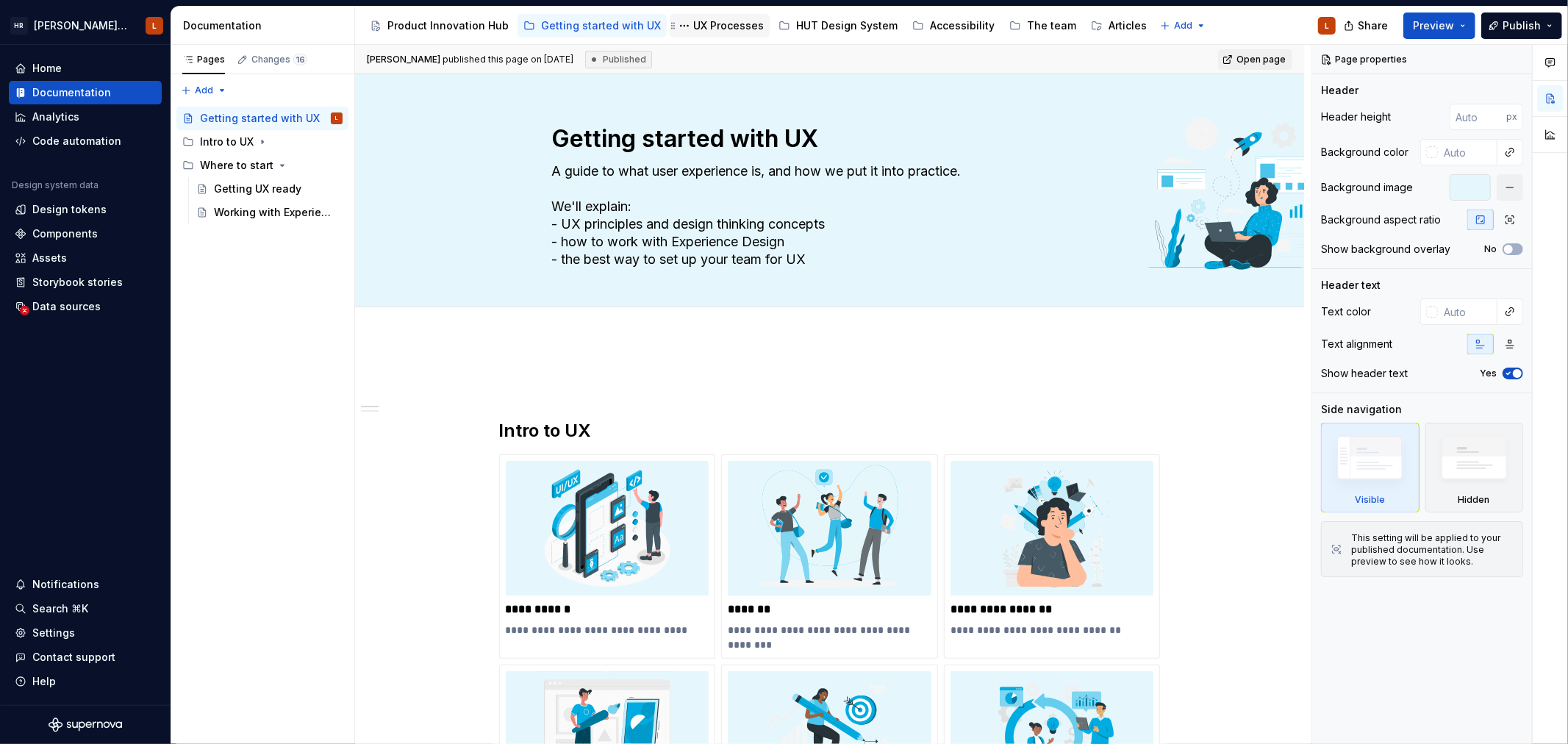
click at [701, 27] on div "UX Processes" at bounding box center [728, 25] width 71 height 14
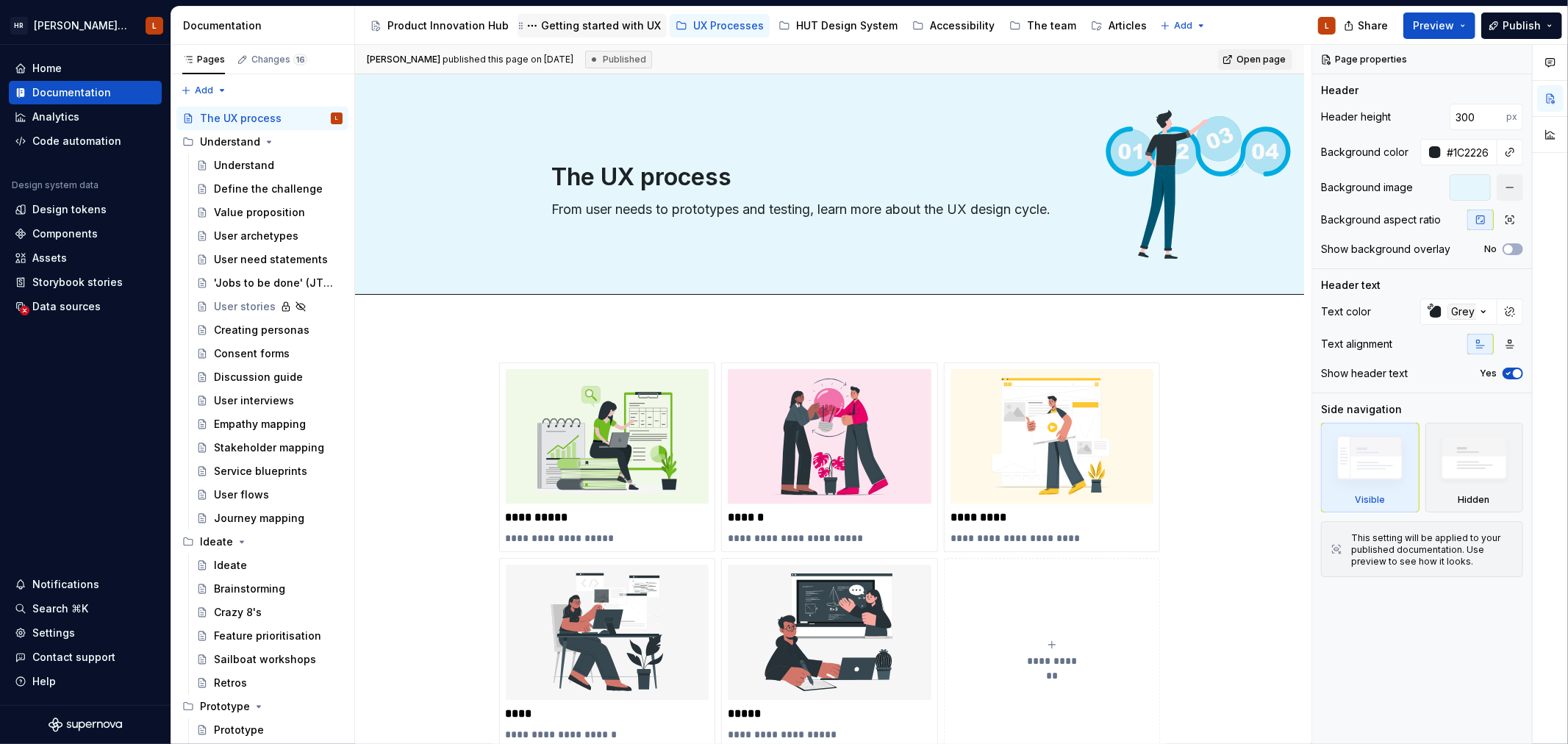
click at [589, 27] on div "Getting started with UX" at bounding box center [601, 25] width 120 height 14
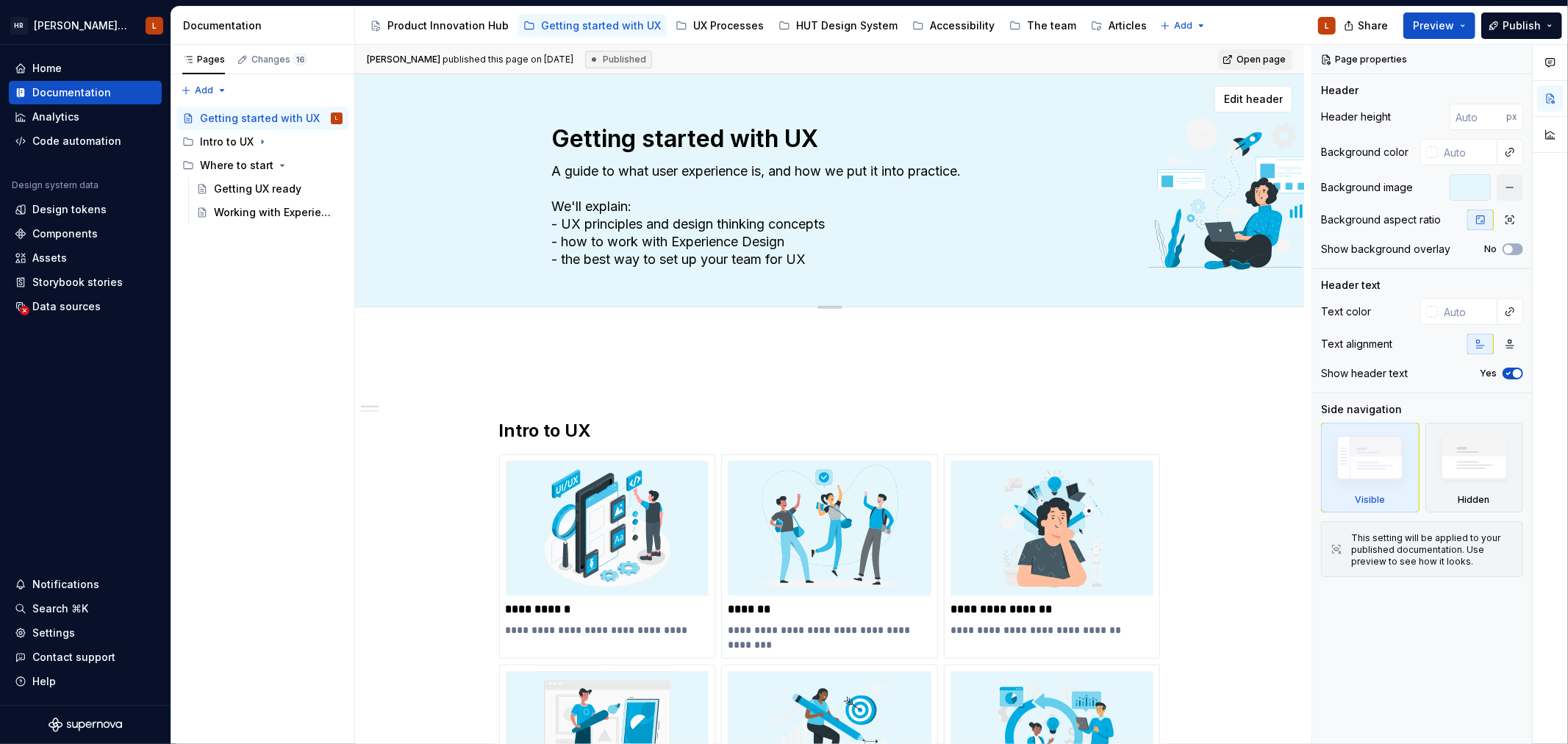
drag, startPoint x: 589, startPoint y: 24, endPoint x: 591, endPoint y: 303, distance: 279.0
click at [591, 303] on div "Getting started with UX A guide to what user experience is, and how we put it i…" at bounding box center [829, 190] width 556 height 232
click at [1109, 25] on div "Articles" at bounding box center [1127, 25] width 38 height 14
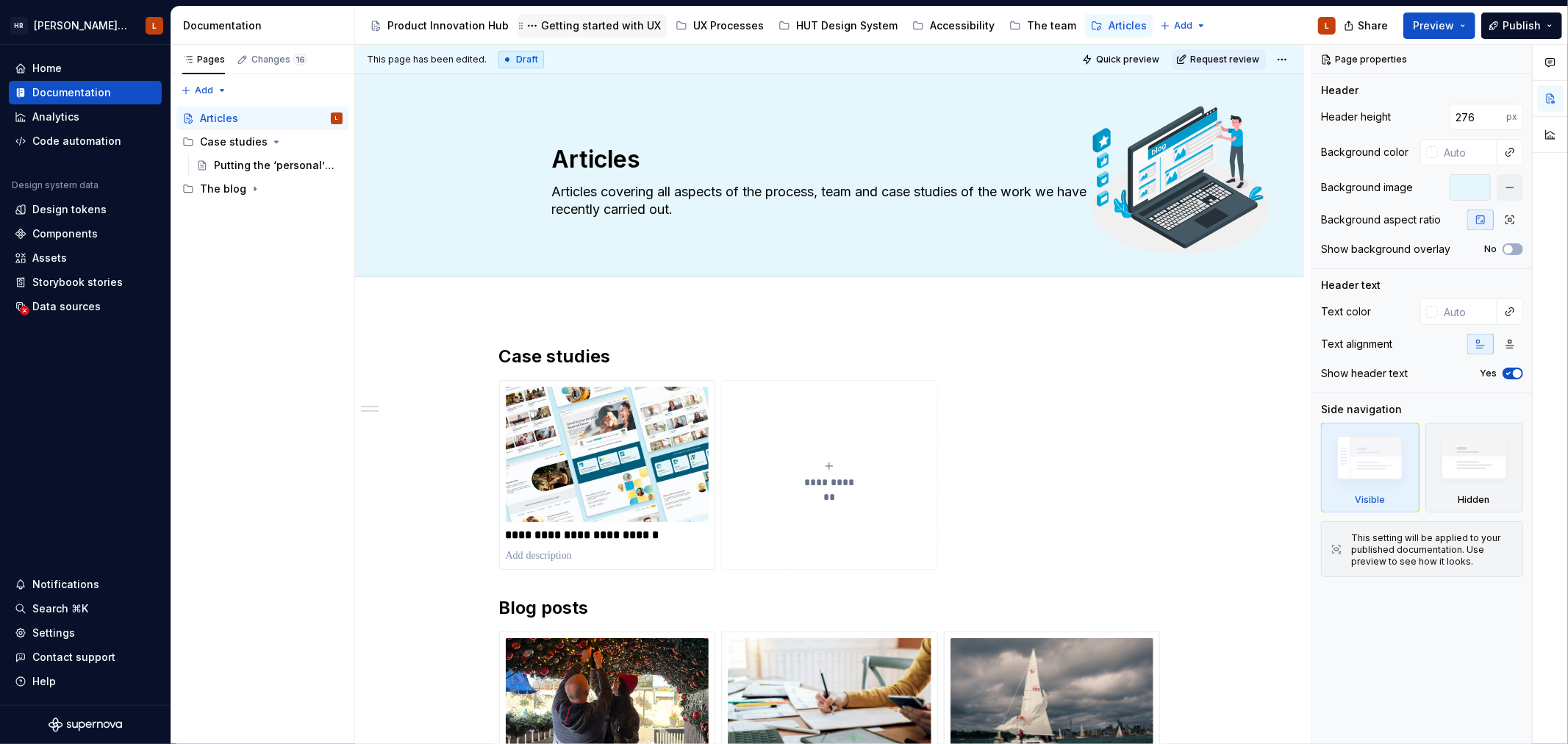
click at [571, 30] on div "Getting started with UX" at bounding box center [601, 25] width 120 height 14
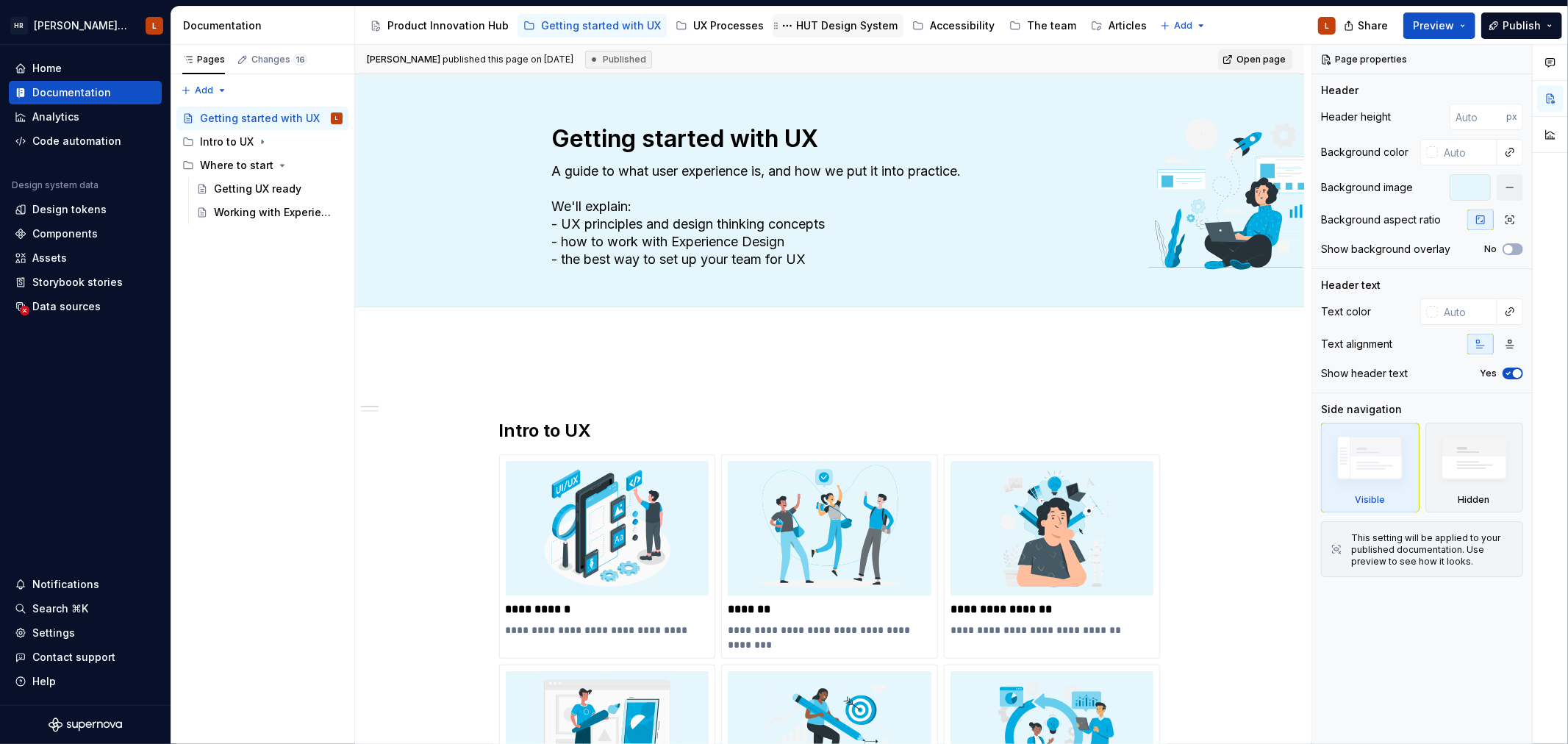
click at [830, 27] on div "HUT Design System" at bounding box center [847, 25] width 102 height 14
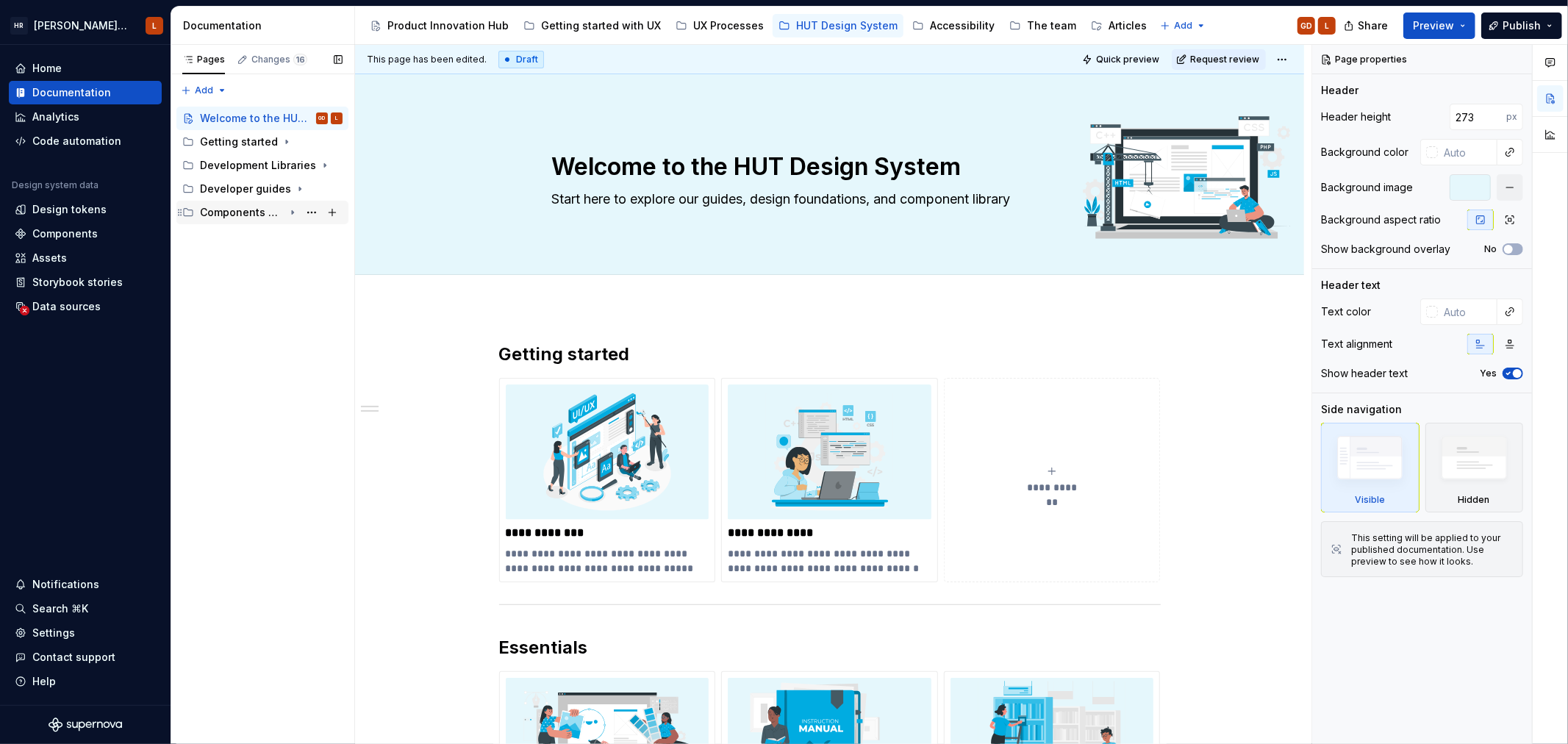
click at [253, 218] on div "Components and foundations" at bounding box center [242, 212] width 84 height 14
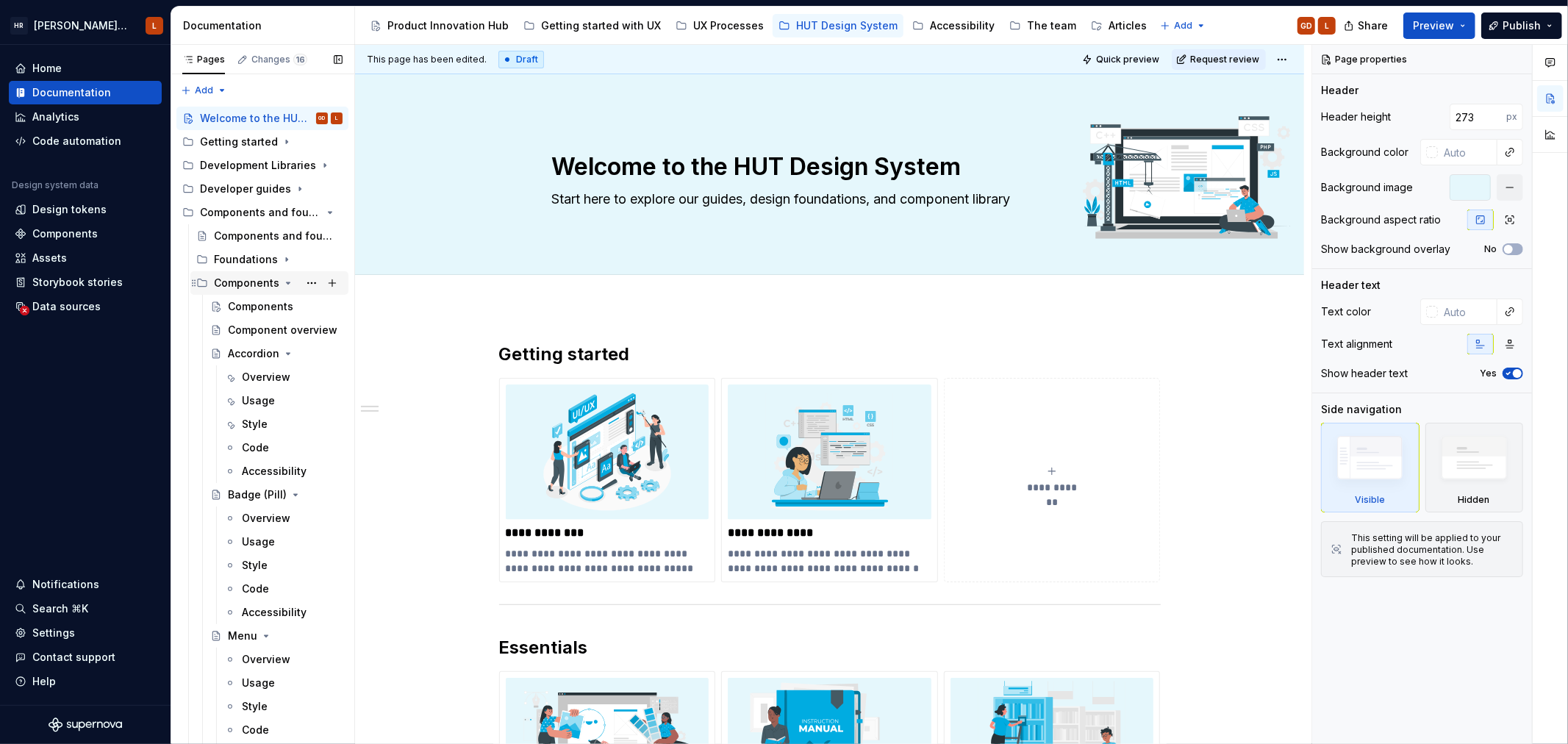
click at [243, 288] on div "Components" at bounding box center [246, 283] width 65 height 14
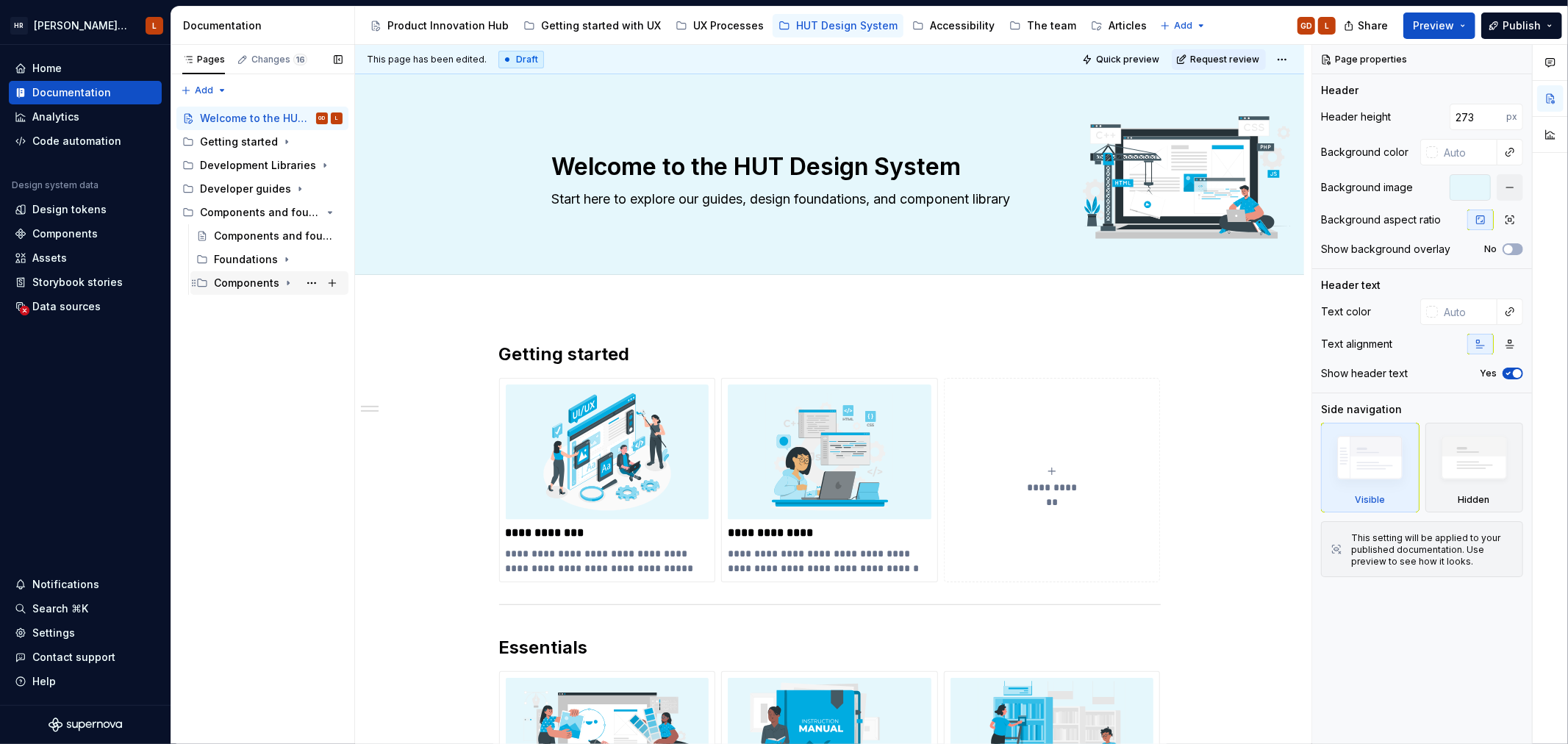
click at [245, 284] on div "Components" at bounding box center [246, 283] width 65 height 14
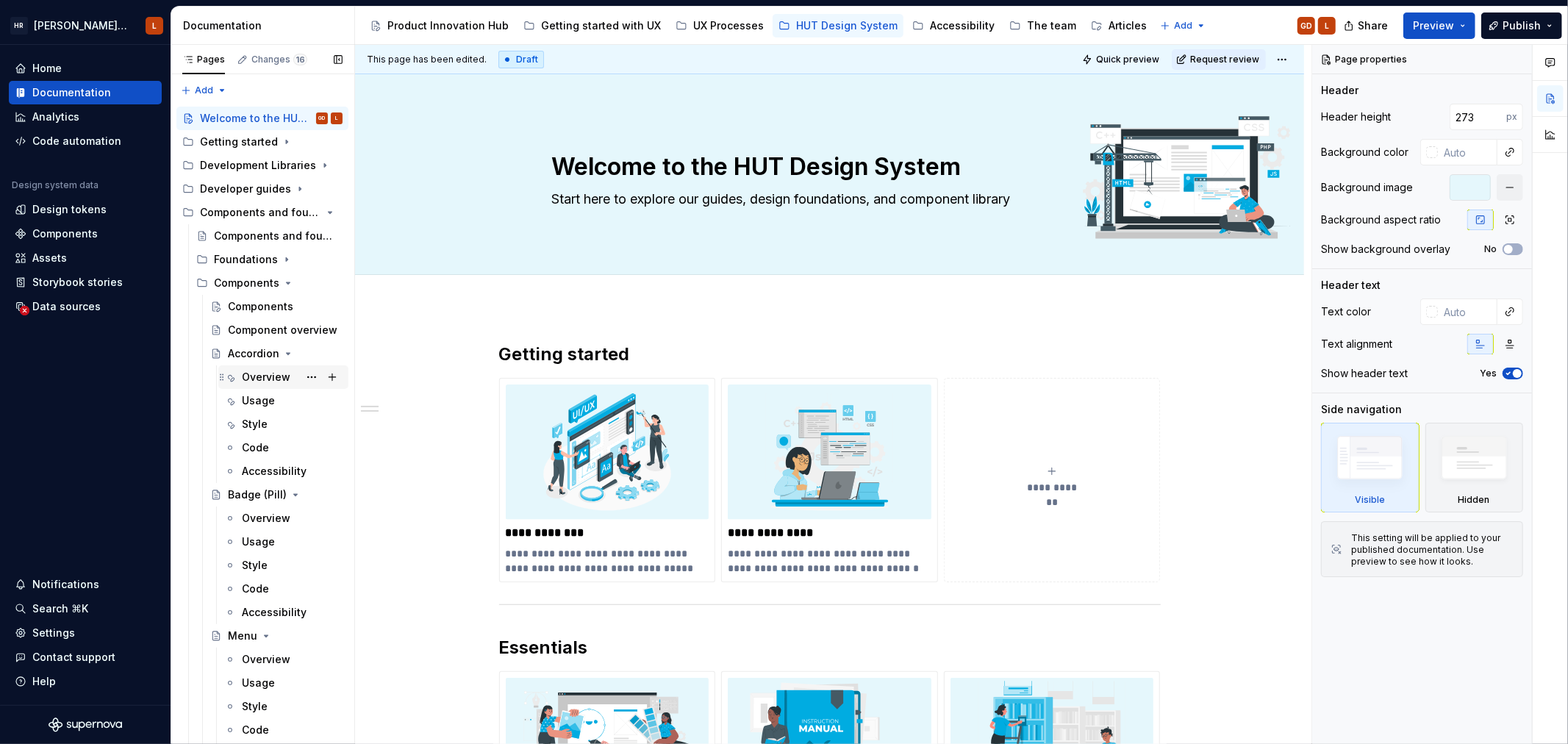
click at [270, 371] on div "Overview" at bounding box center [266, 377] width 49 height 14
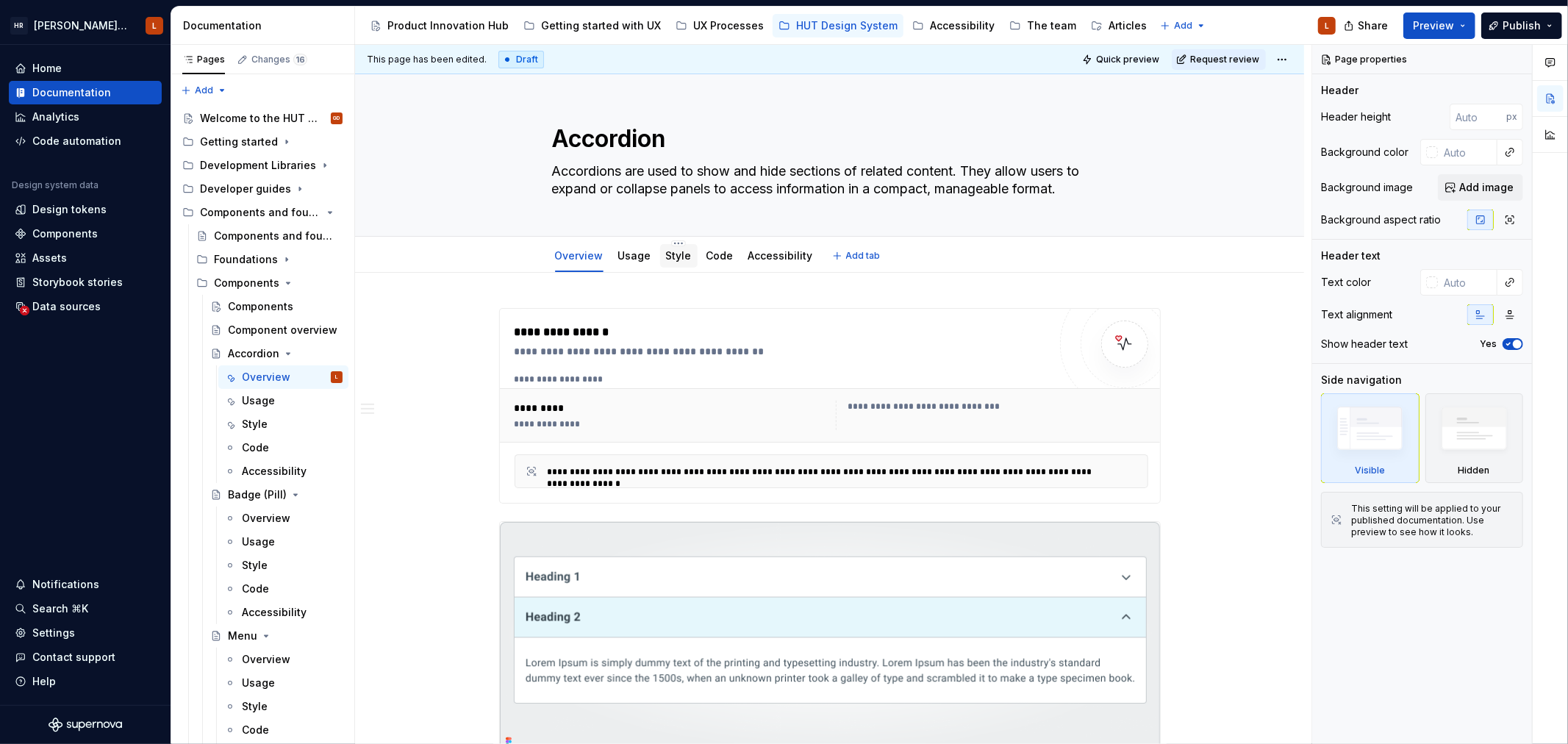
click at [681, 254] on link "Style" at bounding box center [679, 256] width 26 height 12
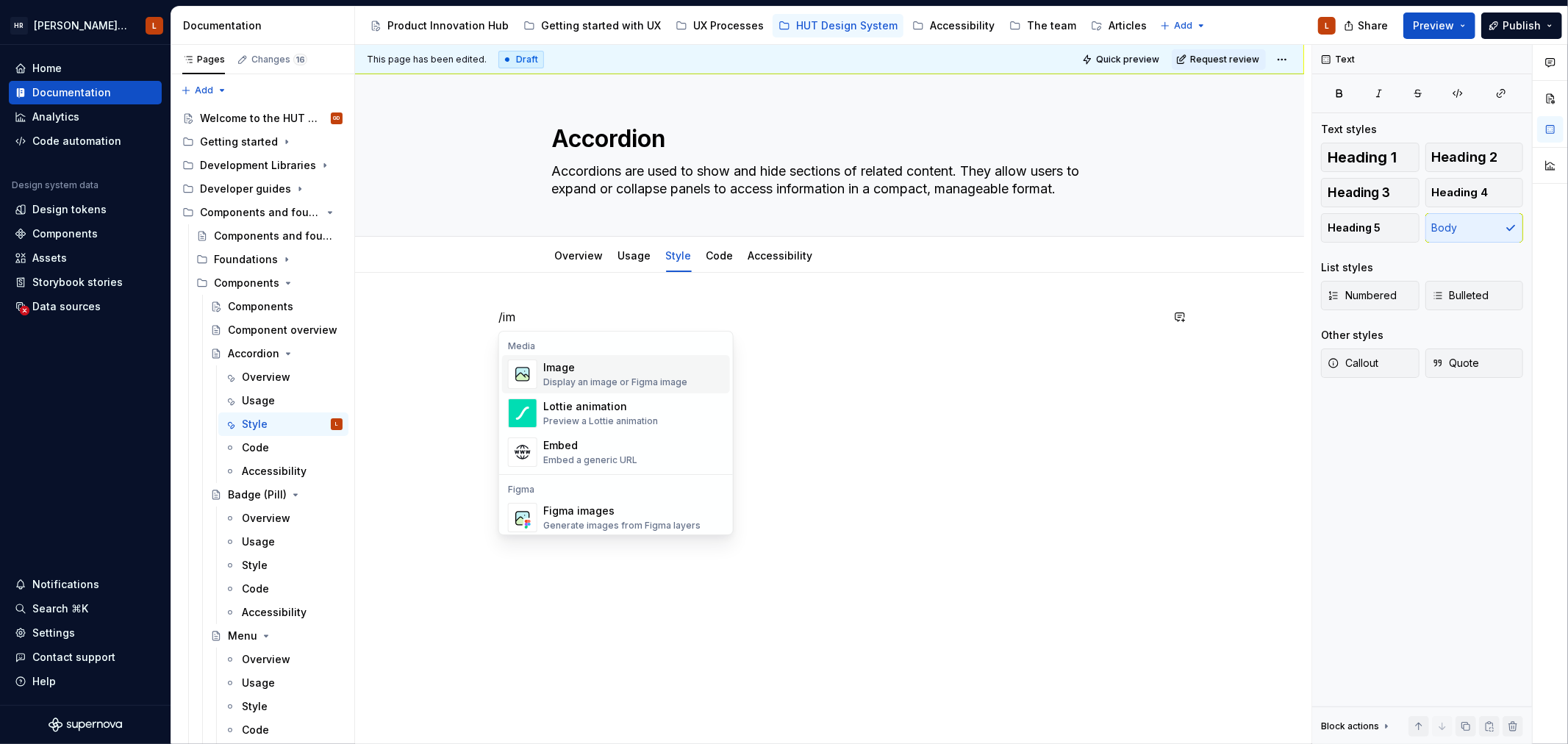
click at [608, 383] on div "Display an image or Figma image" at bounding box center [615, 382] width 144 height 12
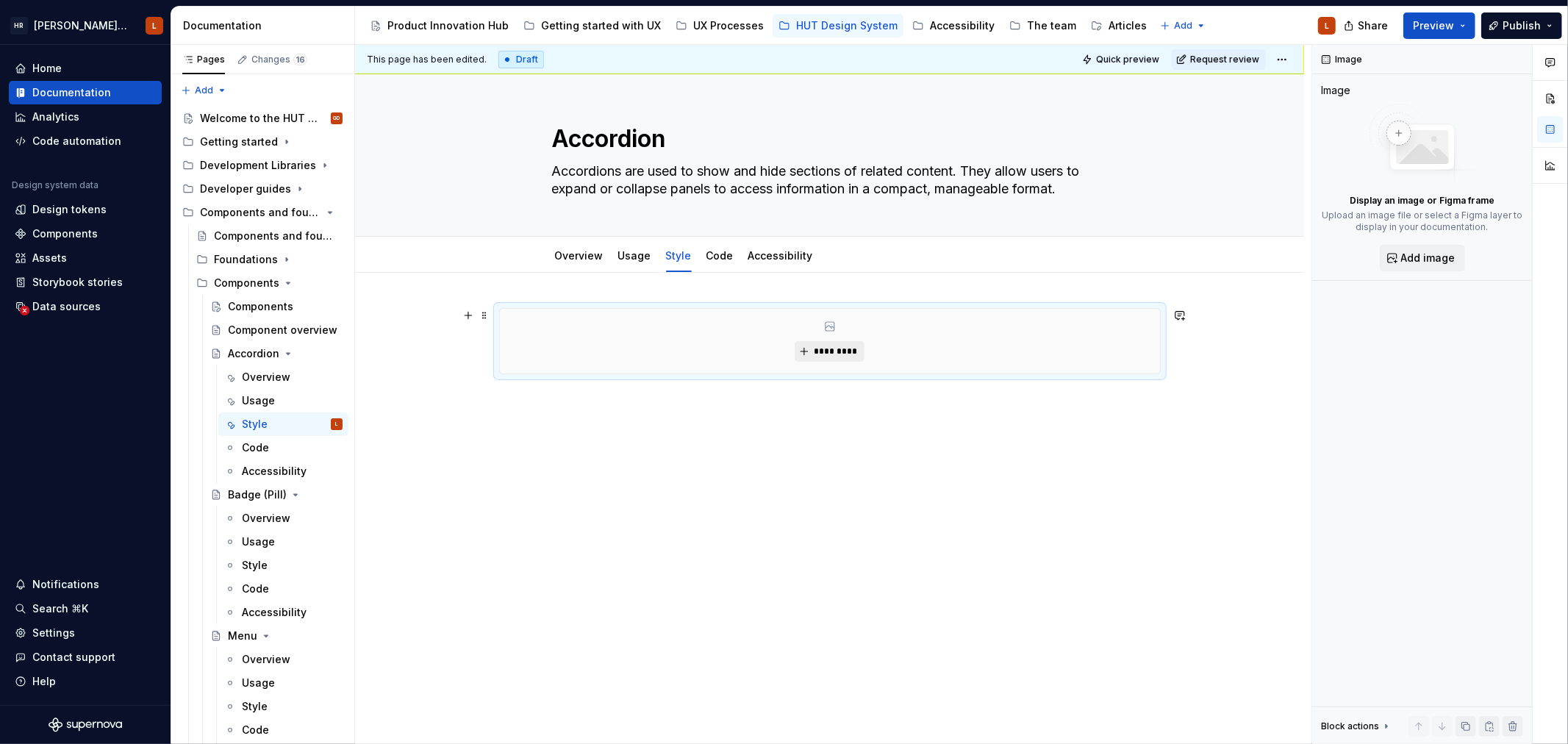
click at [803, 347] on button "*********" at bounding box center [829, 351] width 70 height 20
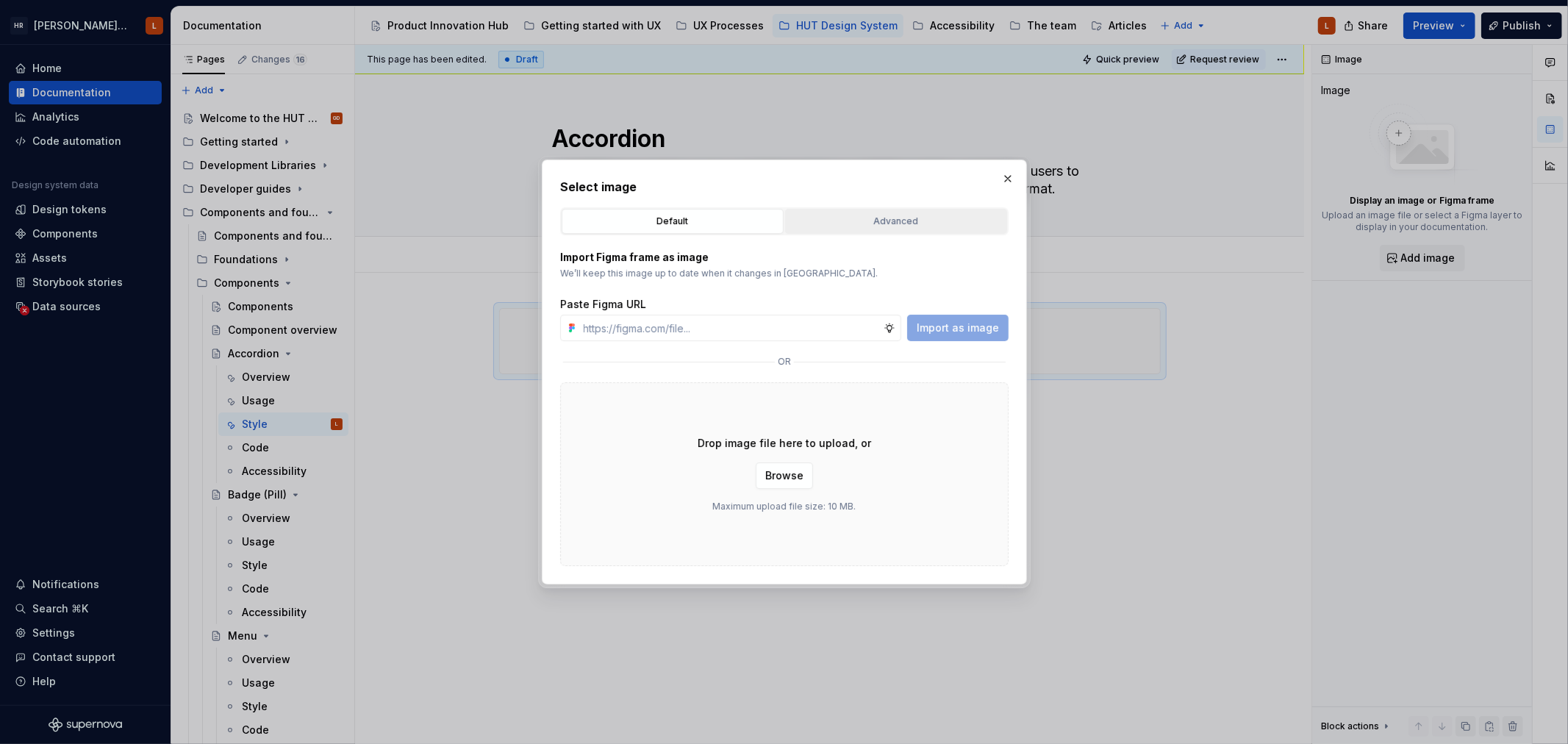
click at [902, 218] on div "Advanced" at bounding box center [895, 221] width 212 height 14
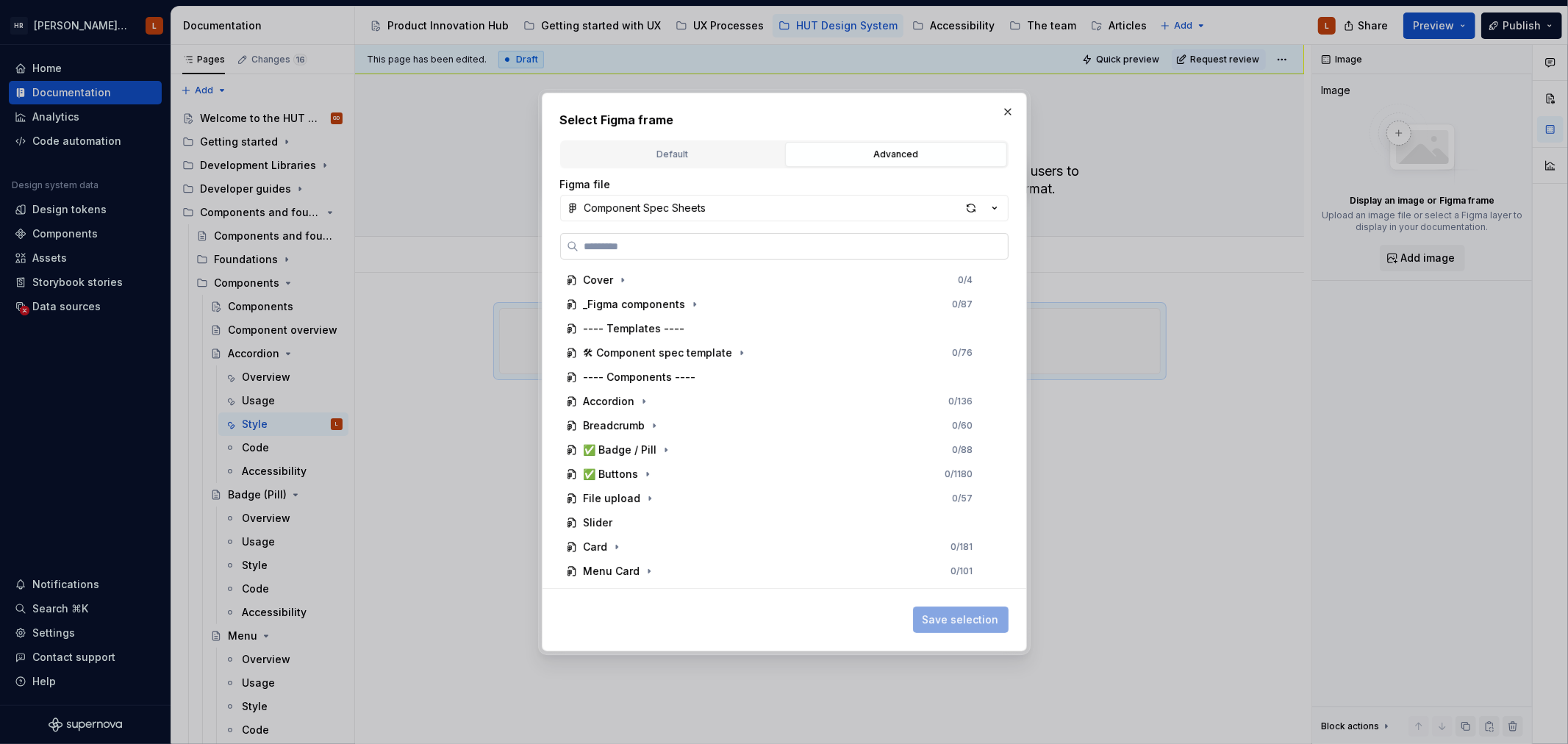
click at [685, 243] on input "search" at bounding box center [793, 246] width 429 height 14
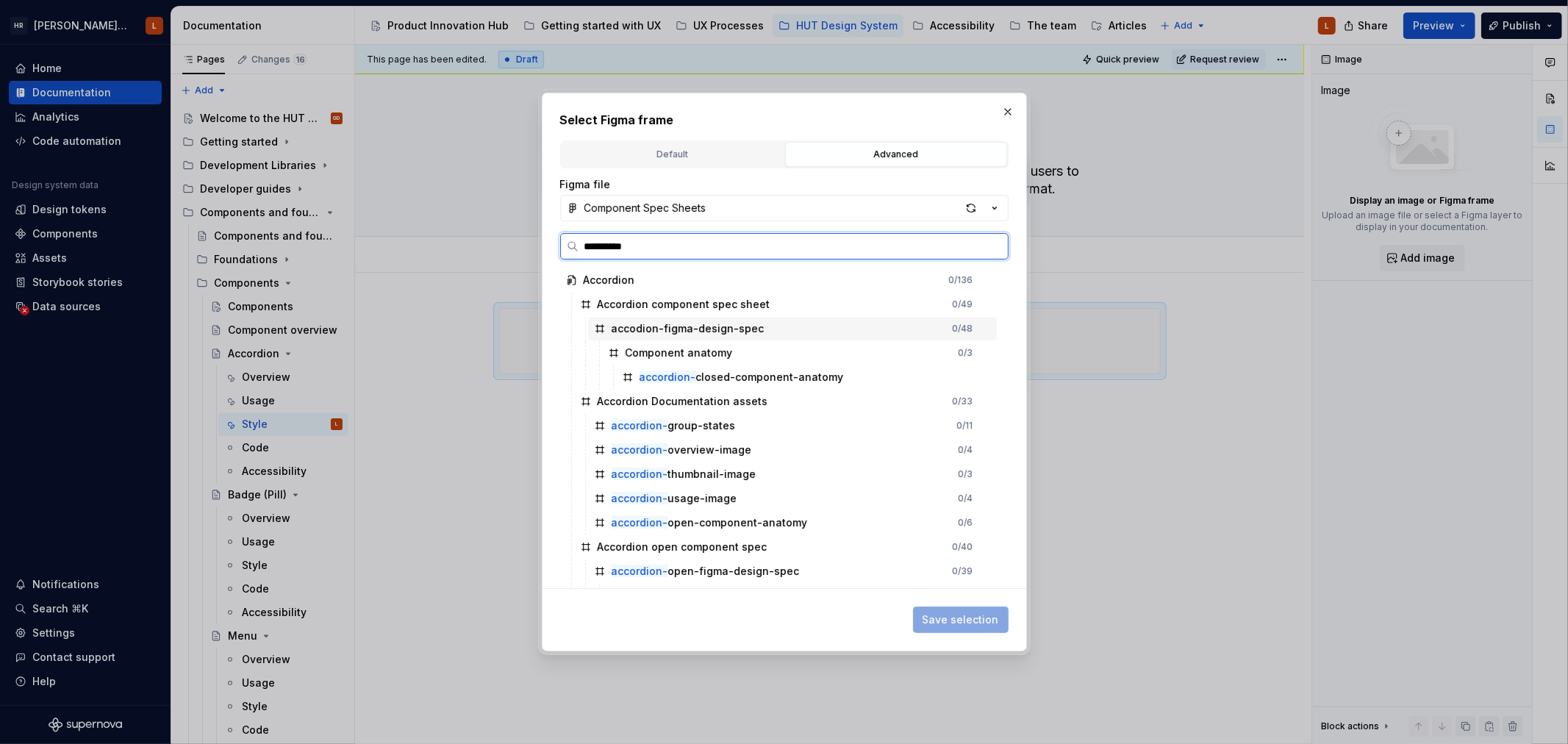
click at [673, 327] on div "accodion-figma-design-spec" at bounding box center [688, 328] width 153 height 14
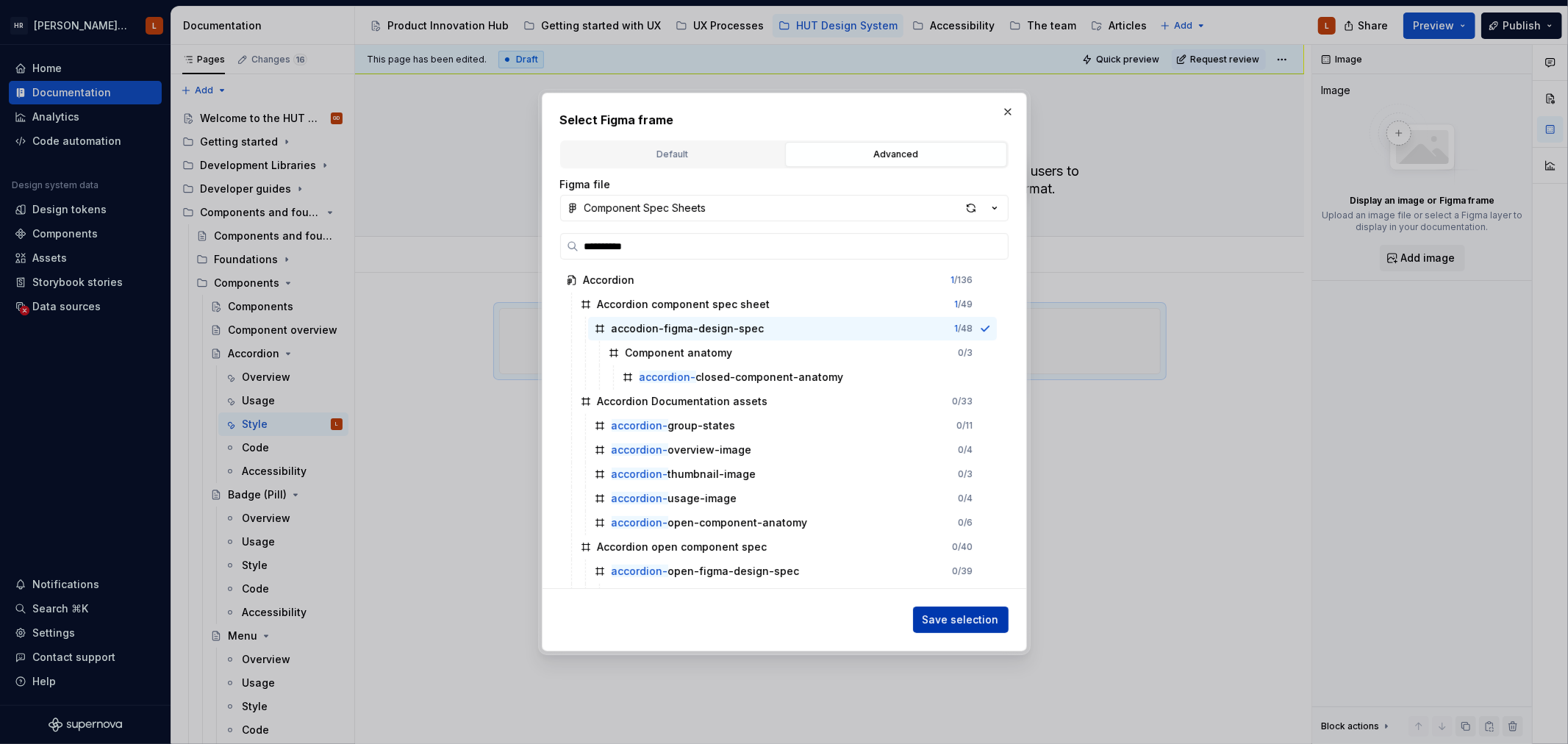
click at [961, 623] on span "Save selection" at bounding box center [961, 620] width 77 height 14
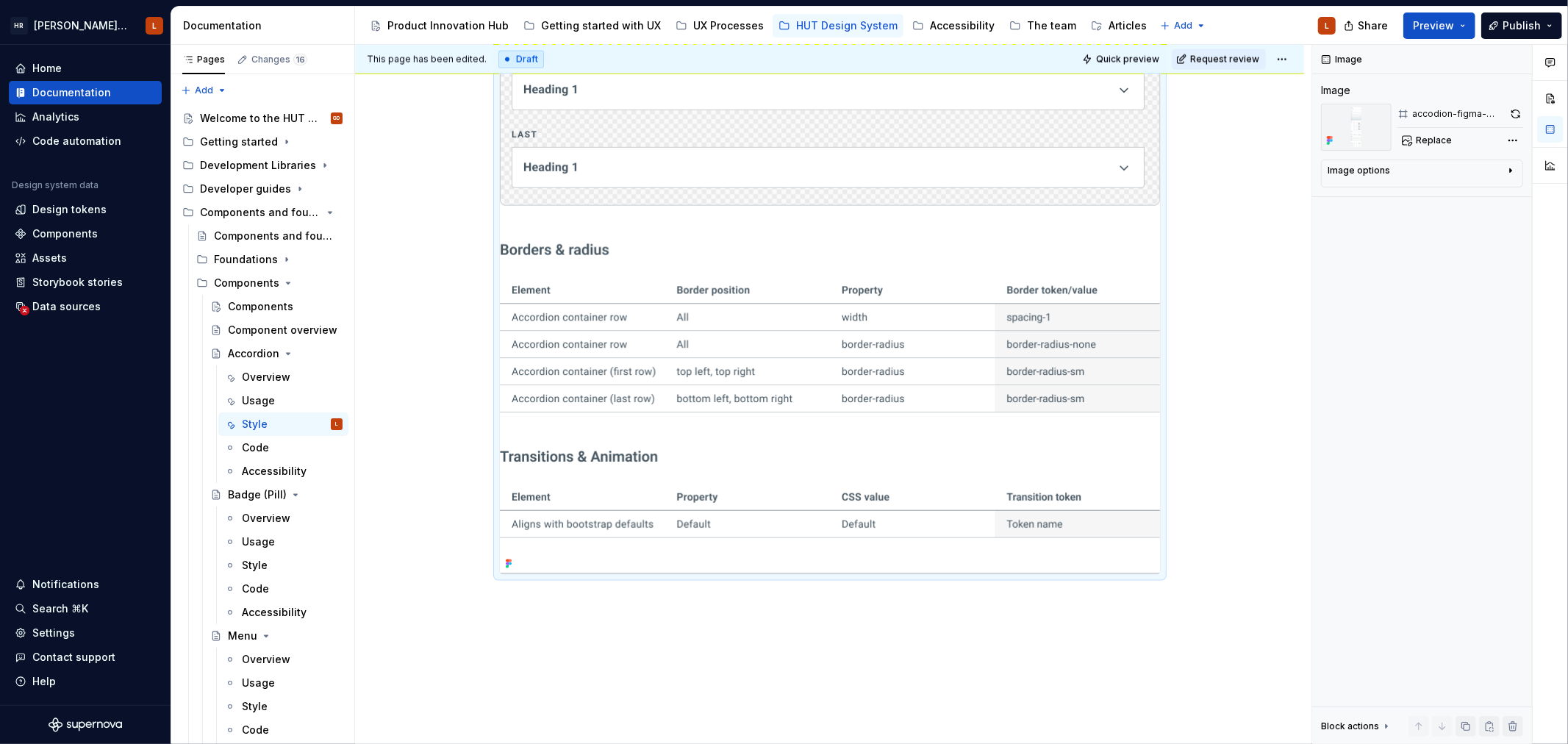
scroll to position [2243, 0]
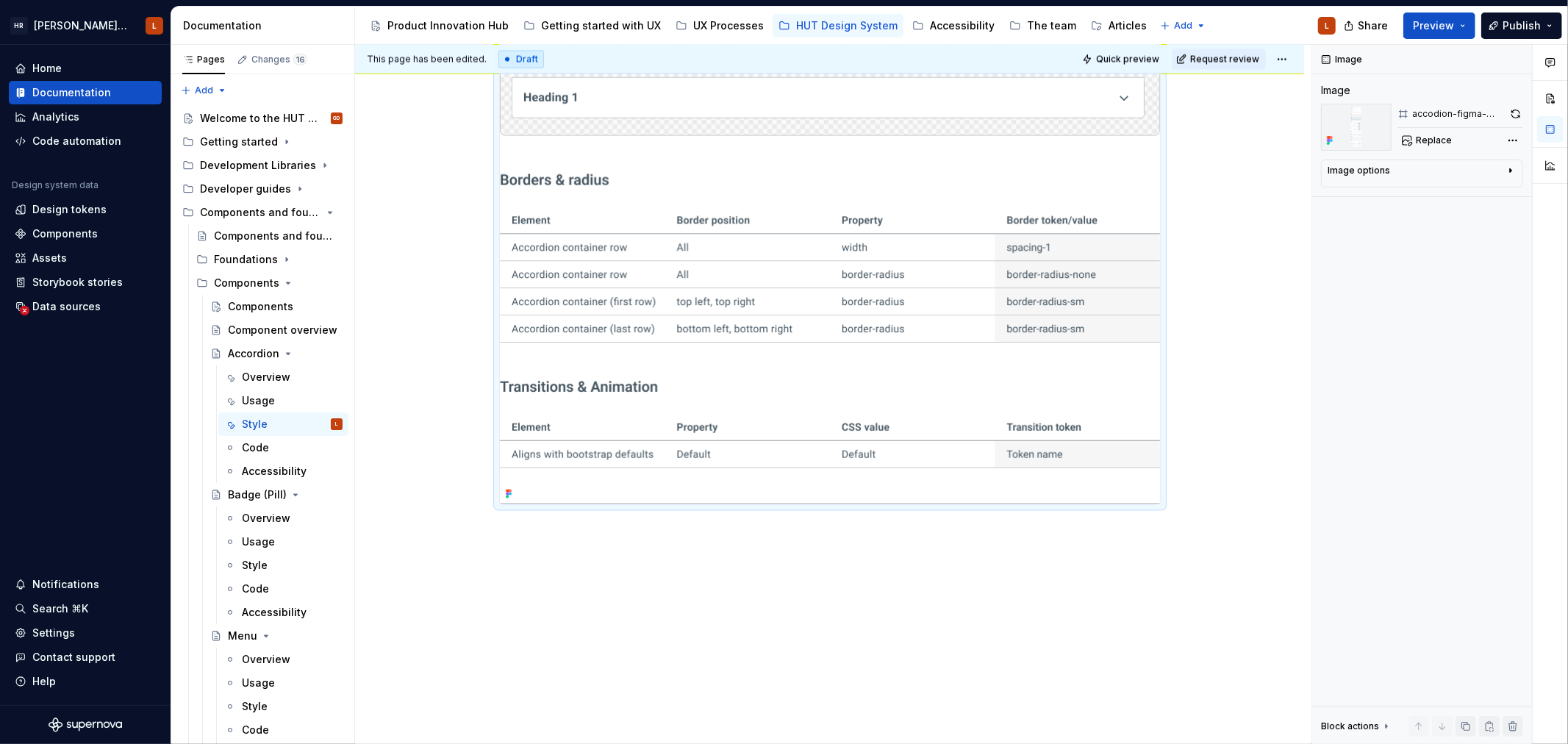
drag, startPoint x: 694, startPoint y: 560, endPoint x: 689, endPoint y: 552, distance: 9.4
click at [694, 559] on div "This page has been edited. Draft Quick preview Request review Accordion Accordi…" at bounding box center [833, 394] width 956 height 700
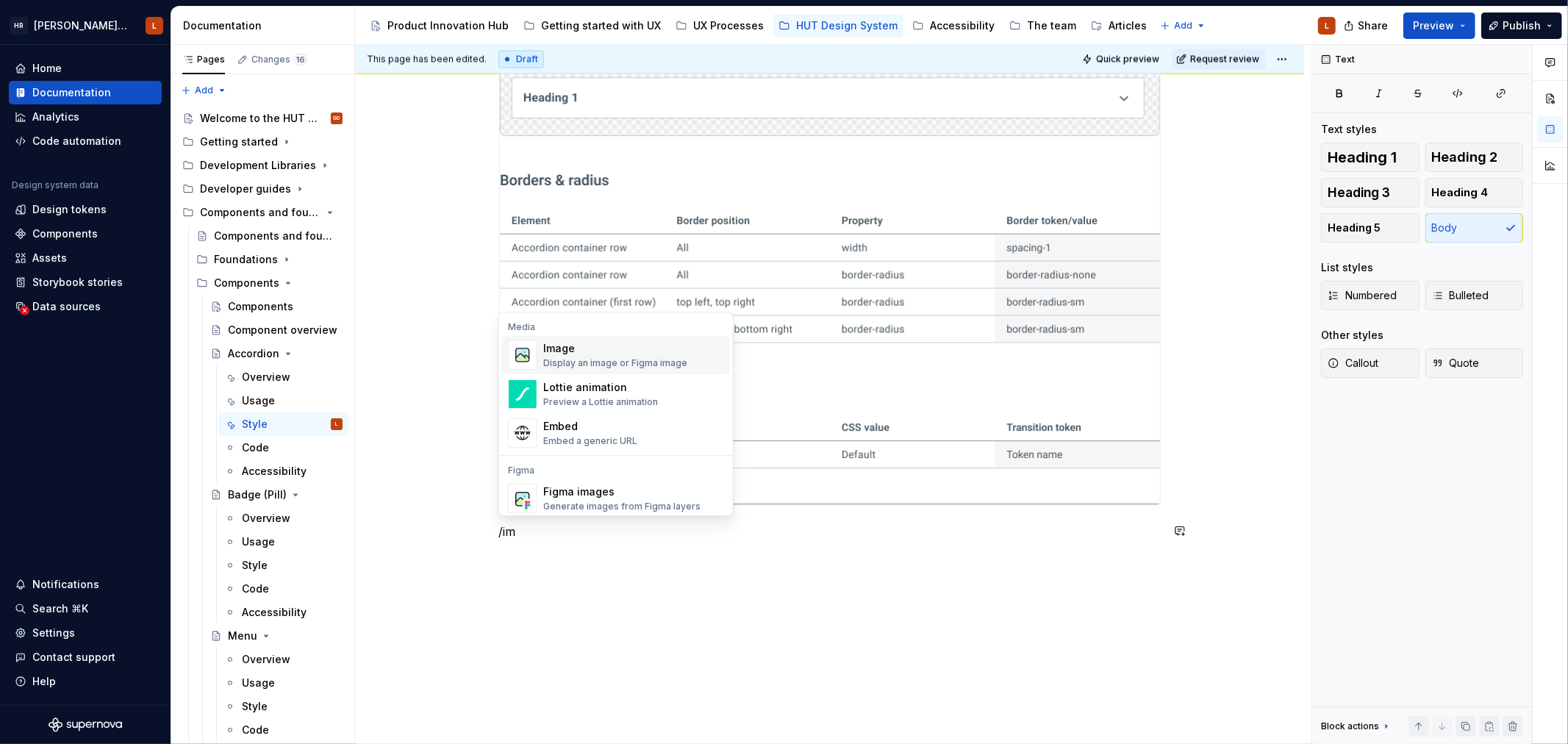
click at [670, 350] on div "Image" at bounding box center [615, 348] width 144 height 14
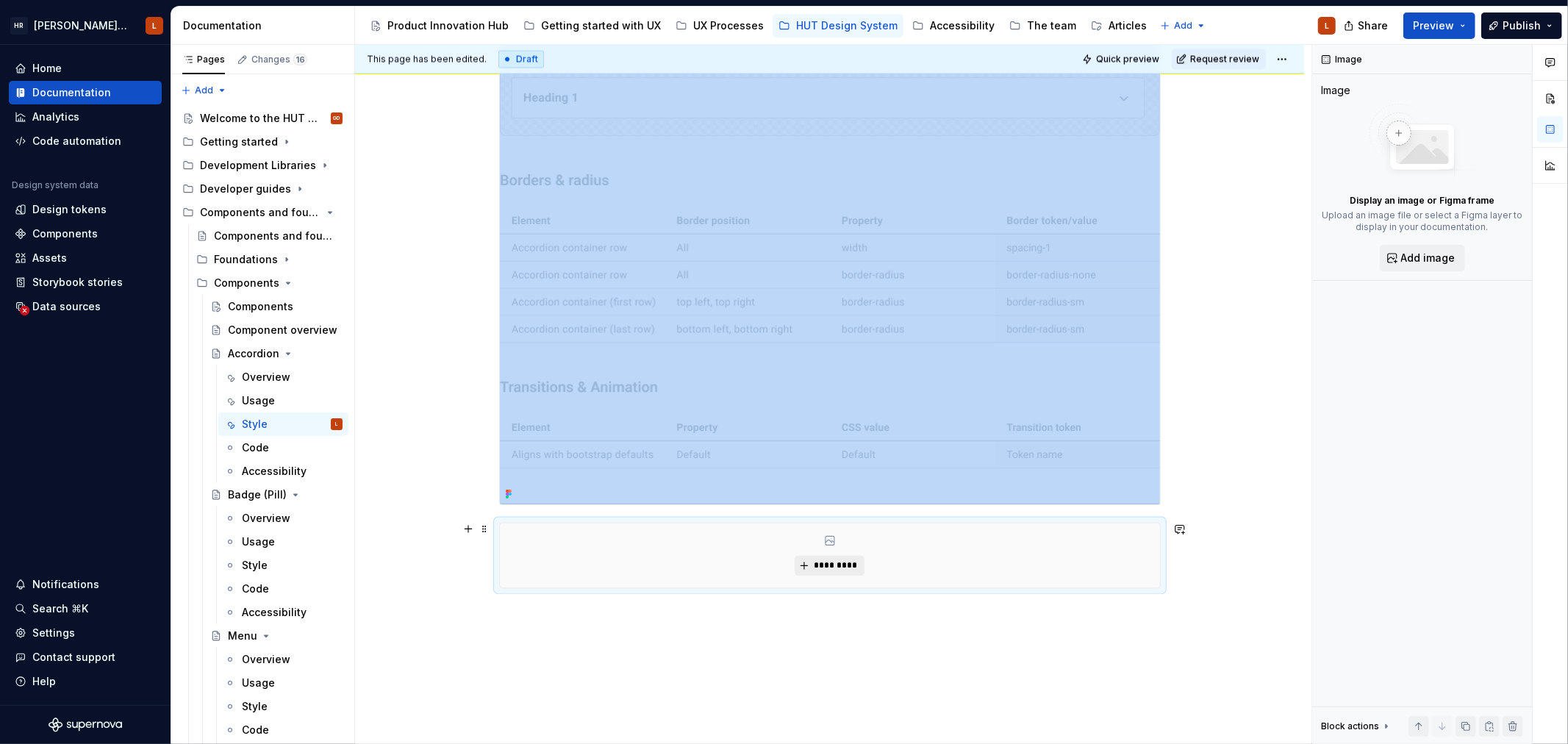
click at [820, 564] on span "*********" at bounding box center [835, 567] width 45 height 12
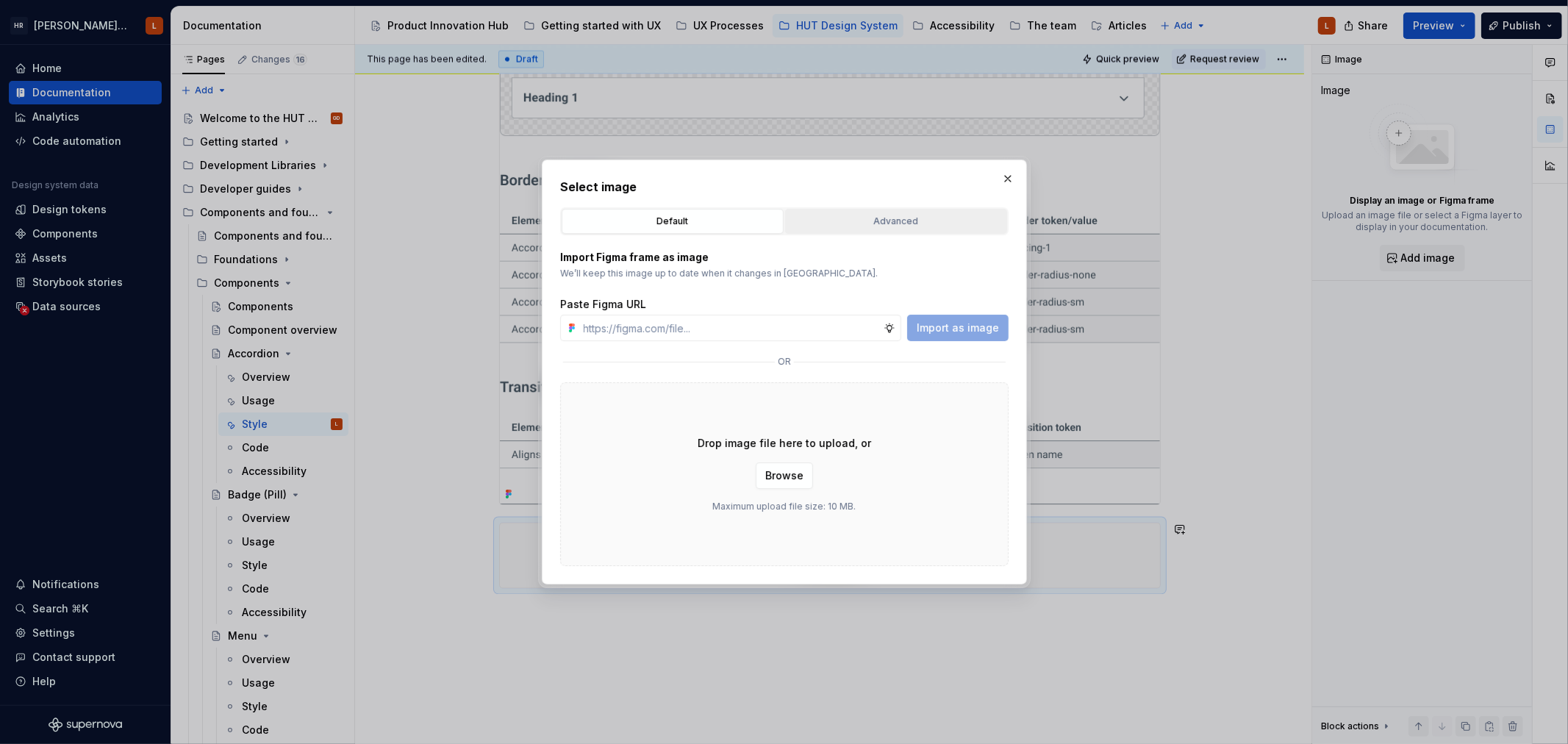
click at [845, 212] on button "Advanced" at bounding box center [895, 221] width 222 height 25
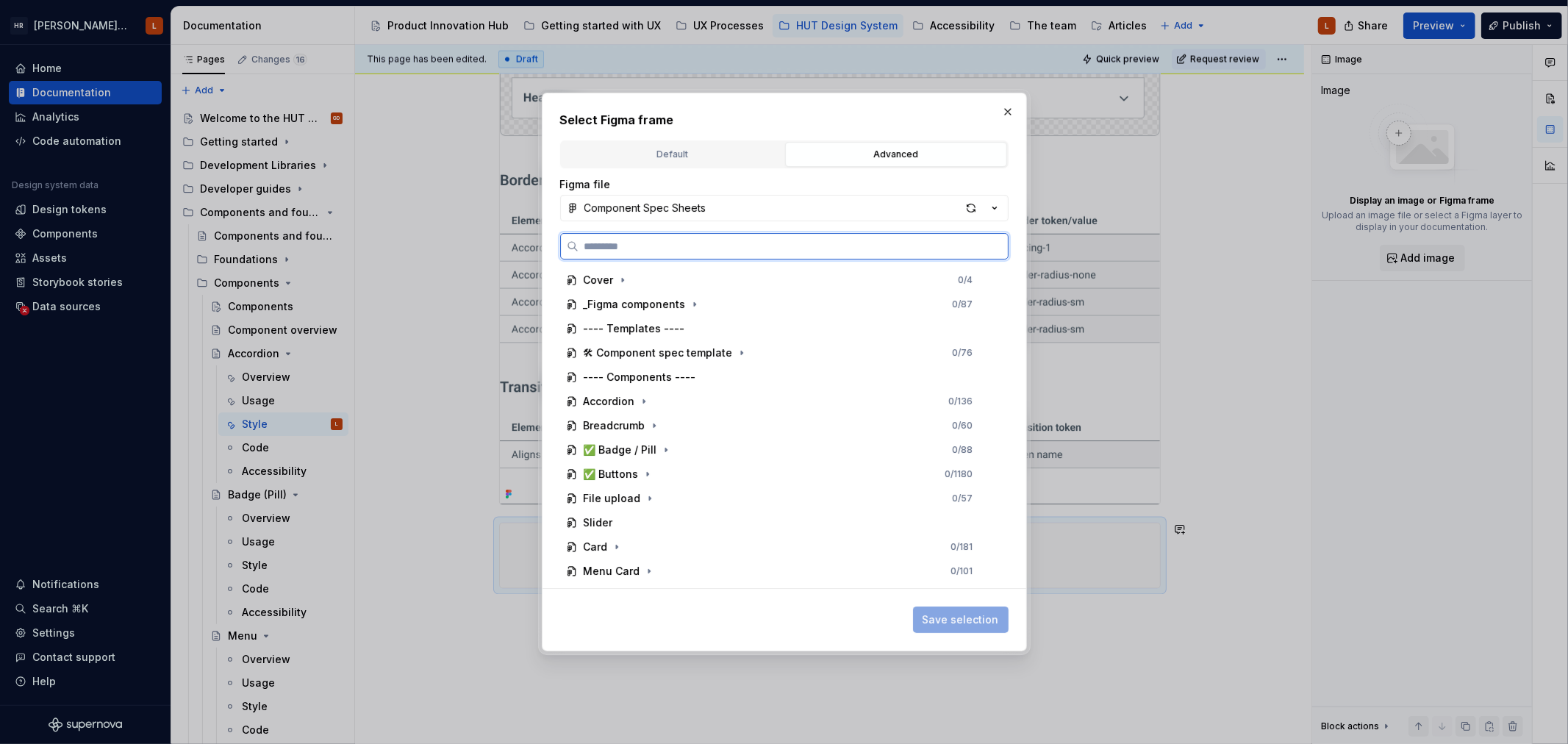
click at [737, 246] on input "search" at bounding box center [793, 246] width 429 height 14
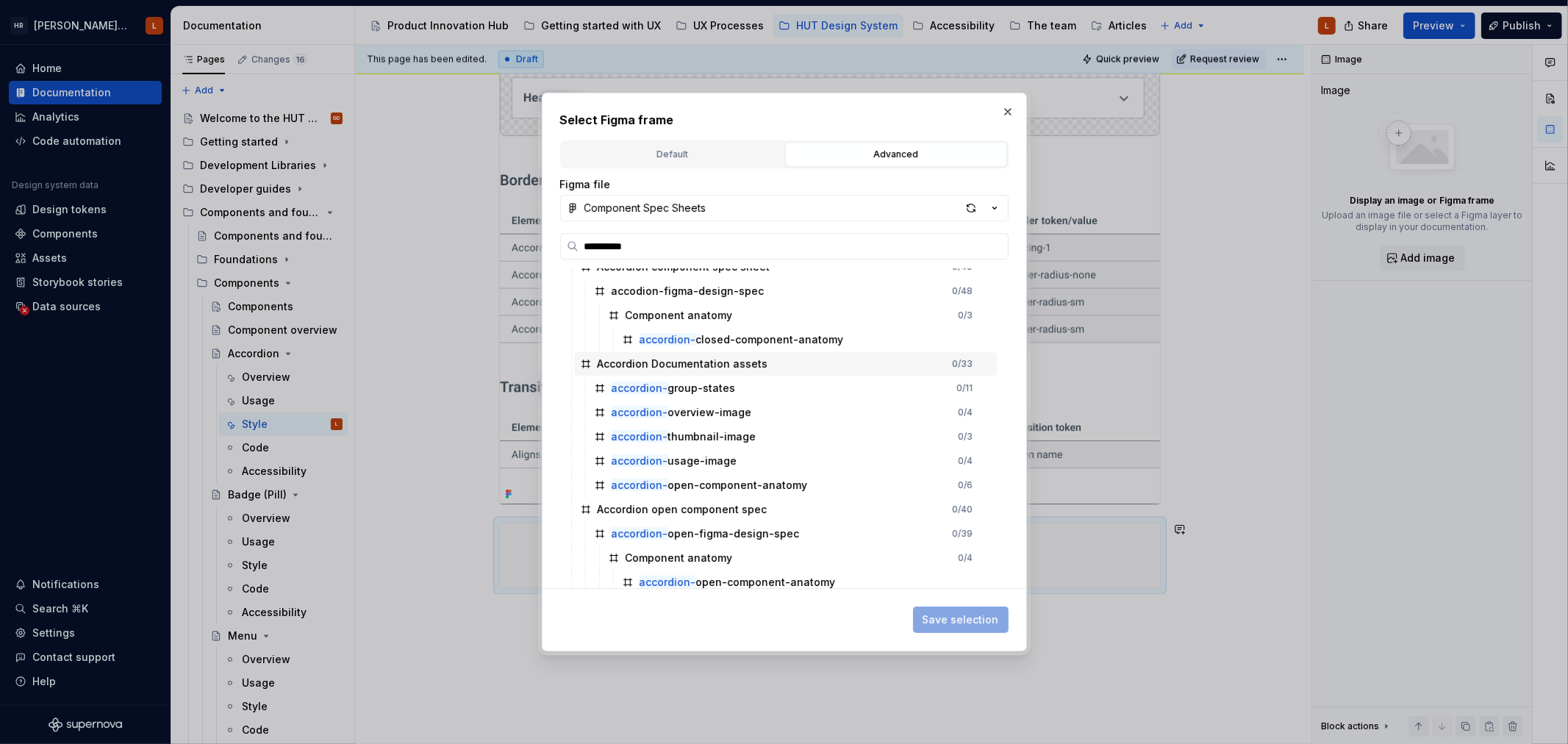
scroll to position [42, 0]
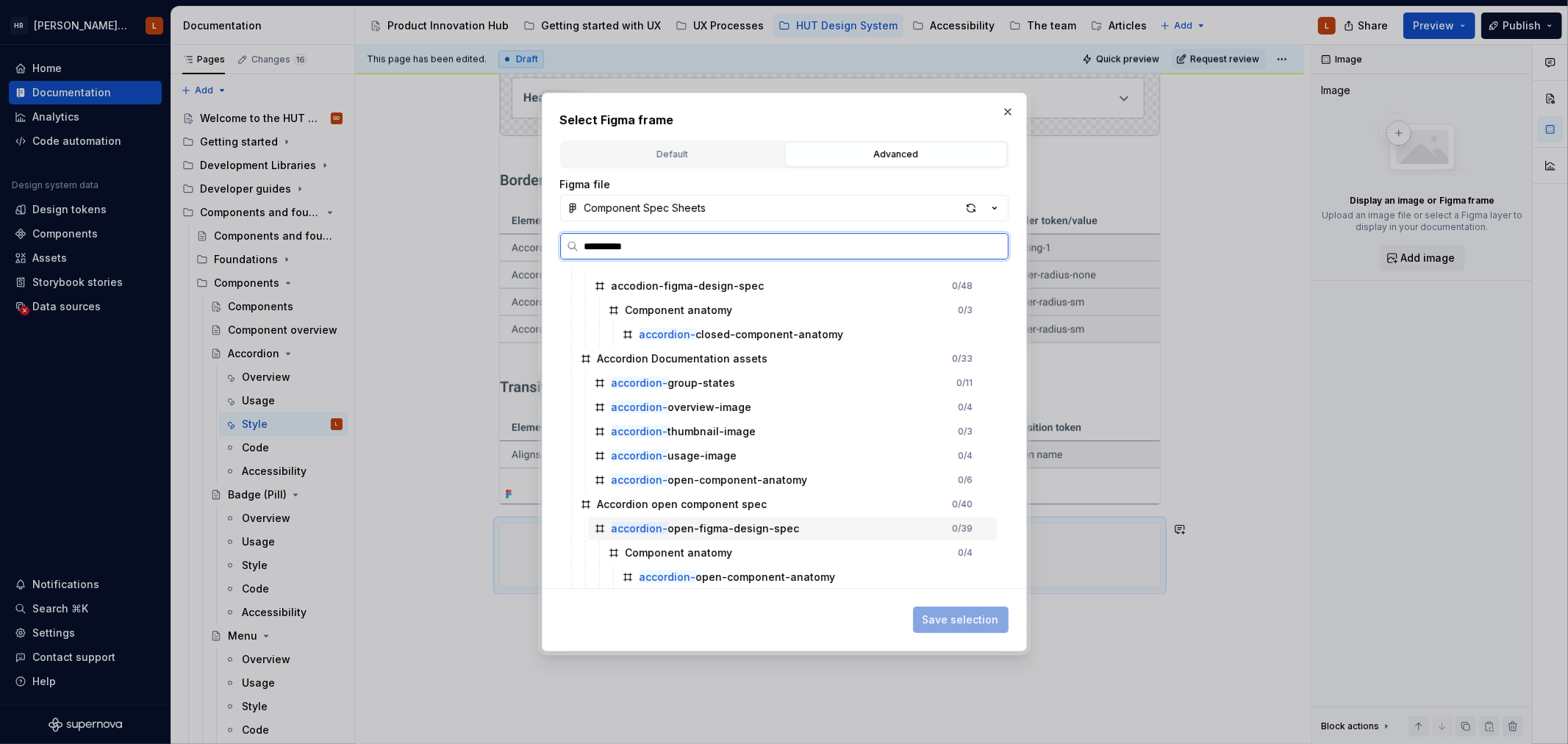
click at [800, 526] on div "accordion- open-figma-design-spec 0 / 39" at bounding box center [792, 528] width 409 height 24
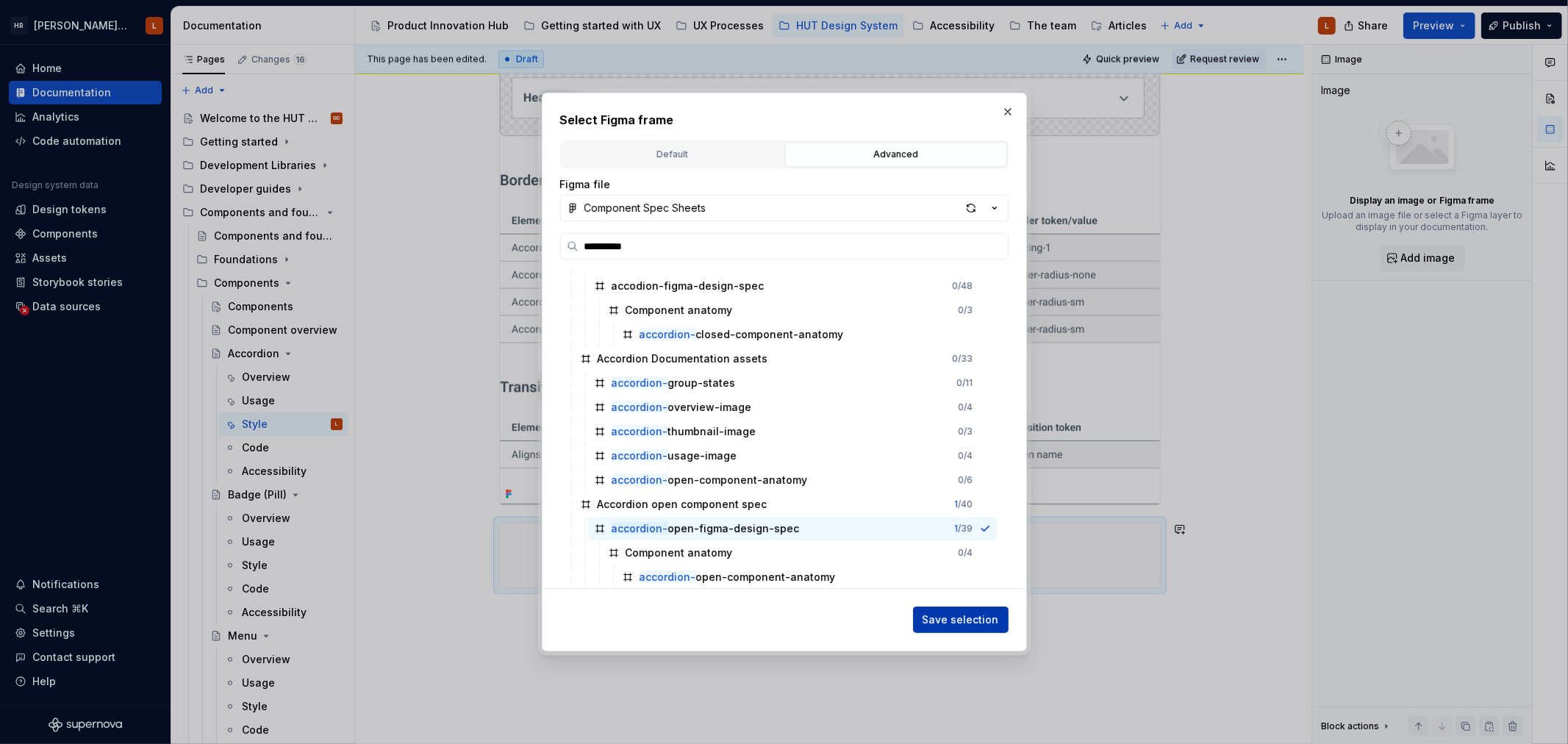
click at [921, 623] on button "Save selection" at bounding box center [961, 620] width 96 height 27
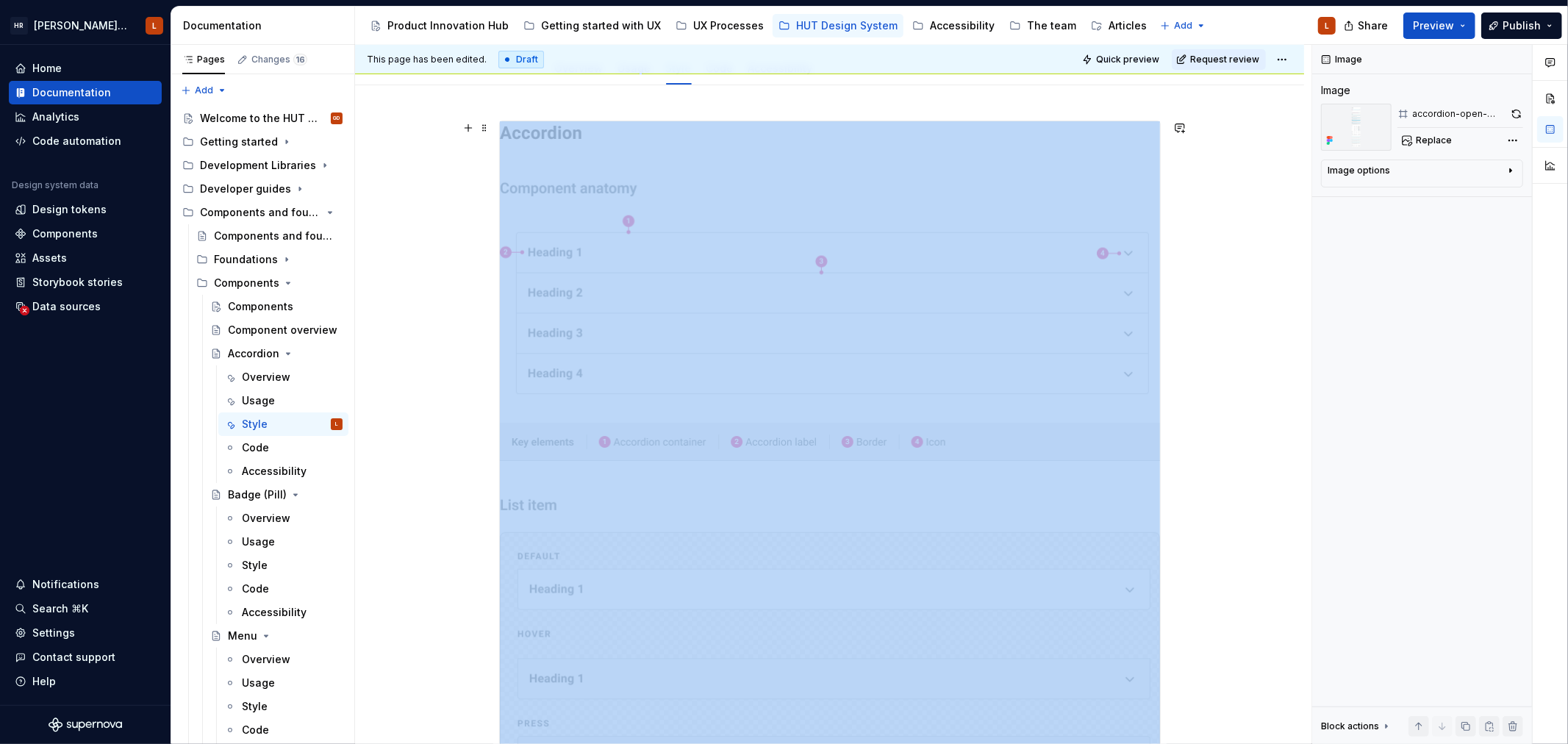
scroll to position [0, 0]
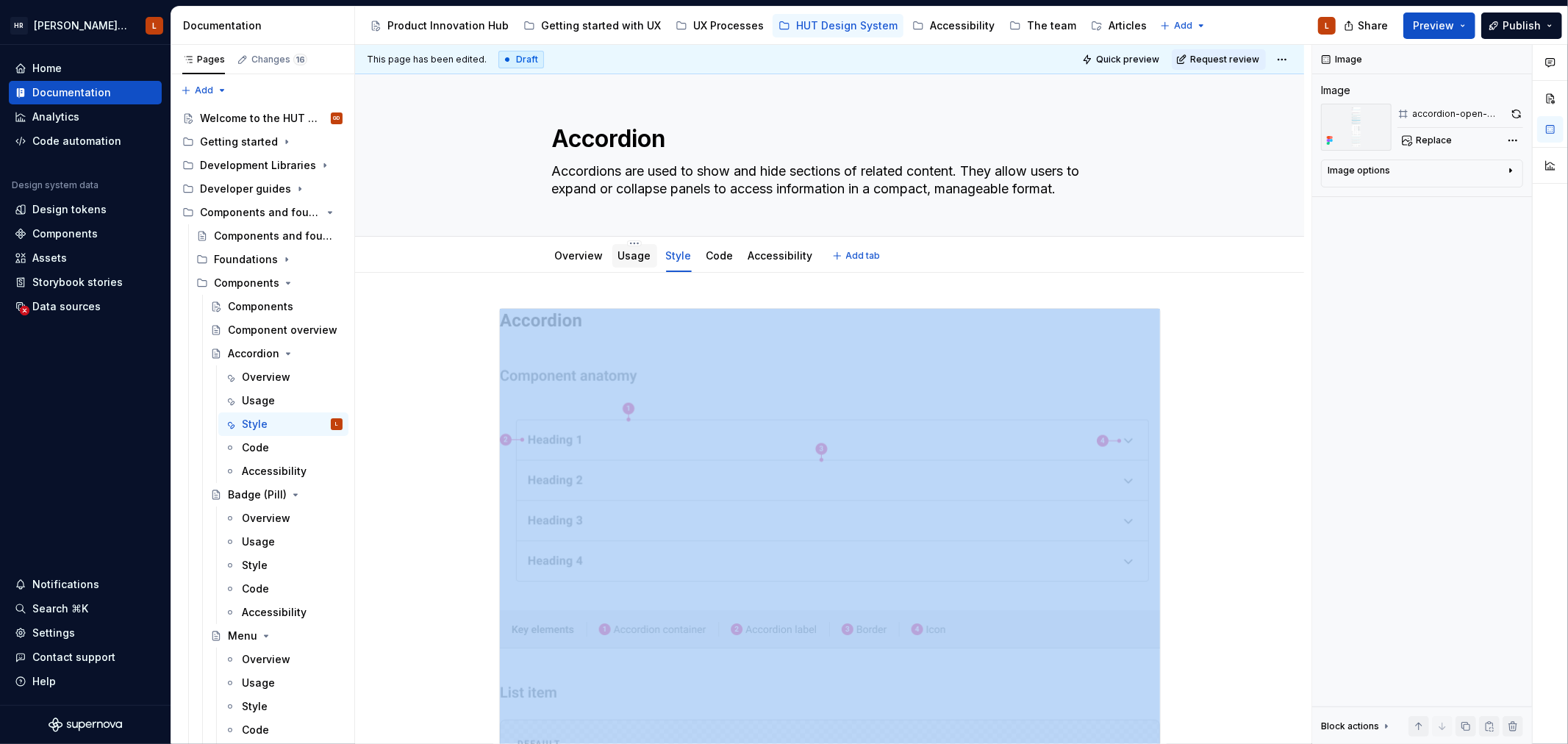
click at [623, 259] on link "Usage" at bounding box center [635, 256] width 33 height 12
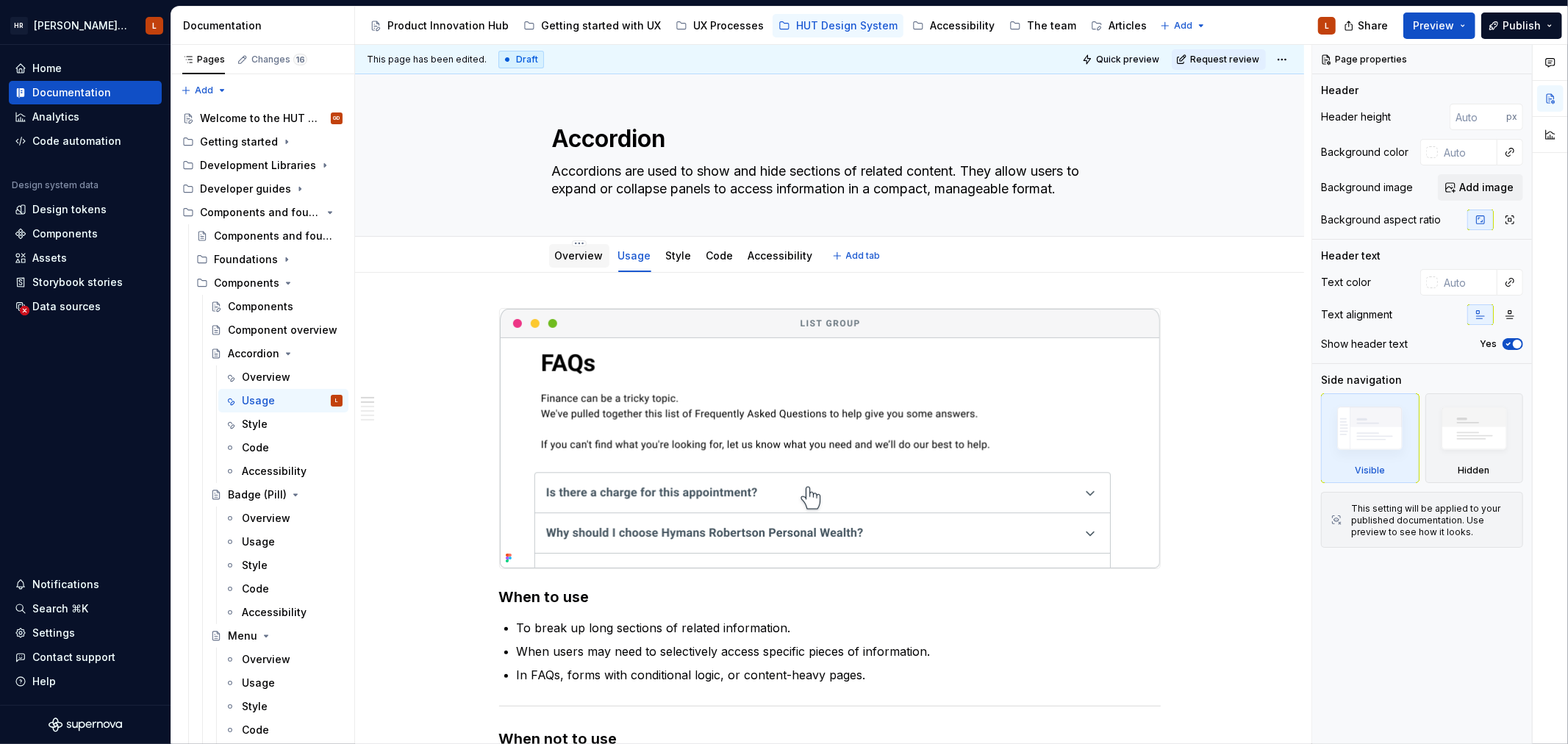
click at [571, 266] on div "Overview" at bounding box center [579, 256] width 60 height 24
click at [579, 262] on div "Overview" at bounding box center [579, 256] width 49 height 14
click at [586, 259] on link "Overview" at bounding box center [579, 256] width 49 height 12
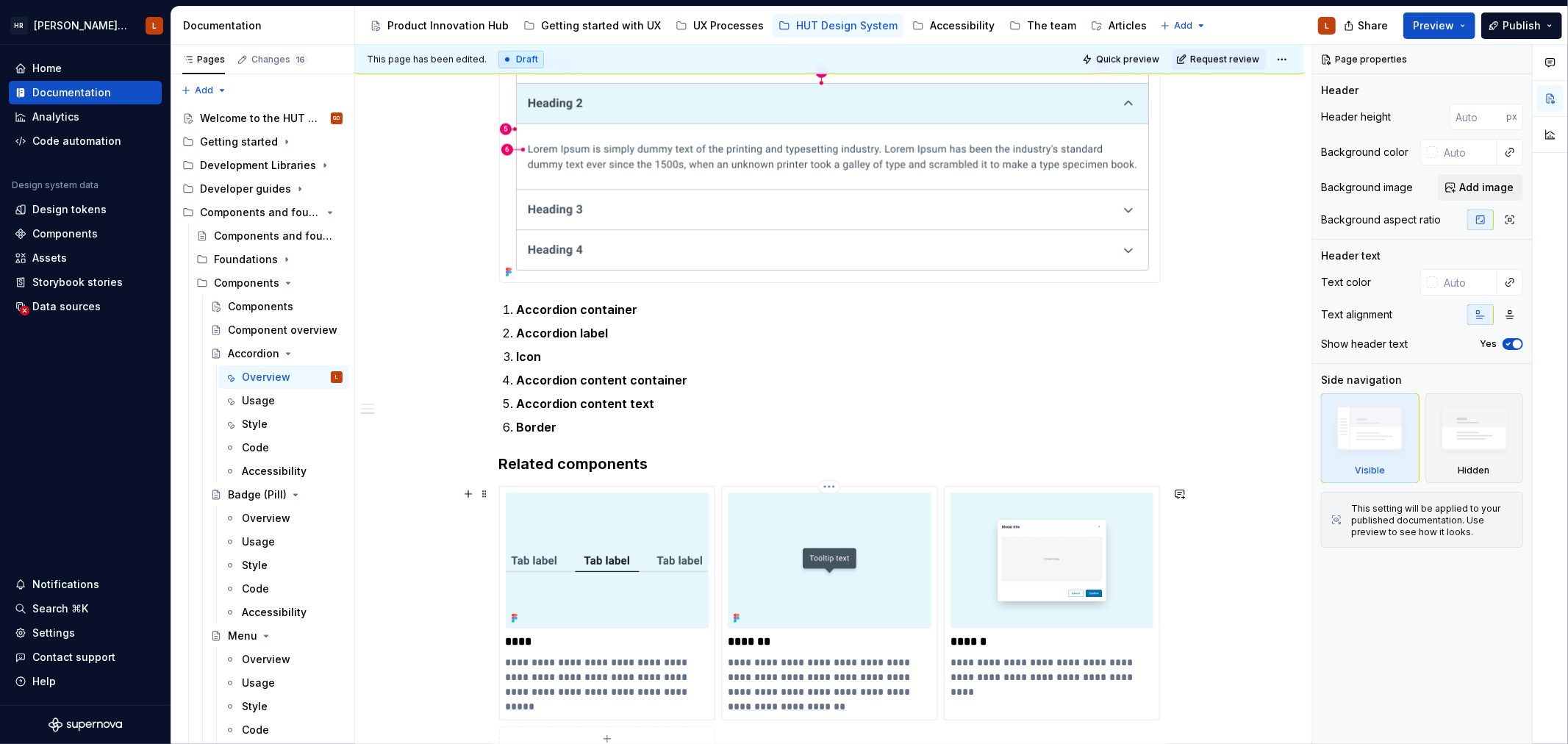
scroll to position [862, 0]
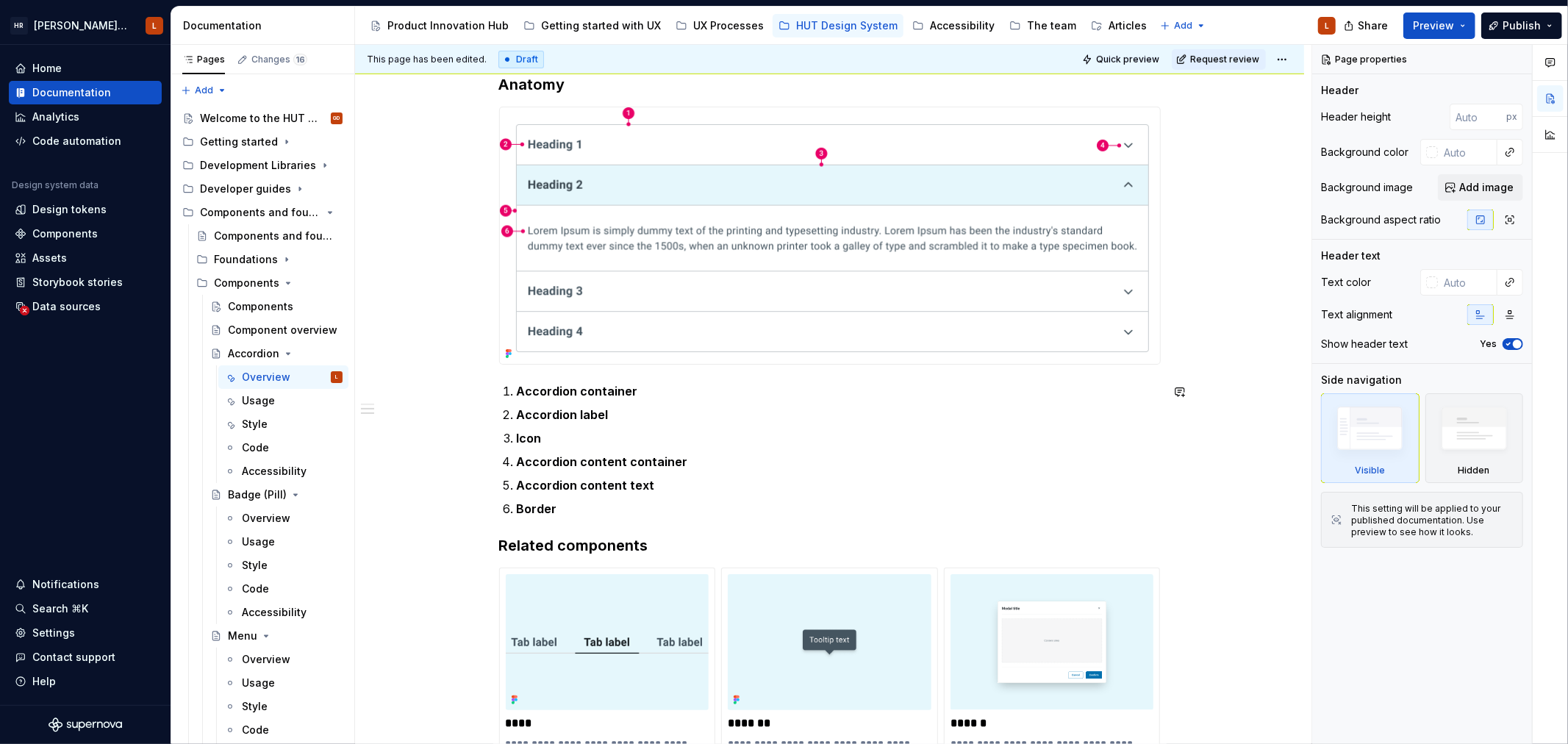
click at [570, 523] on div "**********" at bounding box center [829, 179] width 661 height 1466
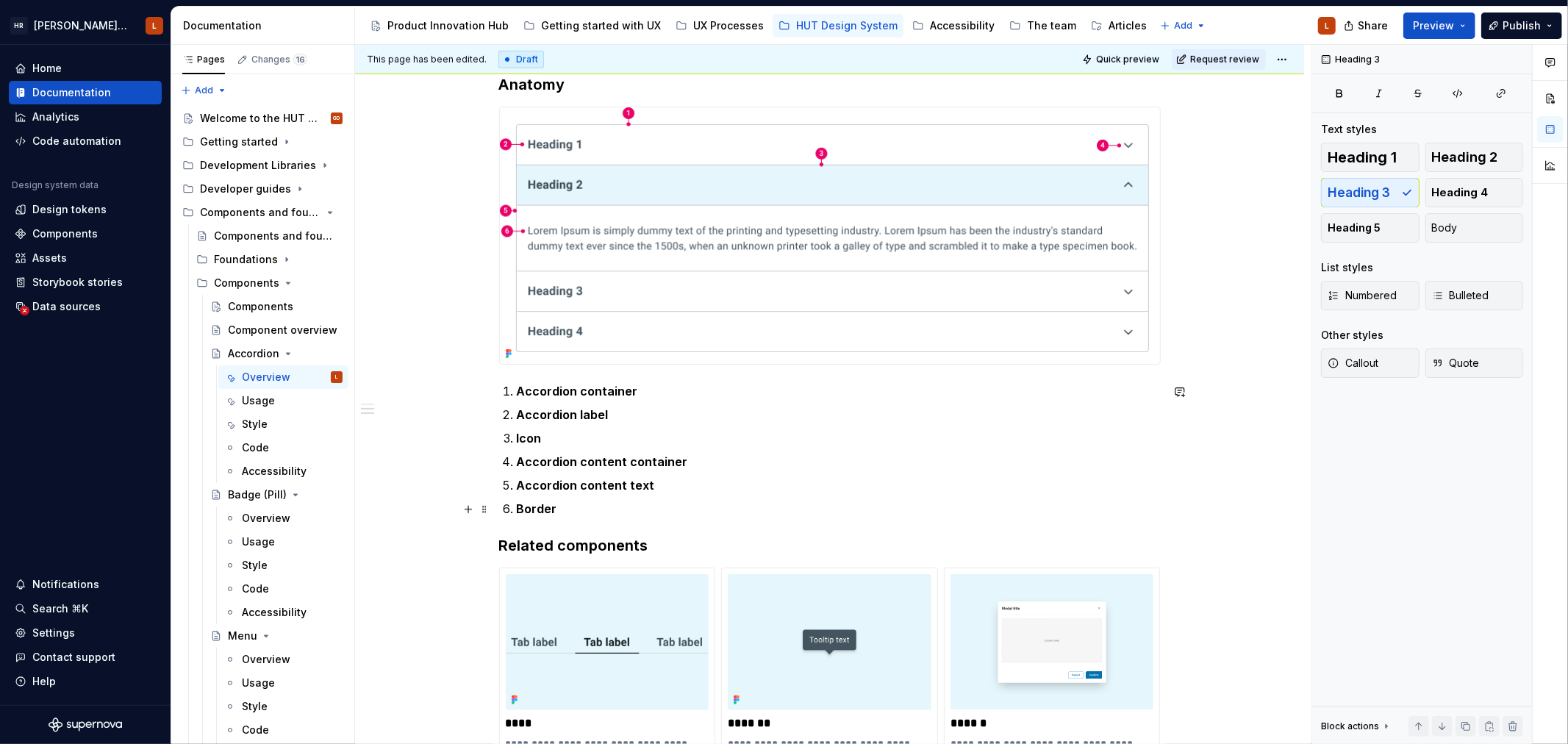
click at [574, 509] on p "Border" at bounding box center [838, 508] width 644 height 17
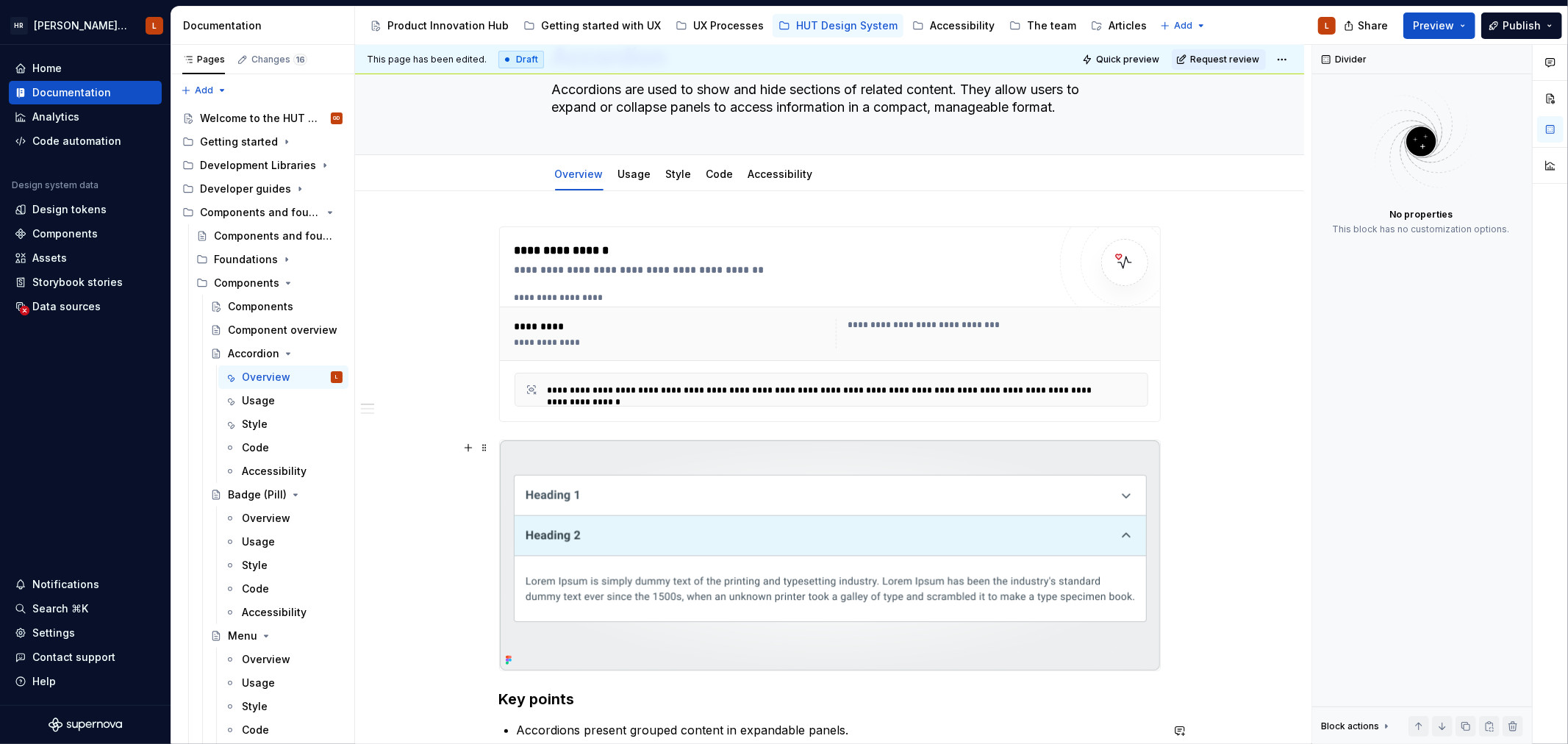
scroll to position [0, 0]
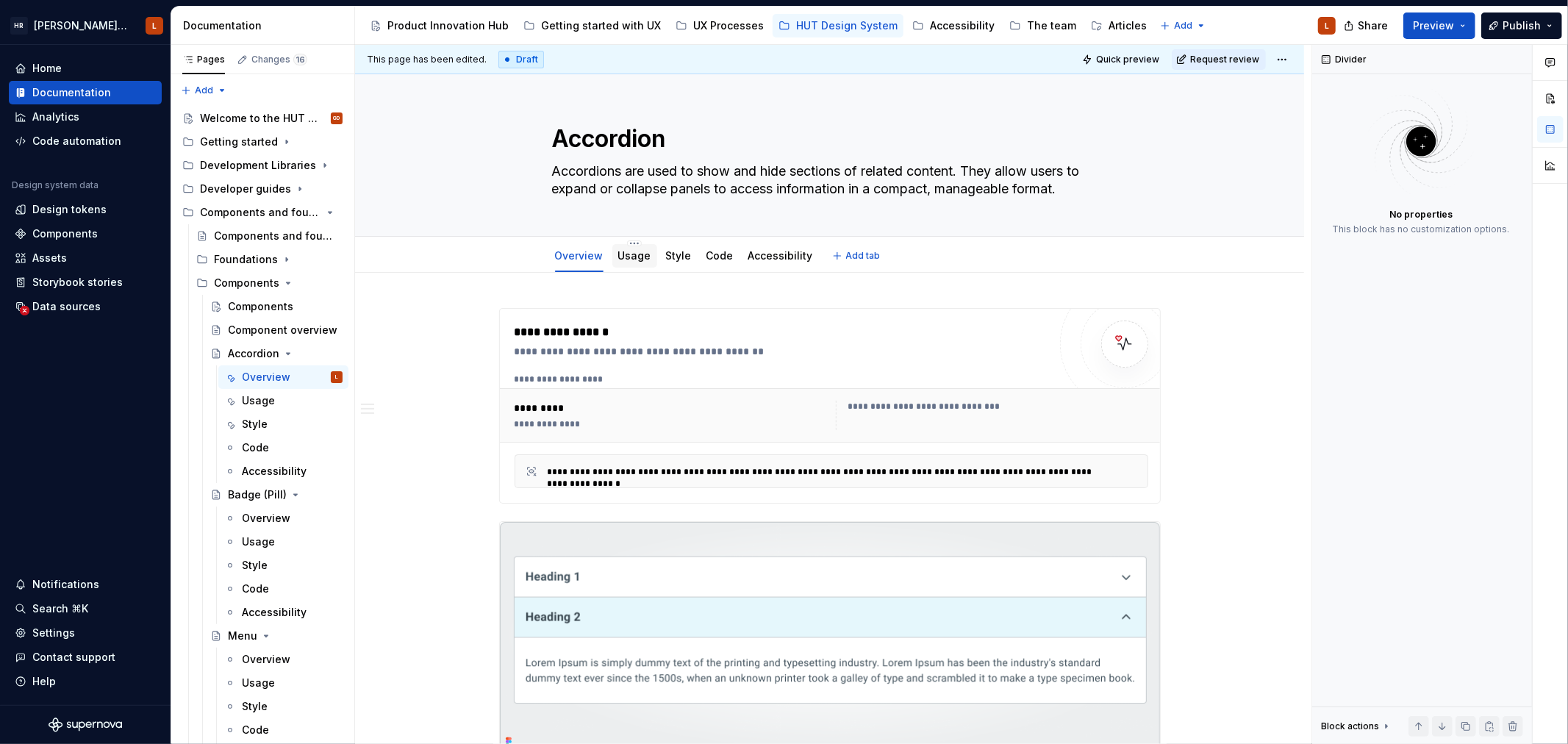
click at [642, 262] on div "Usage" at bounding box center [635, 256] width 33 height 14
click at [640, 262] on div "Usage" at bounding box center [635, 256] width 33 height 14
click at [631, 259] on link "Usage" at bounding box center [635, 256] width 33 height 12
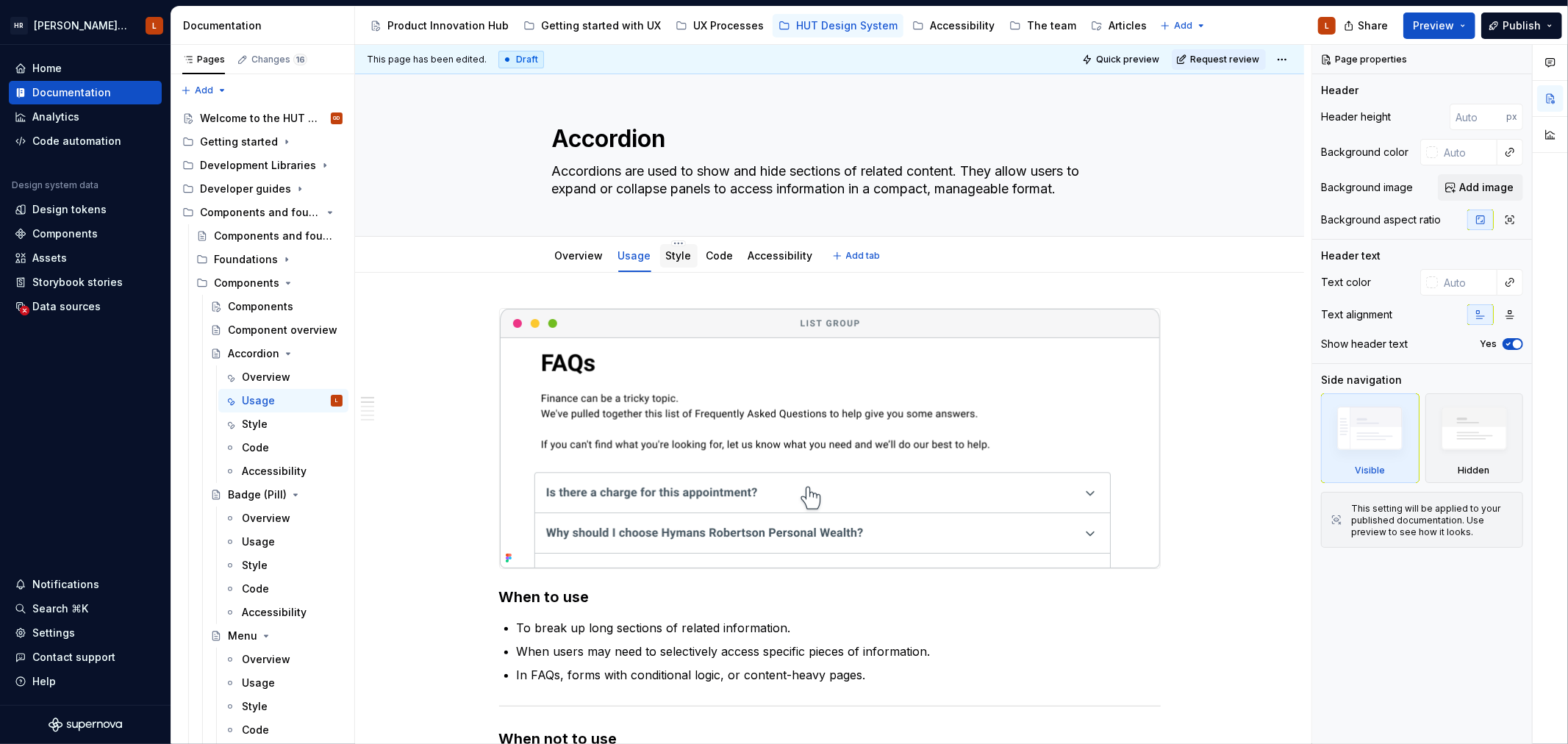
click at [678, 253] on link "Style" at bounding box center [679, 256] width 26 height 12
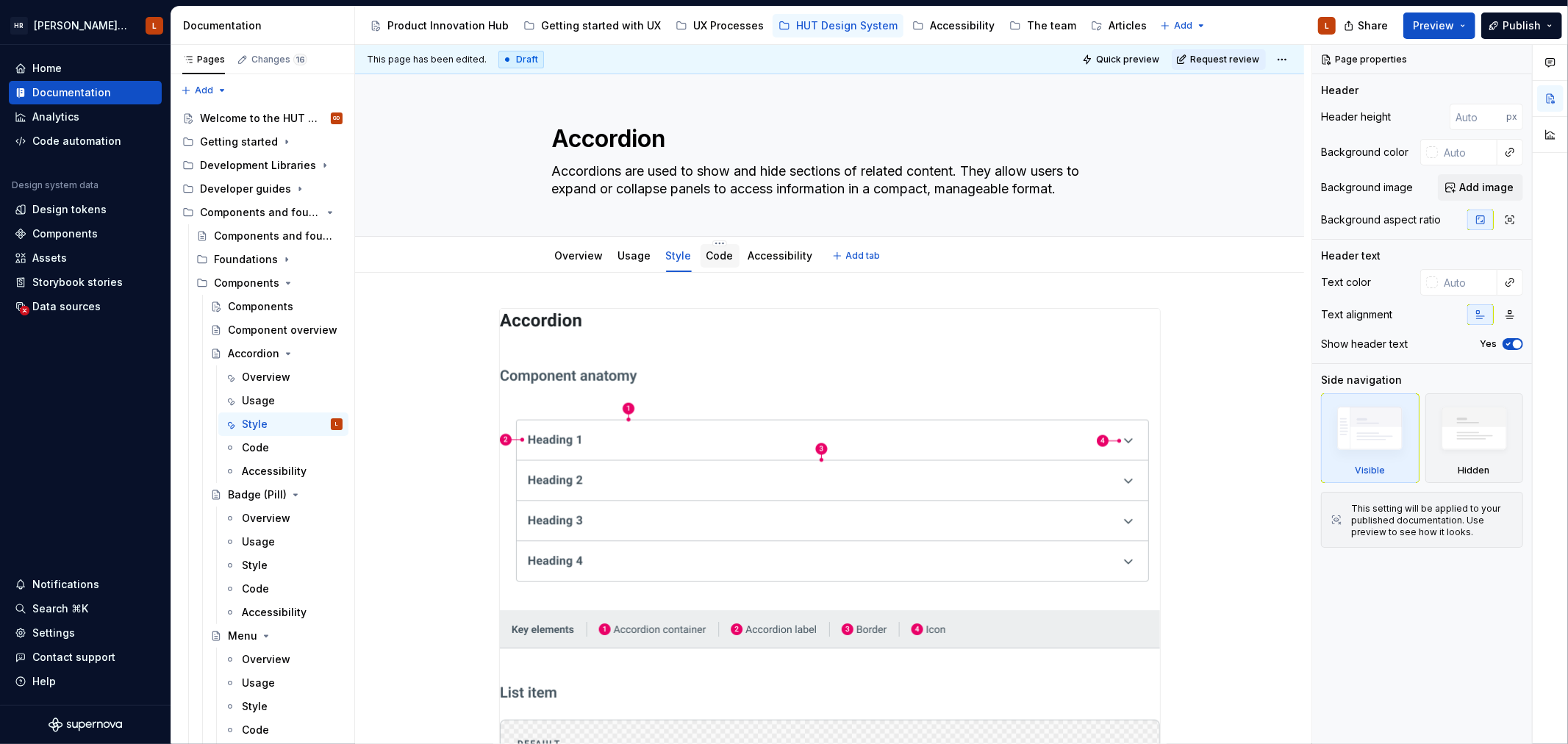
click at [721, 256] on link "Code" at bounding box center [720, 256] width 27 height 12
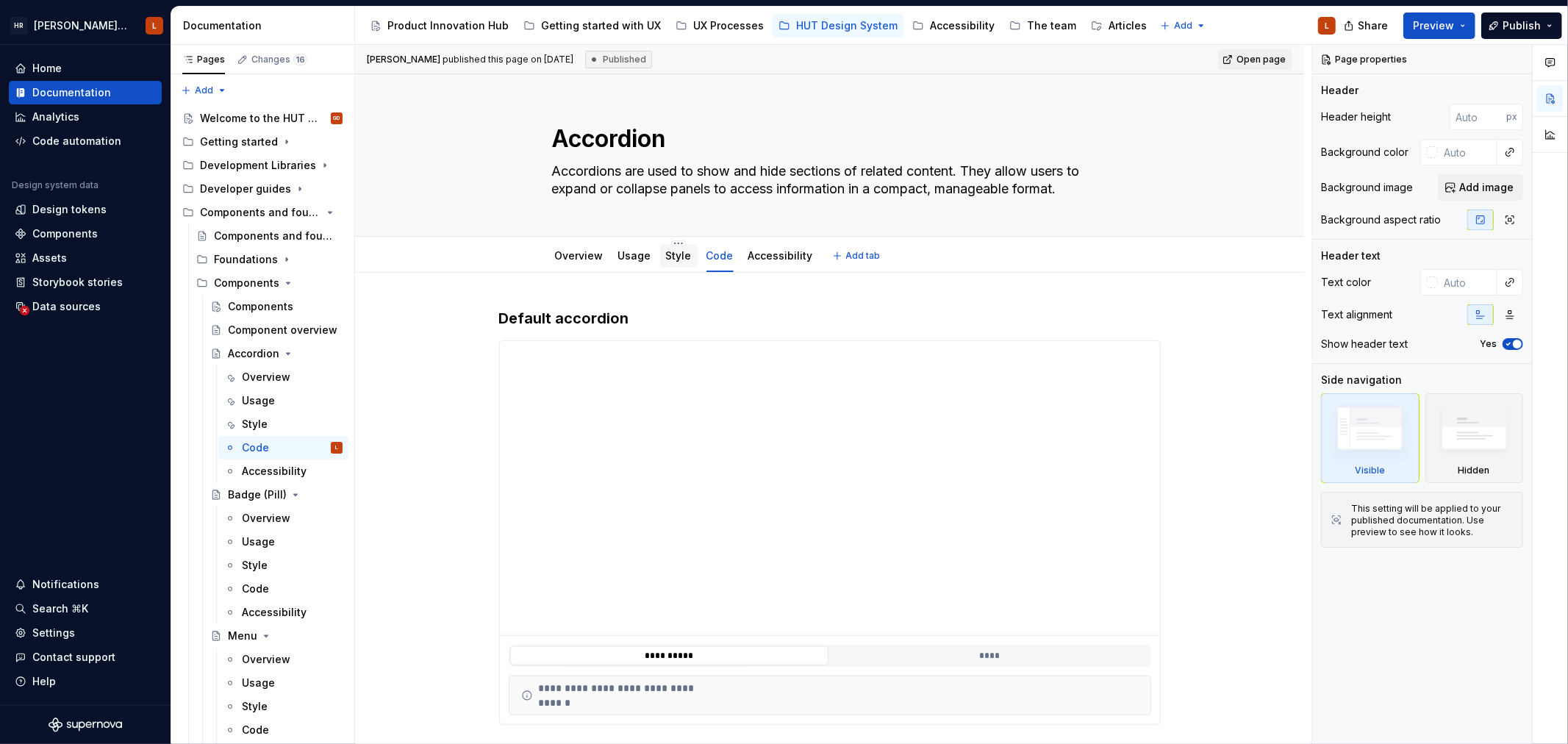
click at [685, 259] on link "Style" at bounding box center [679, 256] width 26 height 12
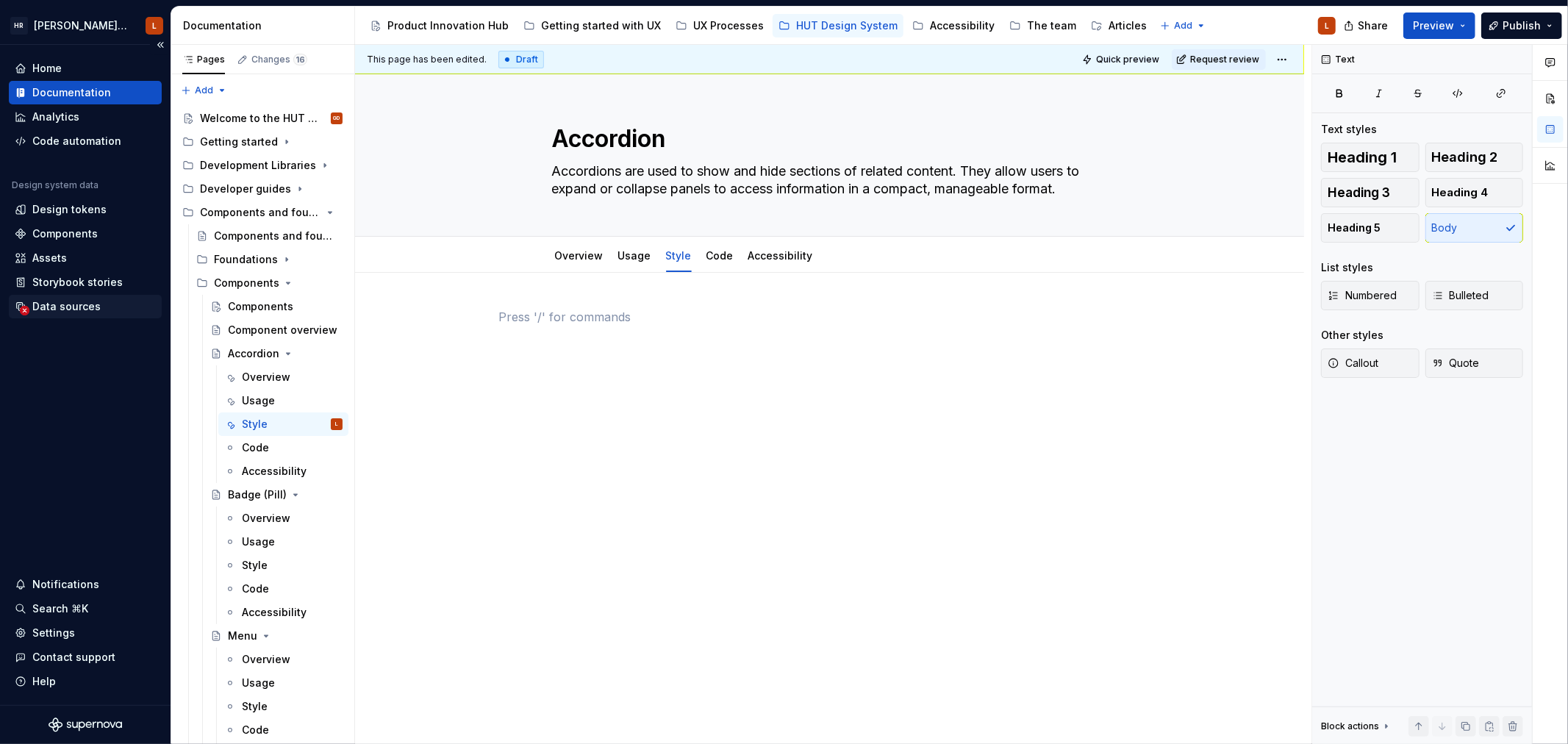
click at [47, 300] on div "Data sources" at bounding box center [67, 306] width 68 height 14
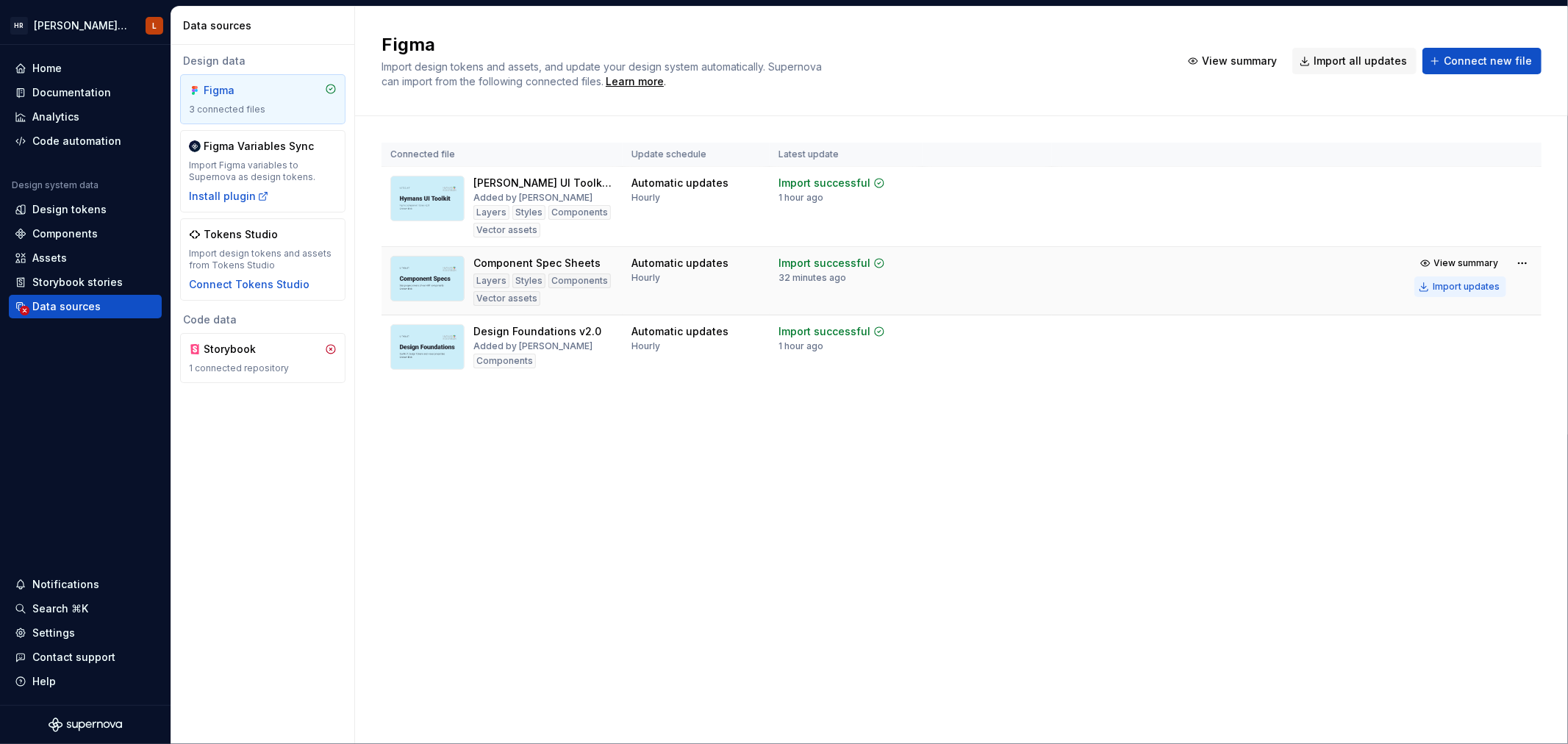
click at [1467, 283] on div "Import updates" at bounding box center [1466, 287] width 67 height 12
click at [85, 82] on div "Documentation" at bounding box center [86, 93] width 153 height 24
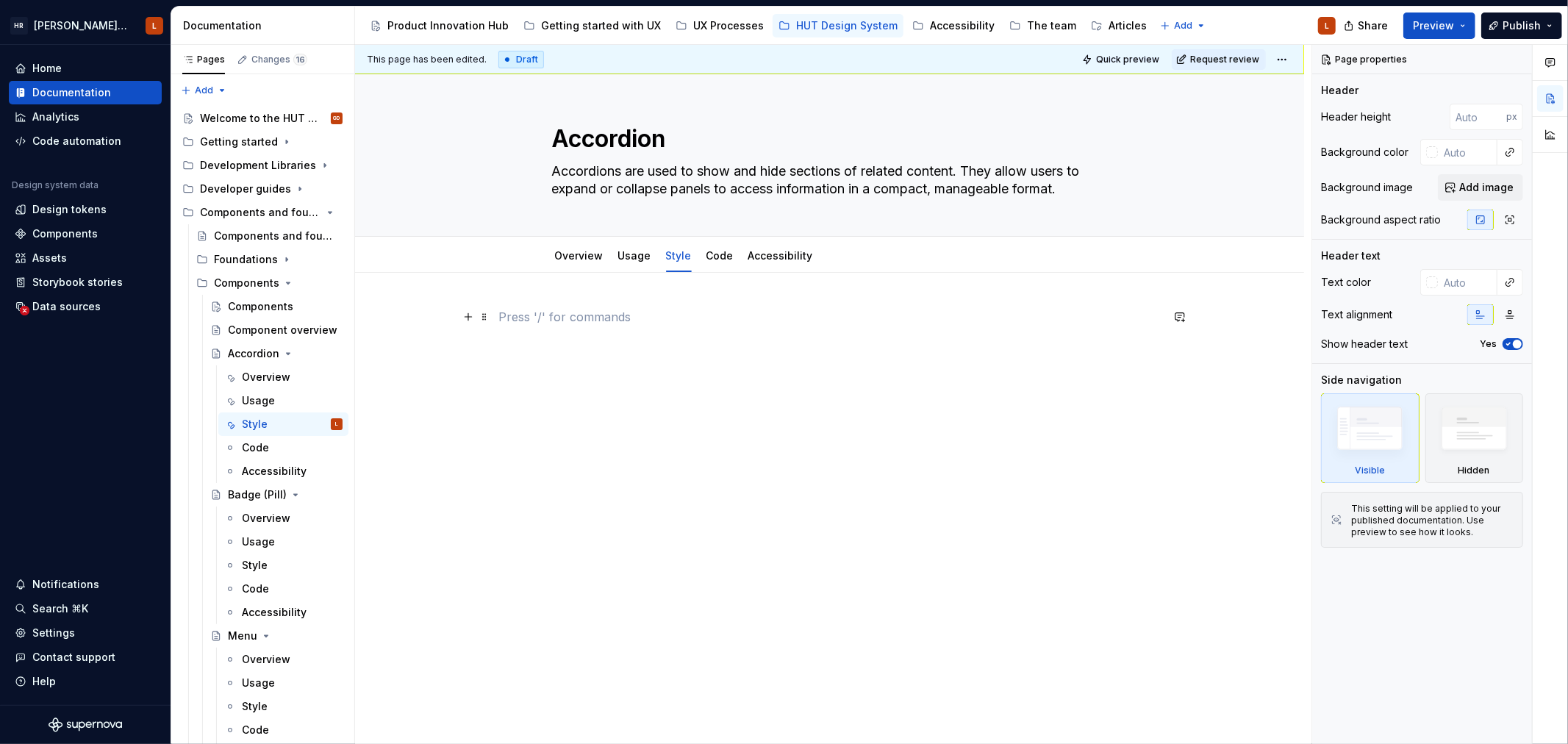
click at [655, 325] on p at bounding box center [829, 316] width 661 height 17
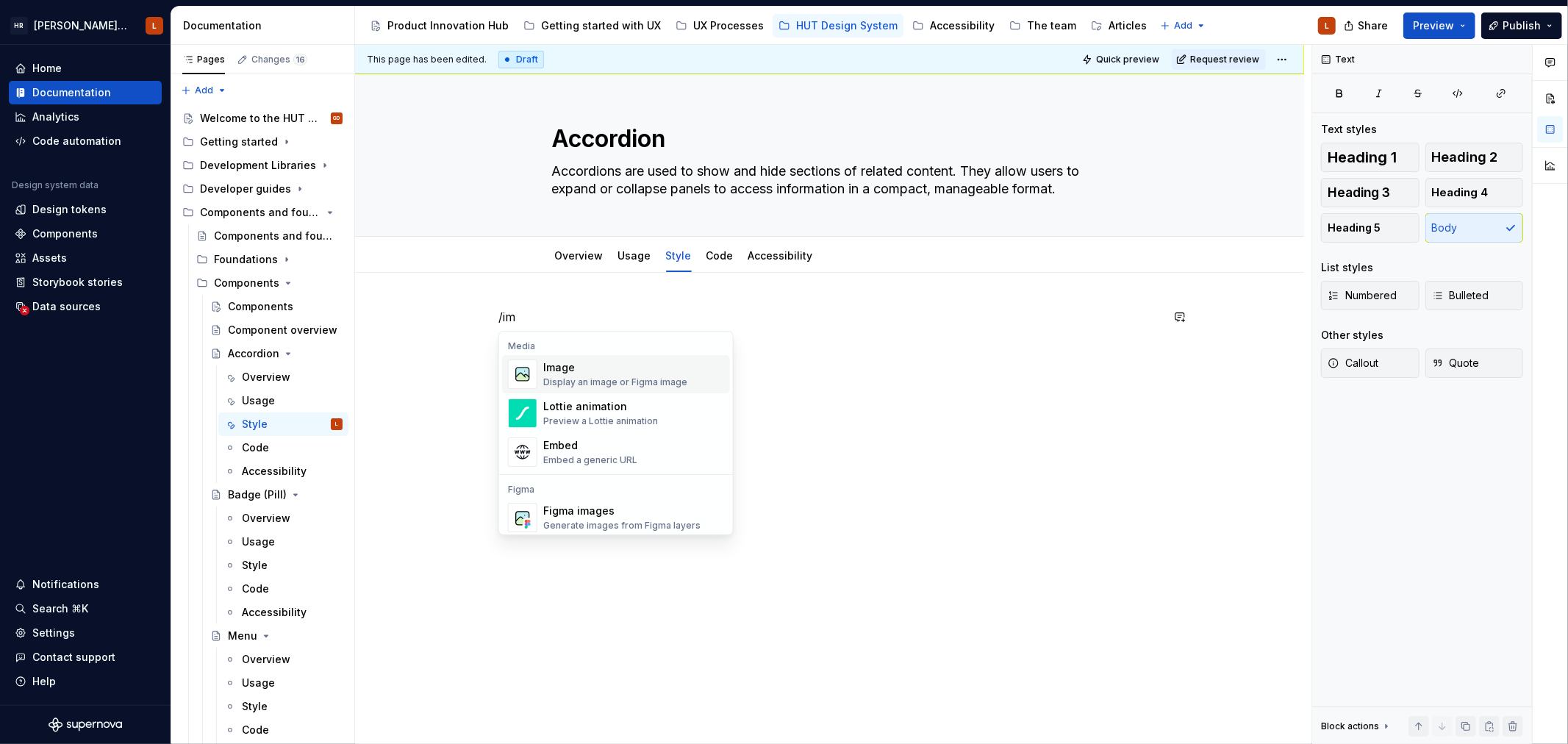
click at [628, 364] on div "Image" at bounding box center [615, 367] width 144 height 14
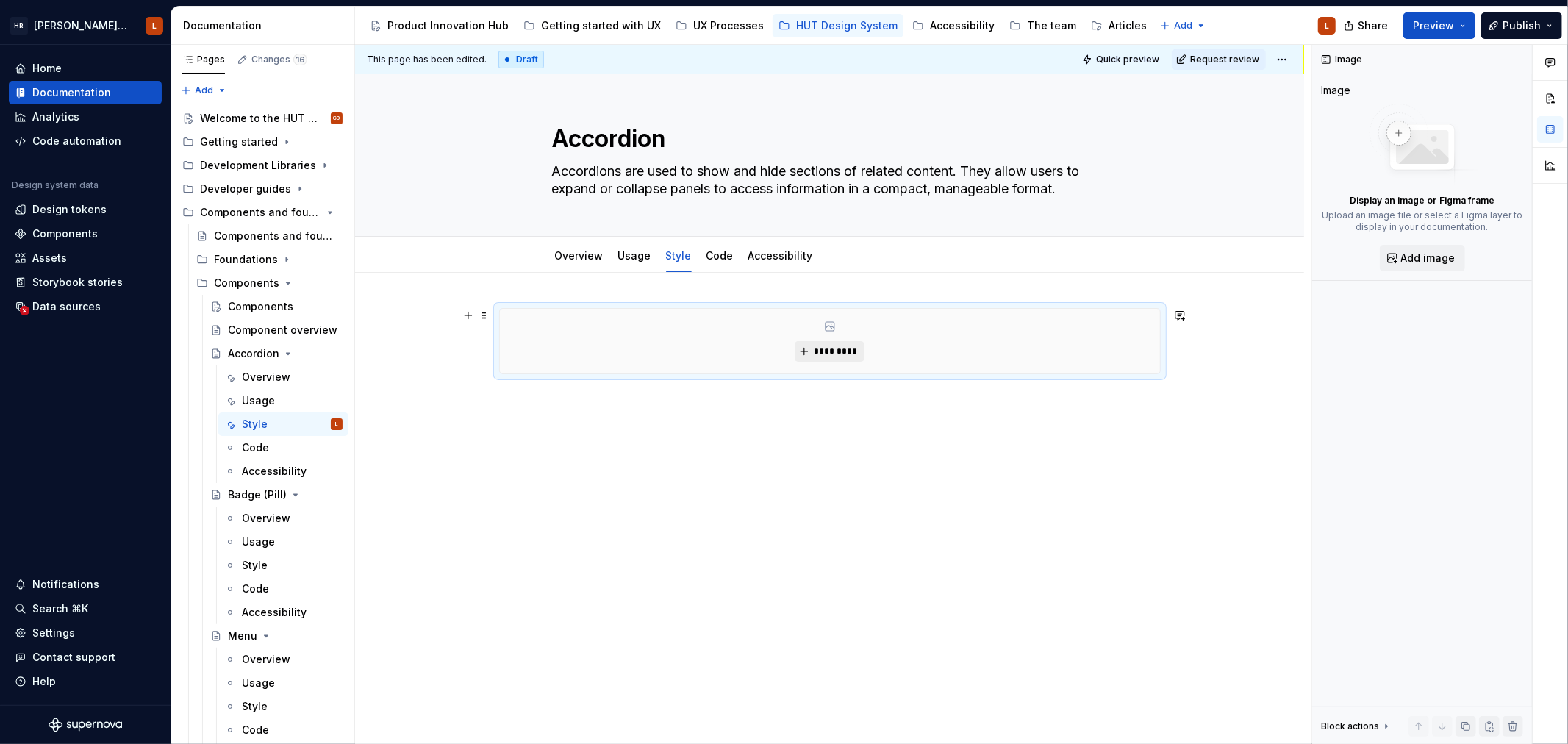
click at [831, 348] on span "*********" at bounding box center [835, 352] width 45 height 12
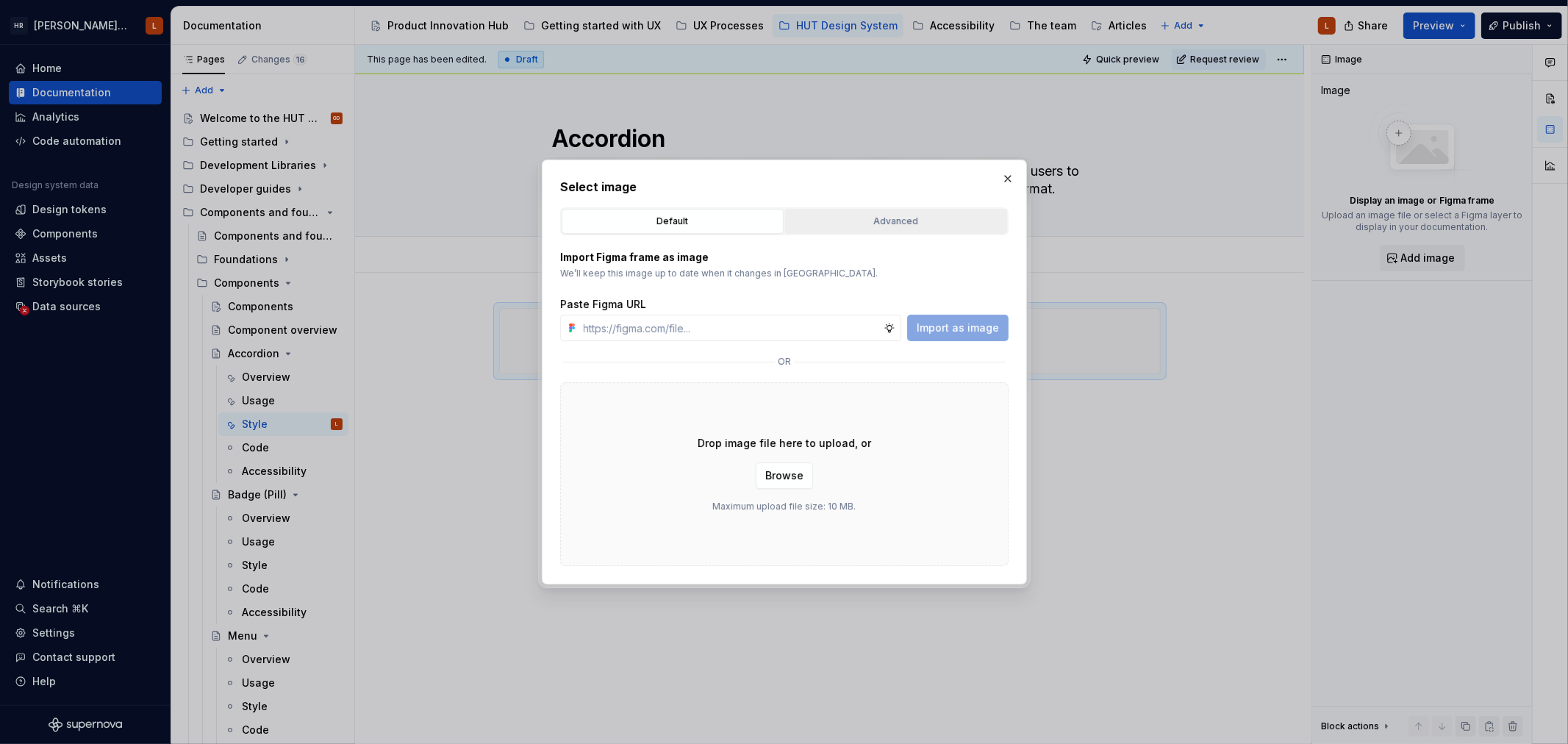
click at [841, 224] on div "Advanced" at bounding box center [895, 221] width 212 height 14
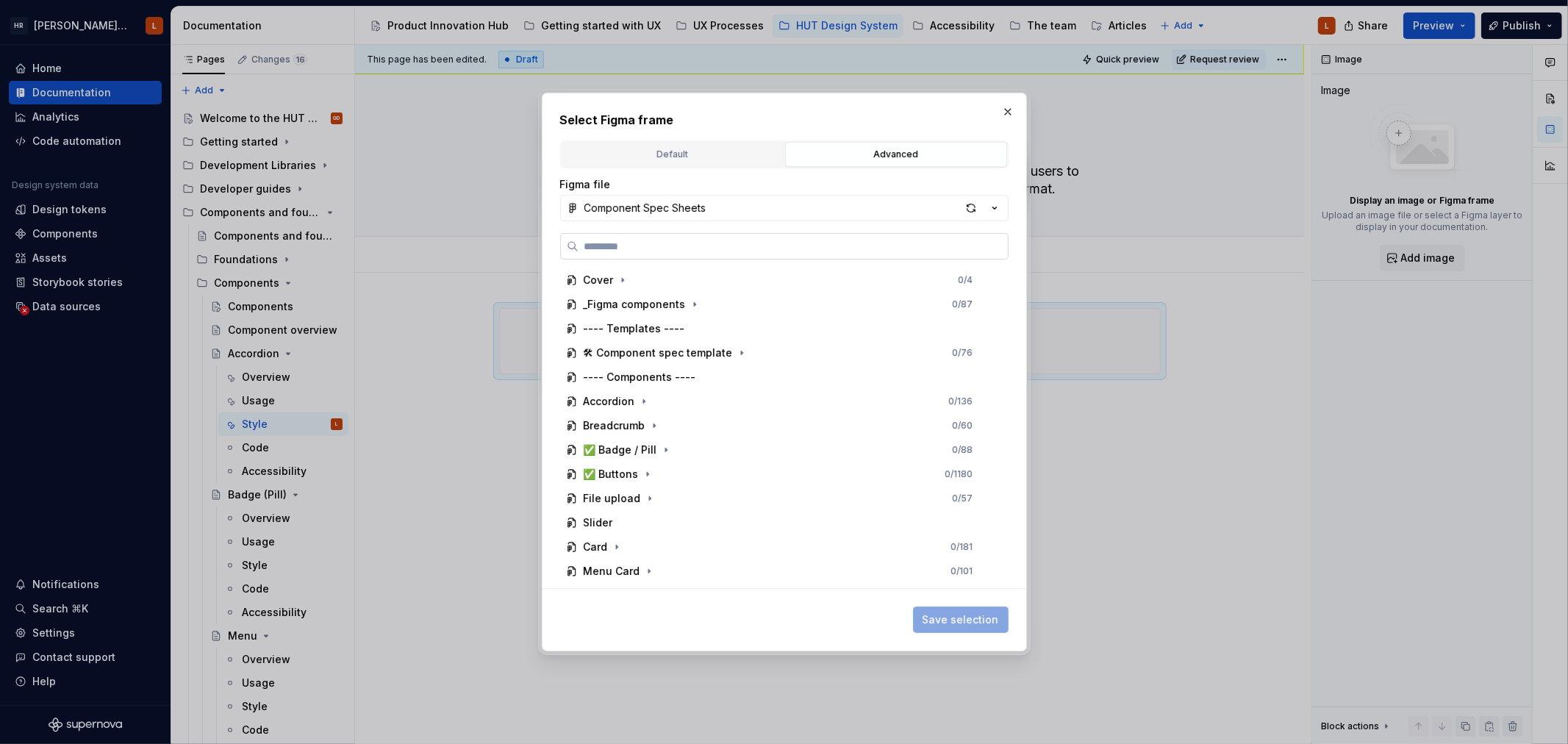
click at [673, 253] on label at bounding box center [784, 246] width 448 height 27
click at [673, 253] on input "search" at bounding box center [793, 246] width 429 height 14
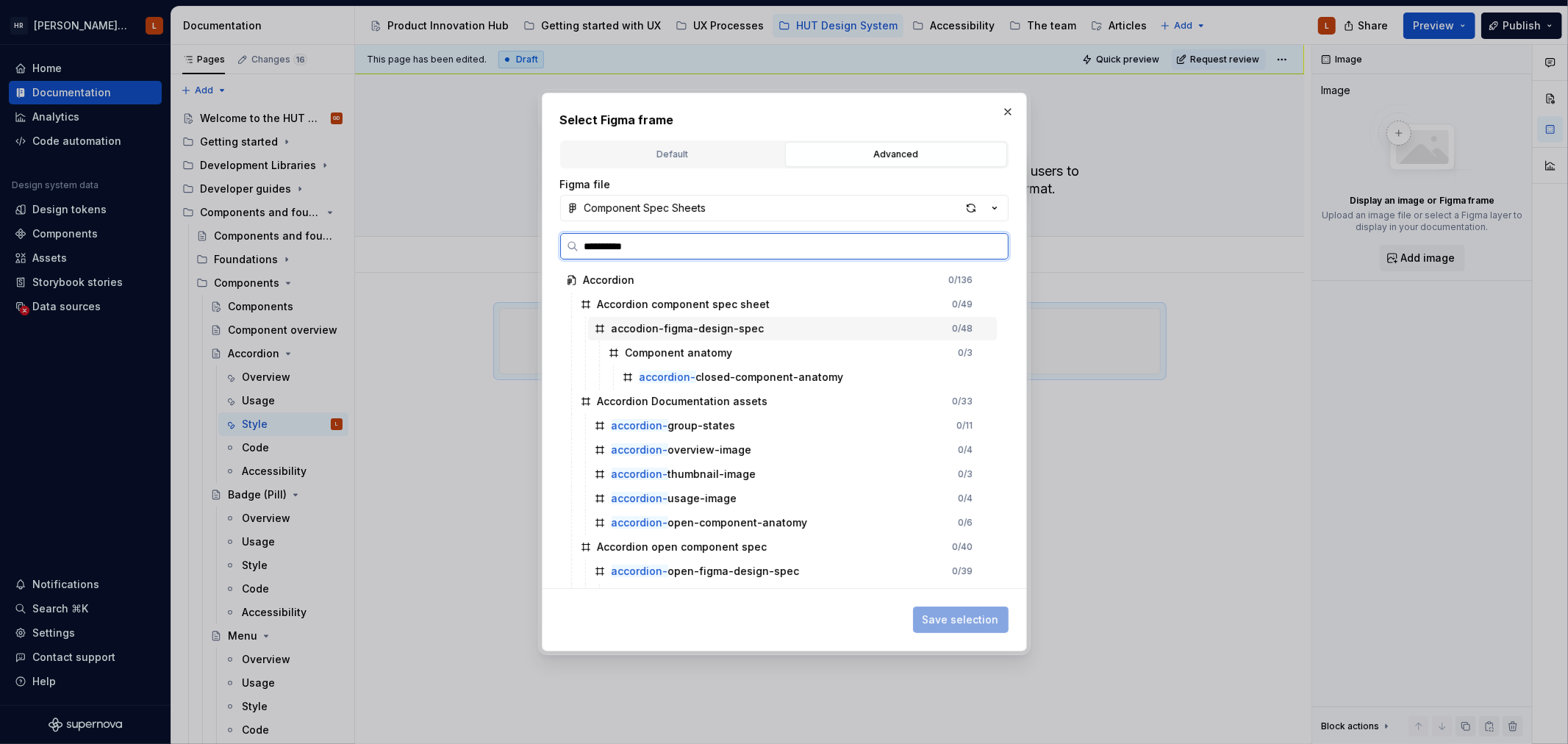
click at [774, 332] on div "accodion-figma-design-spec 0 / 48" at bounding box center [792, 328] width 409 height 24
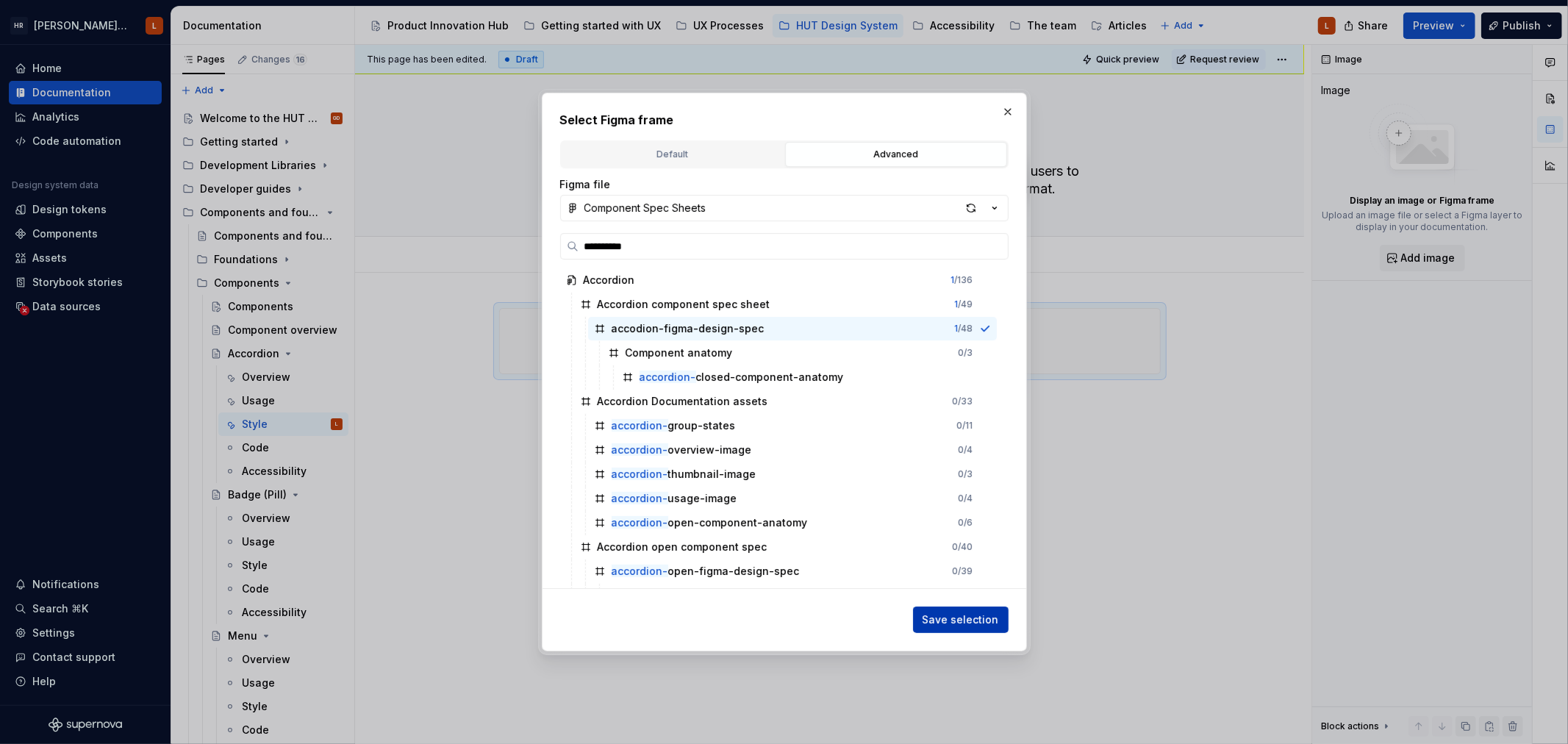
click at [952, 615] on span "Save selection" at bounding box center [961, 620] width 77 height 14
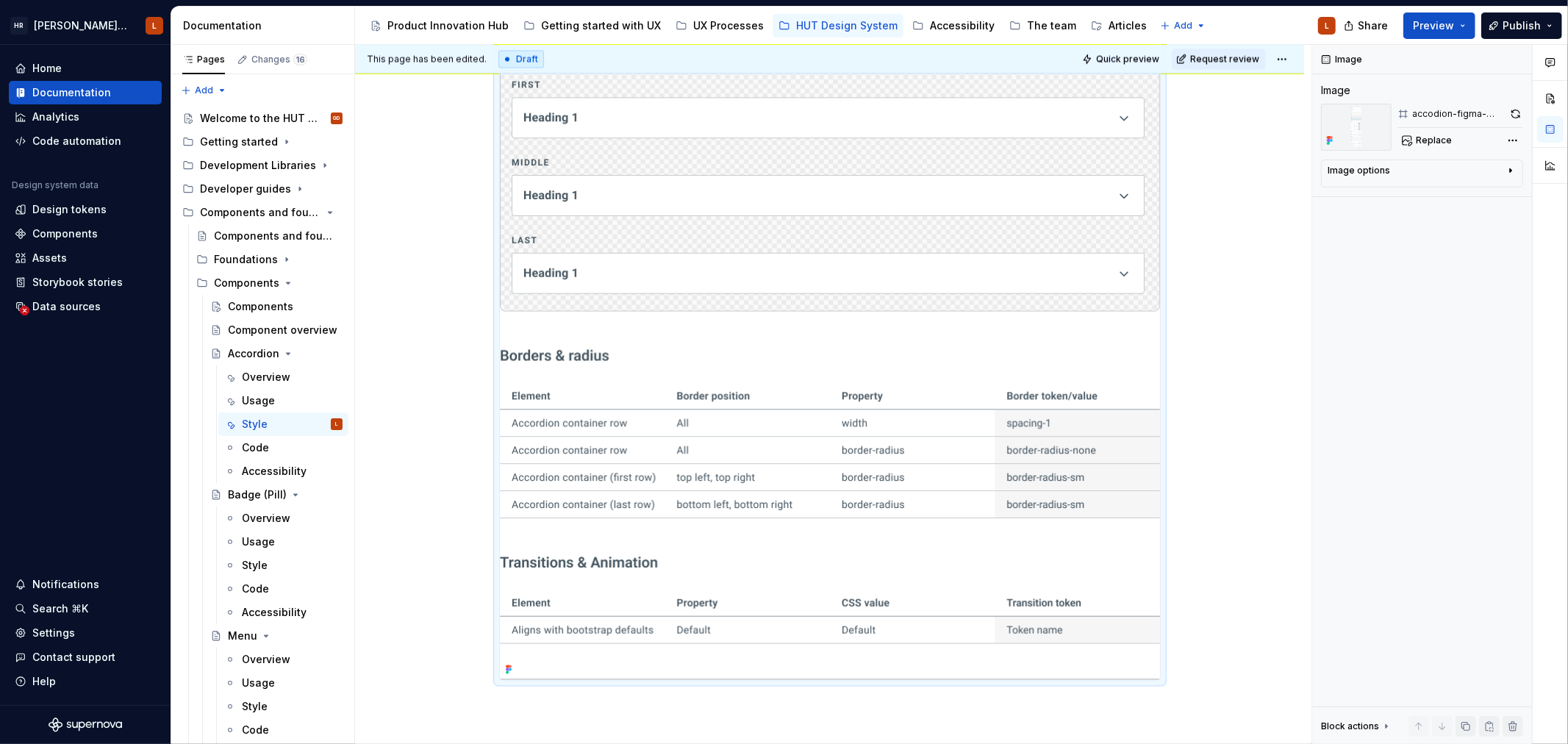
scroll to position [2243, 0]
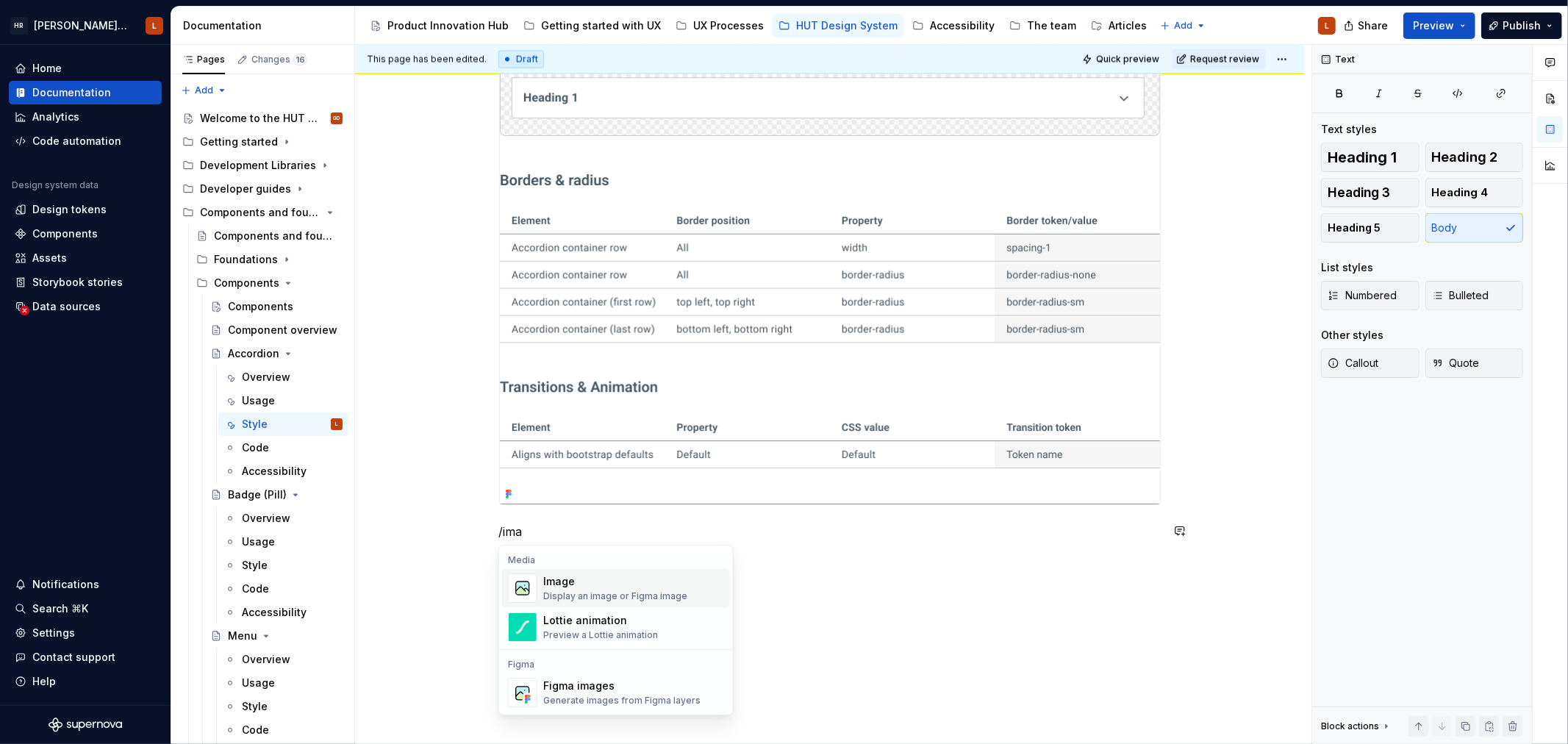
click at [647, 582] on div "Image" at bounding box center [615, 581] width 144 height 14
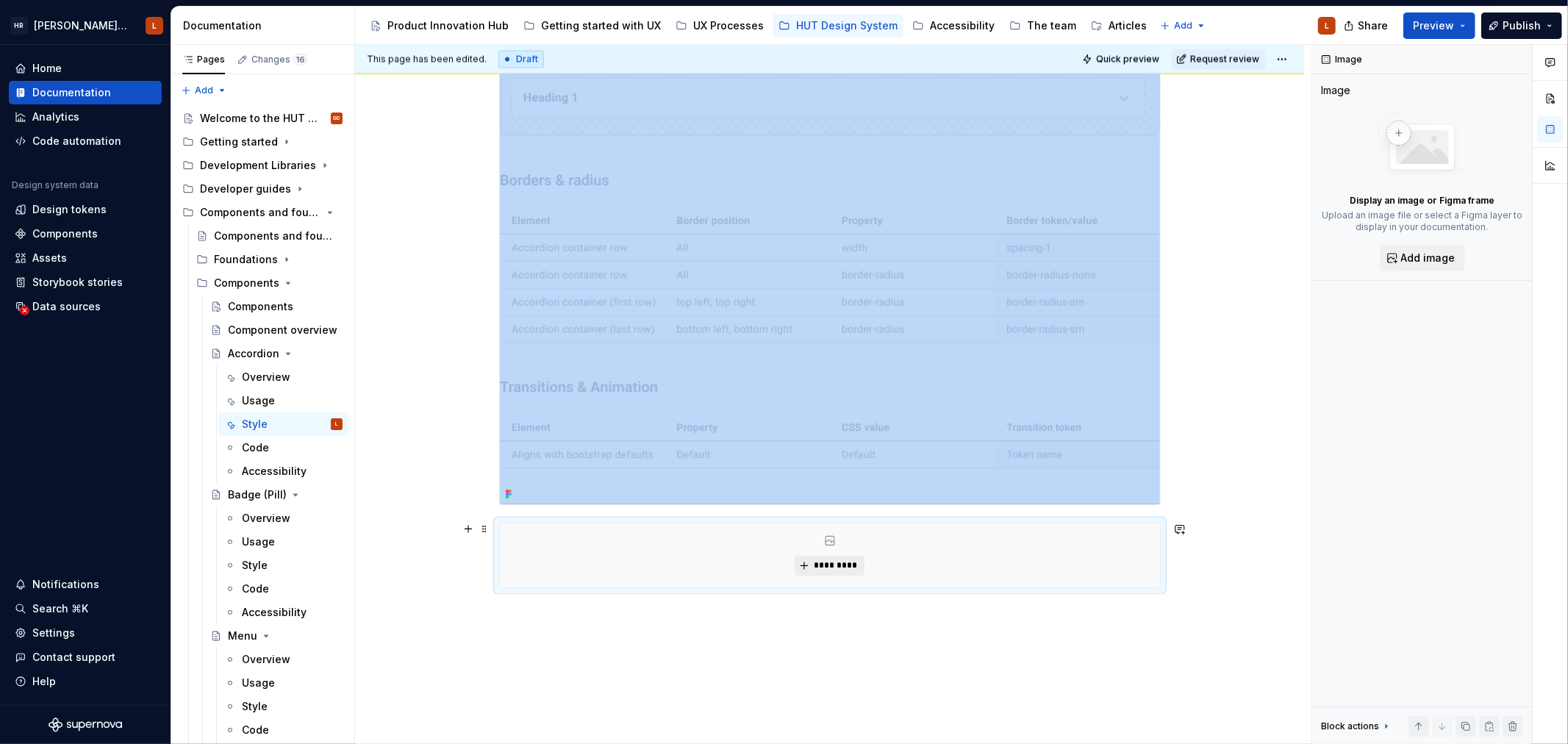
click at [814, 567] on span "*********" at bounding box center [835, 567] width 45 height 12
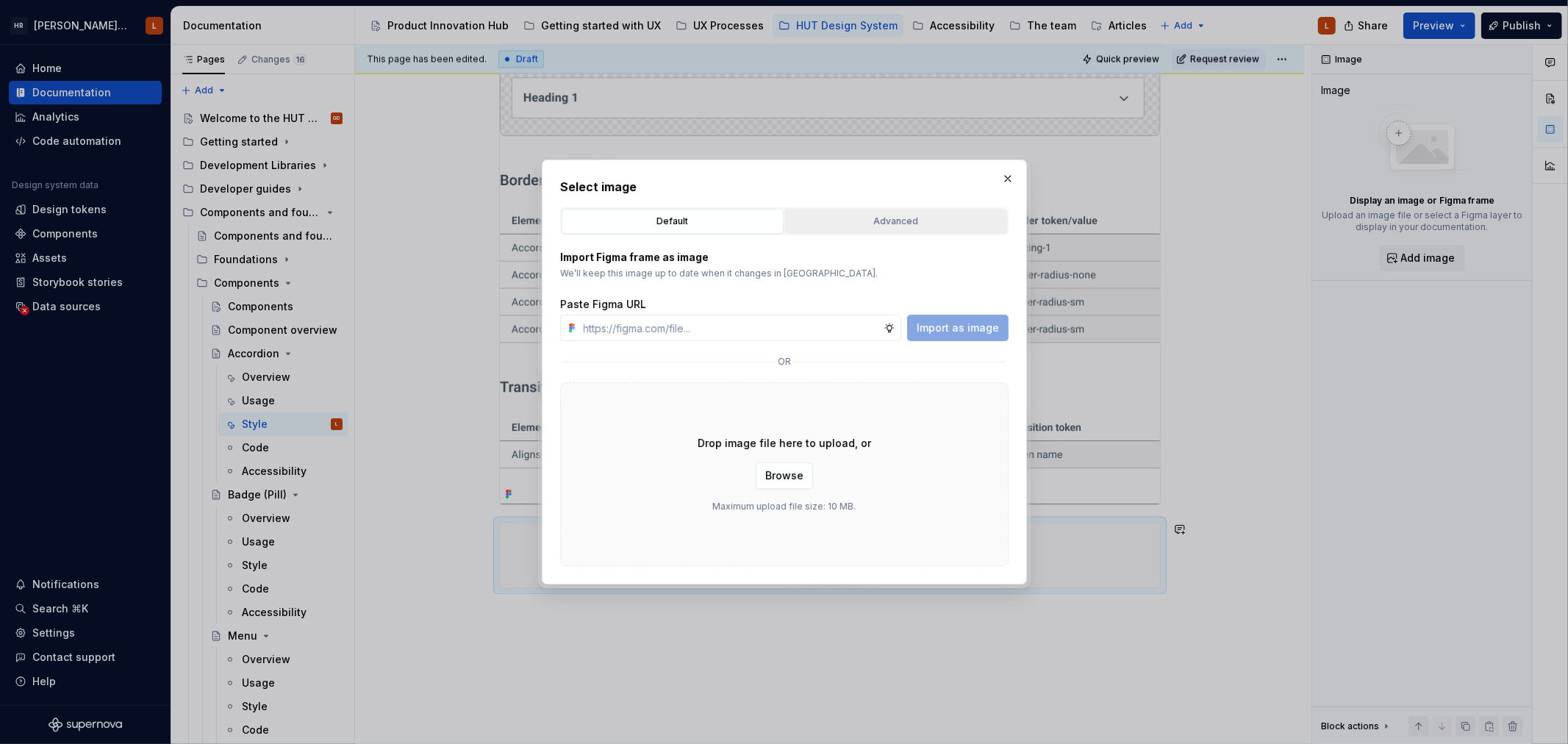
click at [855, 217] on div "Advanced" at bounding box center [895, 221] width 212 height 14
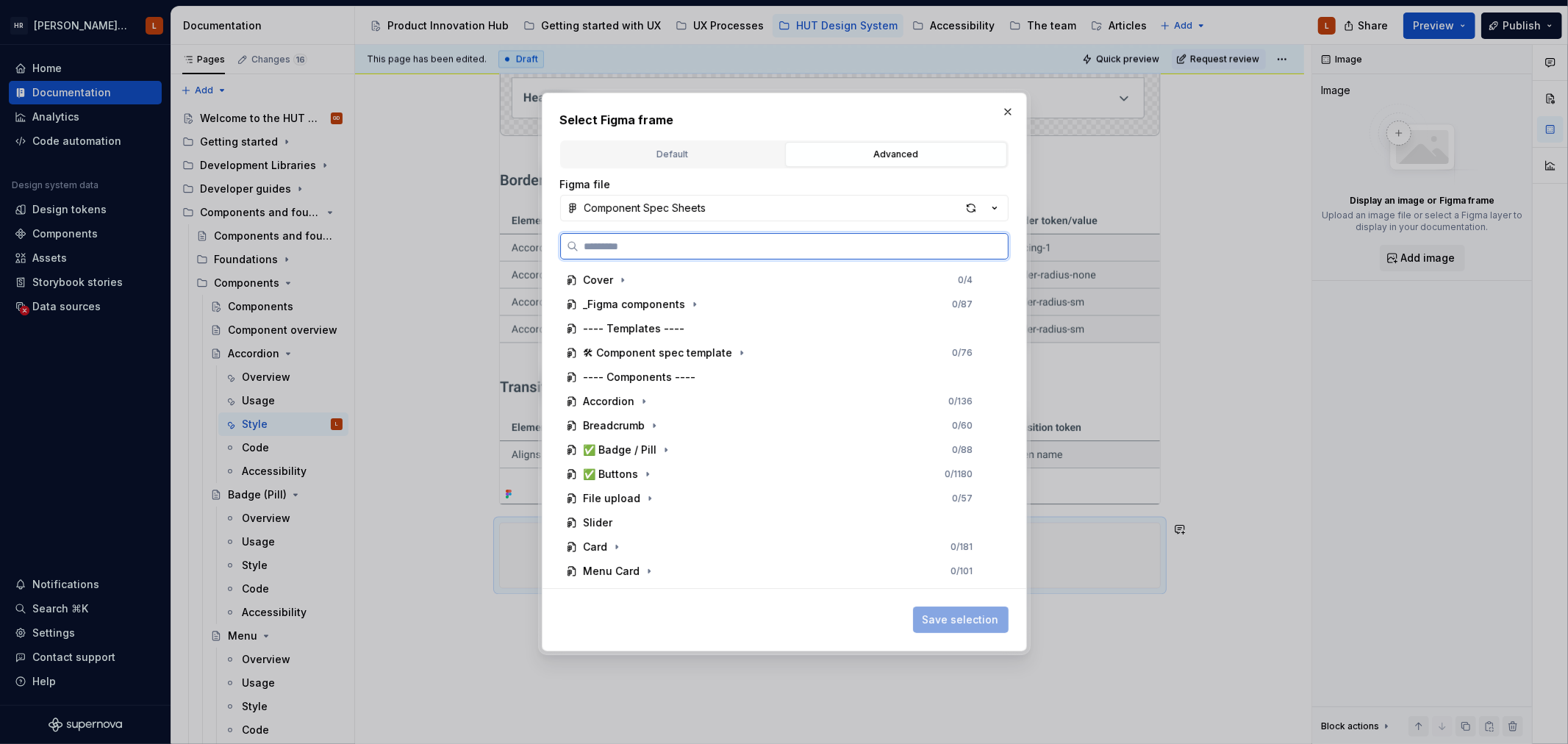
click at [780, 243] on input "search" at bounding box center [793, 246] width 429 height 14
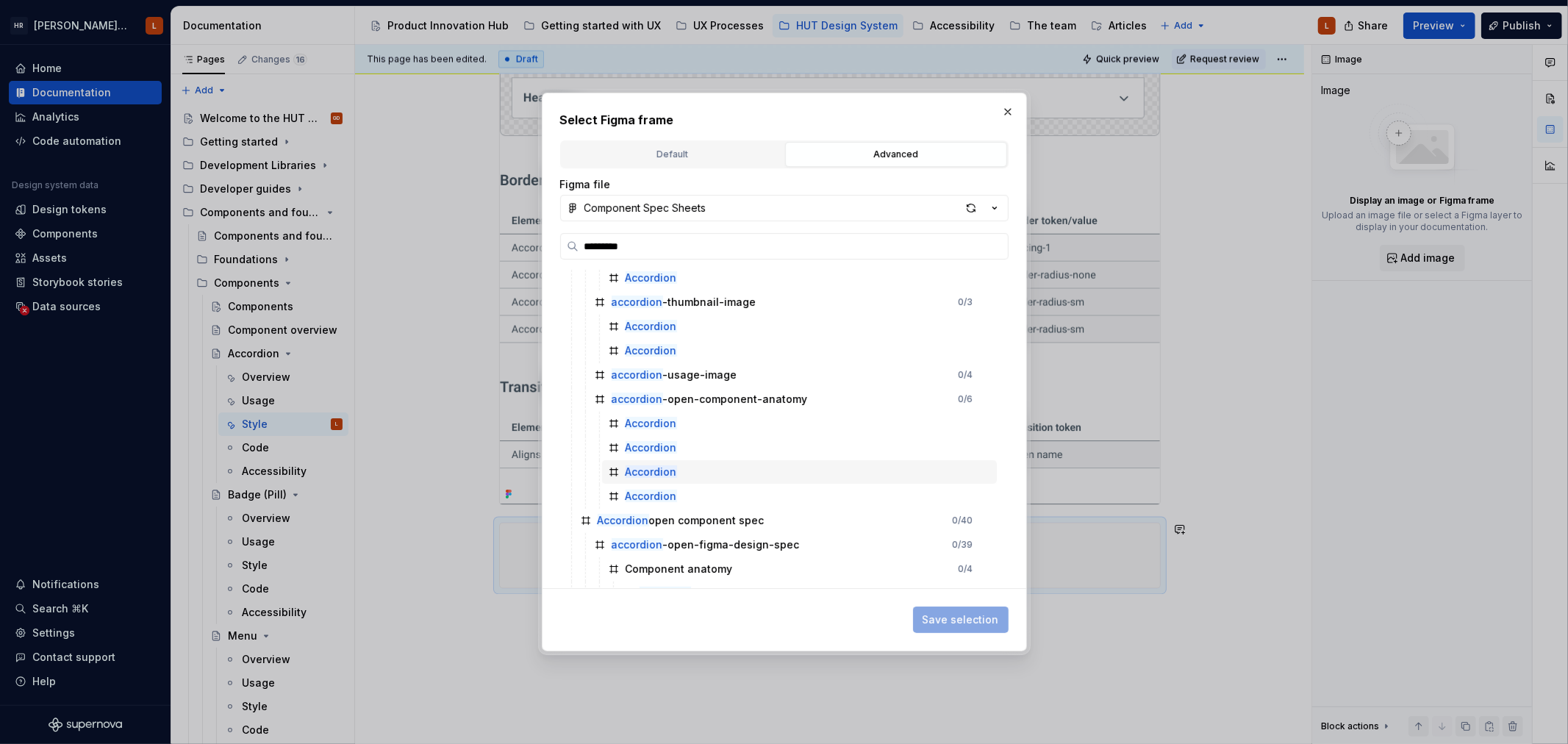
scroll to position [0, 0]
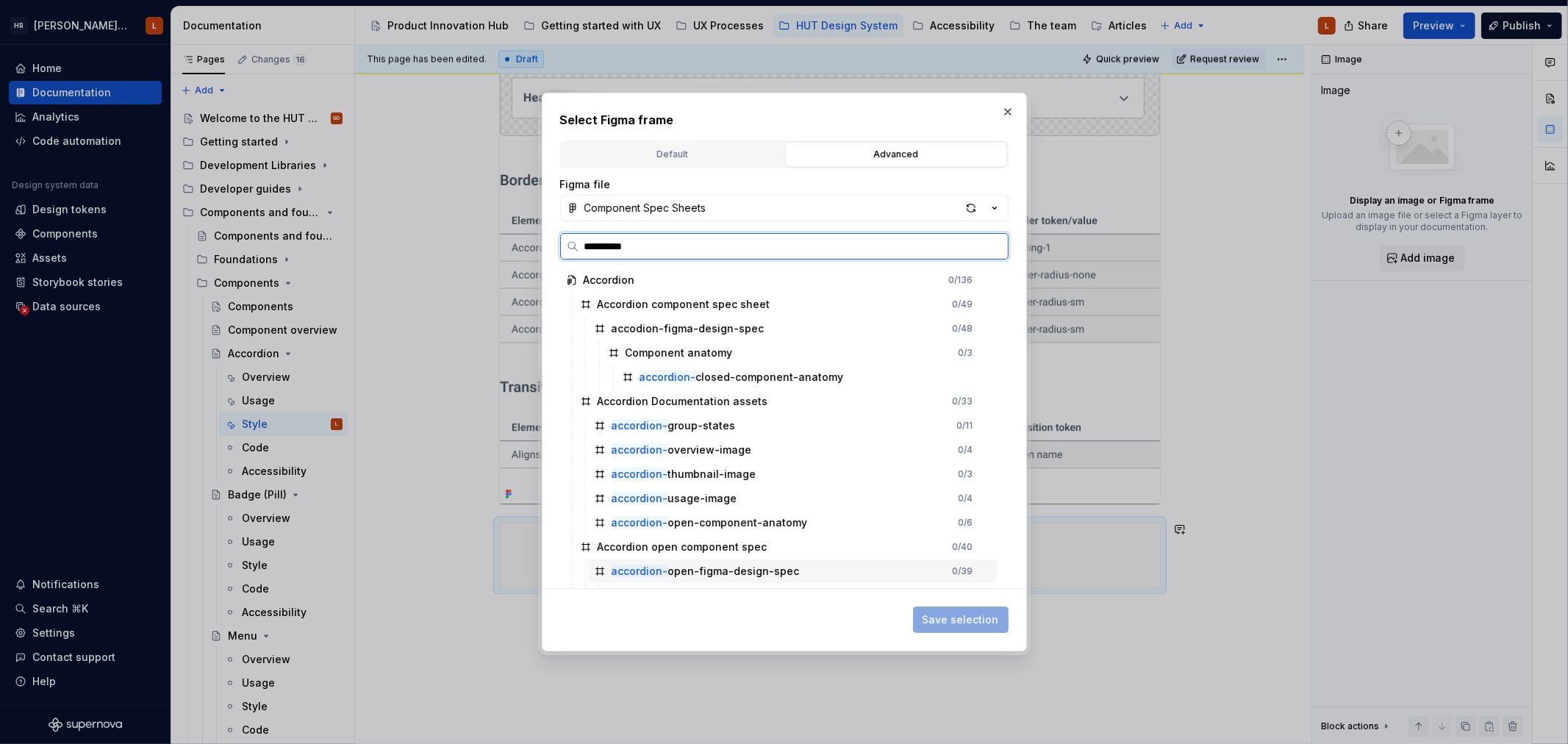
click at [763, 571] on div "accordion- open-figma-design-spec" at bounding box center [706, 571] width 188 height 14
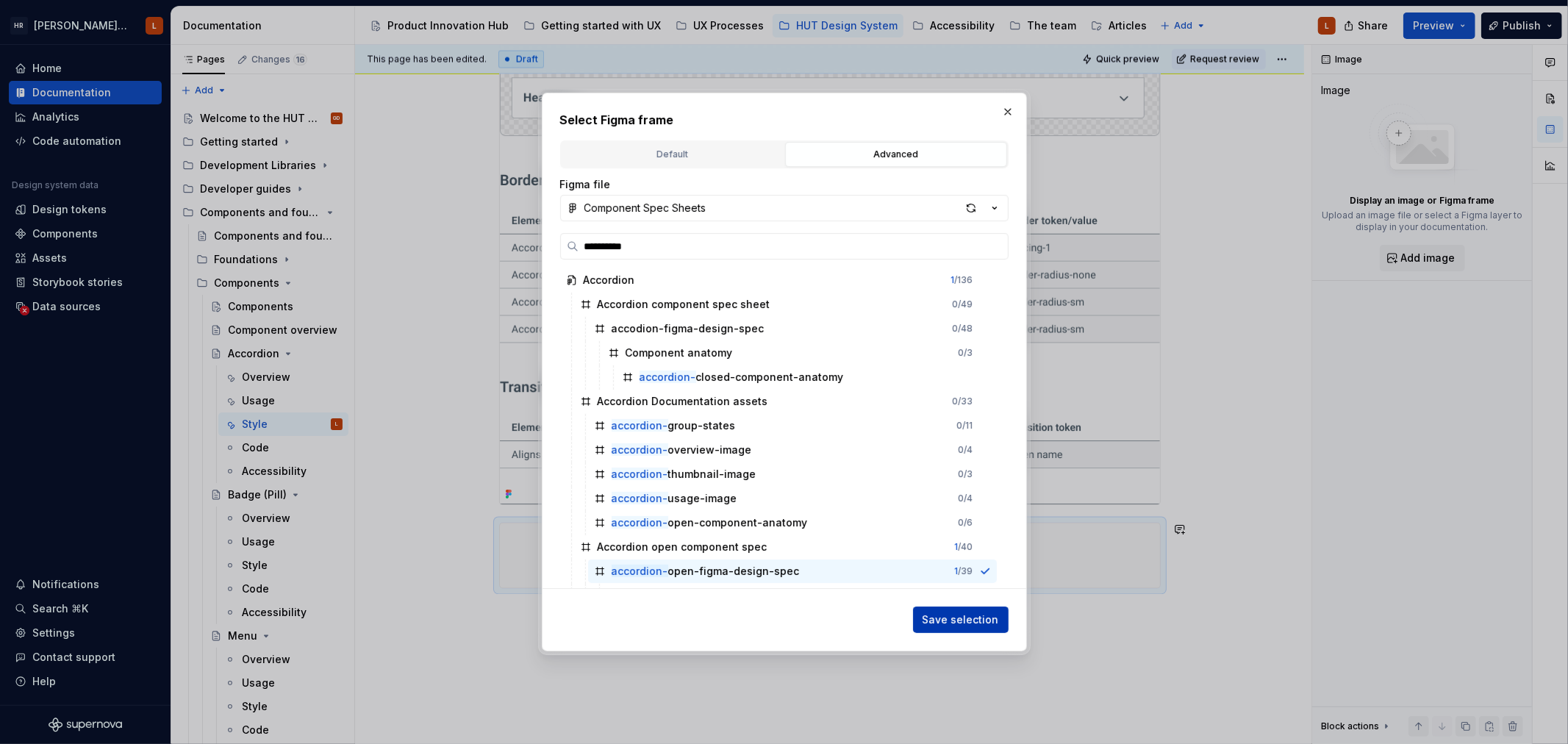
click at [950, 620] on span "Save selection" at bounding box center [961, 620] width 77 height 14
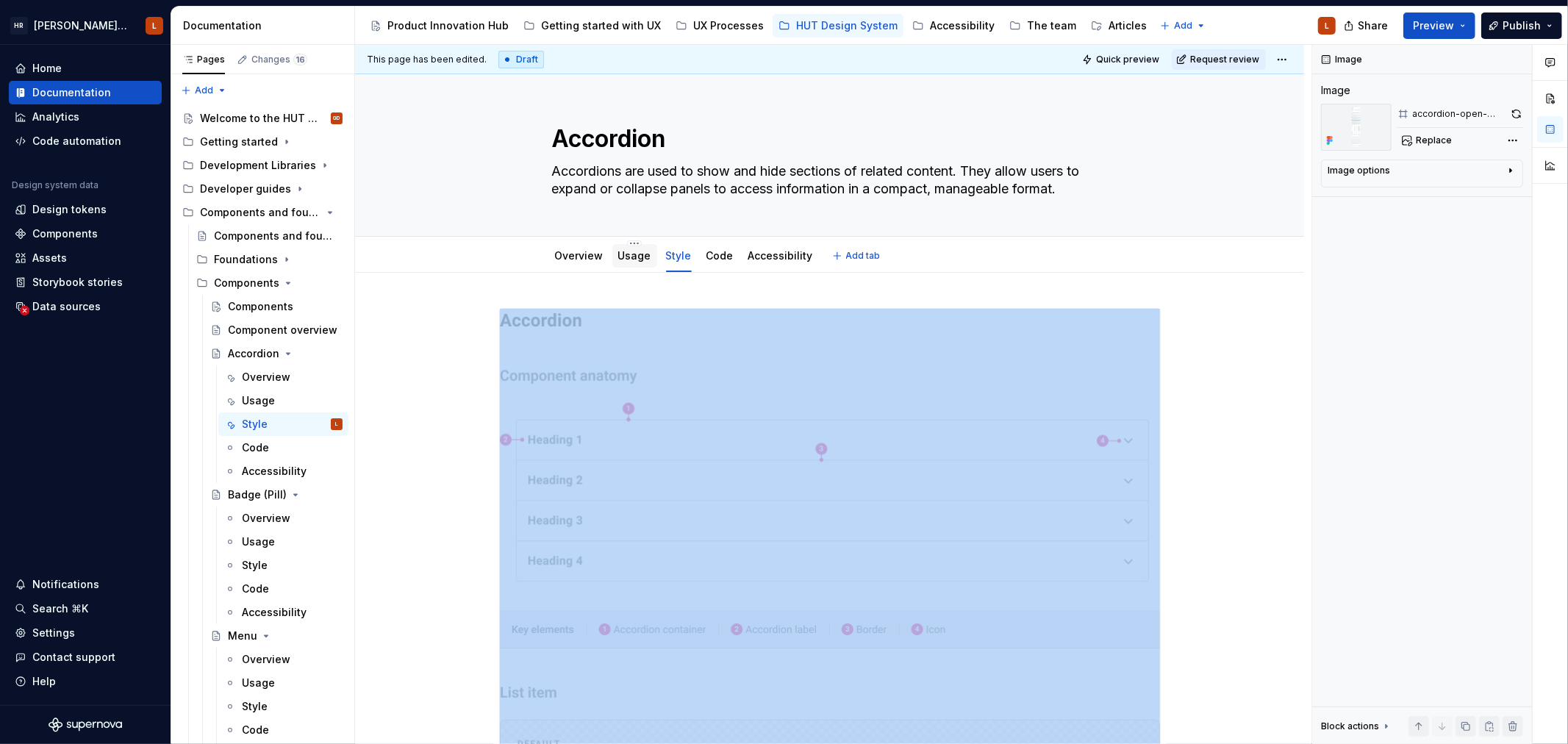
click at [643, 251] on link "Usage" at bounding box center [635, 256] width 33 height 12
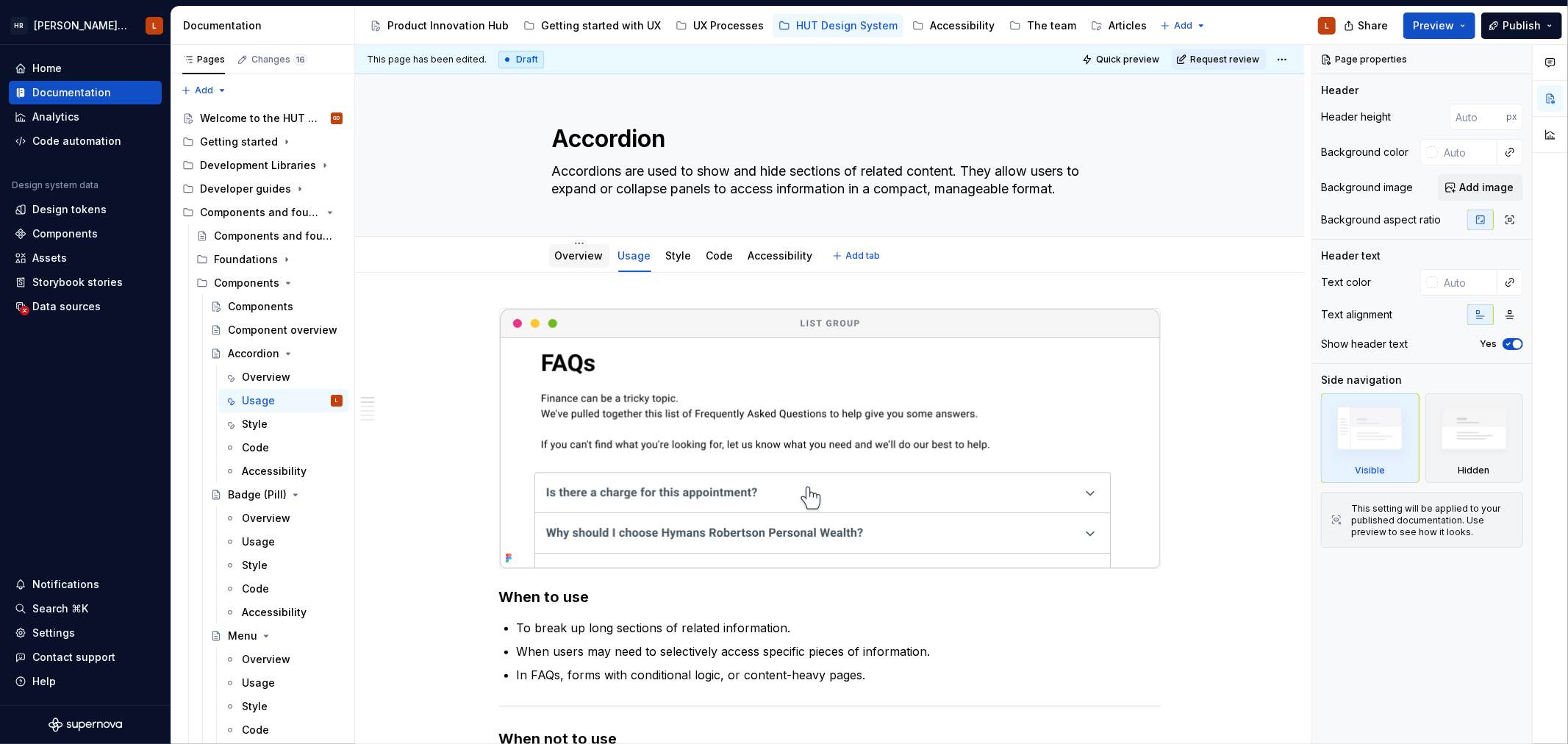
click at [588, 262] on div "Overview" at bounding box center [579, 256] width 49 height 14
click at [562, 250] on link "Overview" at bounding box center [579, 256] width 49 height 12
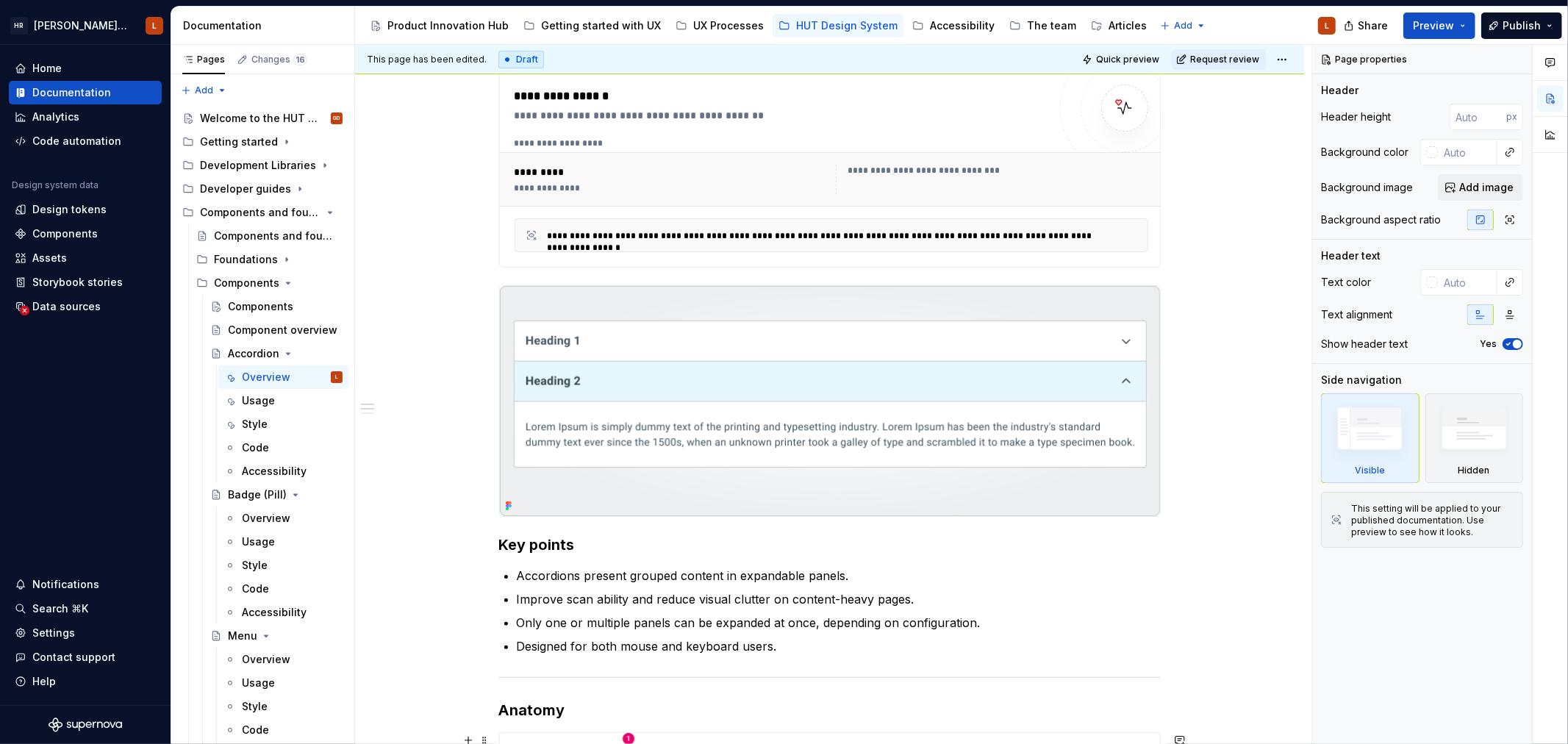
scroll to position [72, 0]
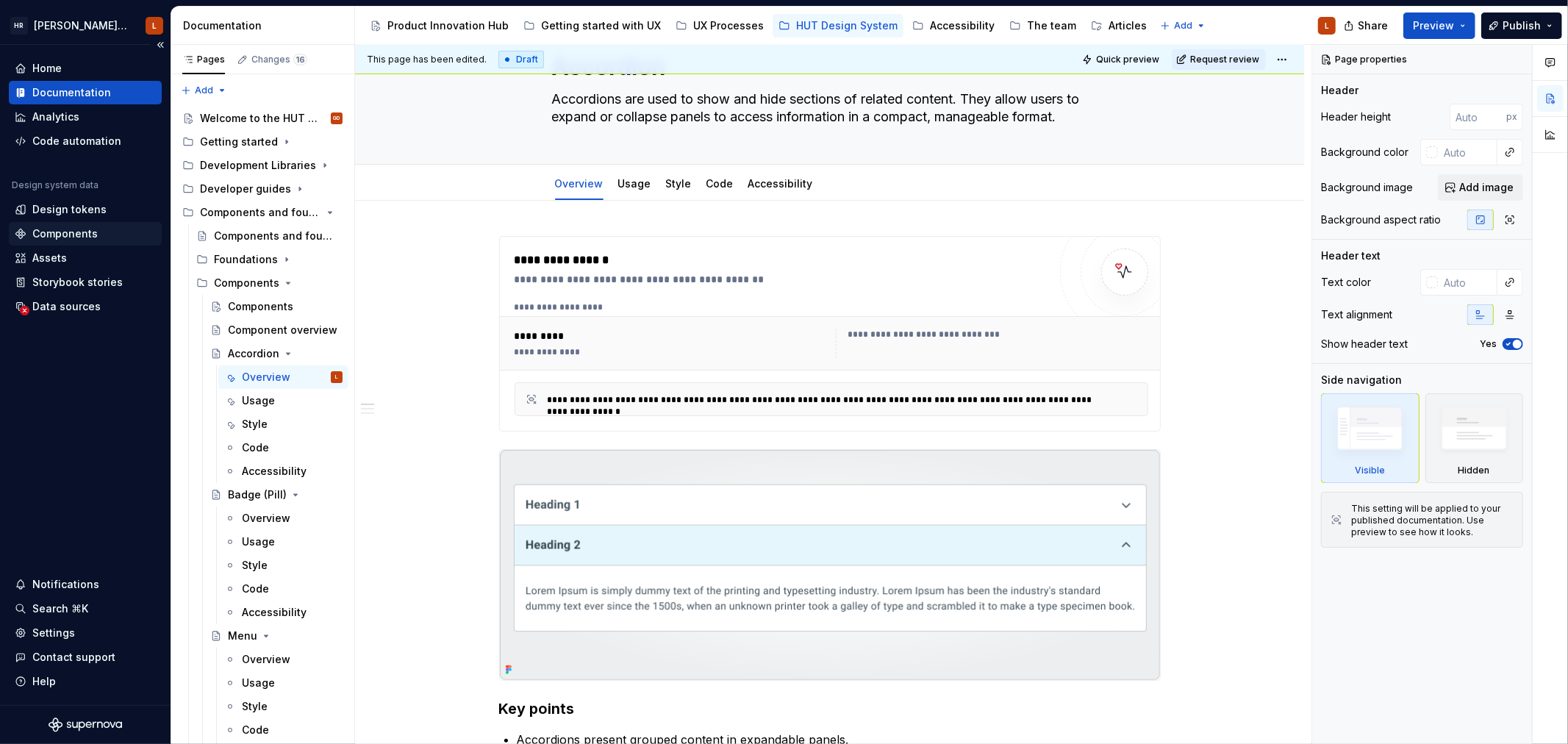
click at [61, 224] on div "Components" at bounding box center [86, 234] width 153 height 24
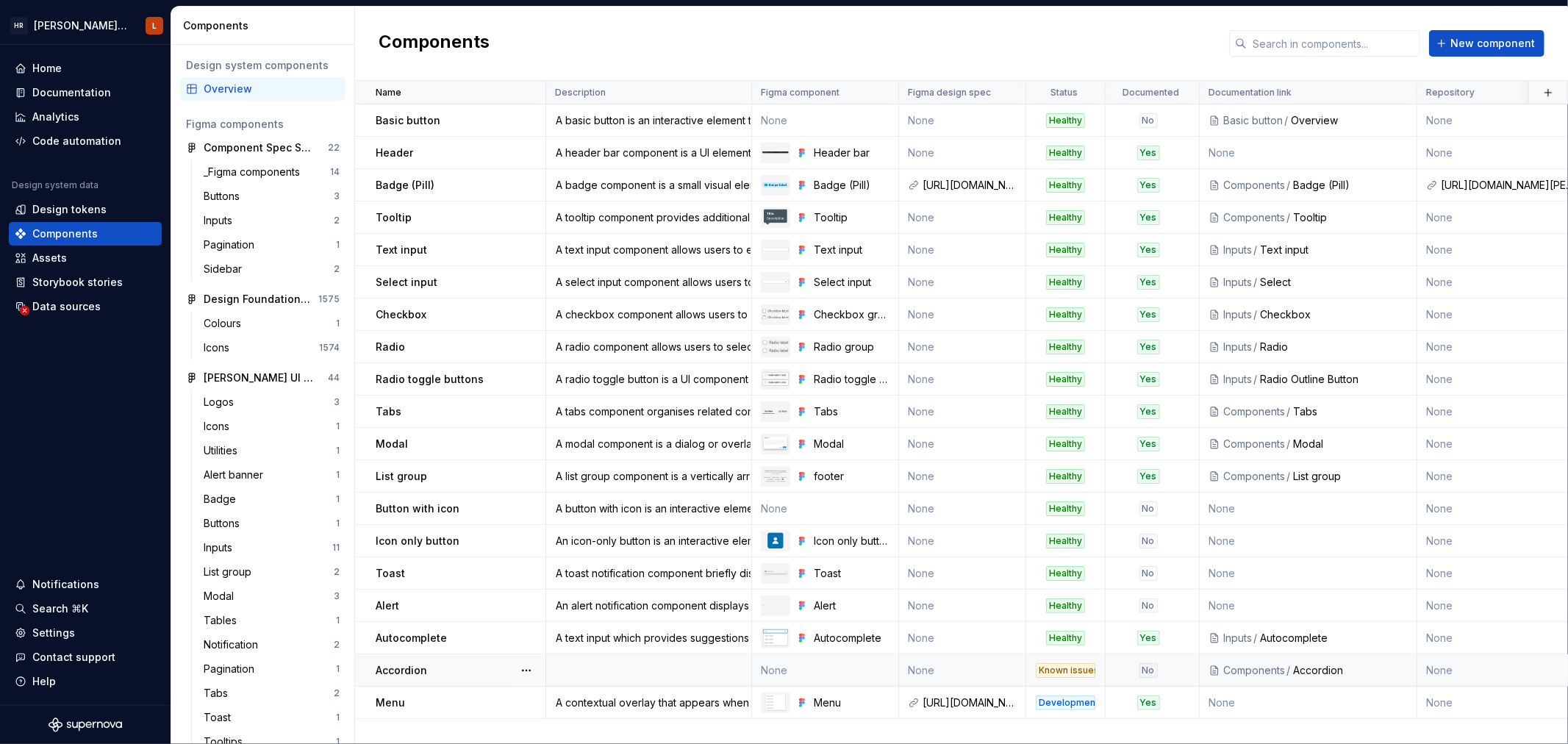
click at [594, 670] on td at bounding box center [648, 670] width 205 height 33
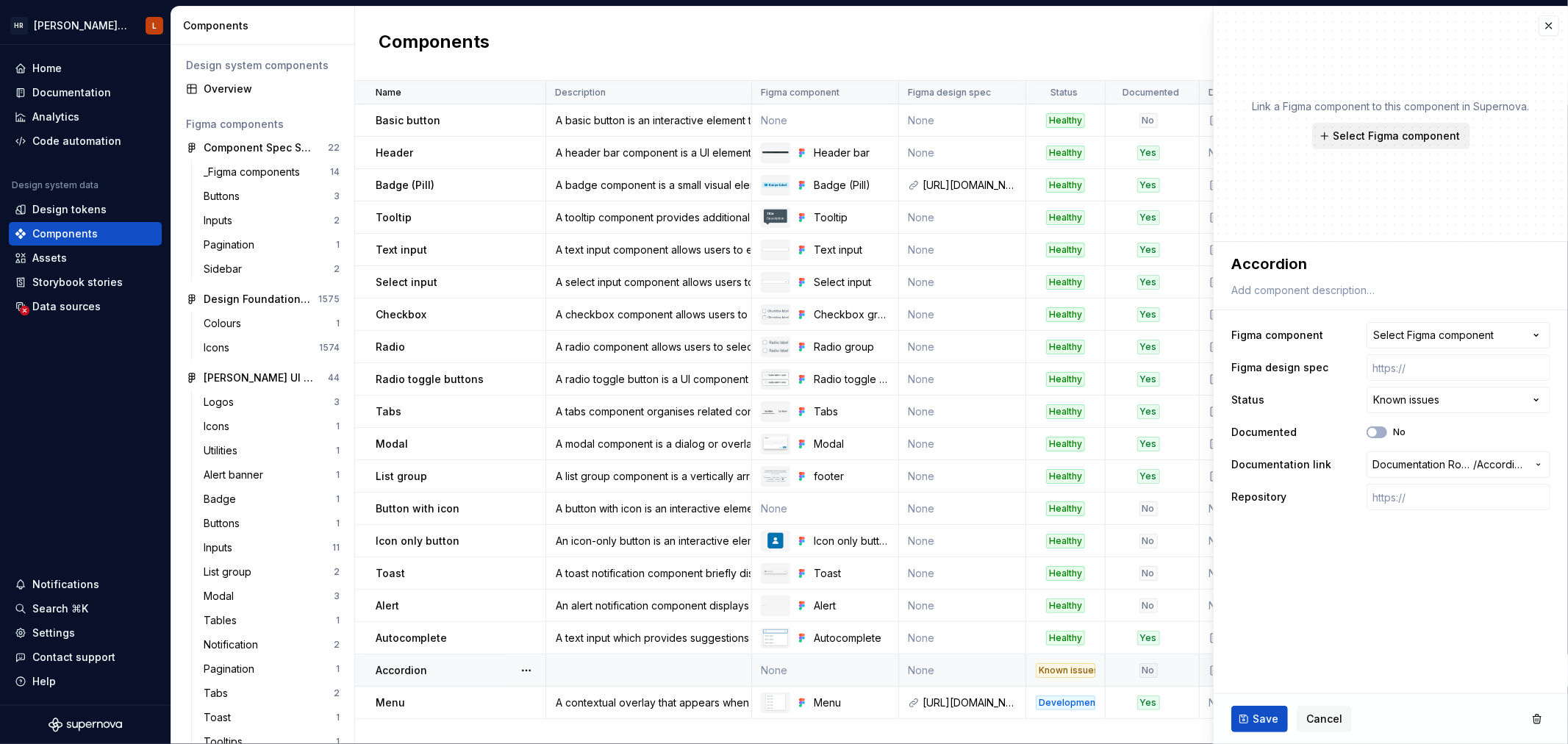
click at [1390, 130] on span "Select Figma component" at bounding box center [1397, 136] width 127 height 14
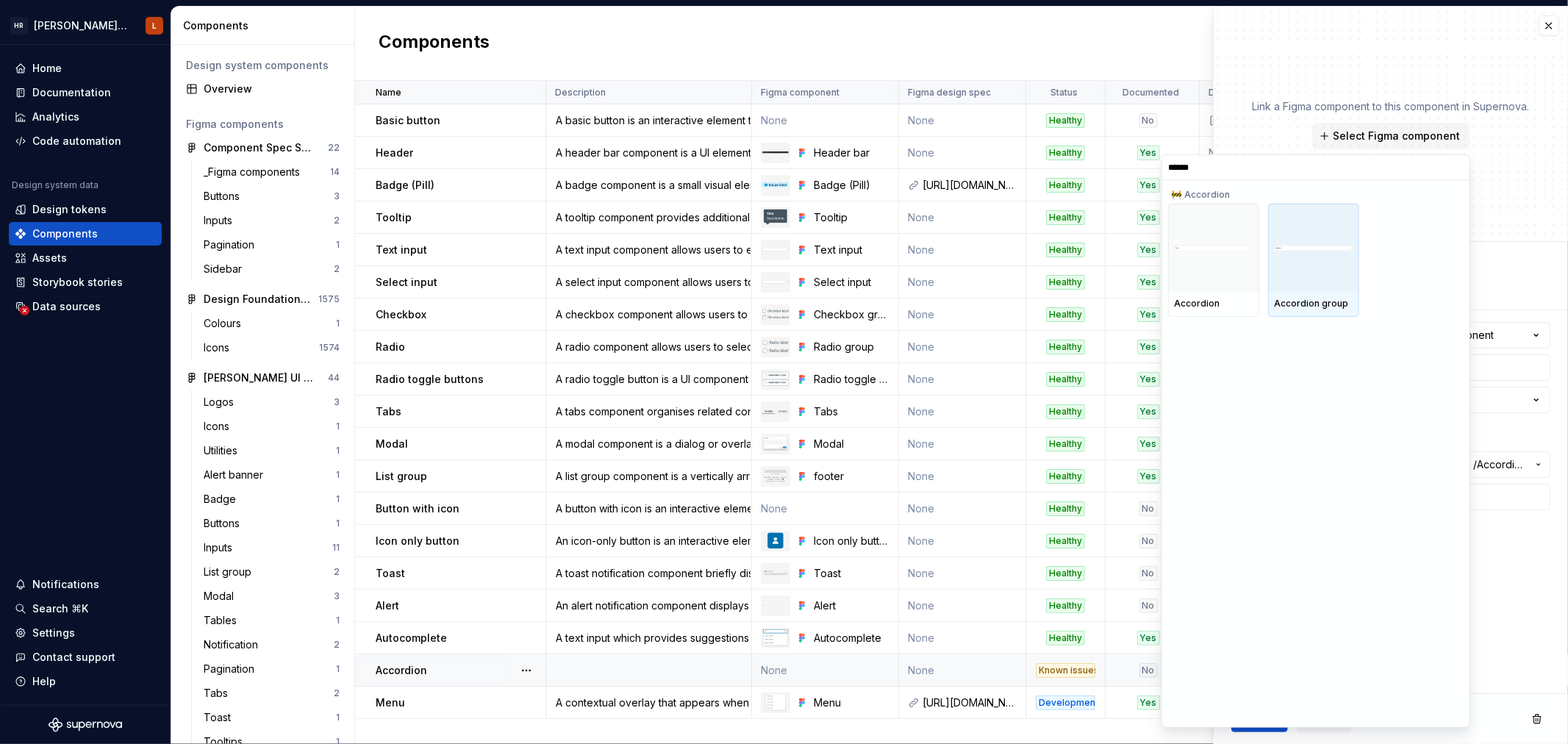
click at [1304, 285] on div at bounding box center [1313, 248] width 91 height 88
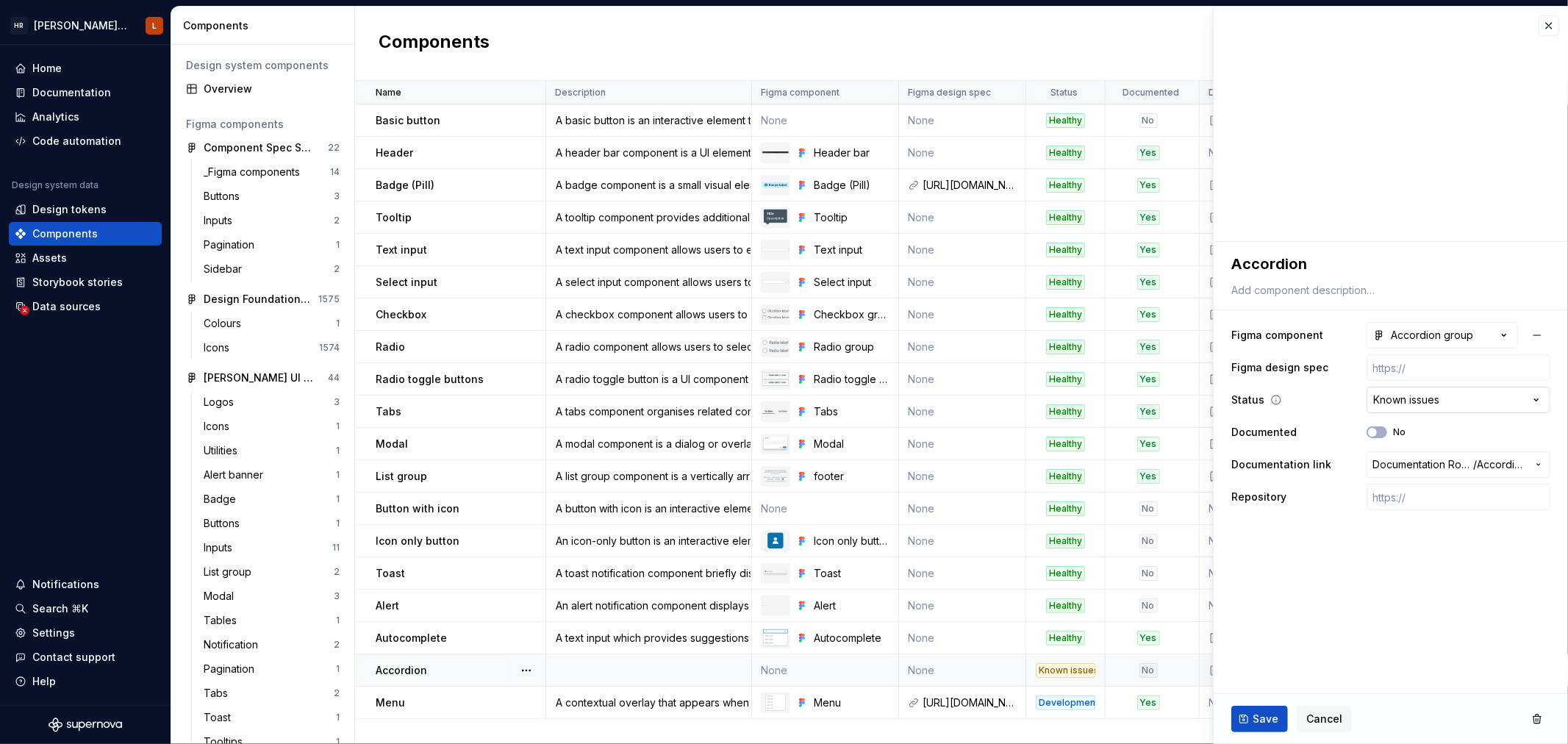
click at [1446, 399] on html "[PERSON_NAME] UI Toolkit (HUT) L Home Documentation Analytics Code automation D…" at bounding box center [784, 372] width 1568 height 744
click at [1261, 719] on span "Save" at bounding box center [1265, 718] width 26 height 14
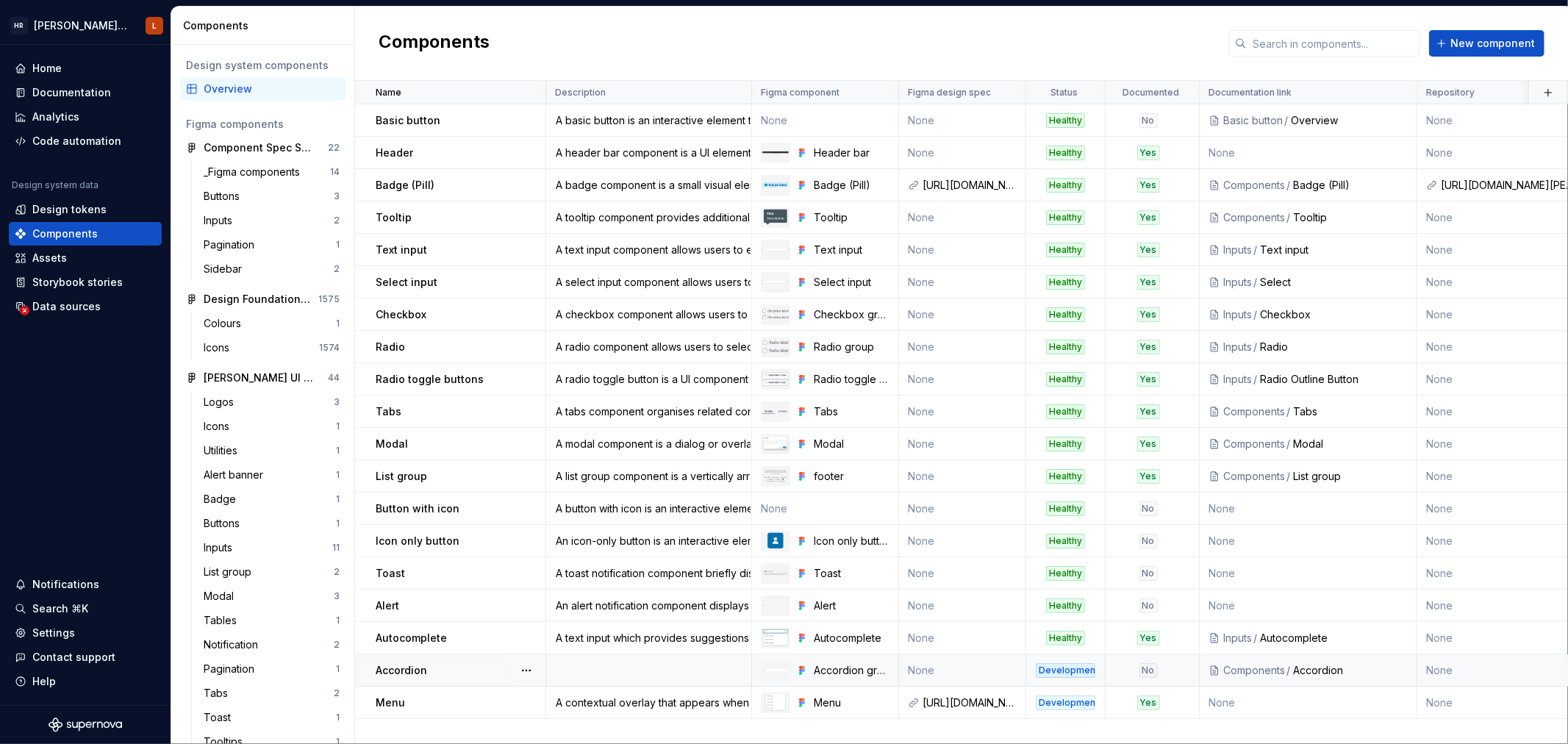
click at [650, 670] on td at bounding box center [648, 670] width 205 height 33
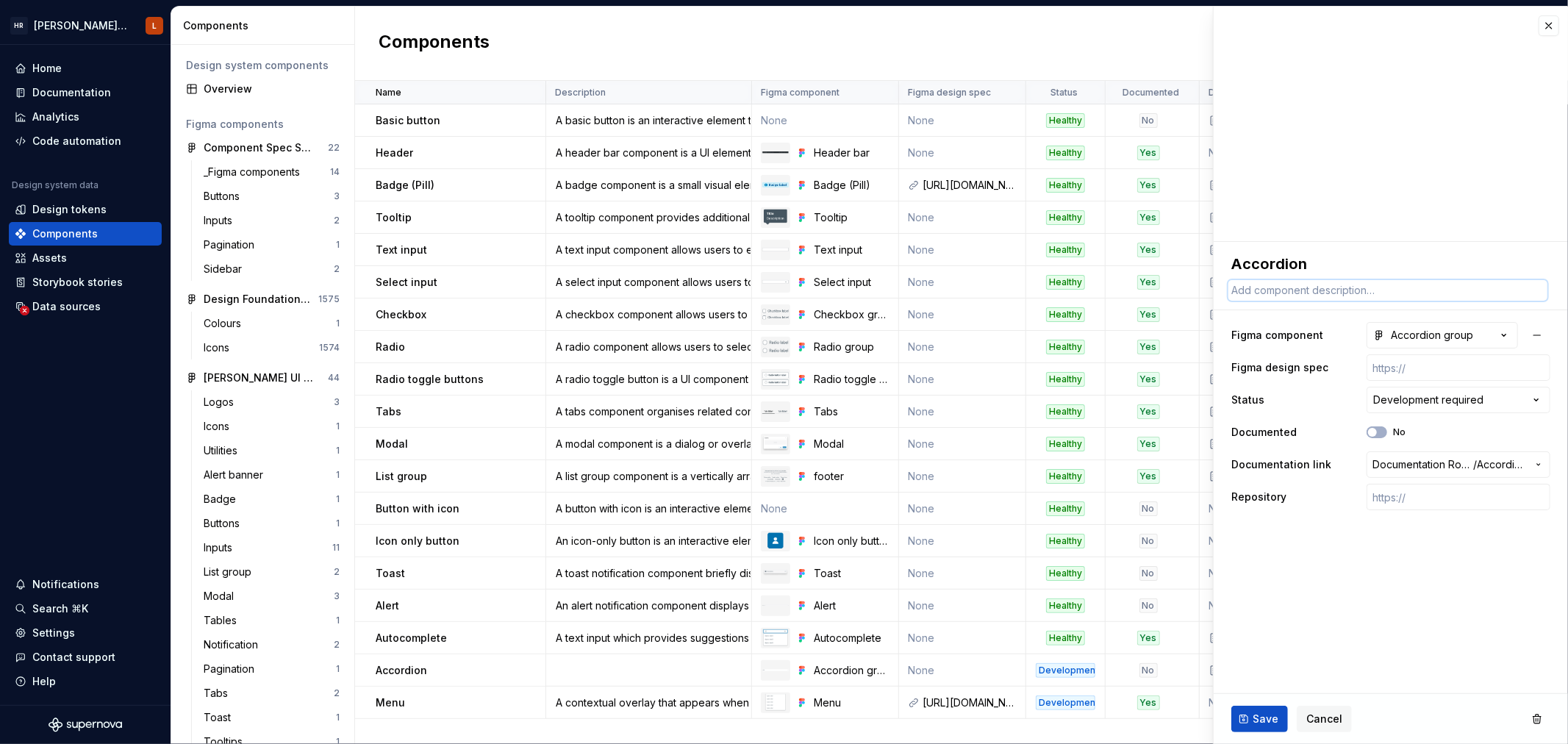
click at [1303, 291] on textarea at bounding box center [1388, 290] width 319 height 20
paste textarea "an accordion is a vertically stacked list of items (sections, panels, or cards)…"
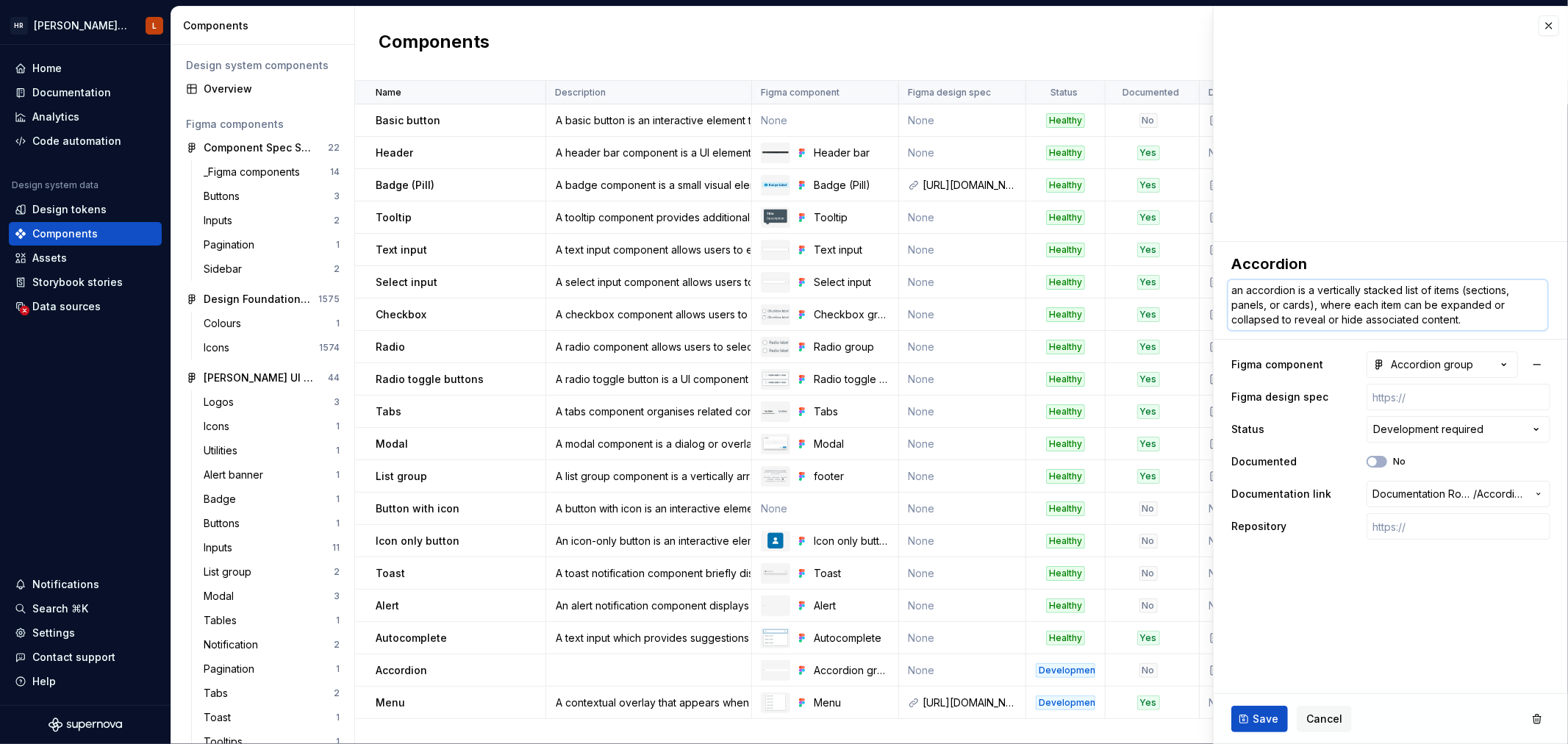
click at [1238, 295] on textarea "an accordion is a vertically stacked list of items (sections, panels, or cards)…" at bounding box center [1388, 305] width 319 height 50
click at [1248, 724] on button "Save" at bounding box center [1259, 719] width 57 height 27
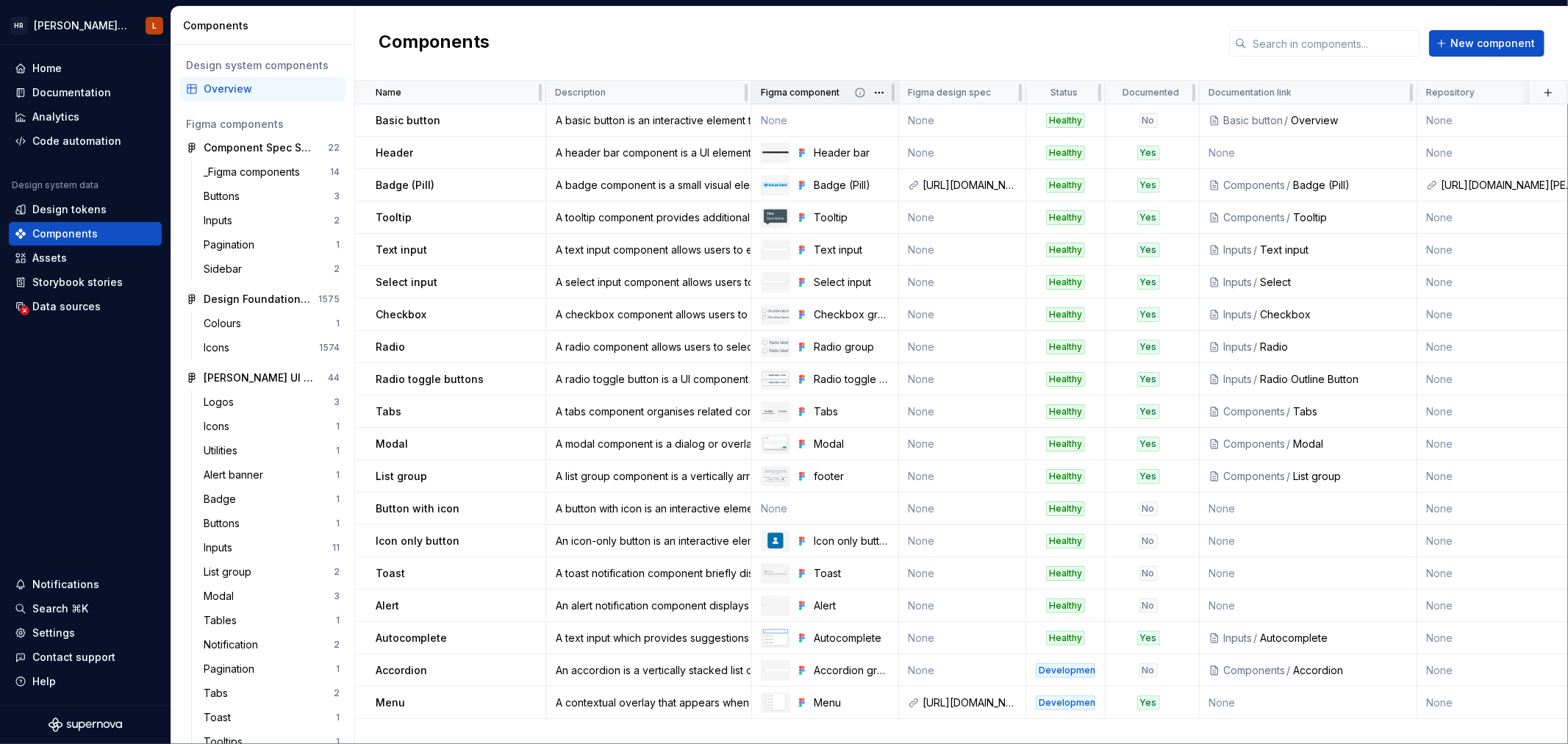
click at [753, 98] on div "Figma component" at bounding box center [826, 93] width 147 height 24
click at [71, 62] on div "Home" at bounding box center [85, 67] width 141 height 14
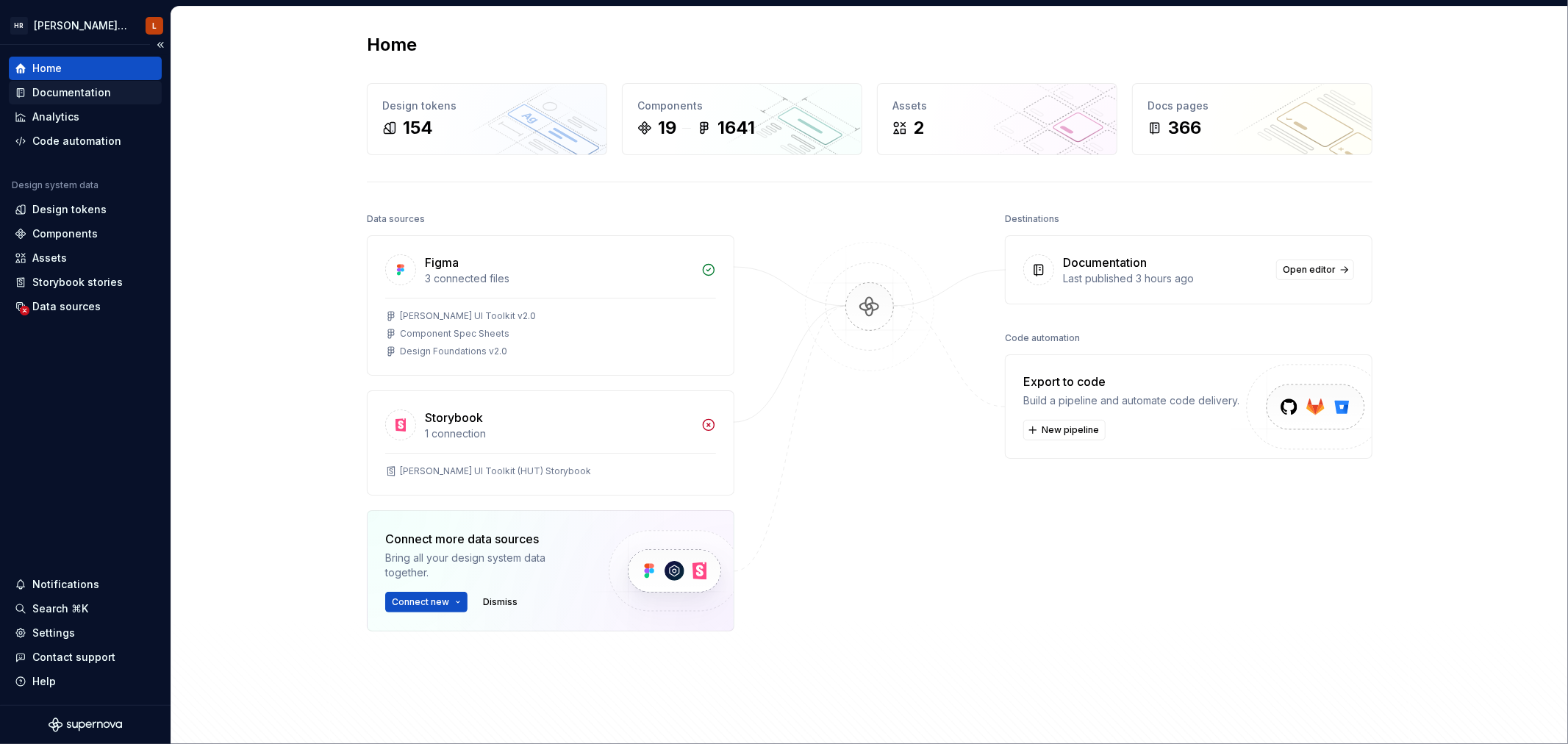
click at [83, 90] on div "Documentation" at bounding box center [72, 92] width 79 height 14
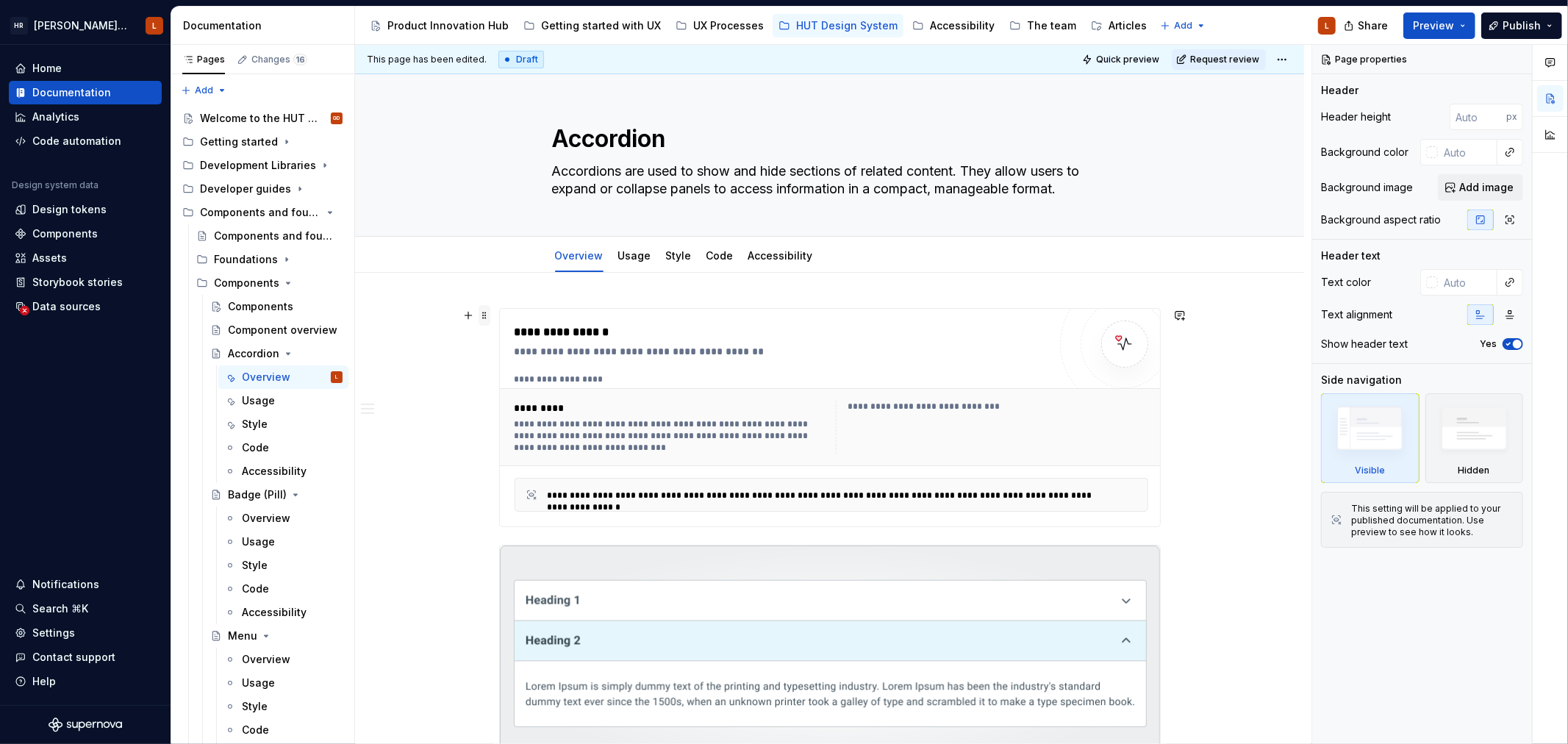
click at [482, 318] on span at bounding box center [485, 315] width 12 height 20
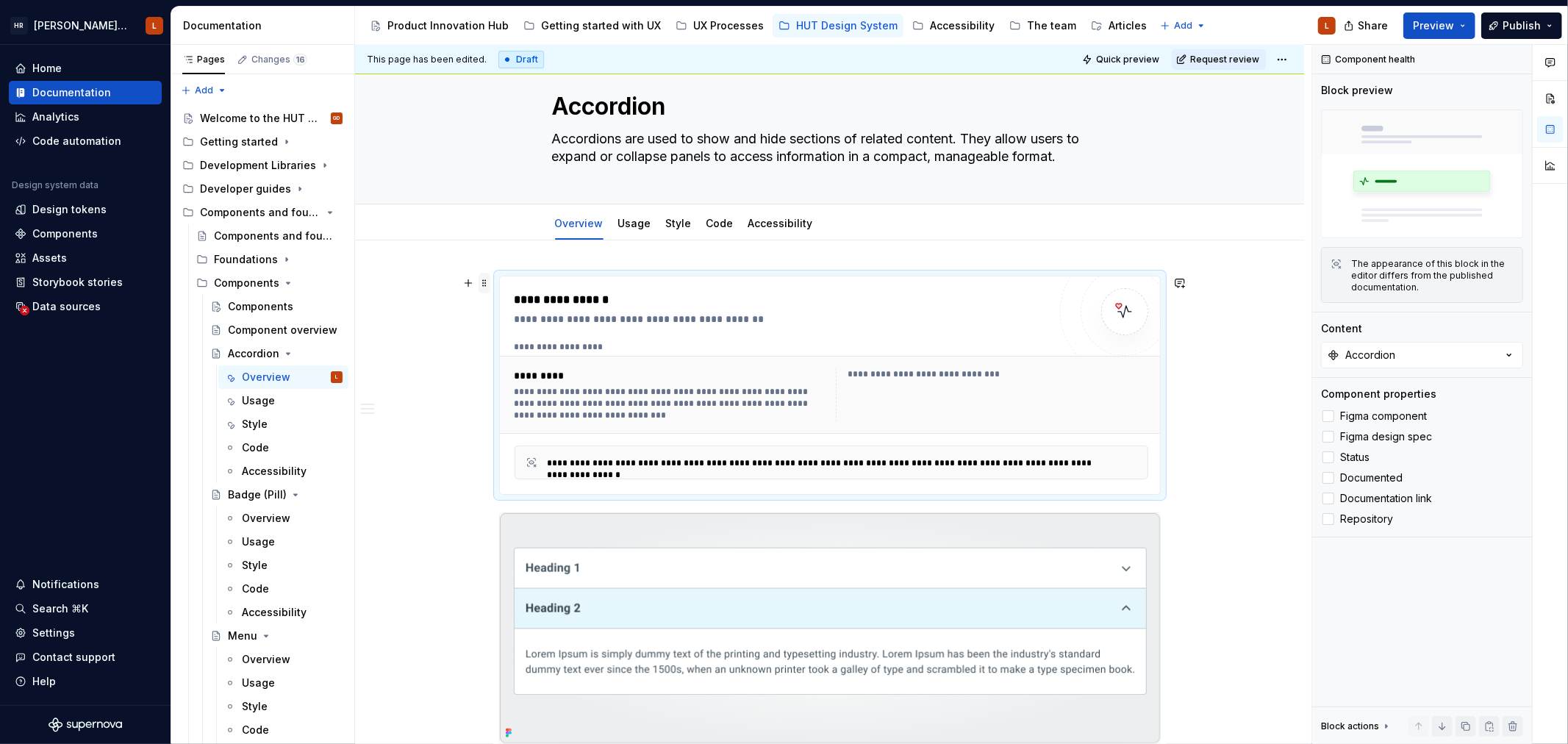
click at [479, 278] on span at bounding box center [485, 283] width 12 height 20
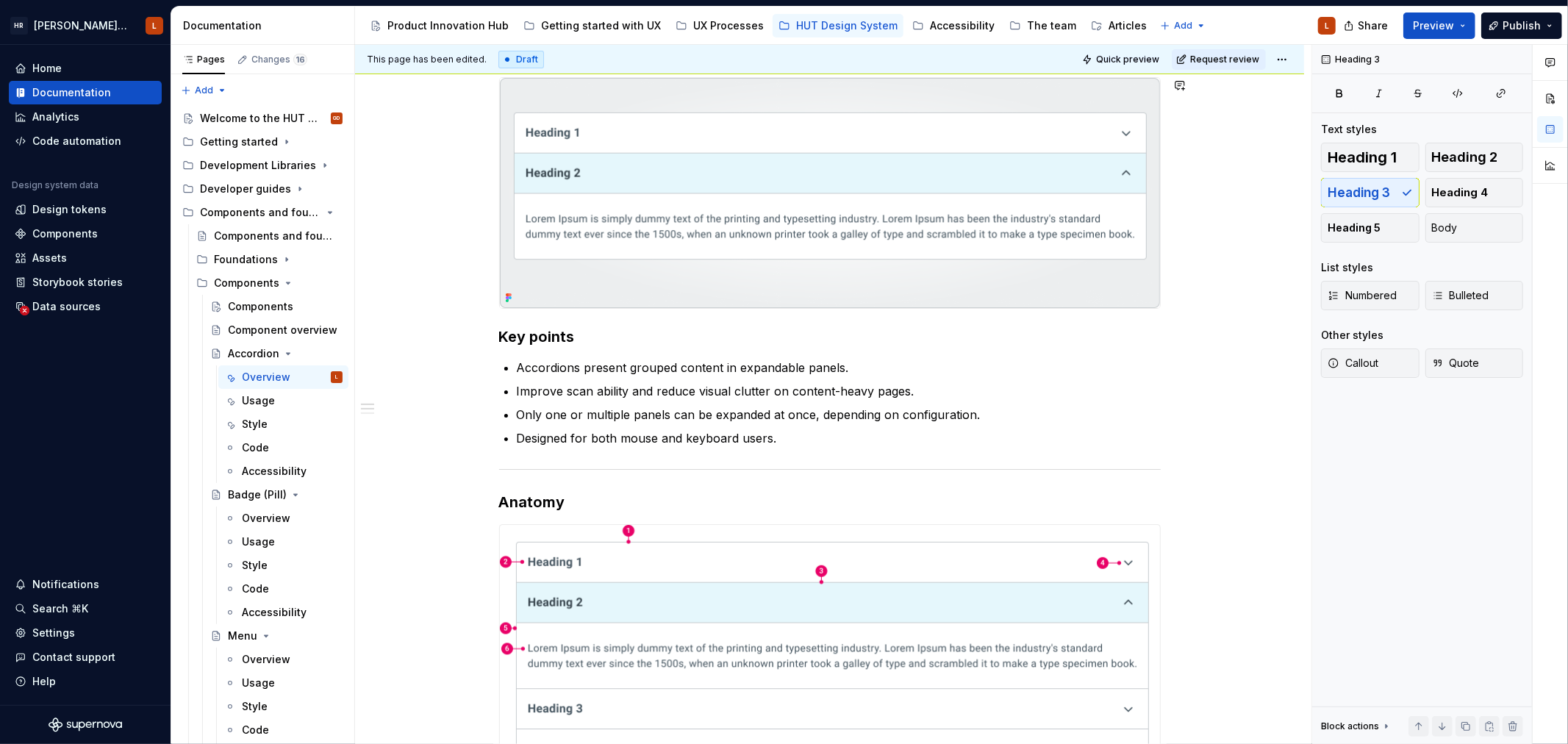
scroll to position [481, 0]
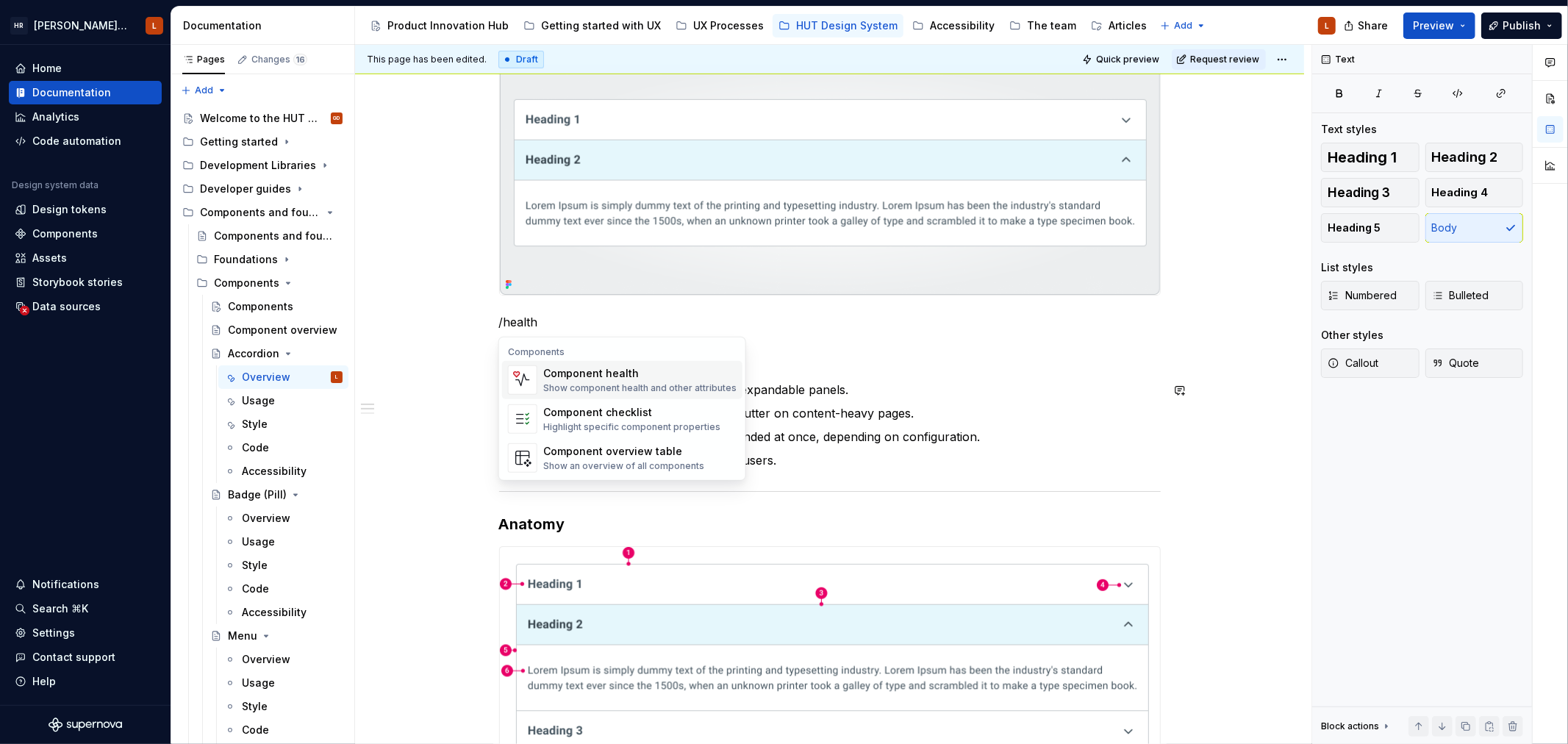
click at [585, 372] on div "Component health" at bounding box center [639, 373] width 193 height 14
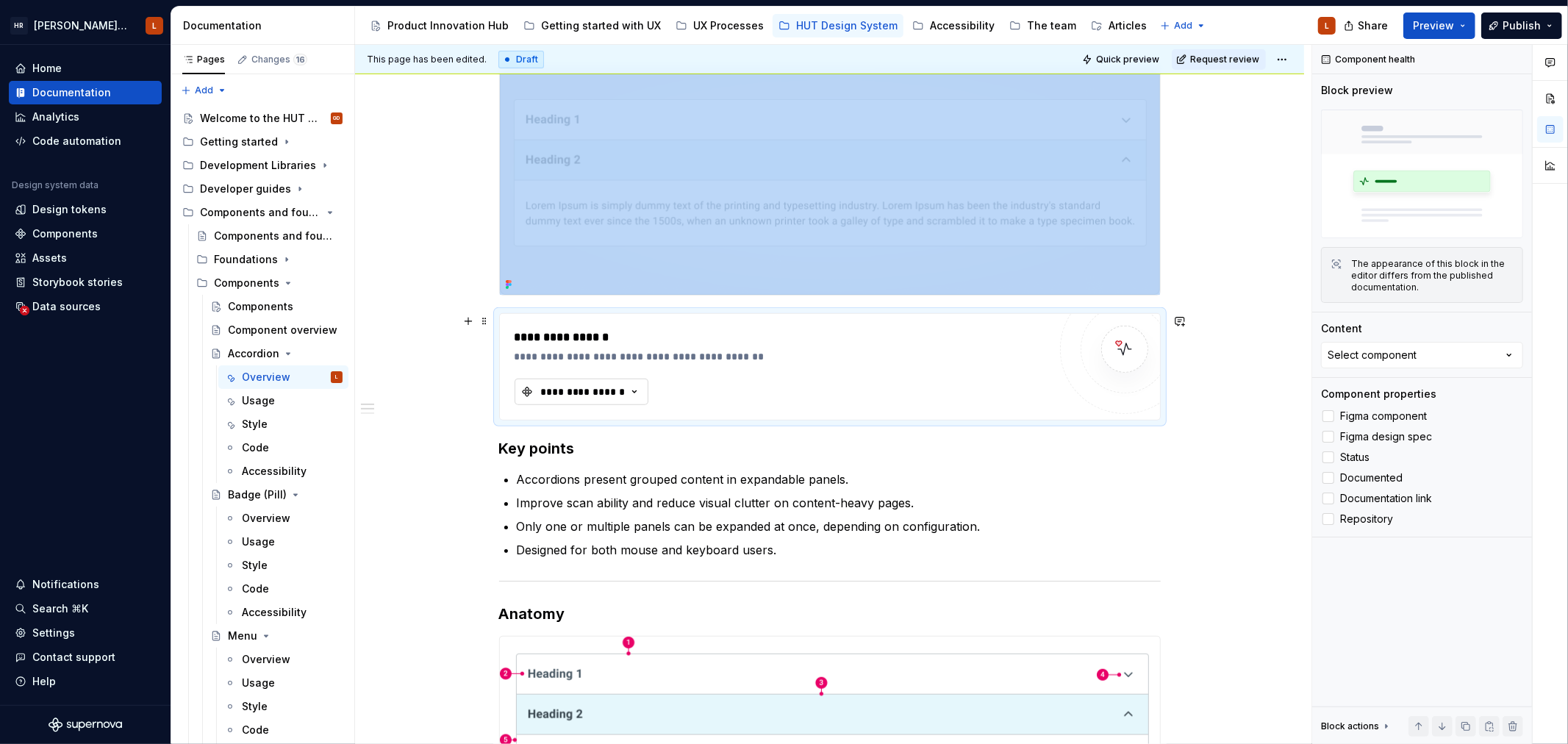
click at [566, 388] on div "**********" at bounding box center [583, 391] width 88 height 14
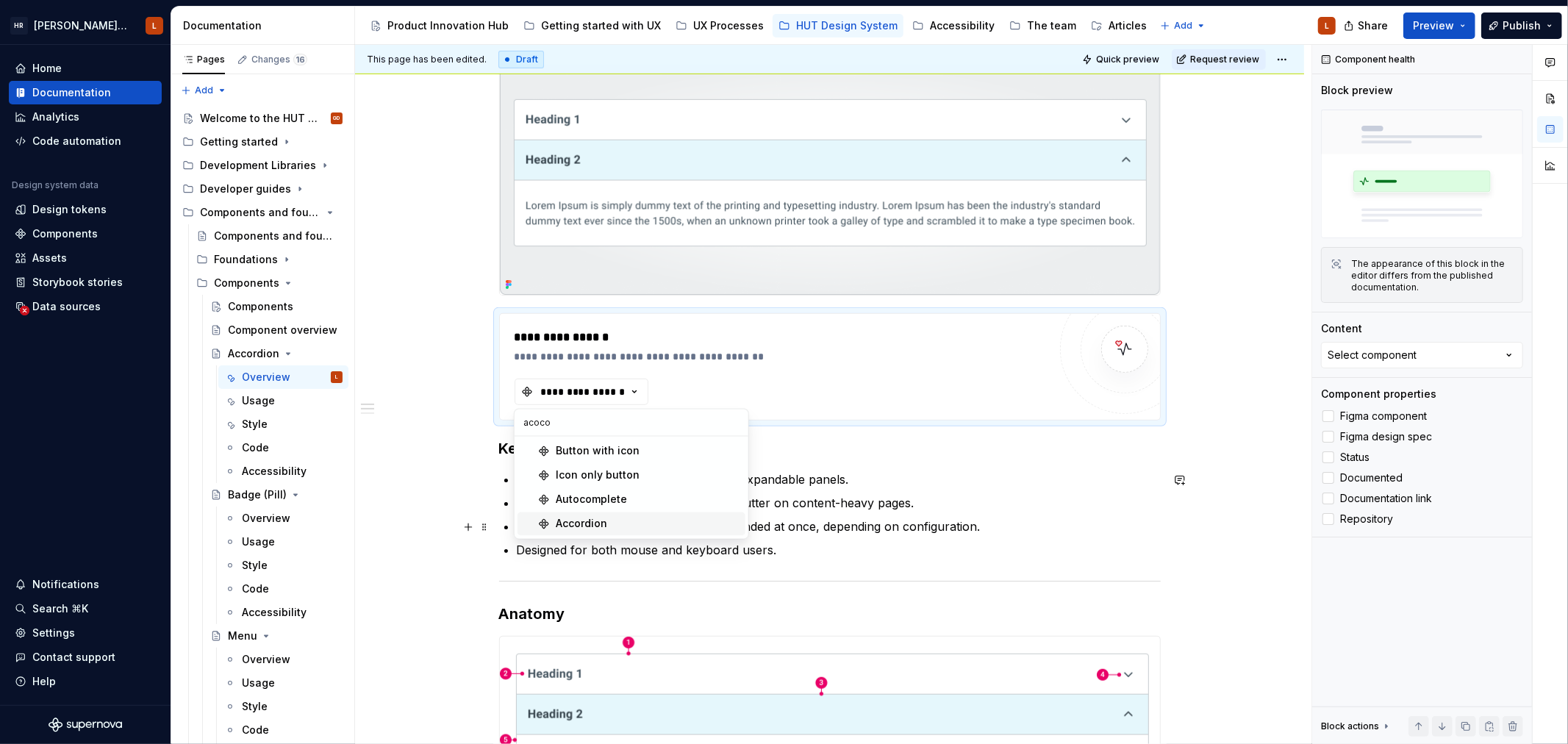
click at [613, 529] on div "Accordion" at bounding box center [648, 523] width 183 height 14
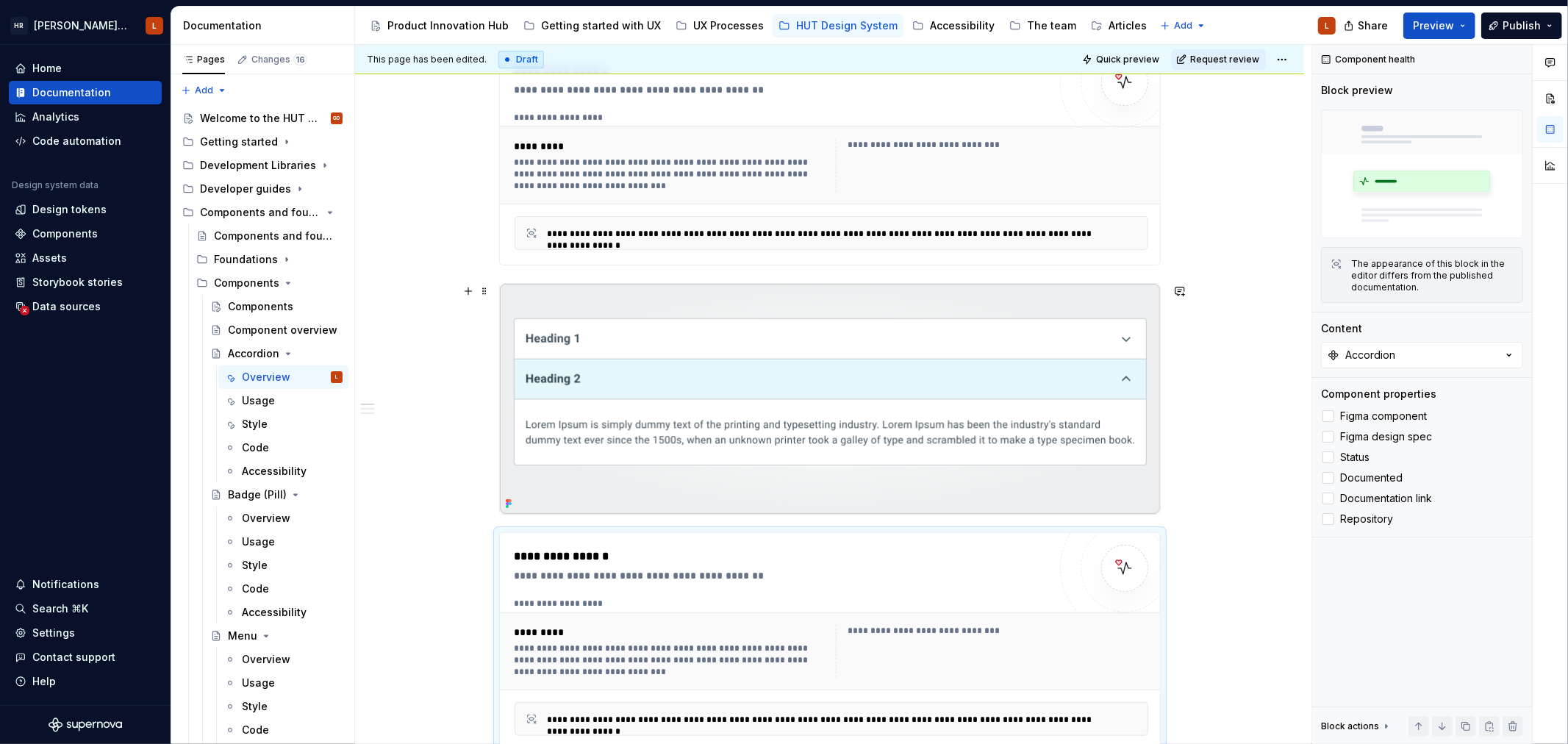
scroll to position [408, 0]
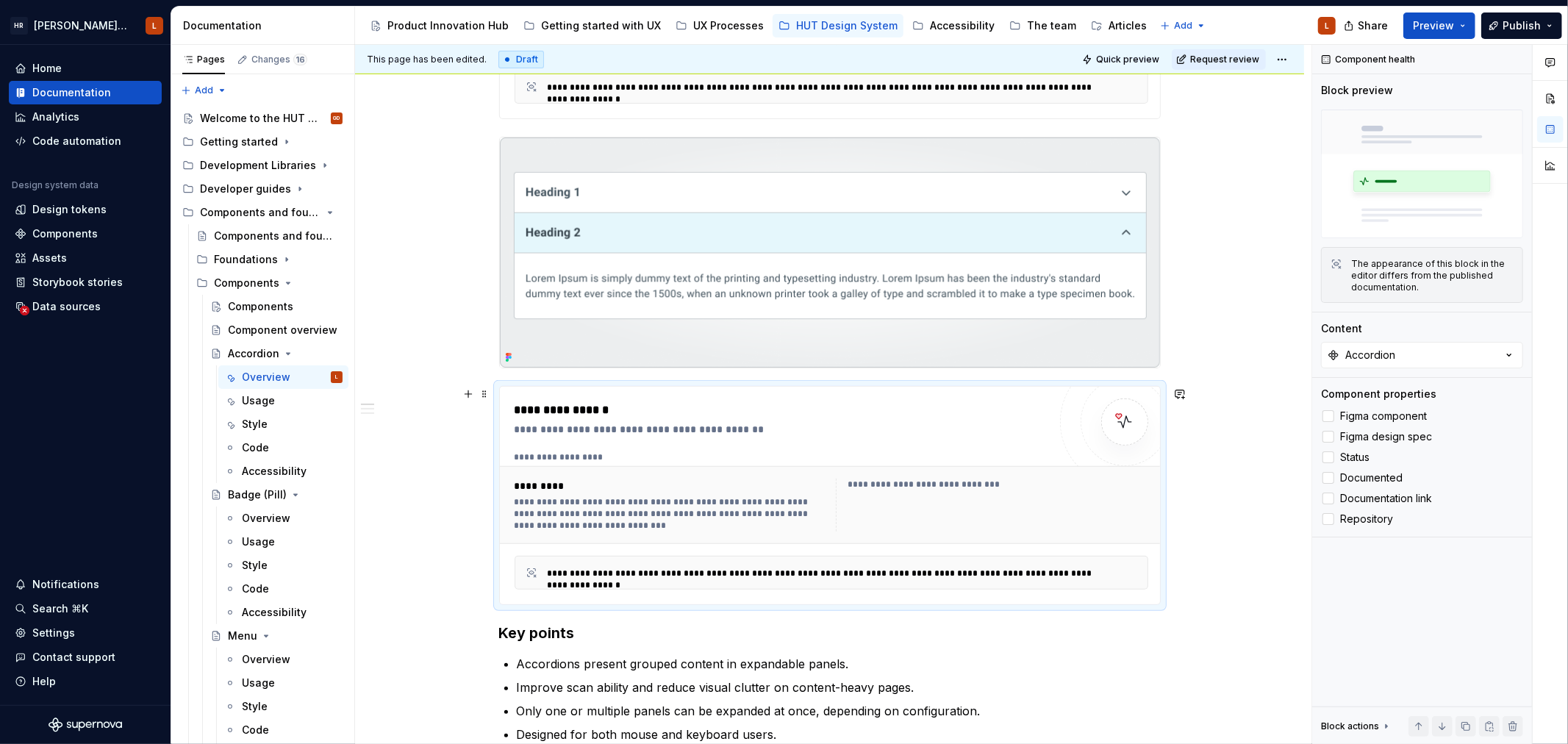
click at [851, 493] on div "**********" at bounding box center [992, 505] width 312 height 53
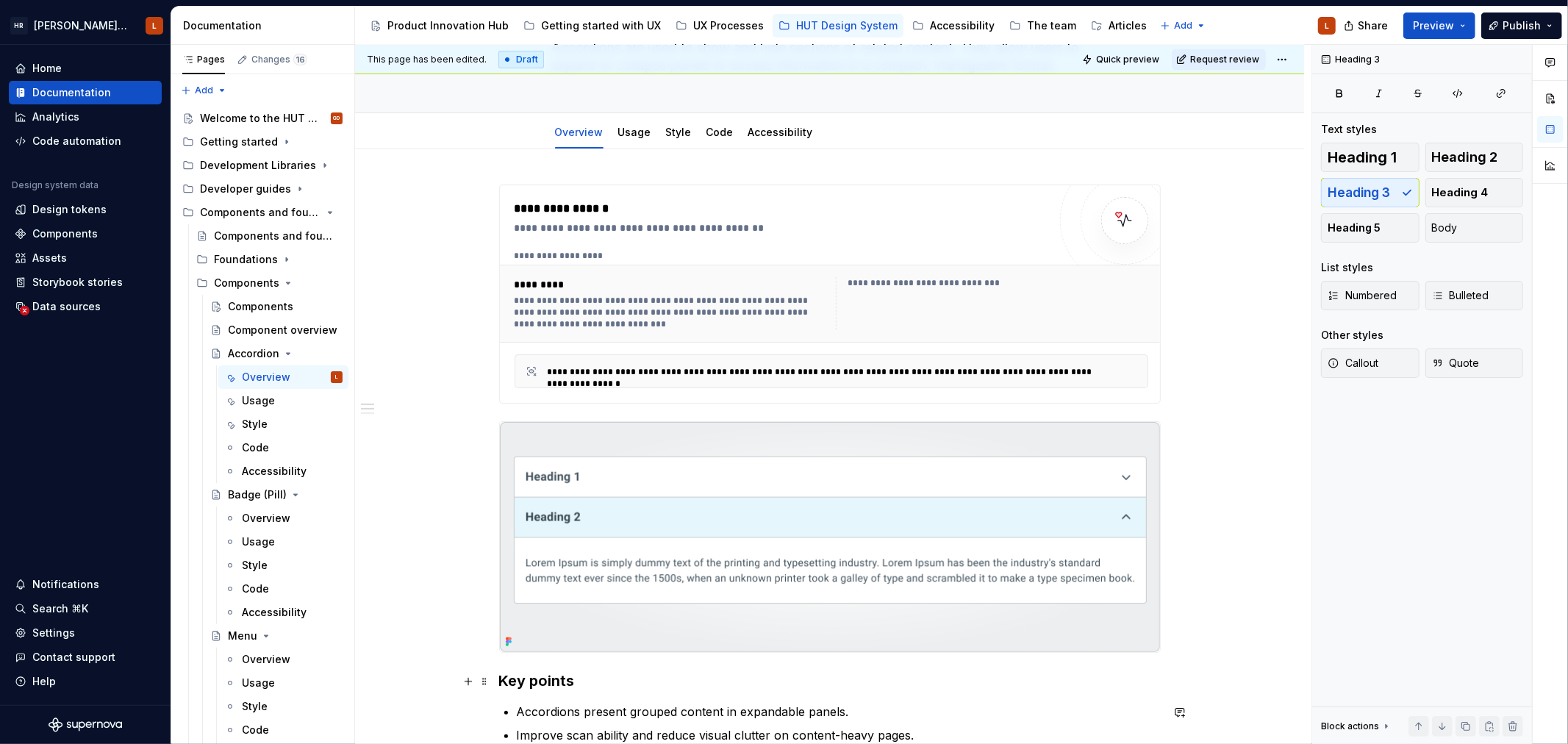
scroll to position [0, 0]
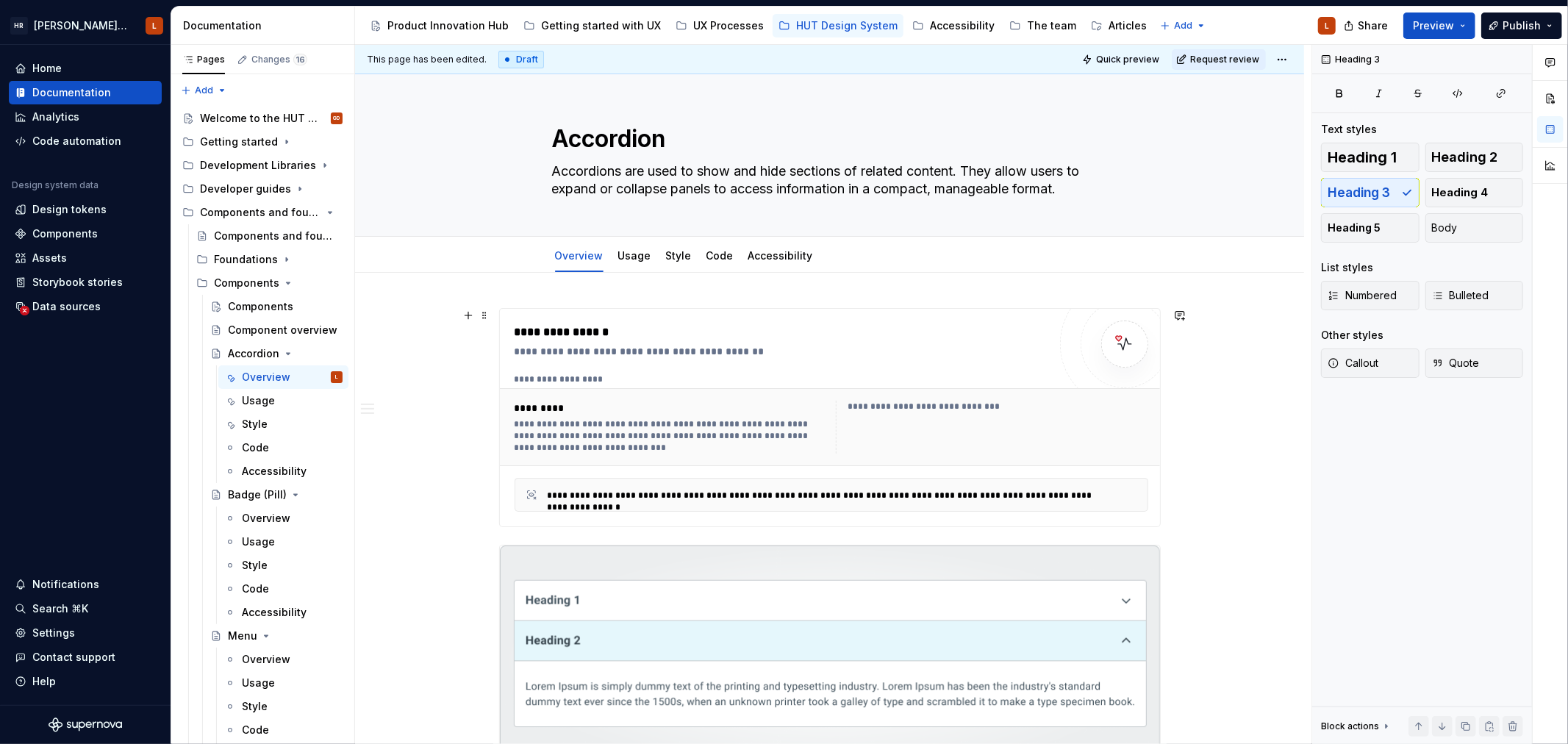
click at [833, 428] on div "**********" at bounding box center [832, 427] width 634 height 53
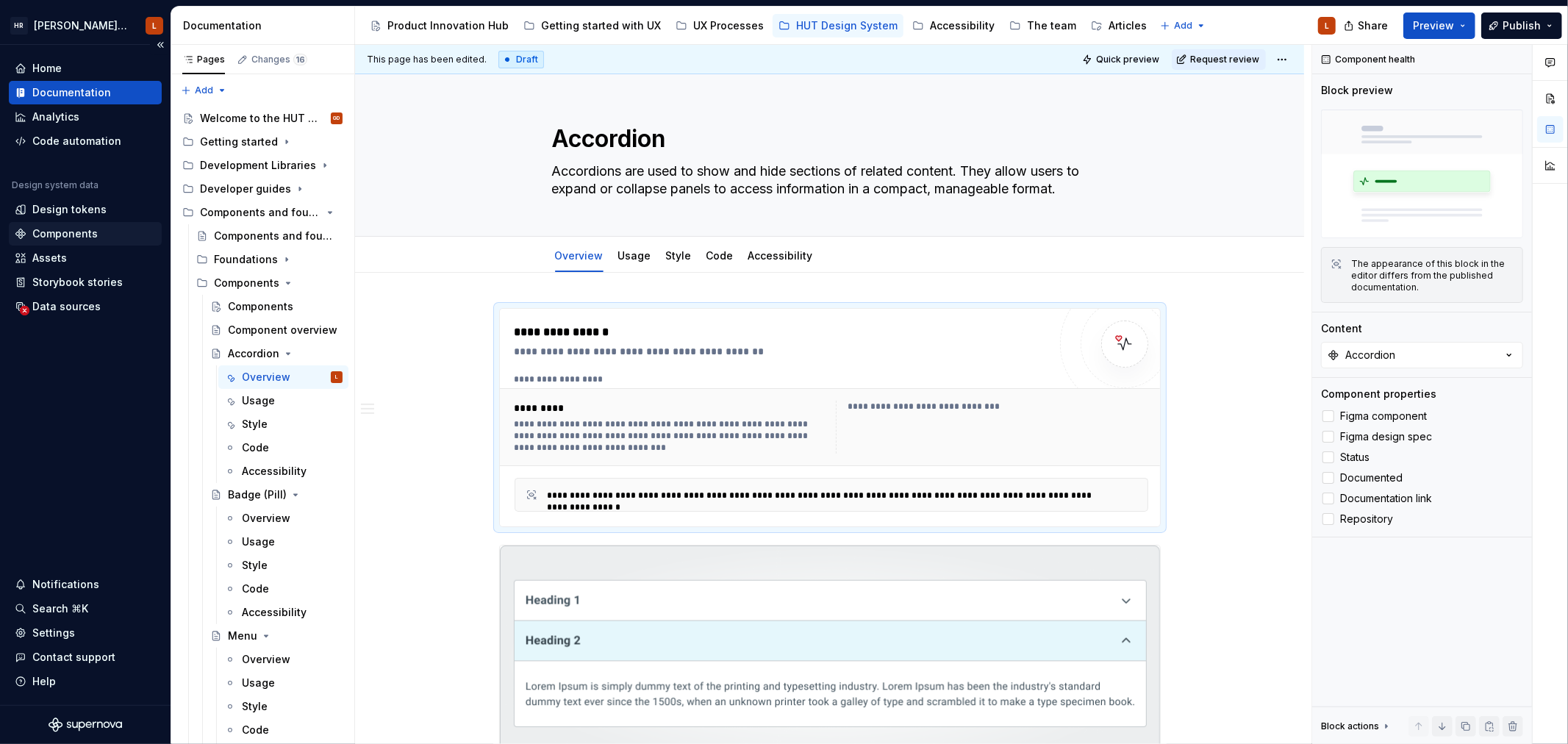
click at [67, 228] on div "Components" at bounding box center [65, 234] width 65 height 14
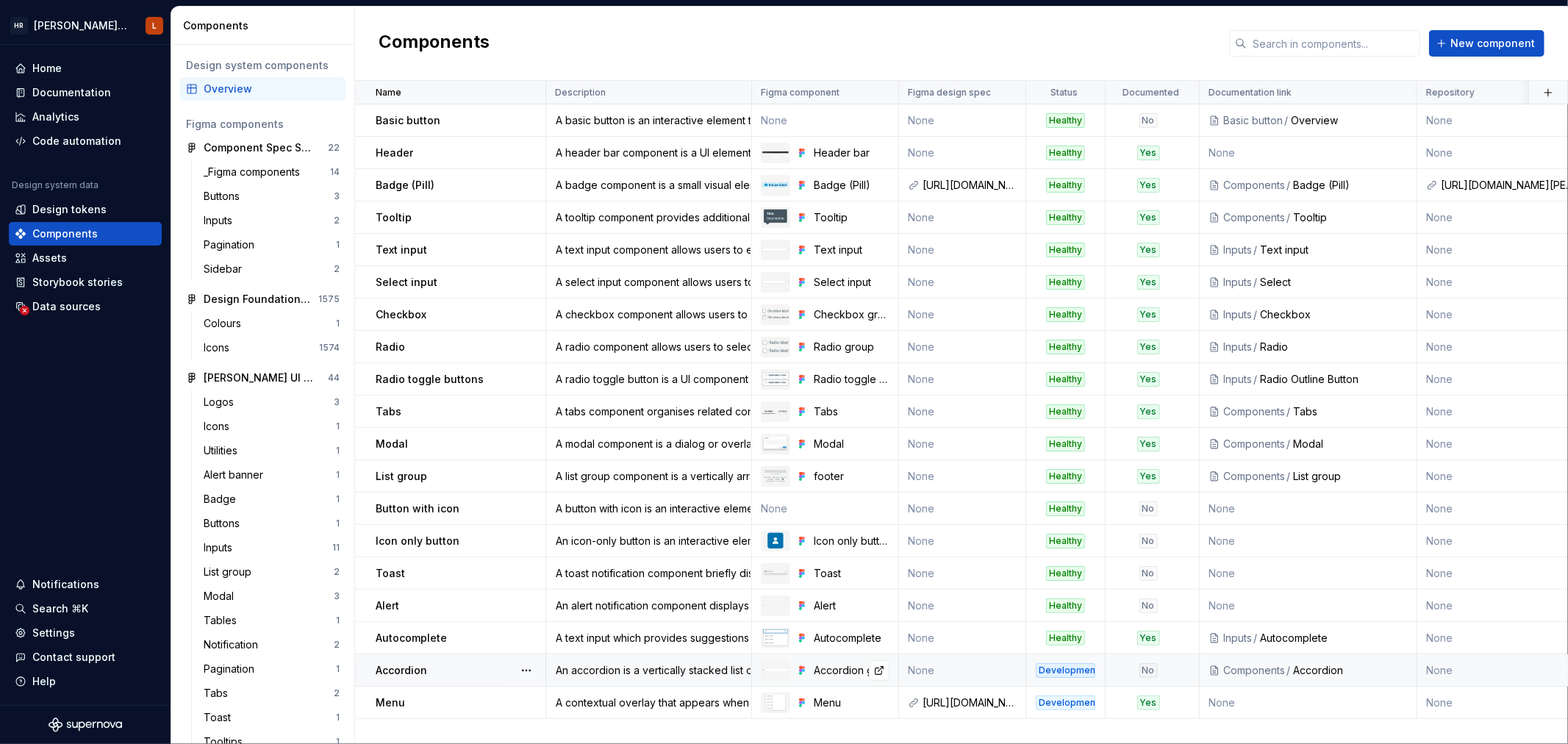
click at [835, 666] on div "Accordion group" at bounding box center [851, 670] width 76 height 14
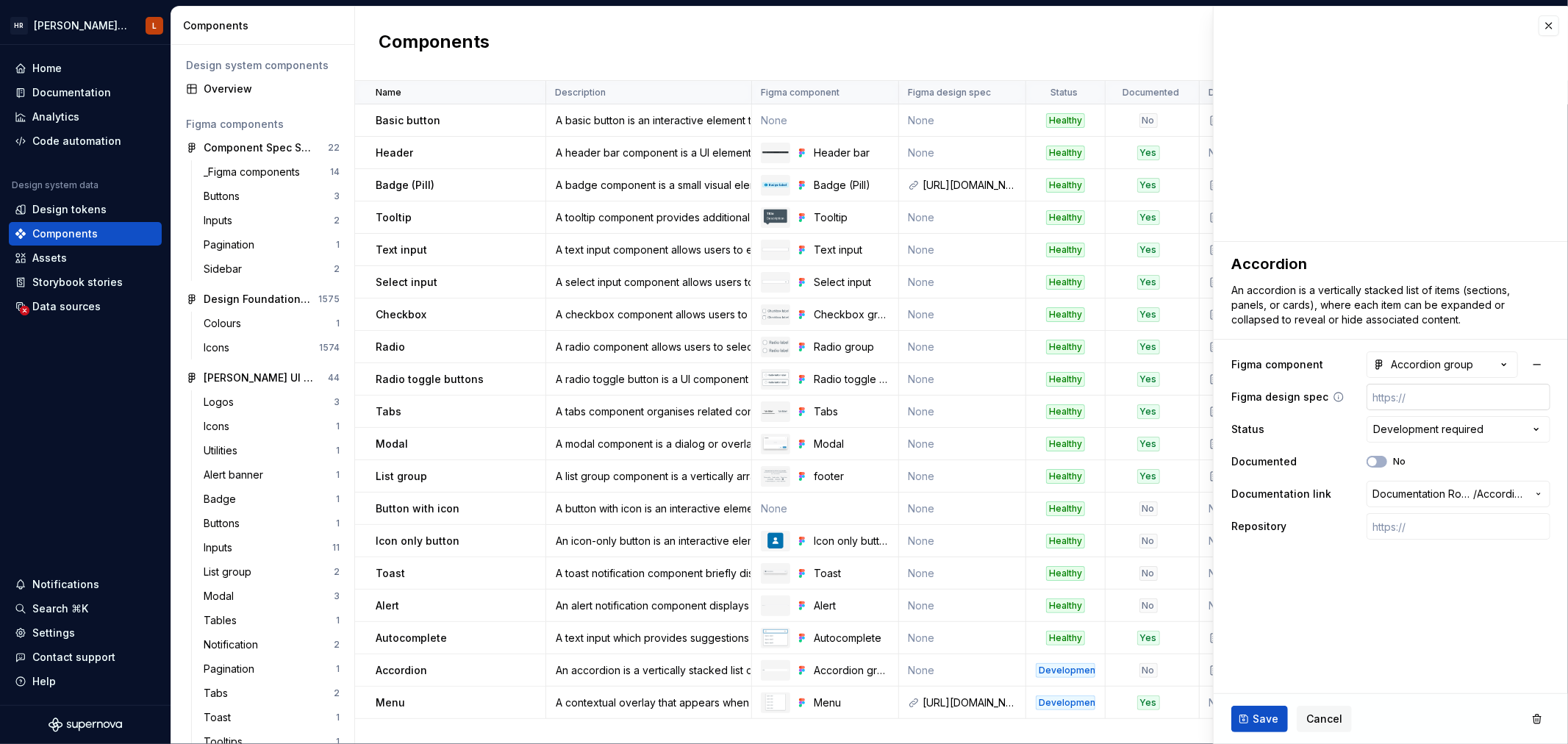
click at [1434, 391] on input "text" at bounding box center [1458, 397] width 183 height 27
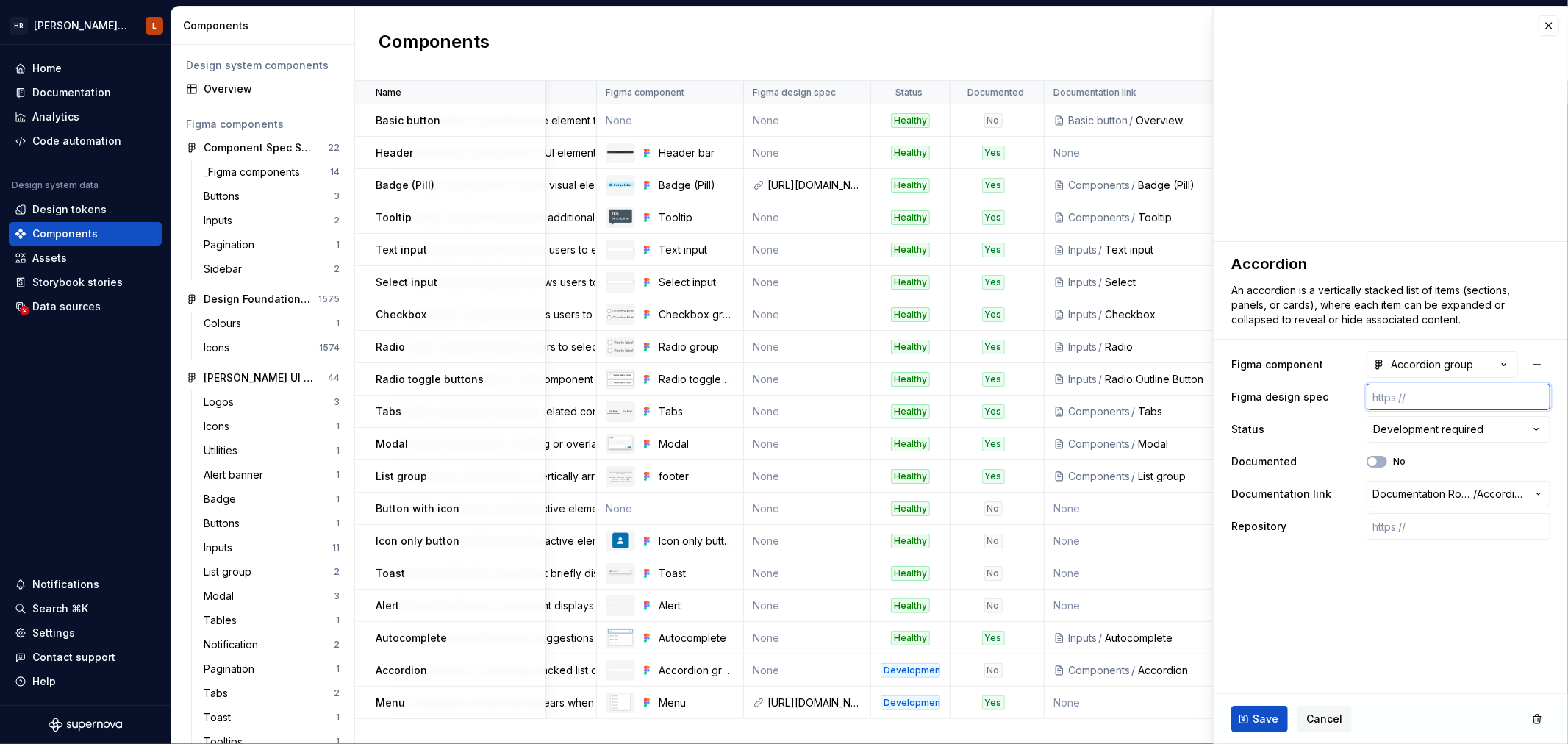
scroll to position [0, 168]
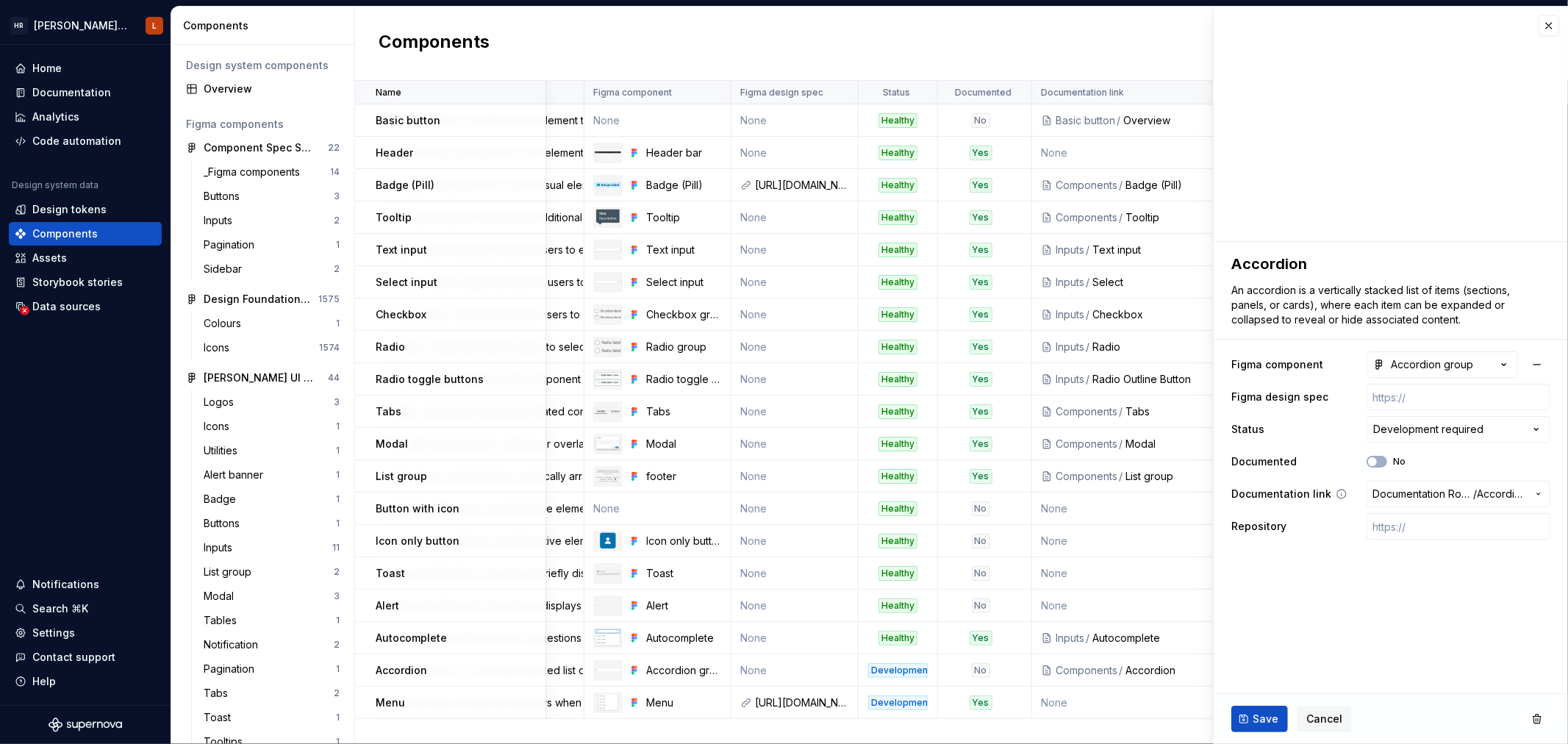
click at [1393, 495] on span "Documentation Root /" at bounding box center [1423, 494] width 102 height 14
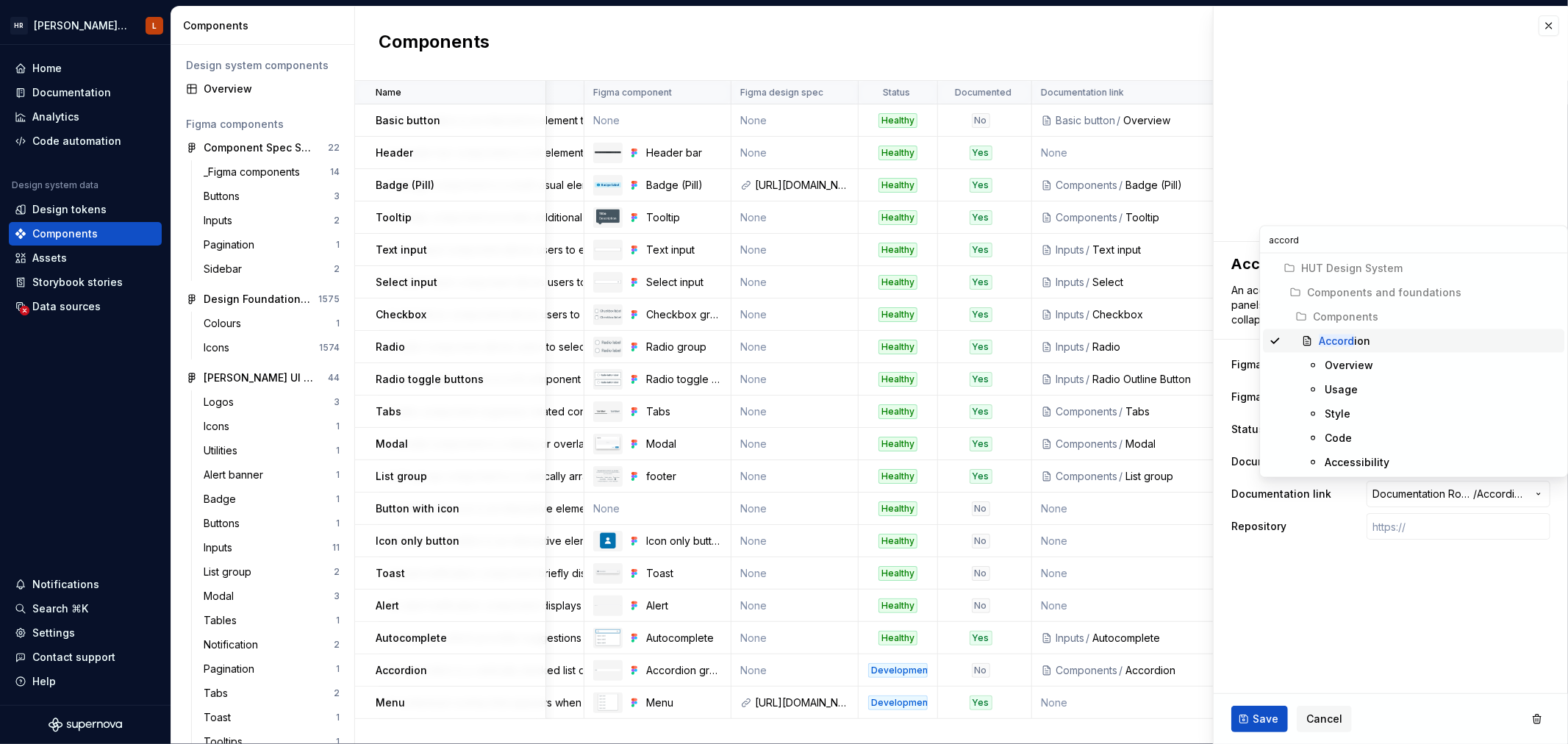
click at [1364, 343] on div "Accord ion" at bounding box center [1344, 341] width 52 height 14
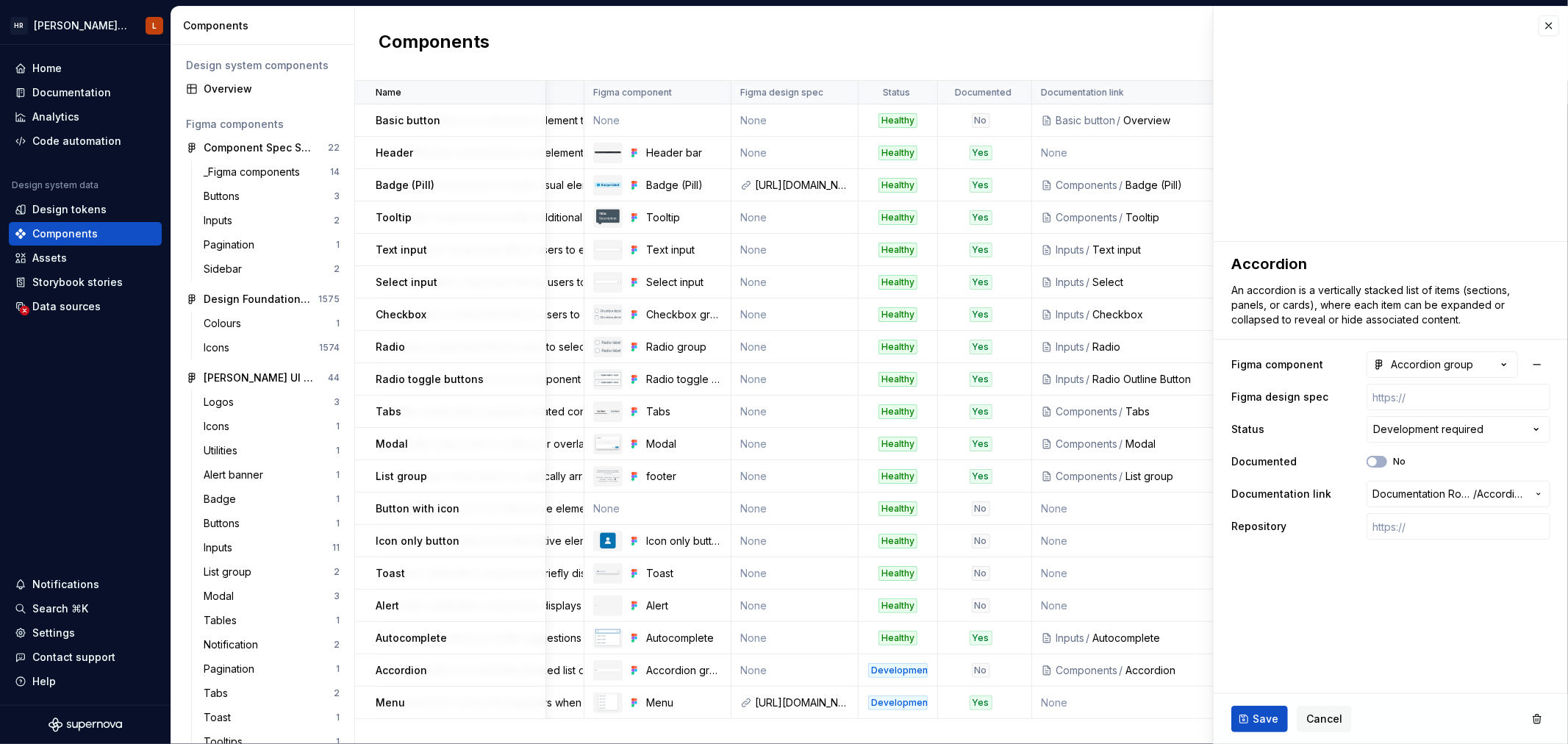
scroll to position [0, 163]
click at [1251, 713] on button "Save" at bounding box center [1259, 719] width 57 height 27
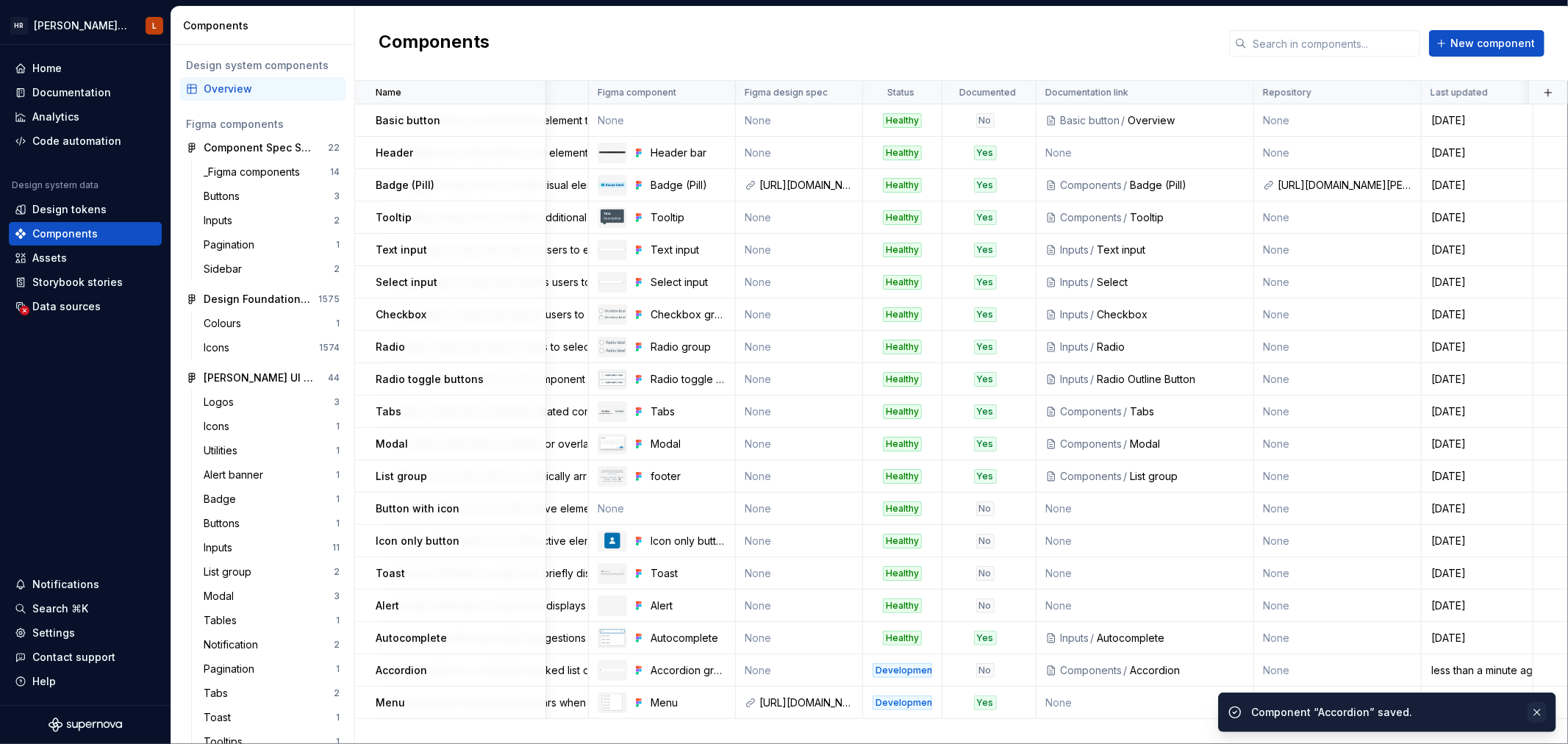
click at [1534, 708] on button "button" at bounding box center [1536, 712] width 19 height 20
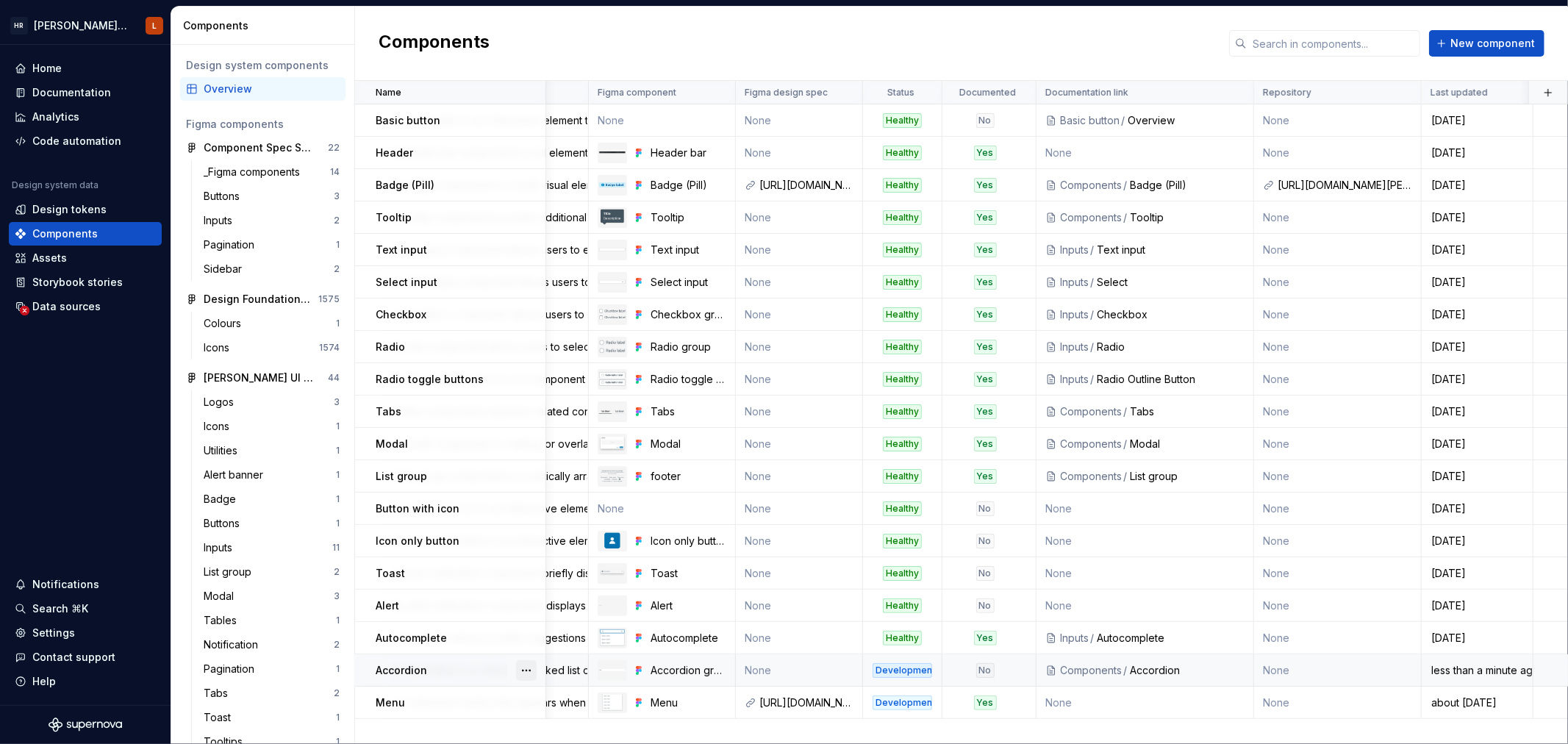
click at [522, 669] on button "button" at bounding box center [526, 670] width 20 height 20
click at [573, 50] on html "[PERSON_NAME] UI Toolkit (HUT) L Home Documentation Analytics Code automation D…" at bounding box center [784, 372] width 1568 height 744
click at [90, 89] on div "Documentation" at bounding box center [72, 92] width 79 height 14
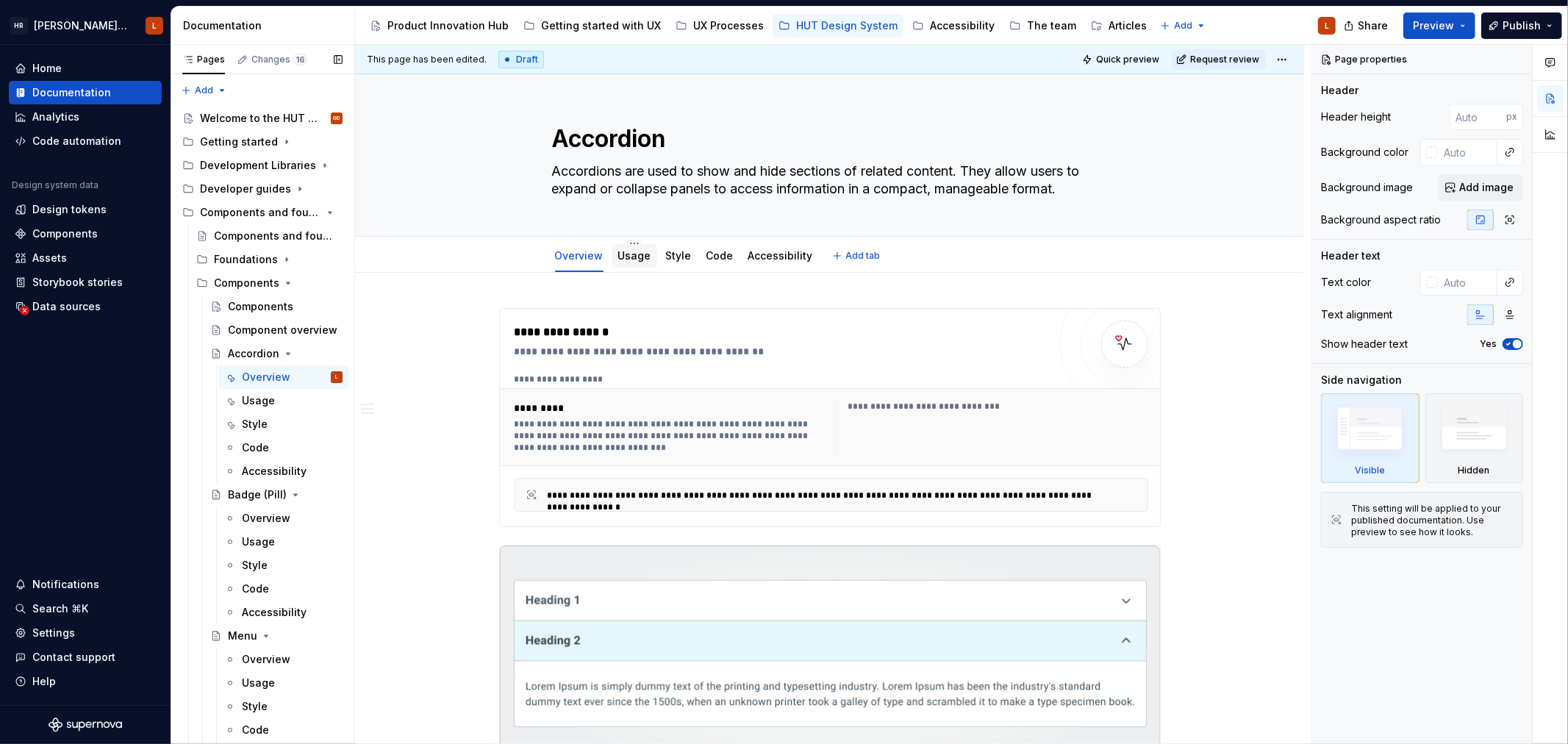
click at [626, 266] on div "Usage" at bounding box center [635, 256] width 45 height 24
drag, startPoint x: 716, startPoint y: 30, endPoint x: 575, endPoint y: 305, distance: 309.0
click at [716, 30] on div "UX Processes" at bounding box center [728, 25] width 71 height 14
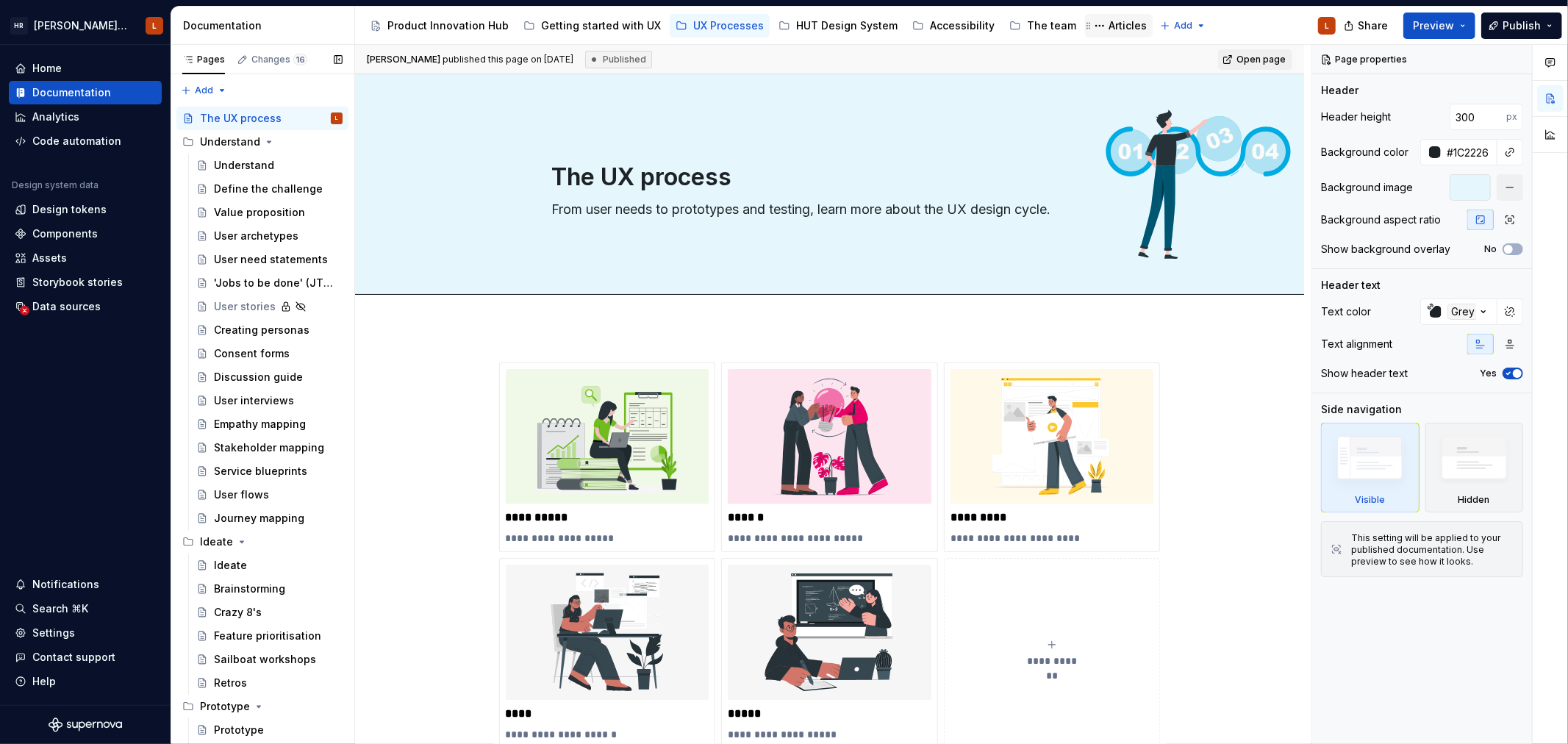
click at [1109, 24] on div "Articles" at bounding box center [1127, 25] width 38 height 14
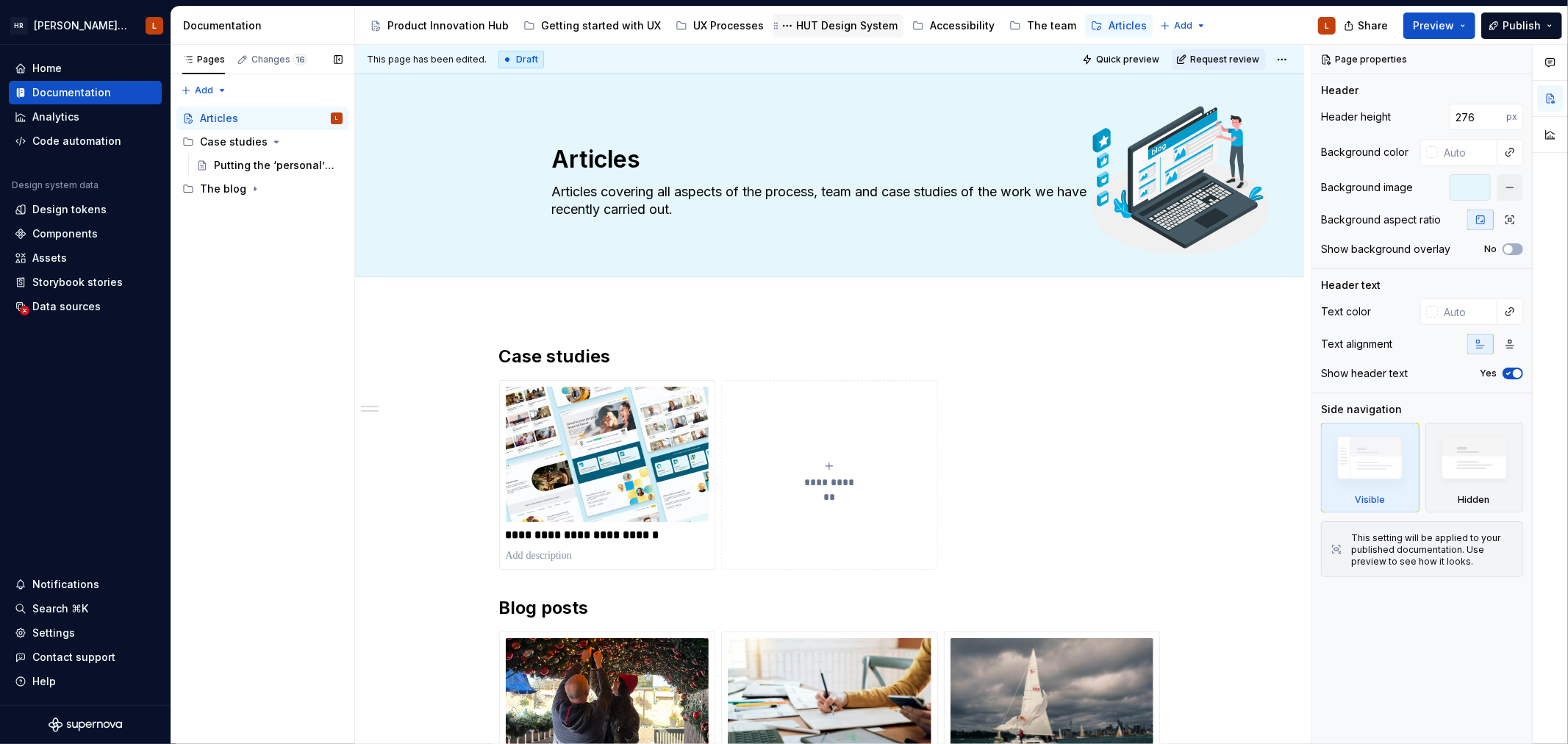
click at [826, 30] on div "HUT Design System" at bounding box center [847, 25] width 102 height 14
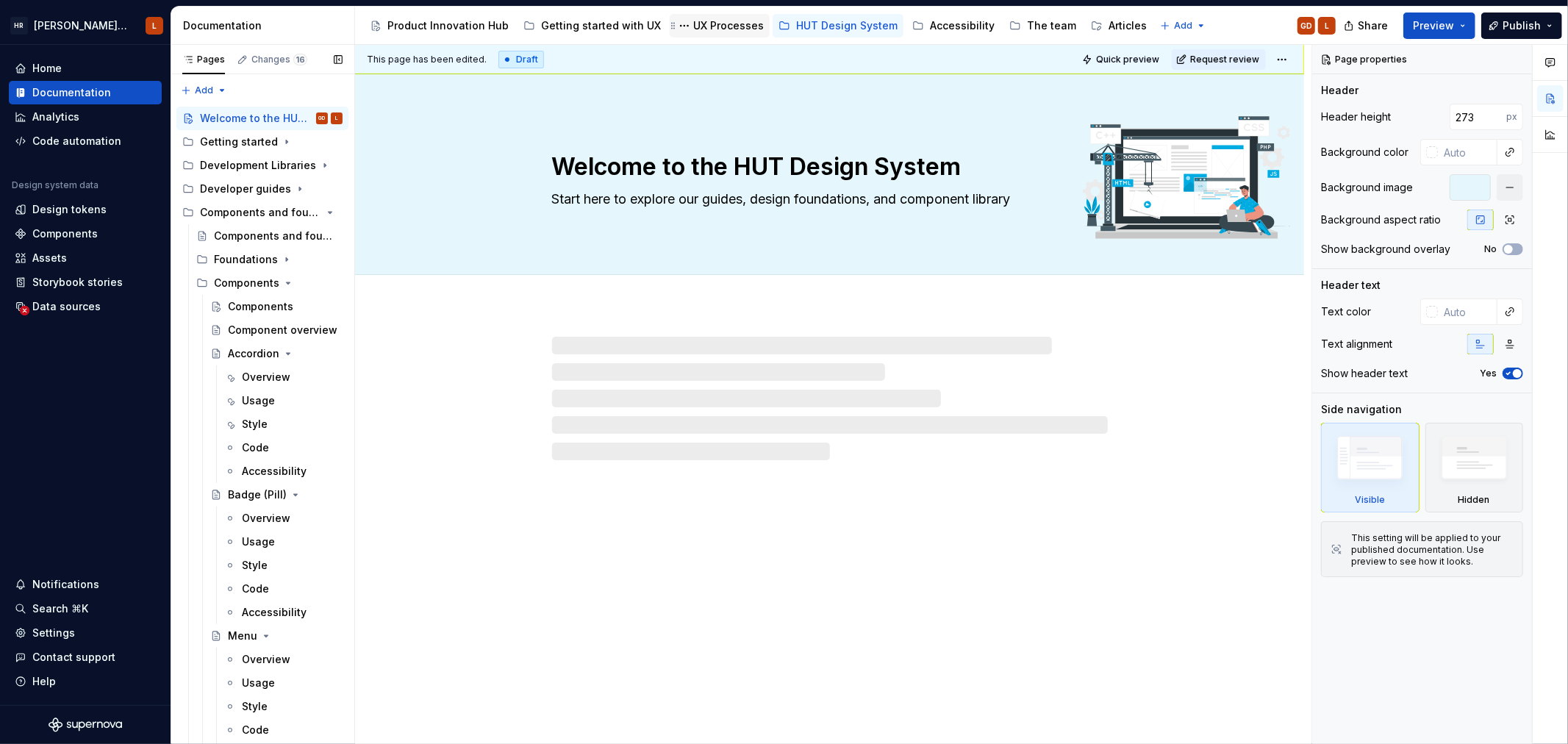
click at [701, 24] on div "UX Processes" at bounding box center [728, 25] width 71 height 14
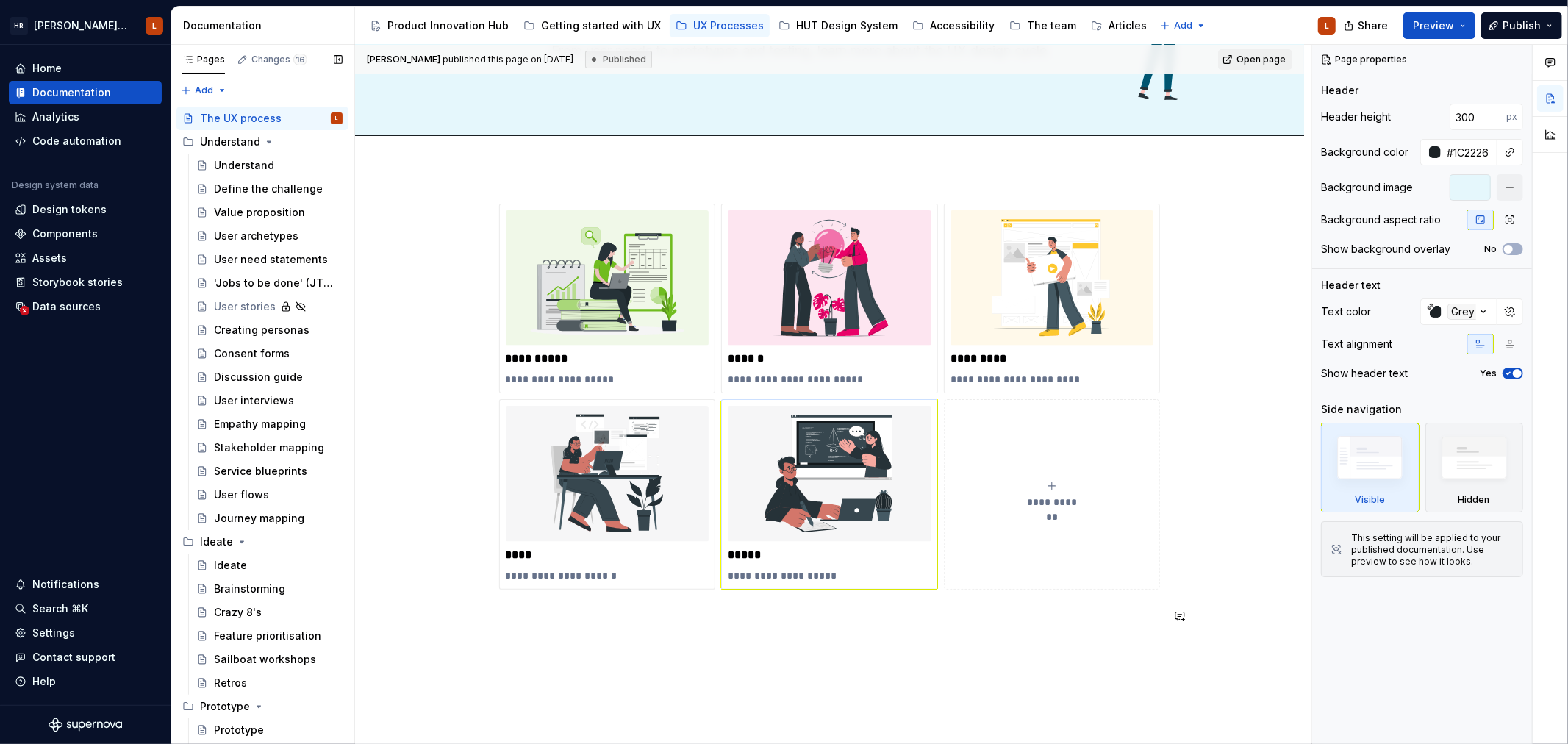
scroll to position [115, 0]
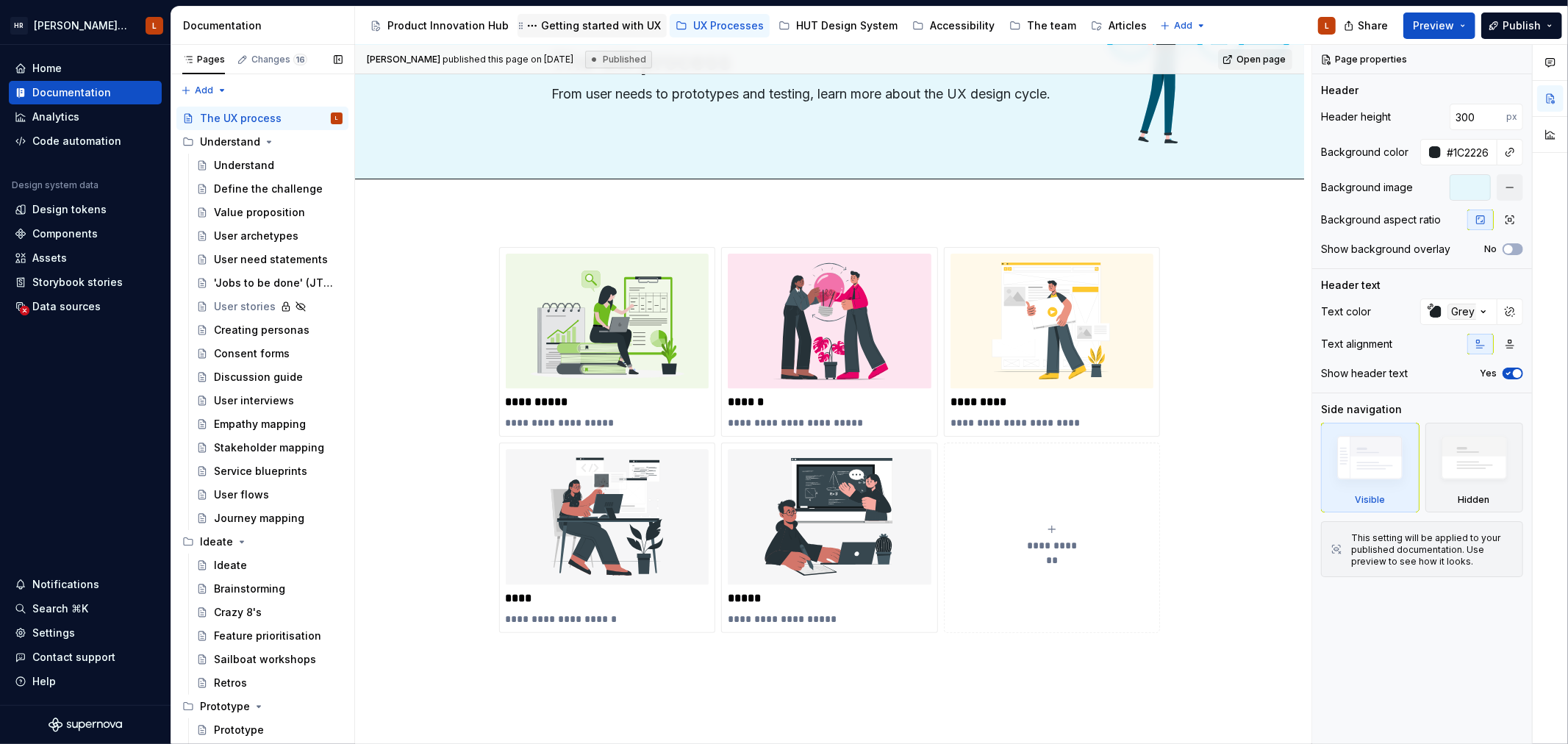
click at [587, 20] on div "Getting started with UX" at bounding box center [601, 25] width 120 height 14
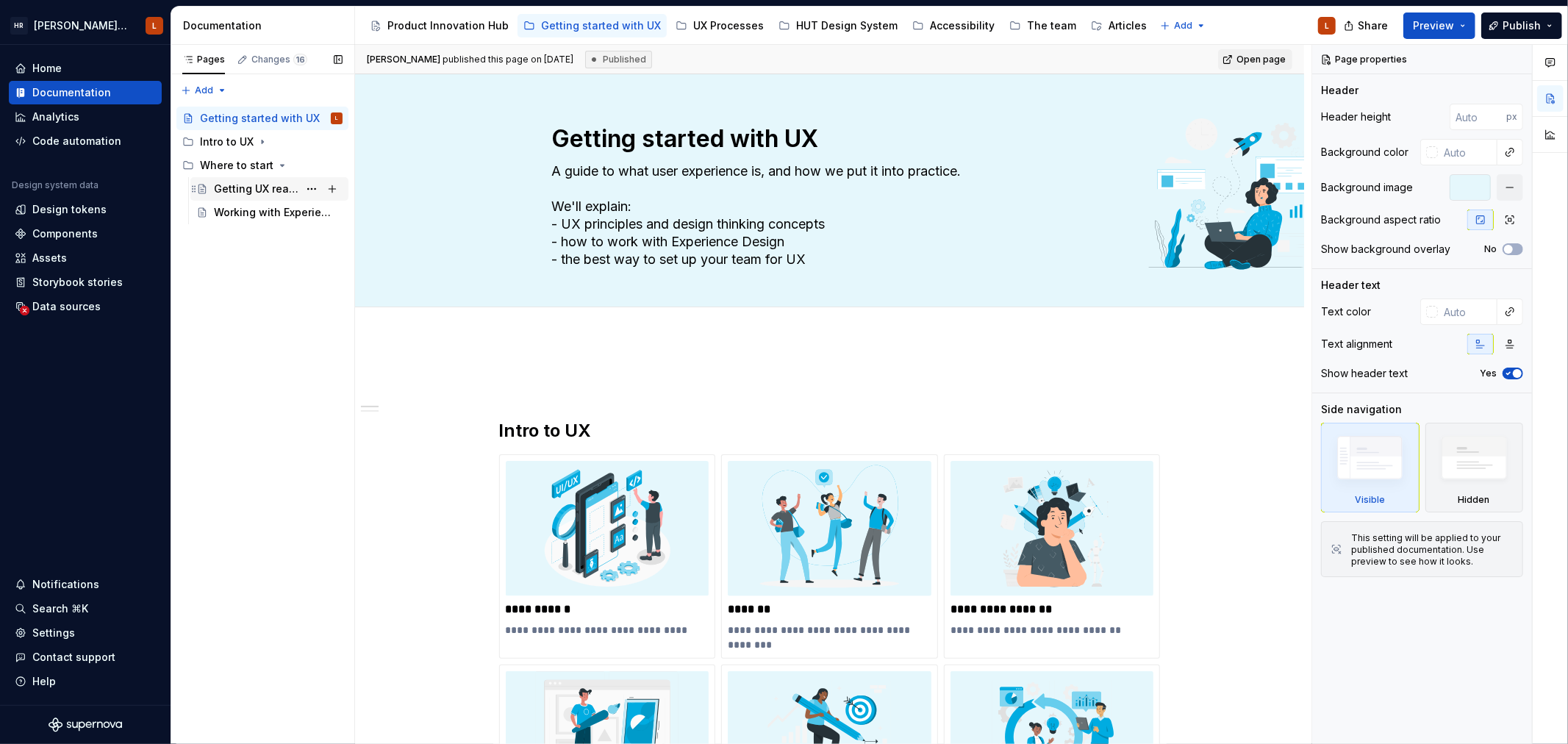
click at [262, 193] on div "Getting UX ready" at bounding box center [256, 188] width 84 height 14
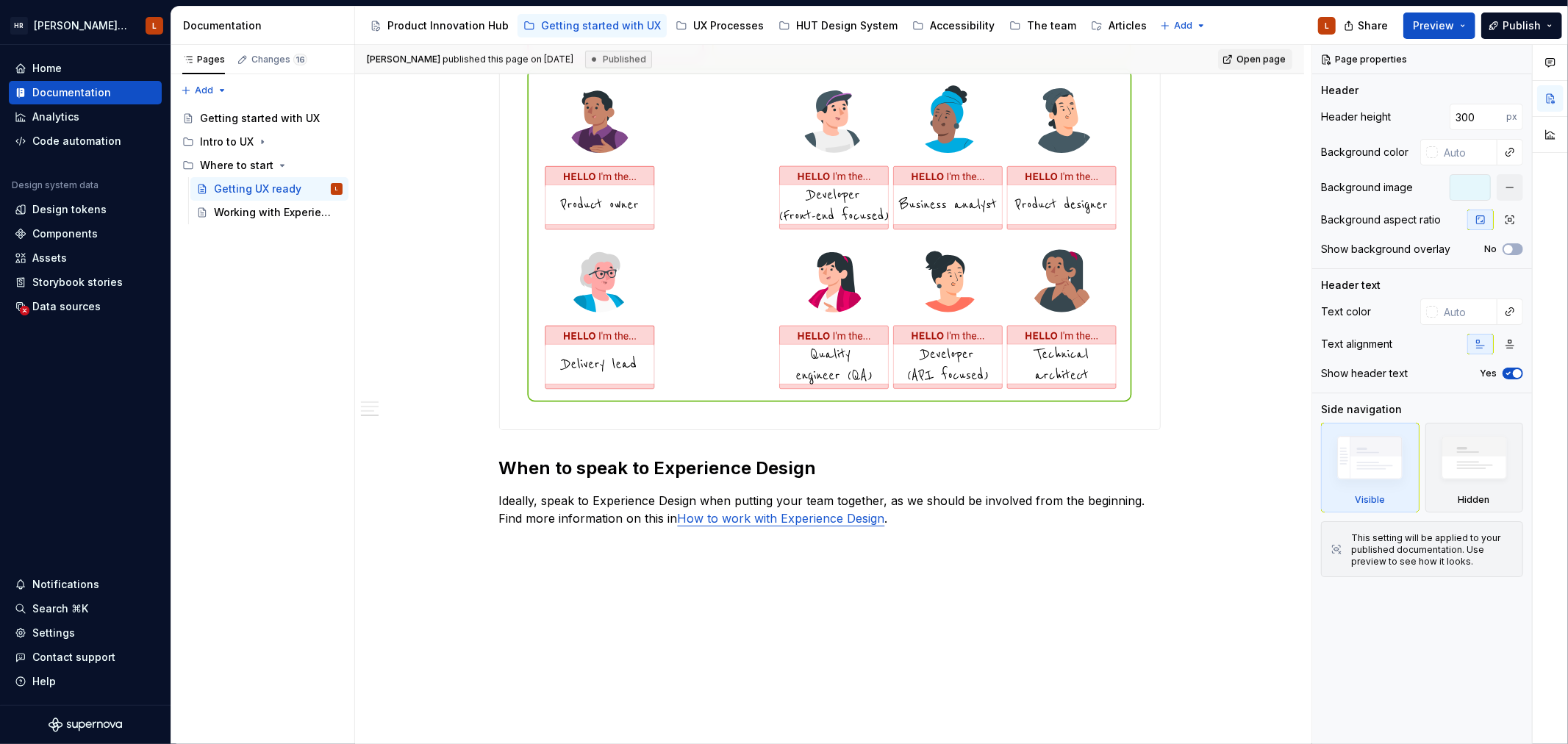
scroll to position [1117, 0]
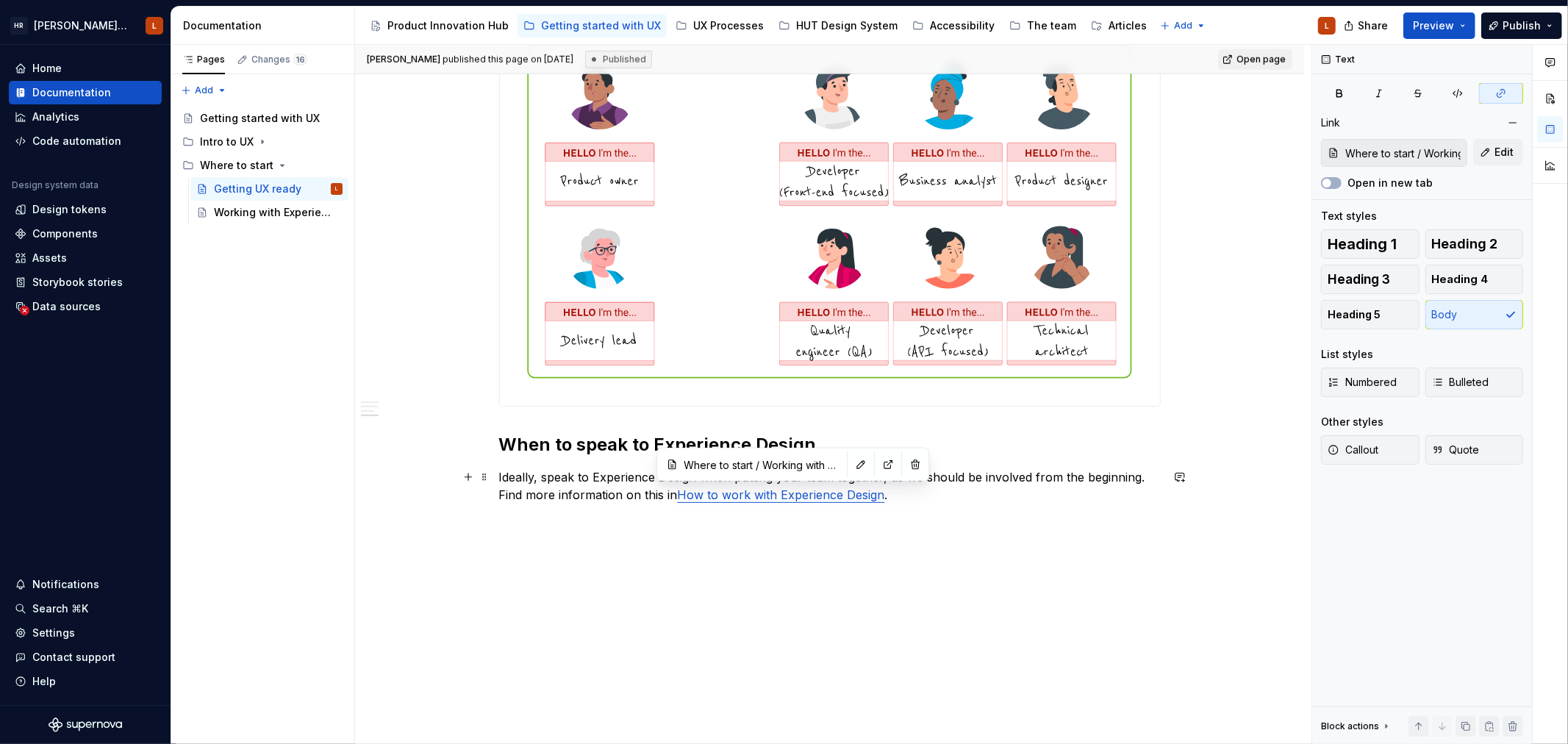
click at [786, 495] on link "How to work with Experience Design" at bounding box center [781, 494] width 207 height 14
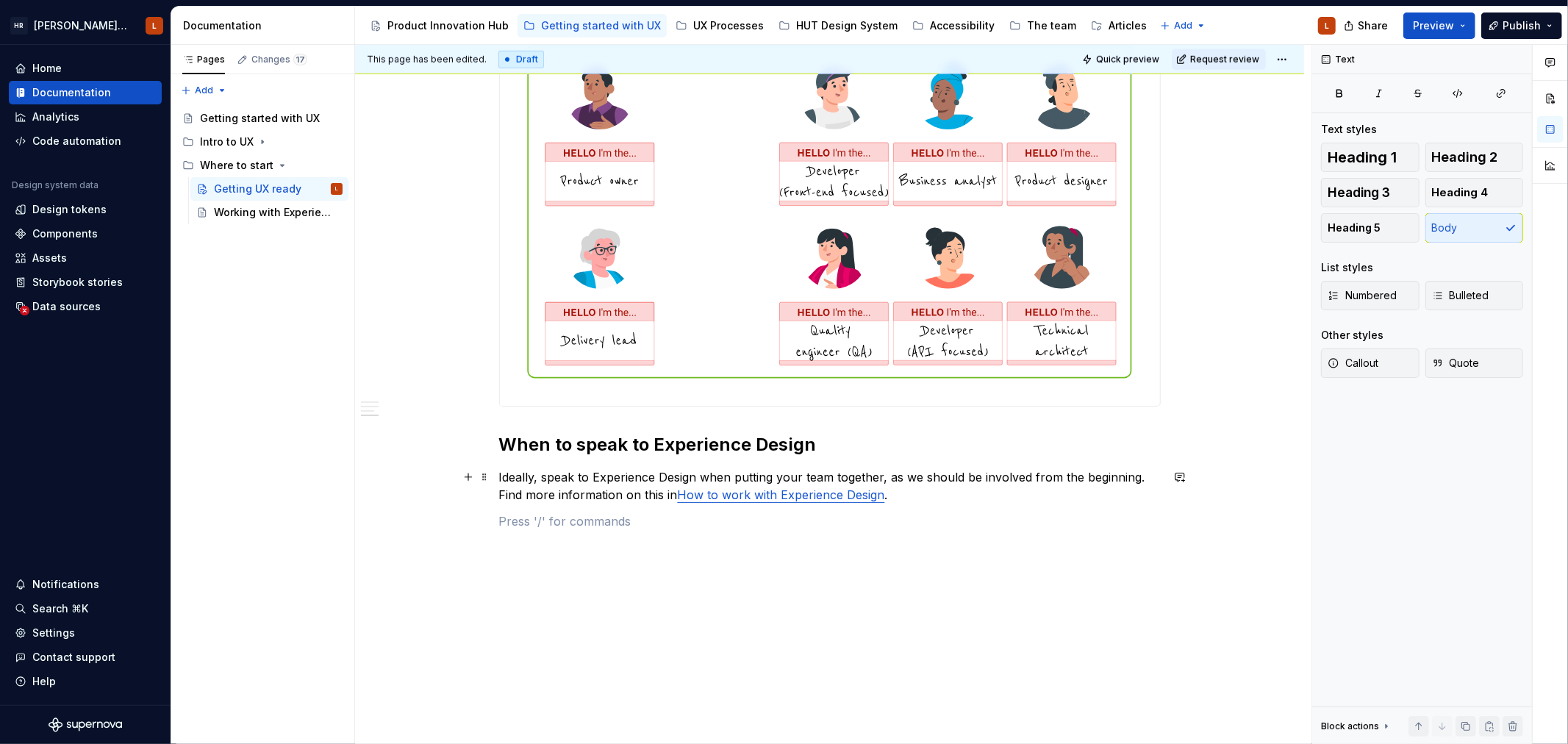
click at [723, 491] on link "How to work with Experience Design" at bounding box center [781, 494] width 207 height 14
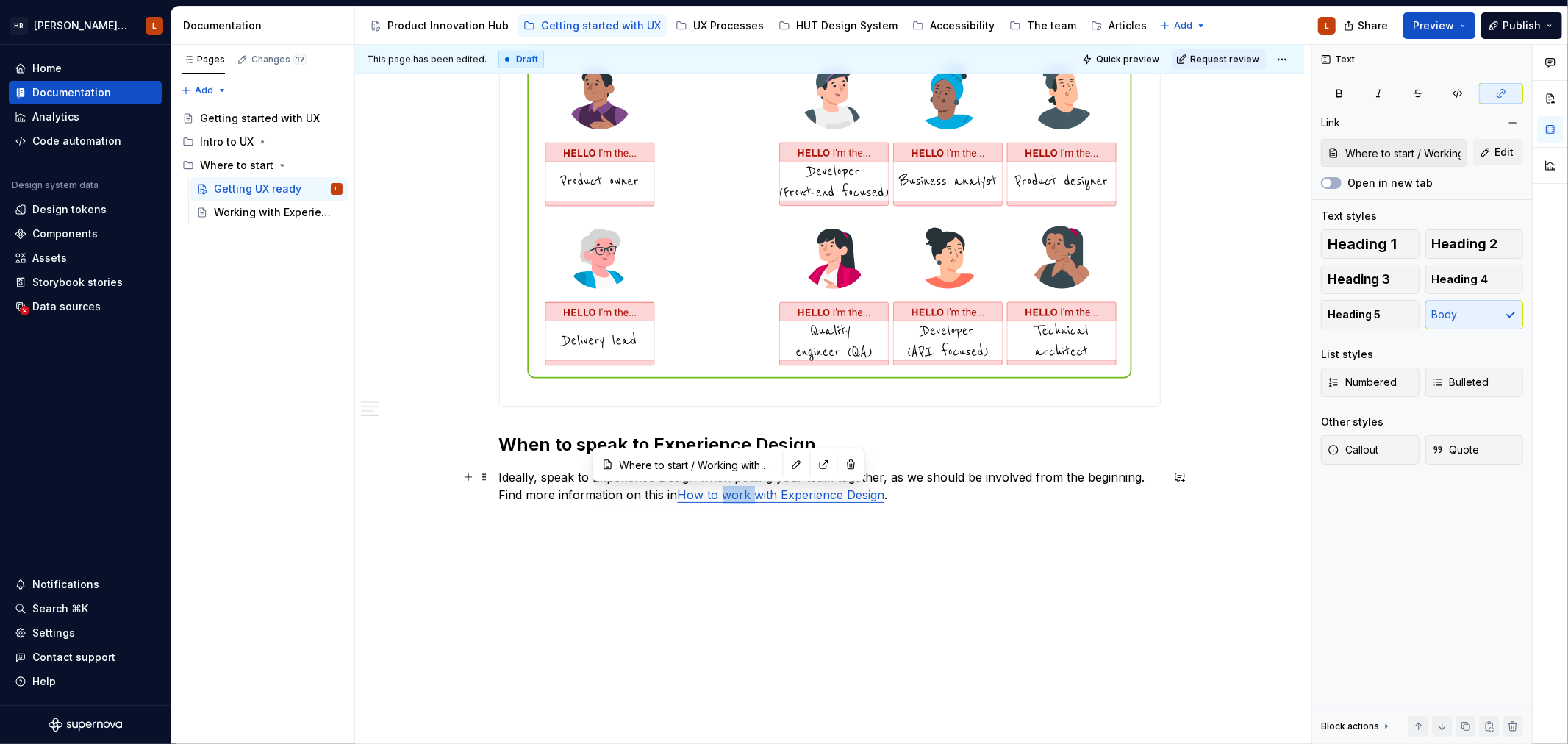
click at [723, 491] on link "How to work with Experience Design" at bounding box center [781, 494] width 207 height 14
click at [738, 516] on p at bounding box center [829, 521] width 661 height 17
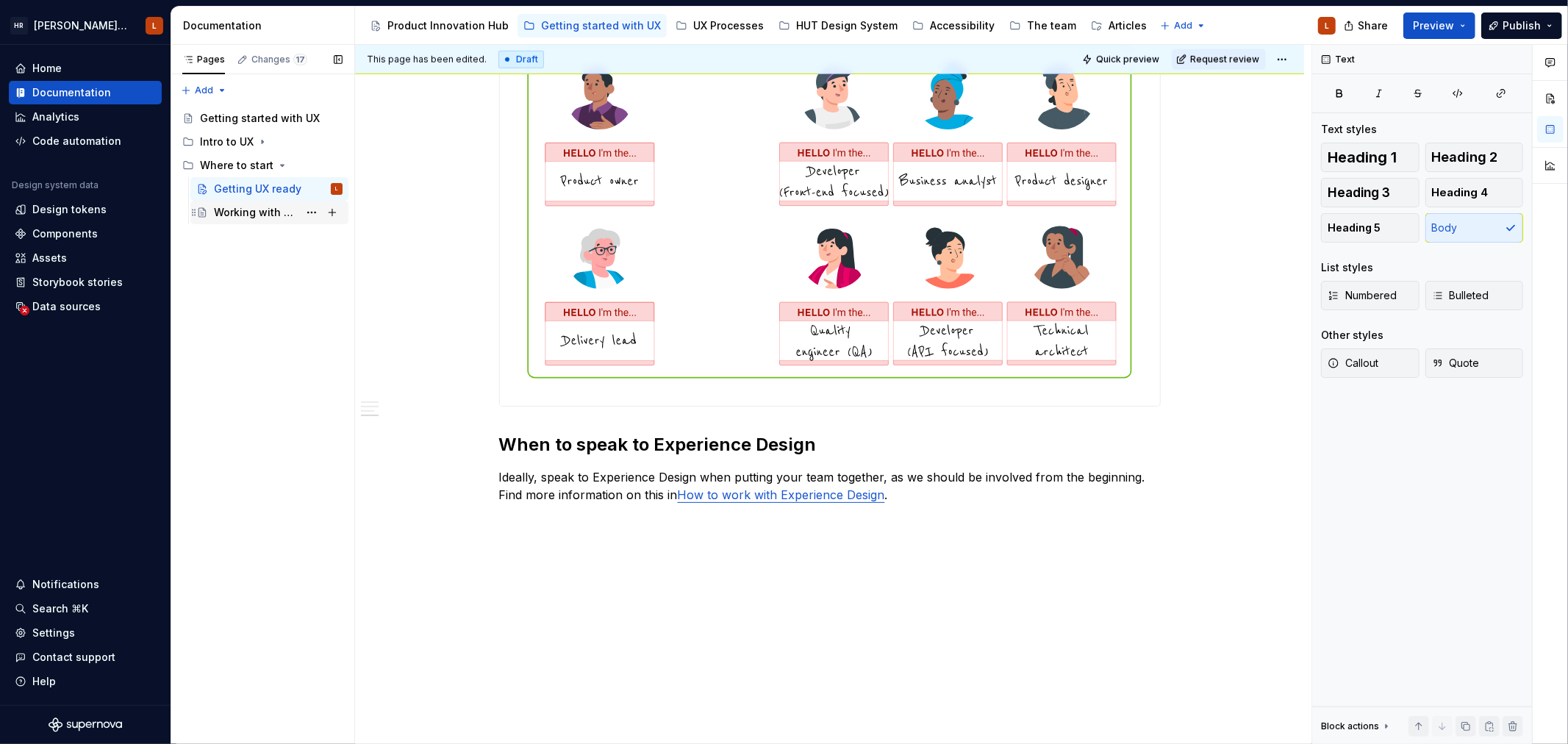
click at [240, 207] on div "Working with Experience Design" at bounding box center [256, 212] width 84 height 14
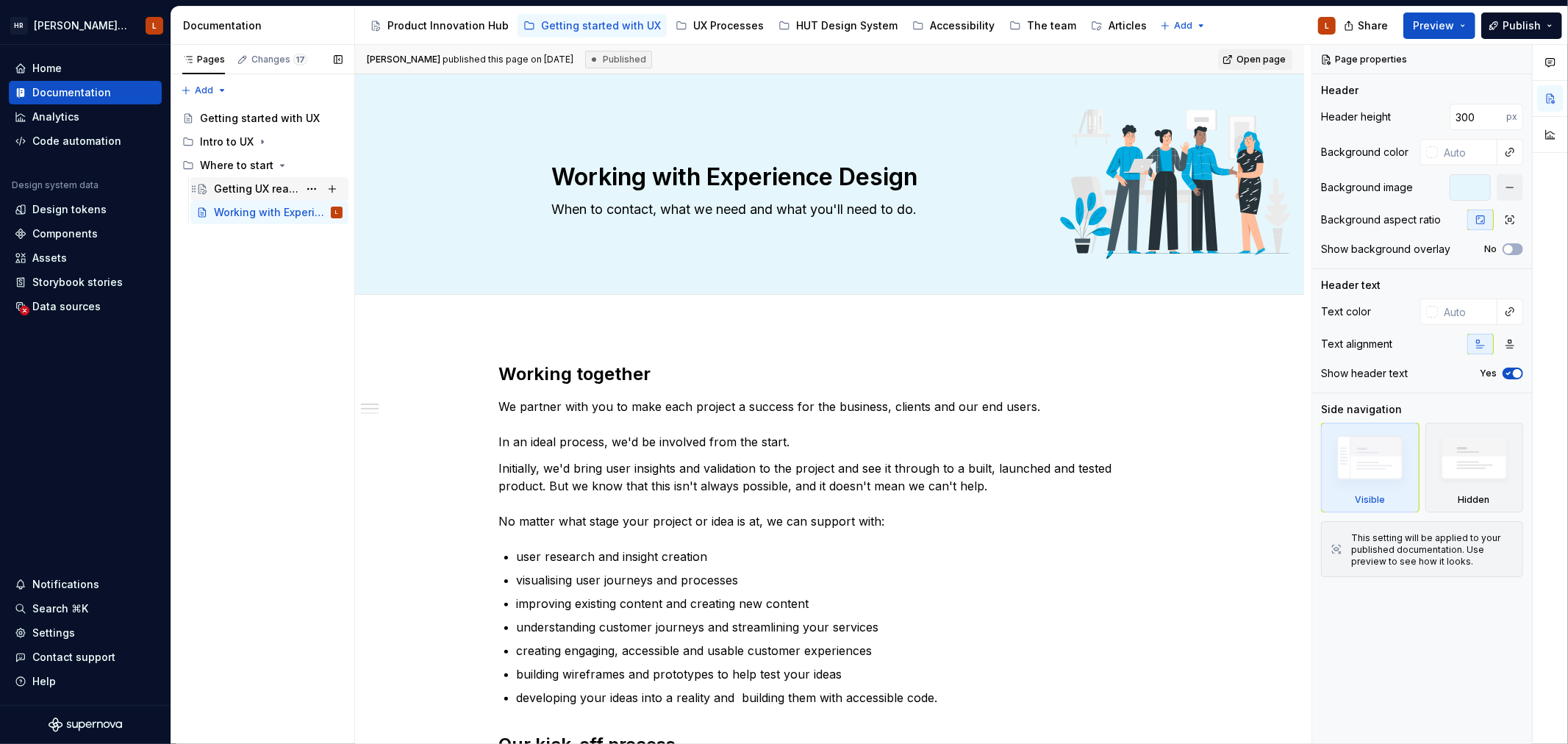
click at [259, 181] on div "Getting UX ready" at bounding box center [256, 188] width 84 height 14
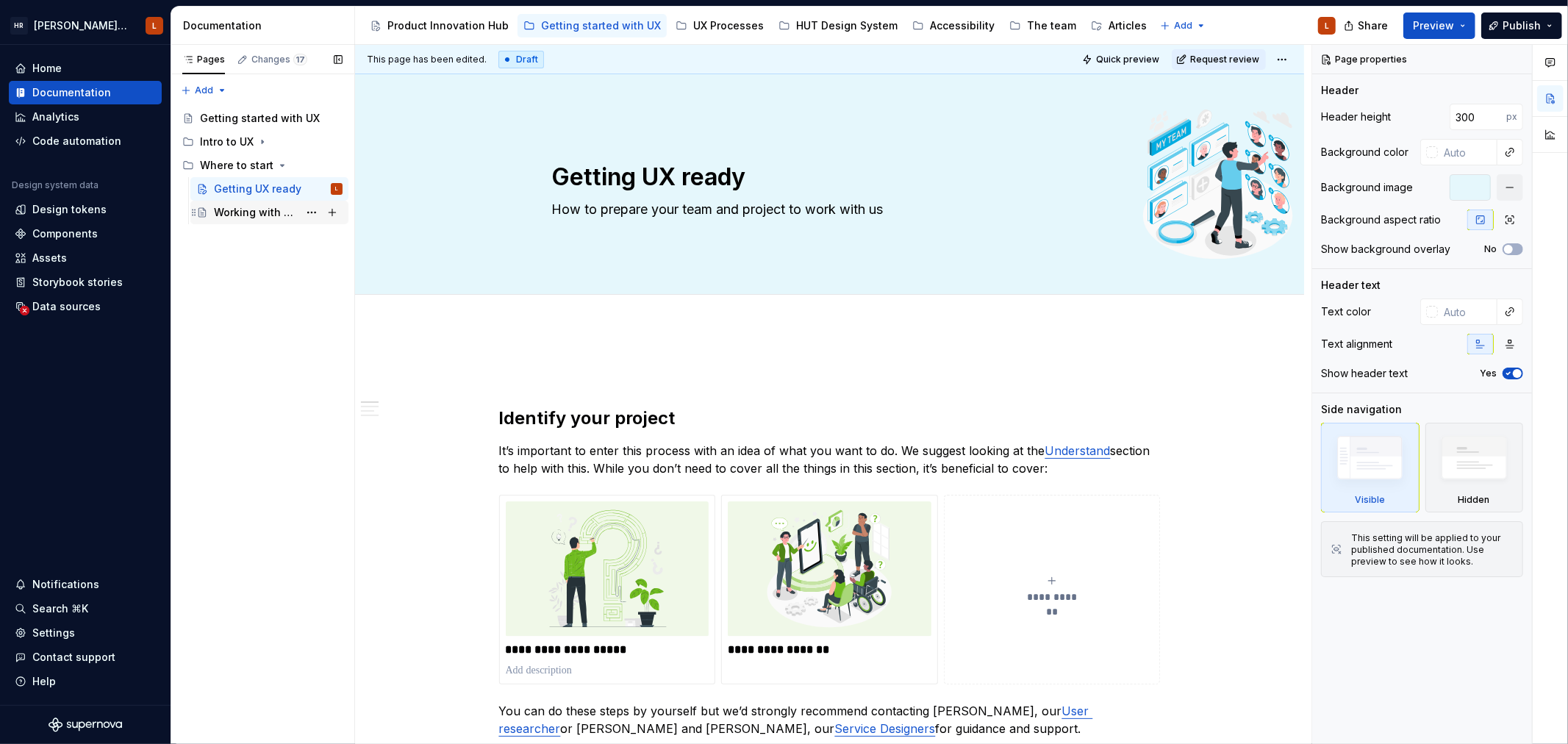
click at [268, 209] on div "Working with Experience Design" at bounding box center [256, 212] width 84 height 14
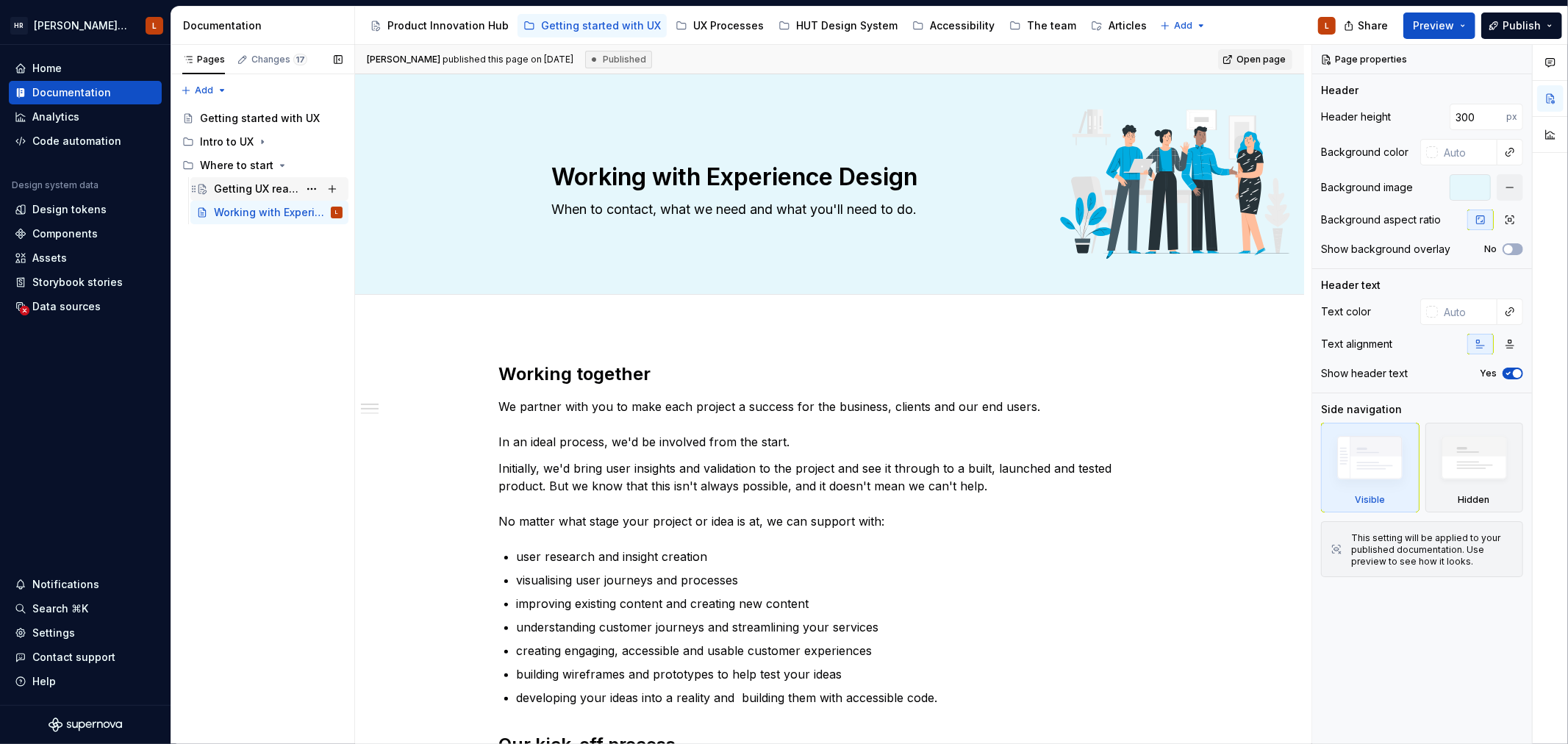
click at [243, 188] on div "Getting UX ready" at bounding box center [256, 188] width 84 height 14
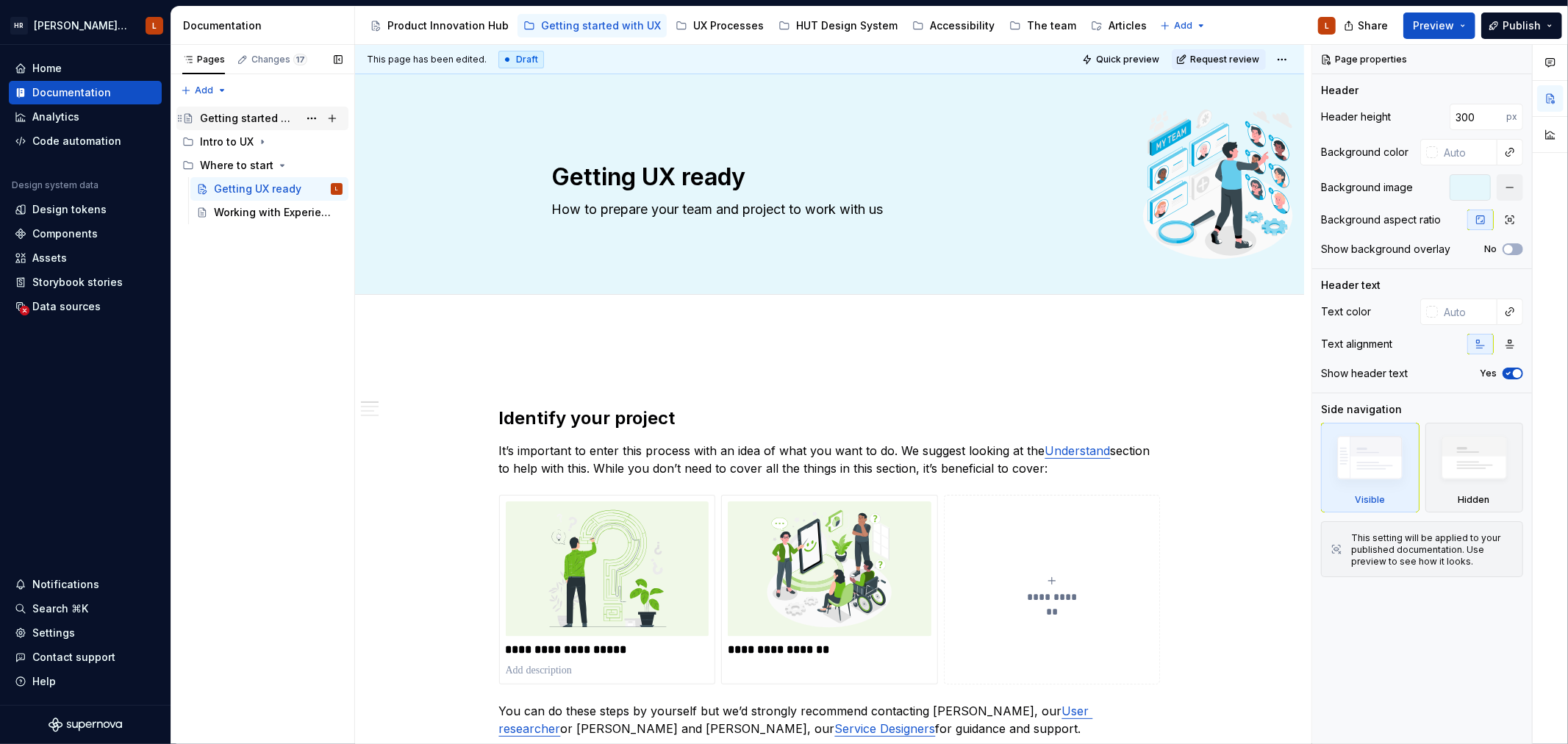
click at [245, 124] on div "Getting started with UX" at bounding box center [249, 118] width 99 height 14
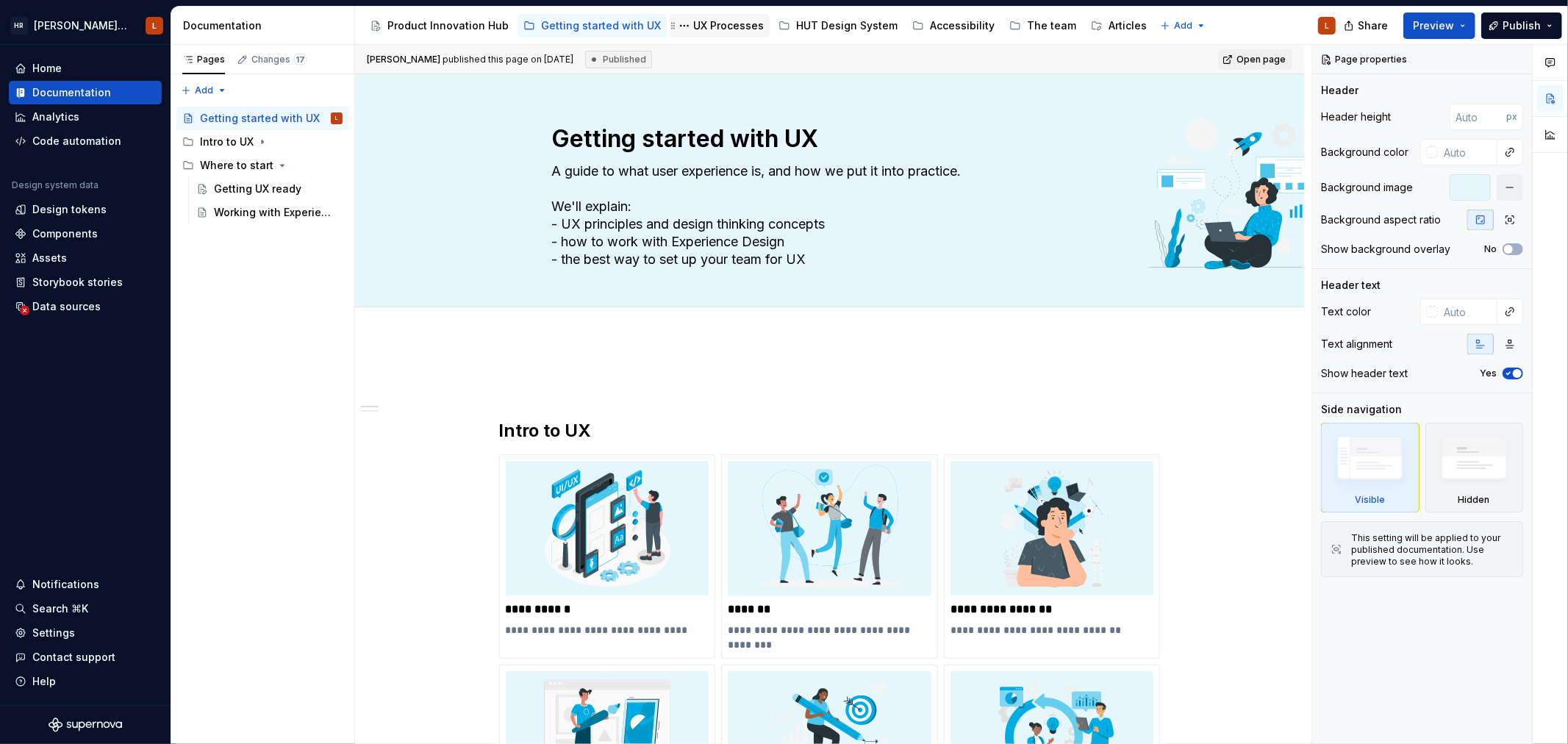
click at [723, 28] on div "UX Processes" at bounding box center [728, 25] width 71 height 14
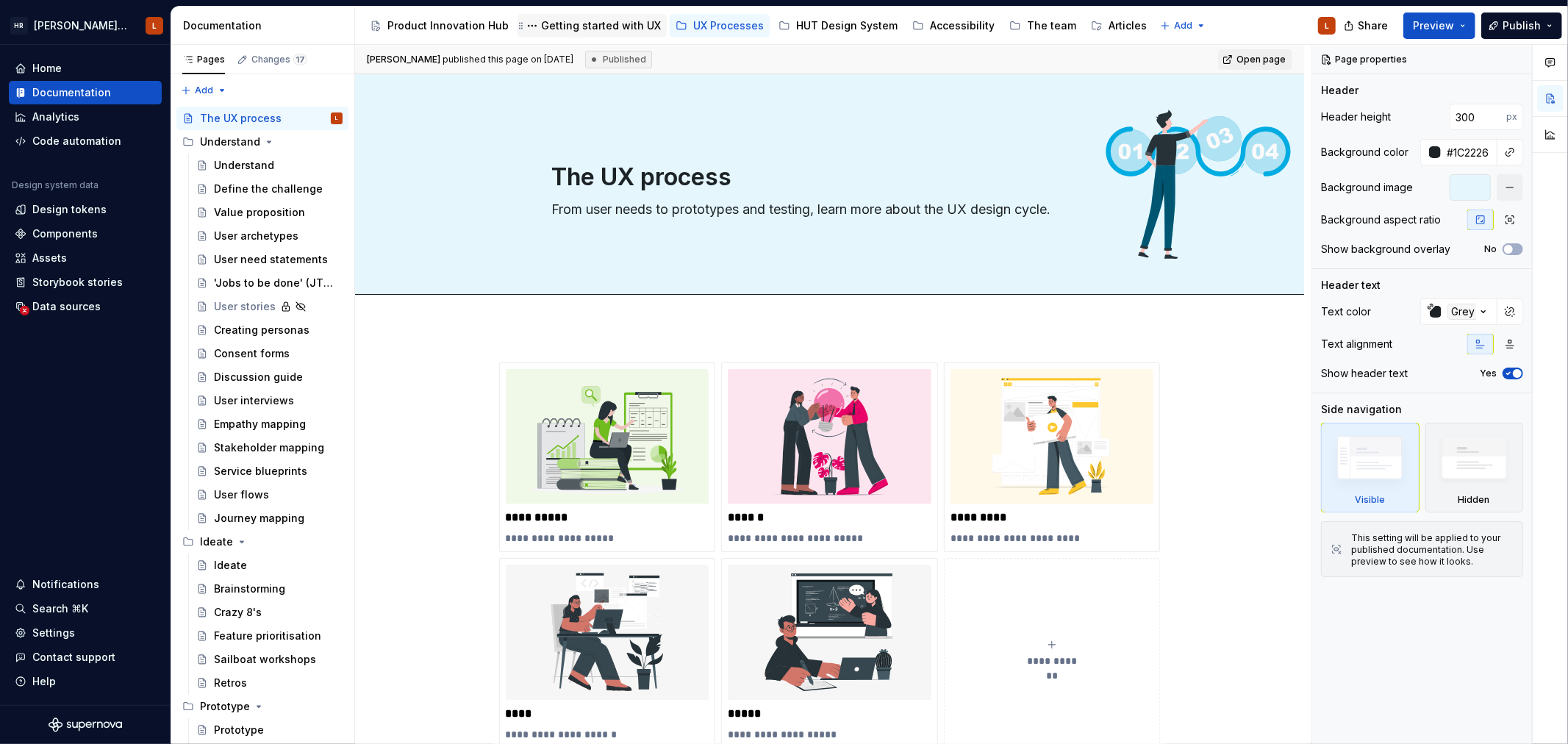
click at [604, 27] on div "Getting started with UX" at bounding box center [601, 25] width 120 height 14
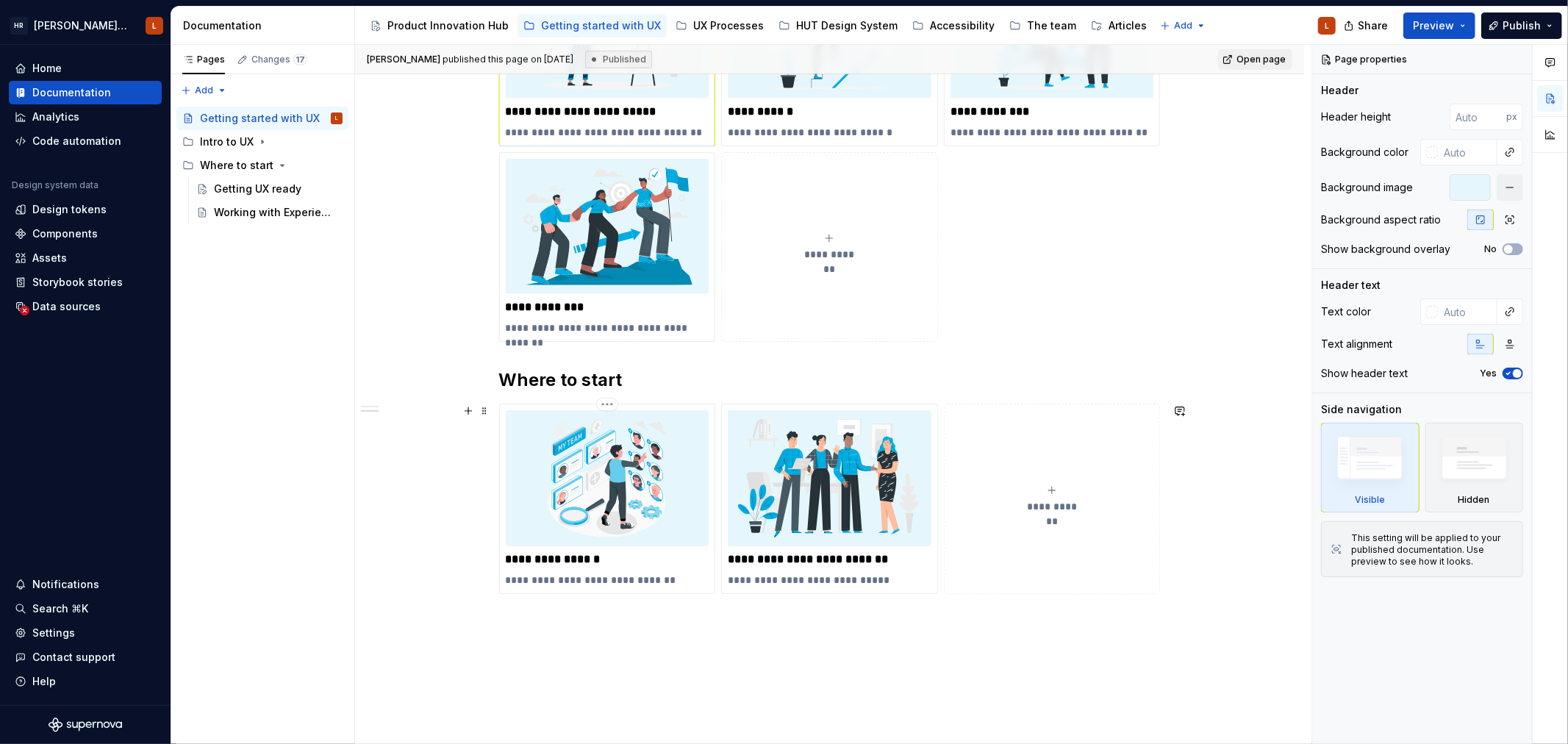
scroll to position [735, 0]
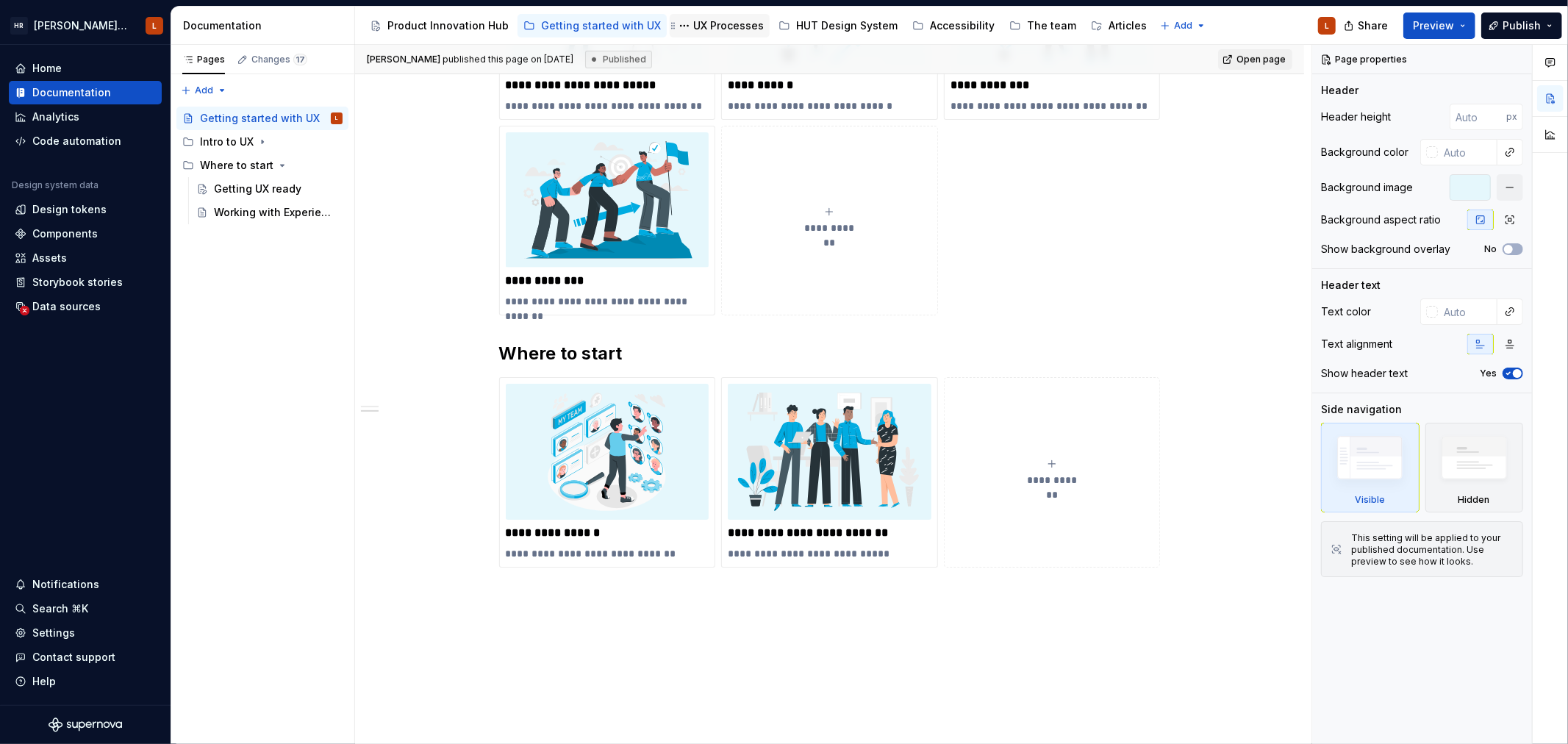
click at [710, 30] on div "UX Processes" at bounding box center [728, 25] width 71 height 14
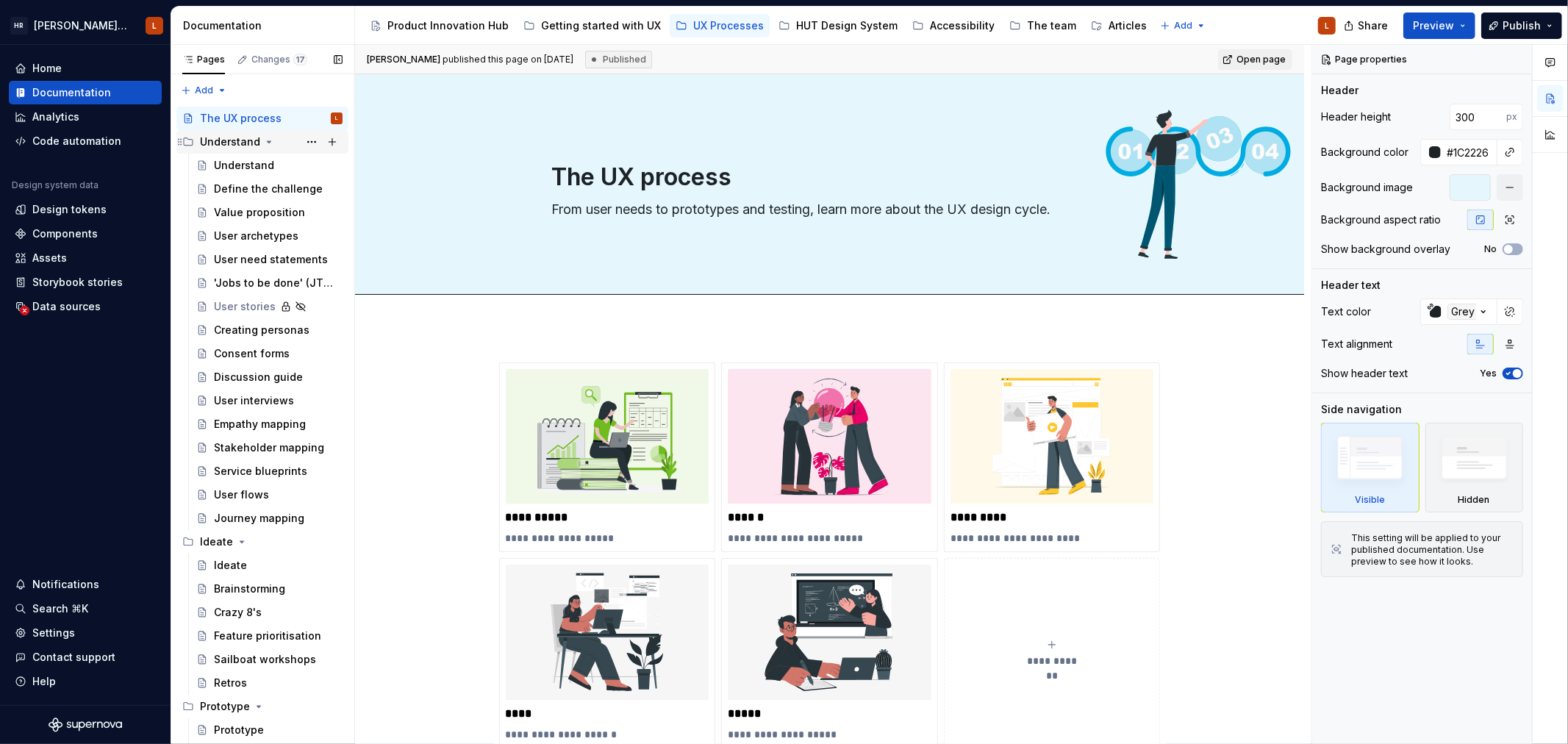
click at [263, 143] on icon "Page tree" at bounding box center [269, 142] width 12 height 12
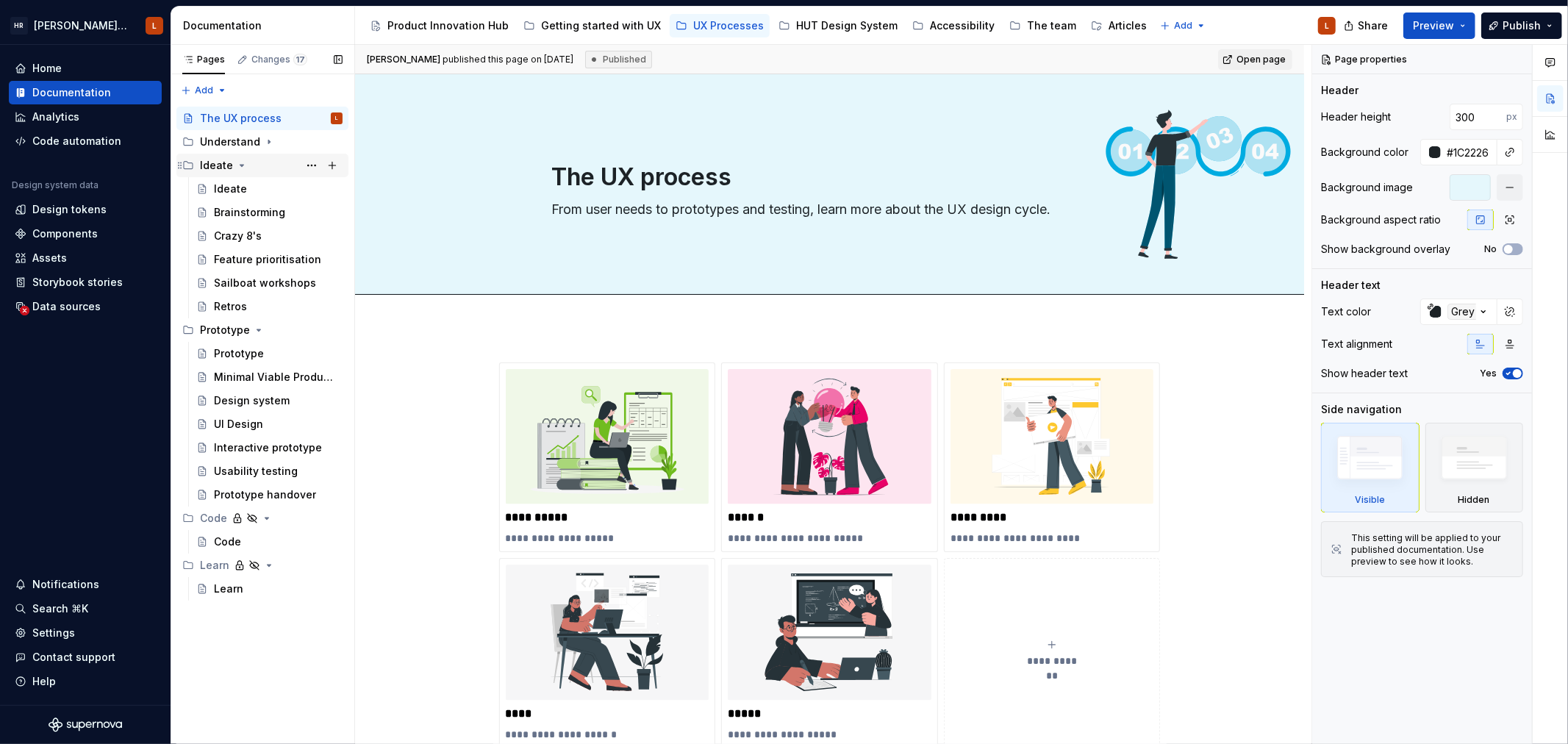
click at [243, 165] on icon "Page tree" at bounding box center [242, 165] width 12 height 12
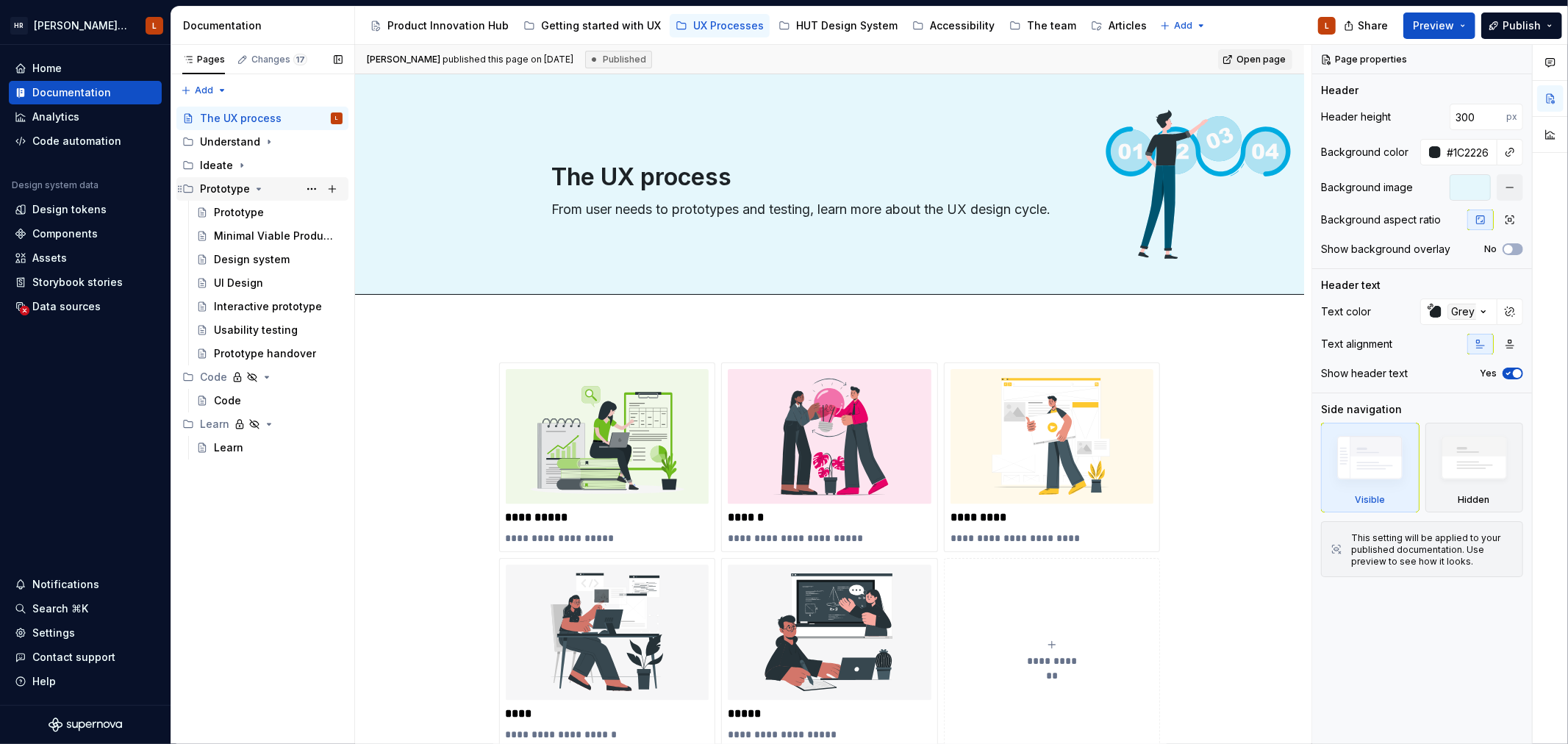
click at [252, 192] on icon "Page tree" at bounding box center [259, 189] width 12 height 12
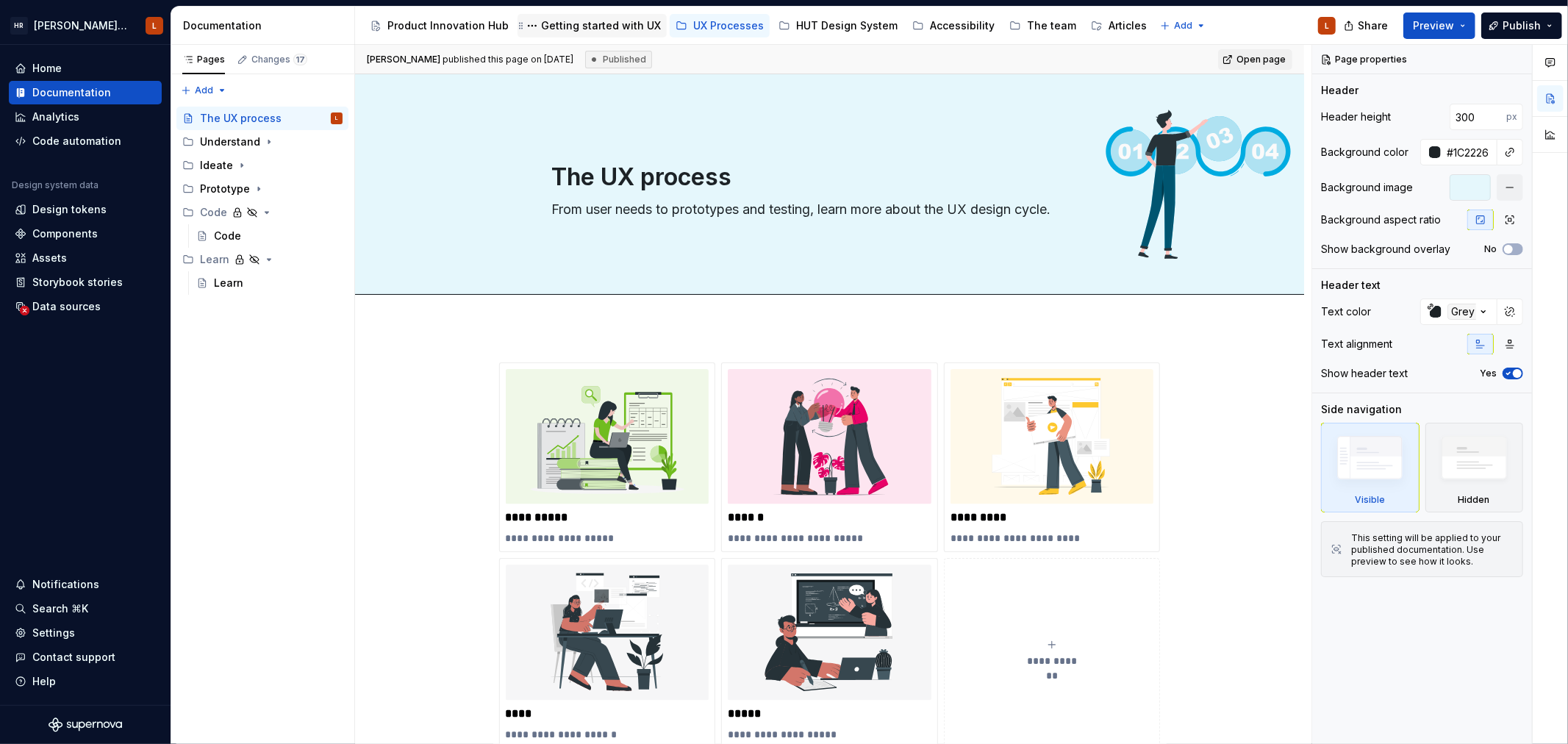
click at [572, 25] on div "Getting started with UX" at bounding box center [601, 25] width 120 height 14
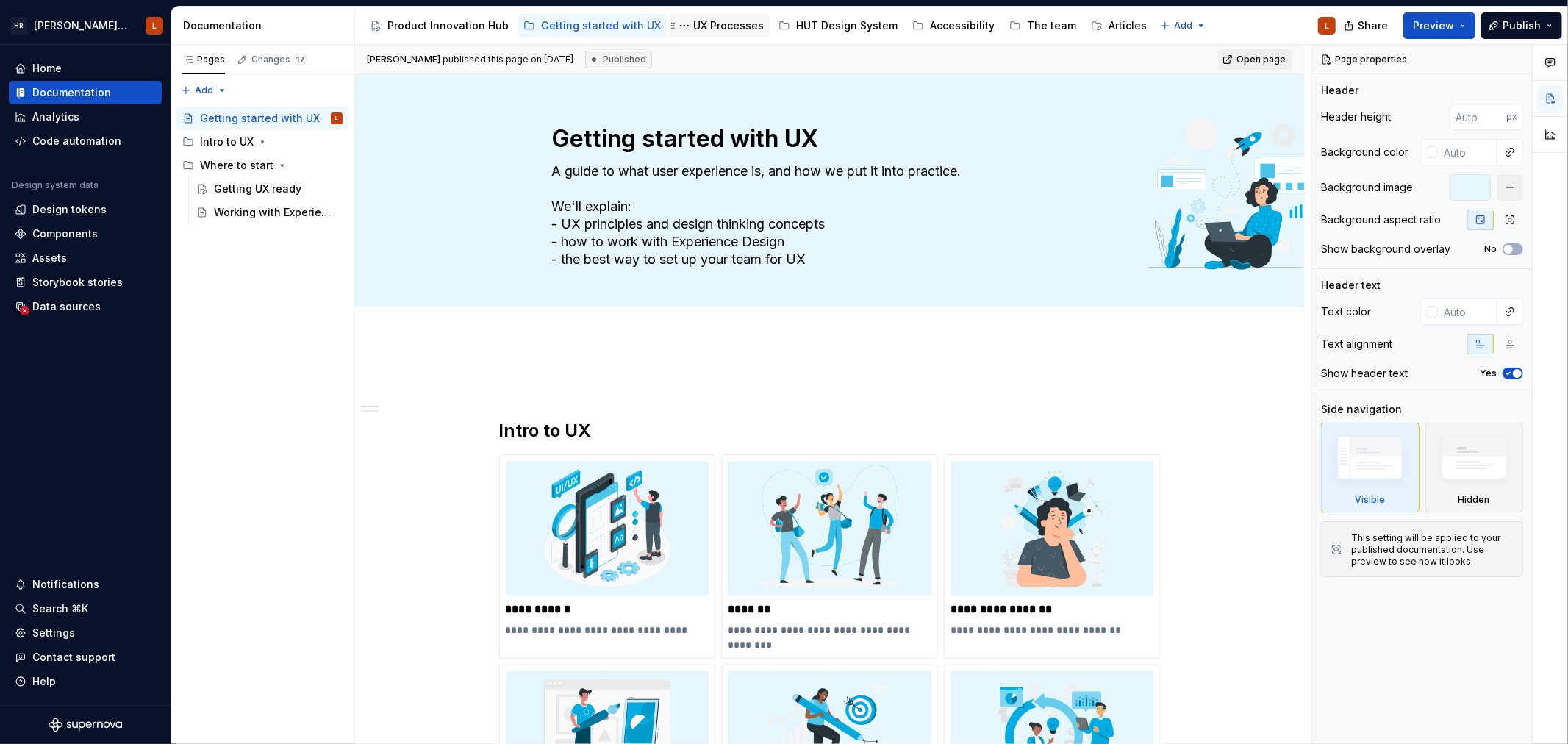
click at [702, 28] on div "UX Processes" at bounding box center [728, 25] width 71 height 14
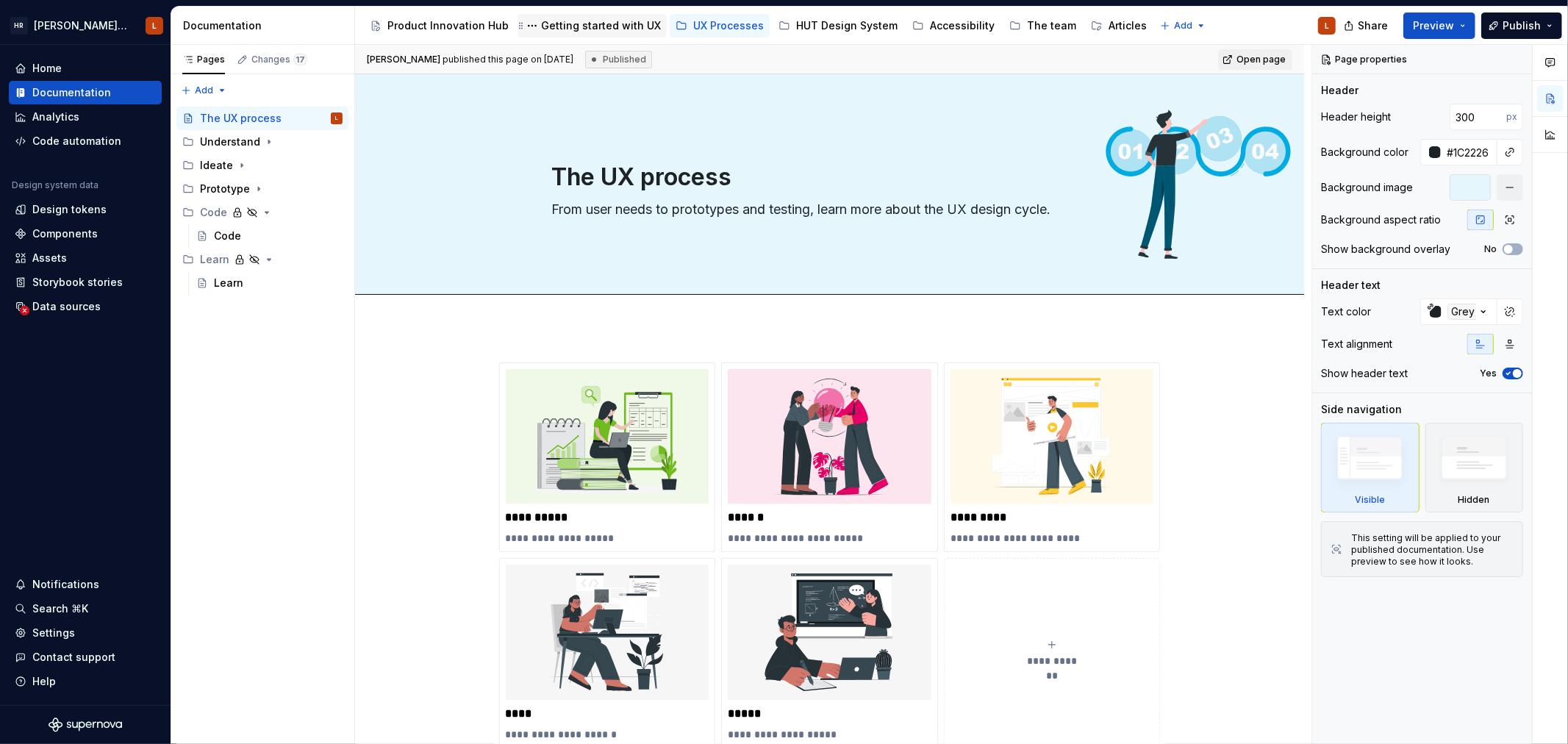
click at [587, 20] on div "Getting started with UX" at bounding box center [601, 25] width 120 height 14
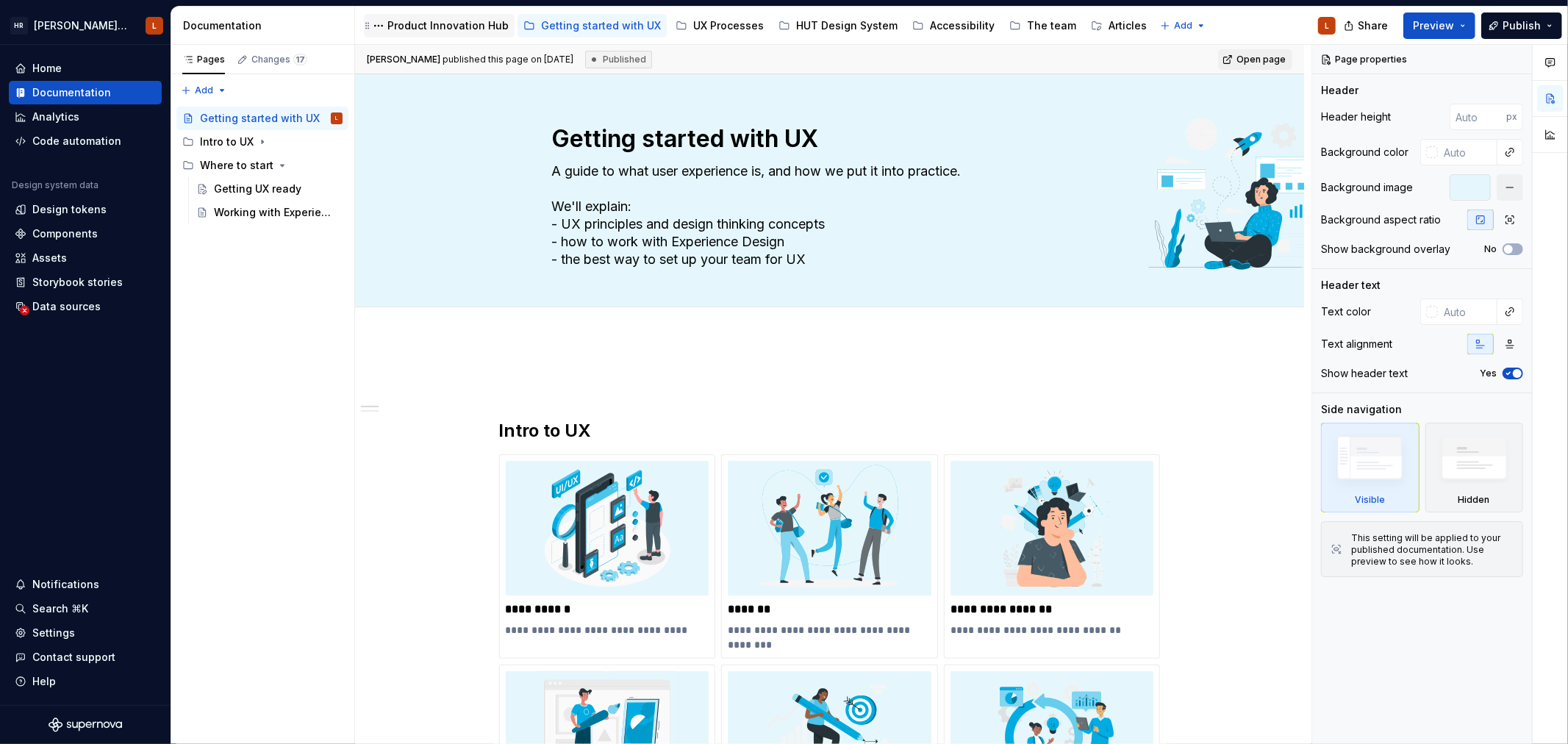
click at [464, 24] on div "Product Innovation Hub" at bounding box center [448, 25] width 121 height 14
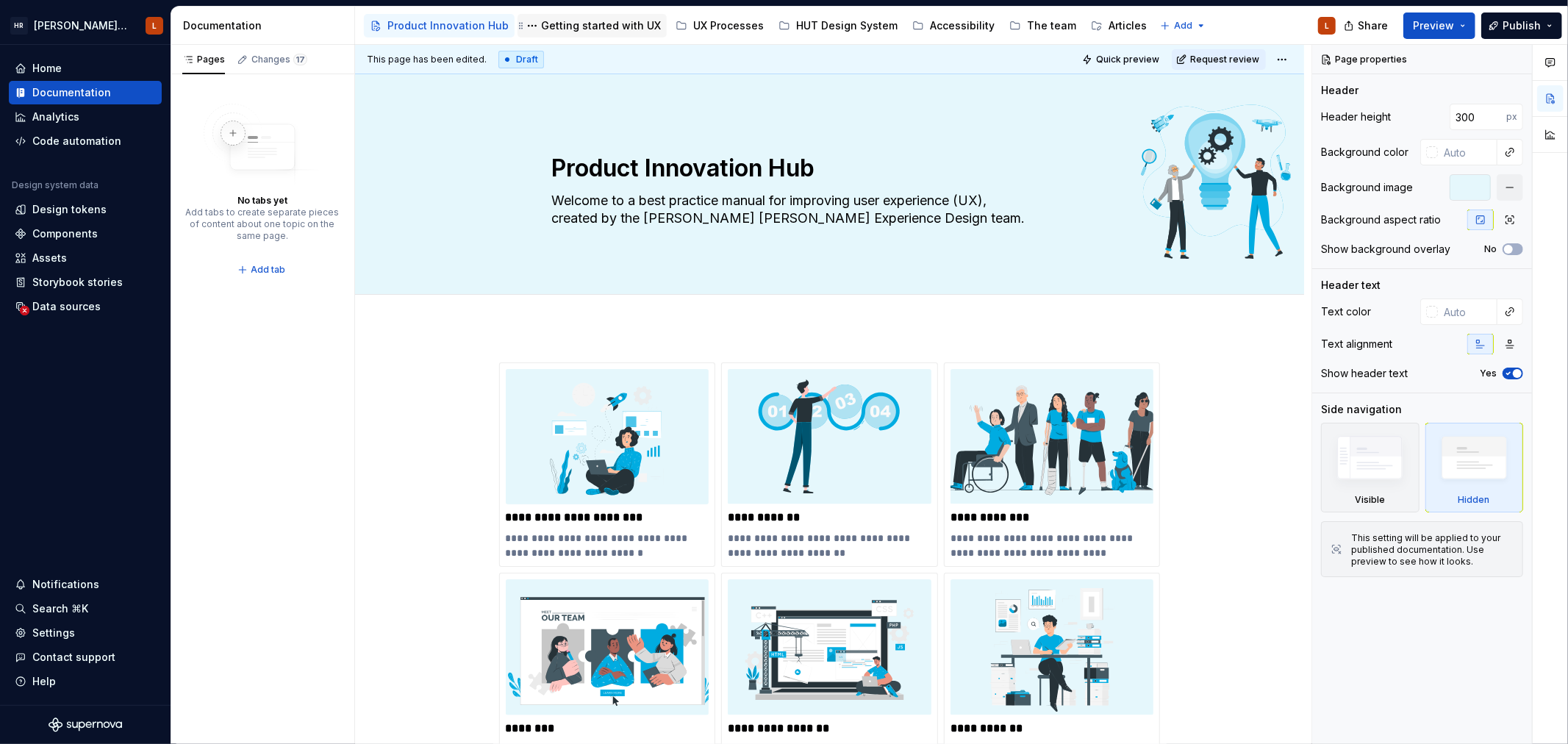
click at [601, 20] on div "Getting started with UX" at bounding box center [601, 25] width 120 height 14
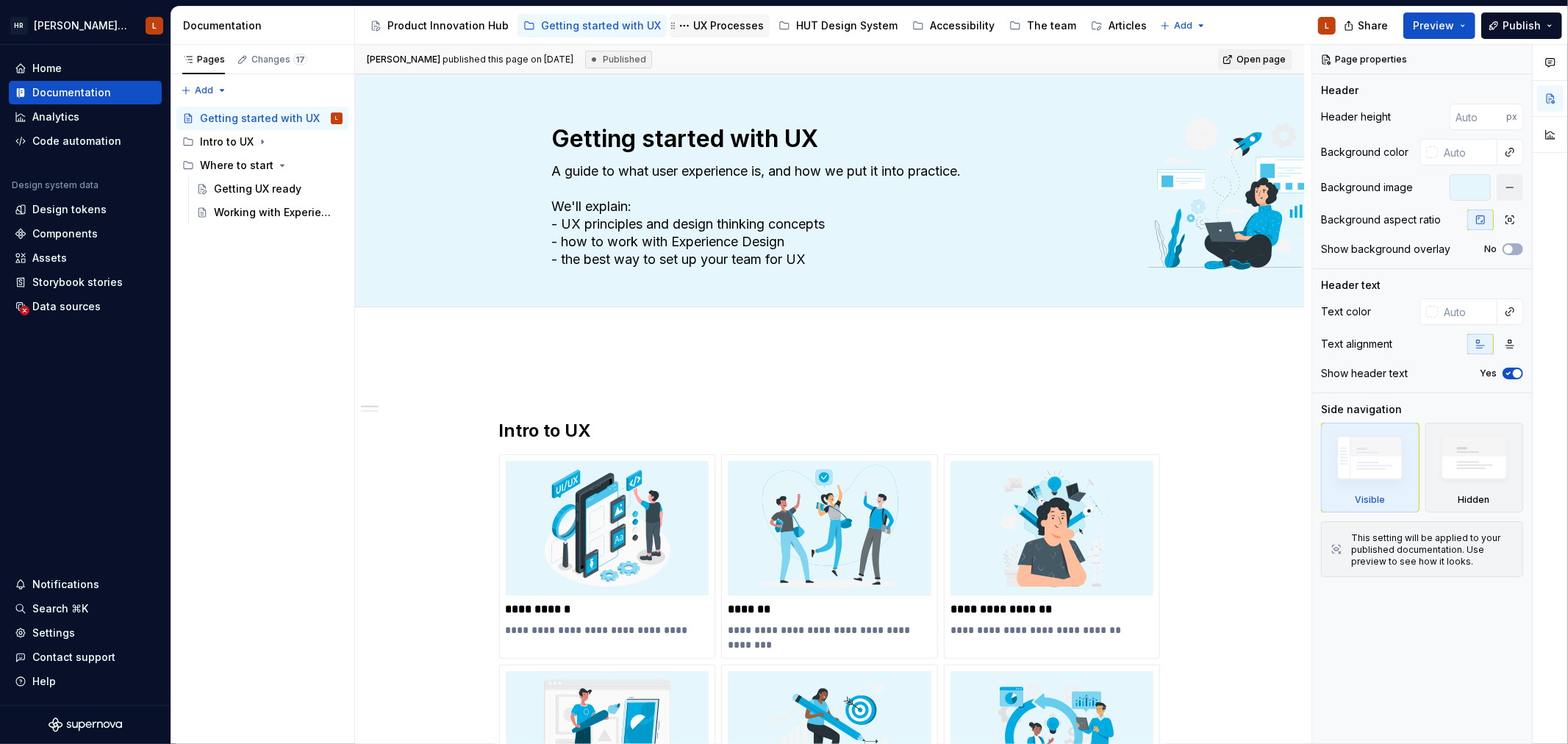
click at [707, 25] on div "UX Processes" at bounding box center [728, 25] width 71 height 14
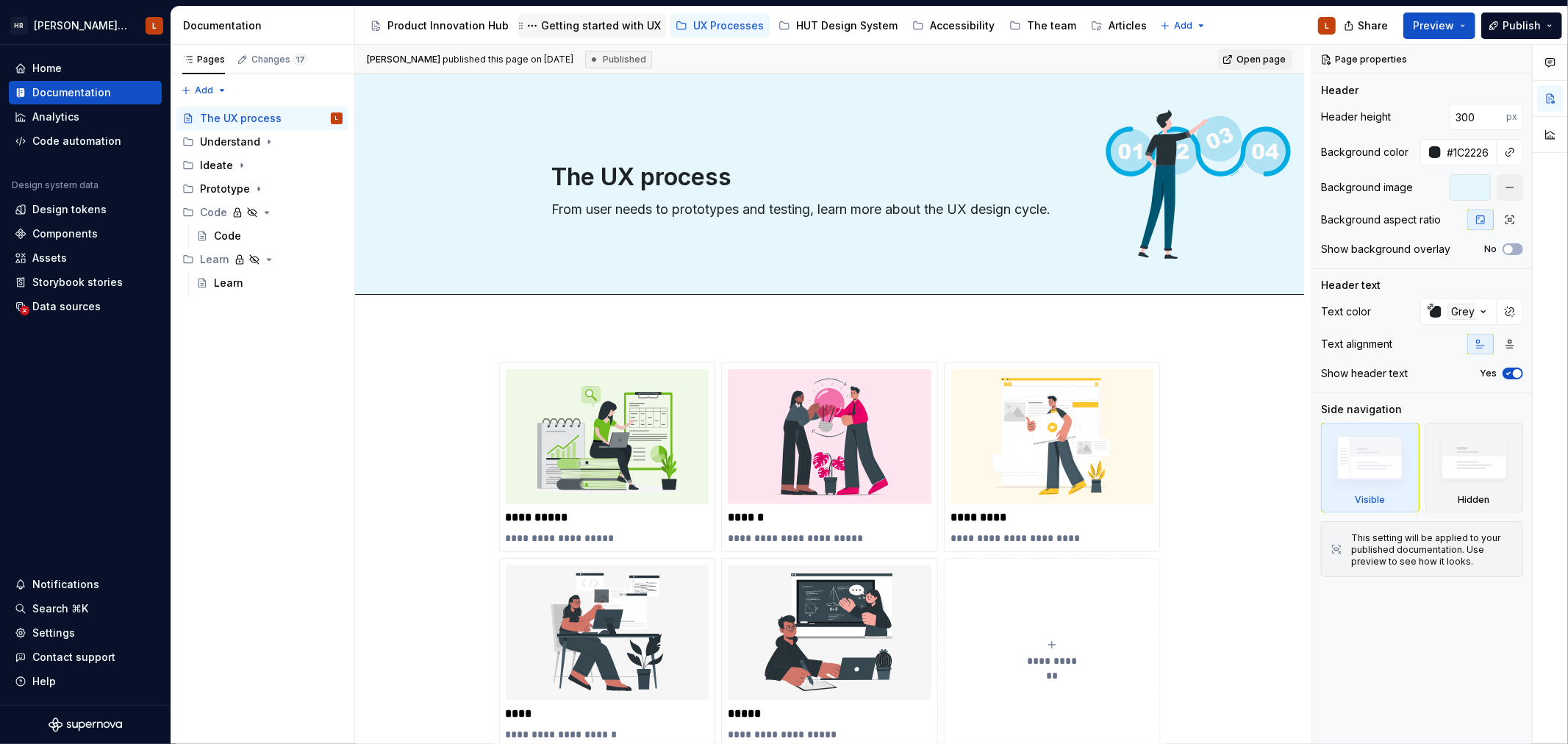
click at [597, 20] on div "Getting started with UX" at bounding box center [601, 25] width 120 height 14
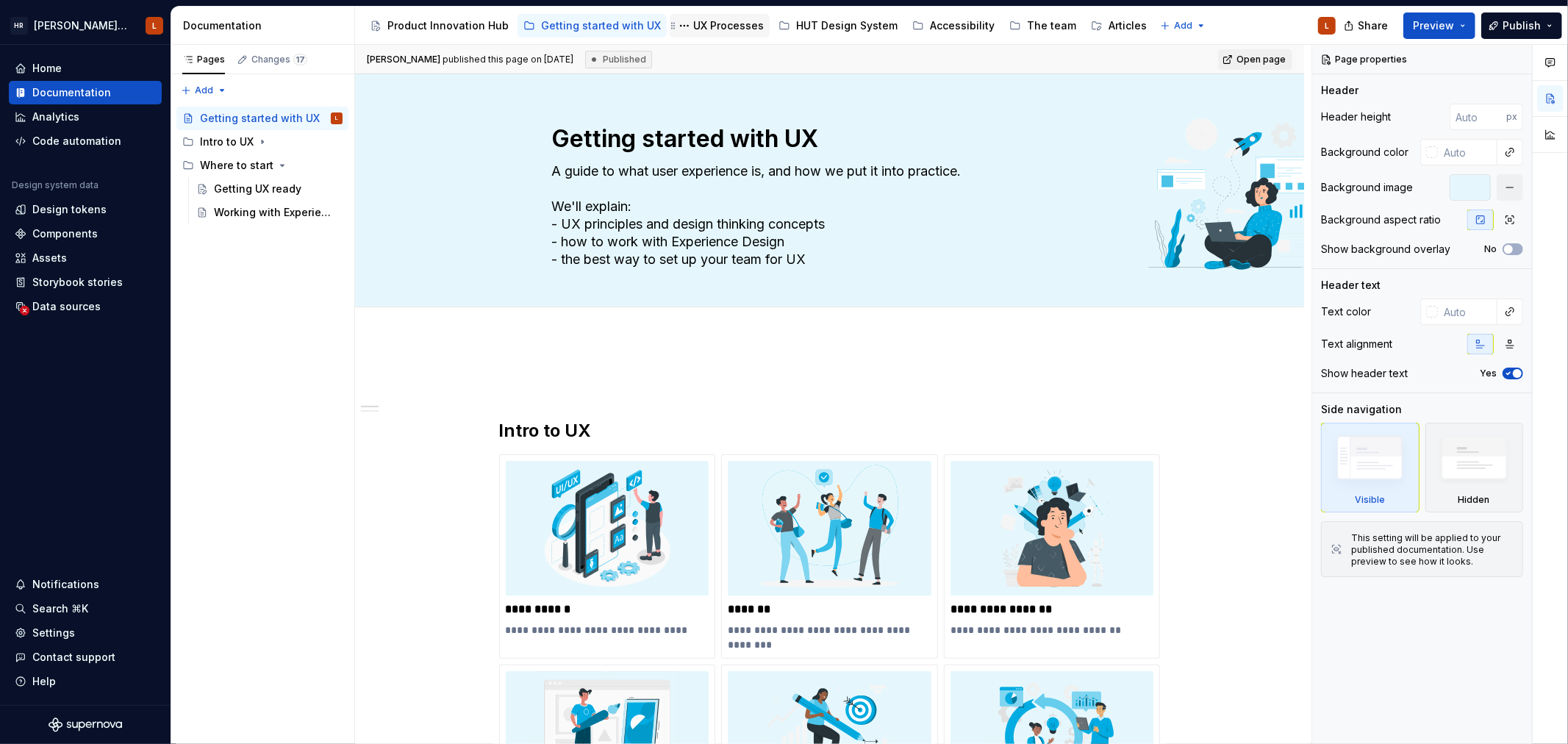
click at [699, 28] on div "UX Processes" at bounding box center [728, 25] width 71 height 14
